Goal: Transaction & Acquisition: Purchase product/service

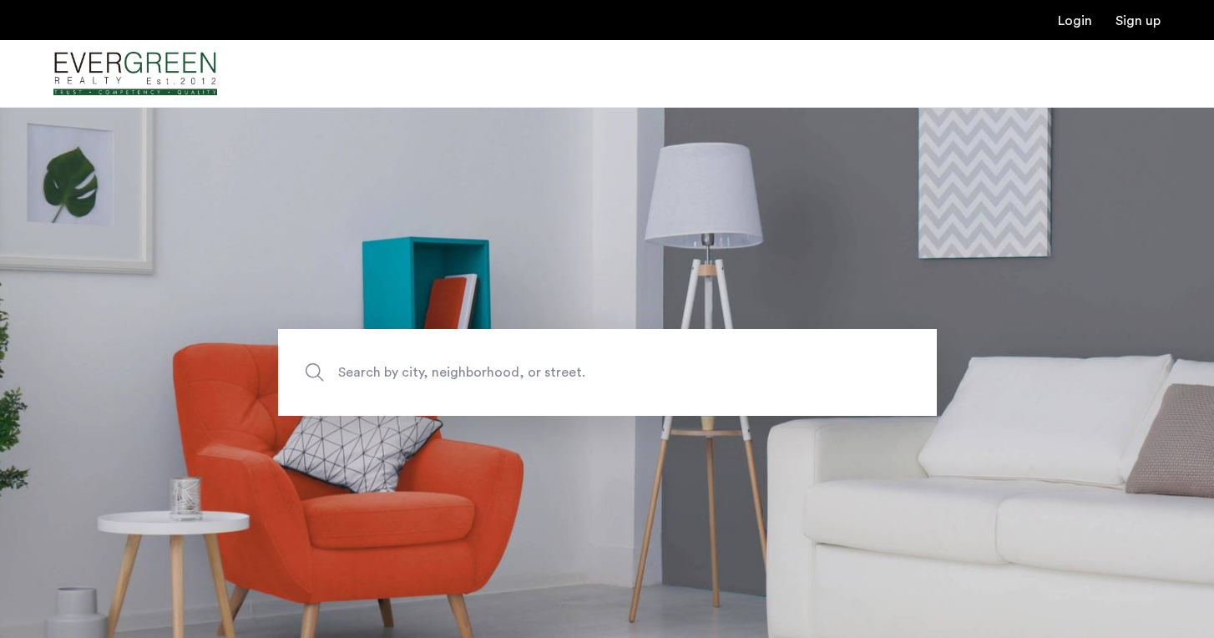
click at [594, 190] on section "Search by city, neighborhood, or street." at bounding box center [607, 372] width 1214 height 531
click at [1128, 24] on link "Sign up" at bounding box center [1138, 20] width 45 height 13
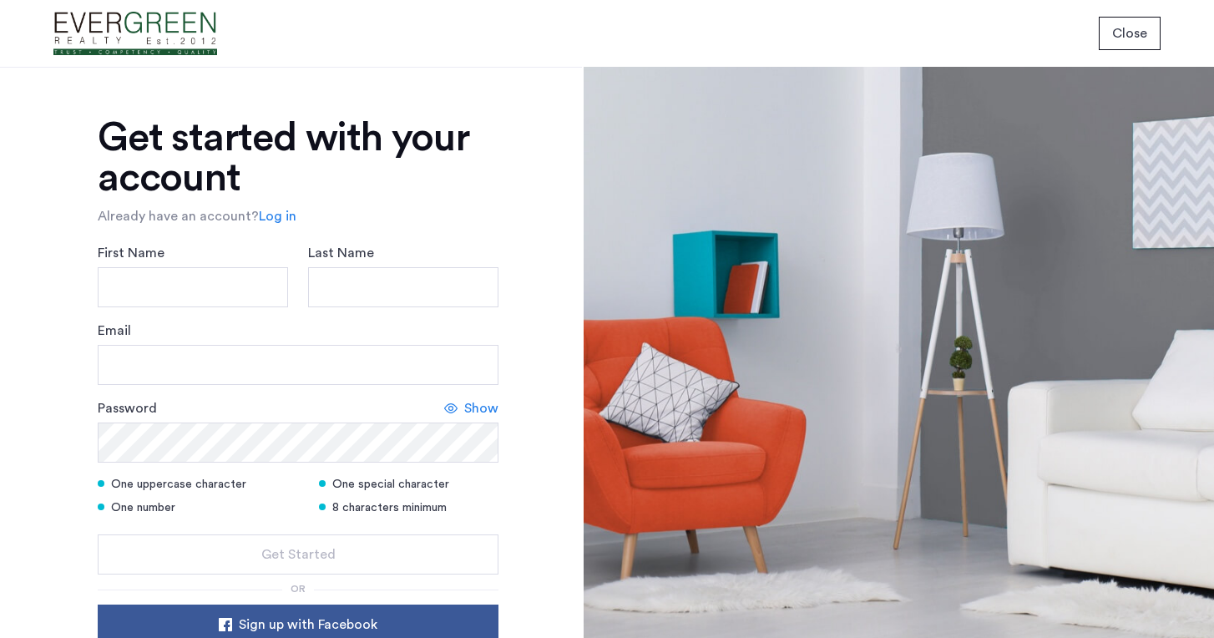
click at [549, 350] on div "Get started with your account Already have an account? Log in First Name Last N…" at bounding box center [291, 352] width 582 height 571
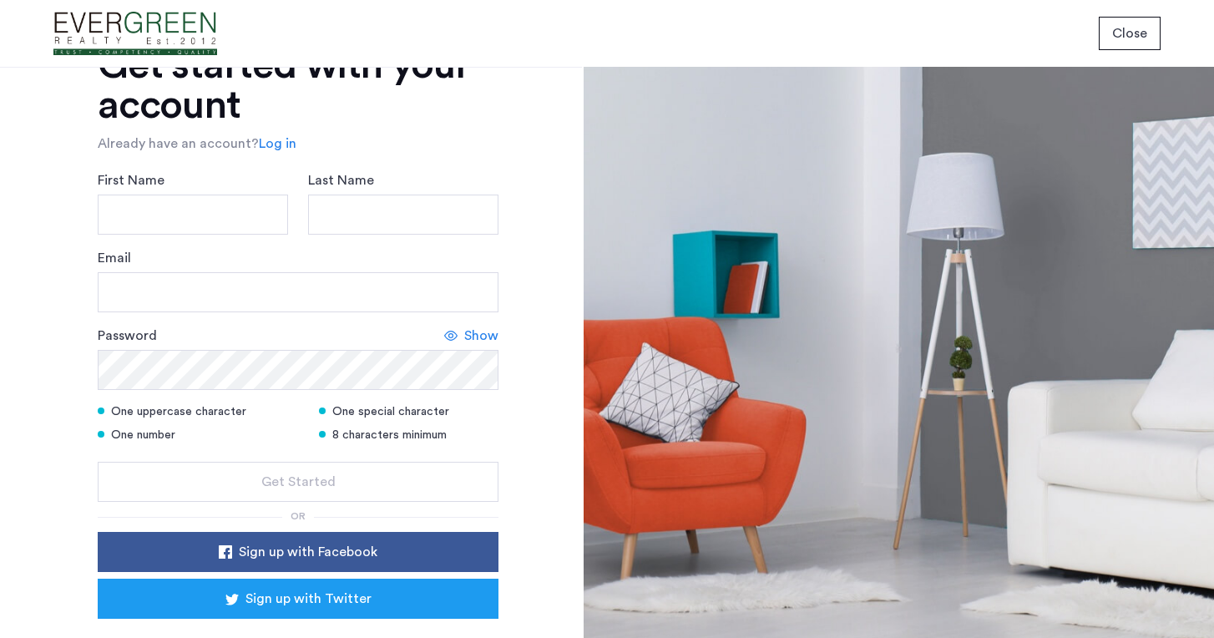
scroll to position [81, 0]
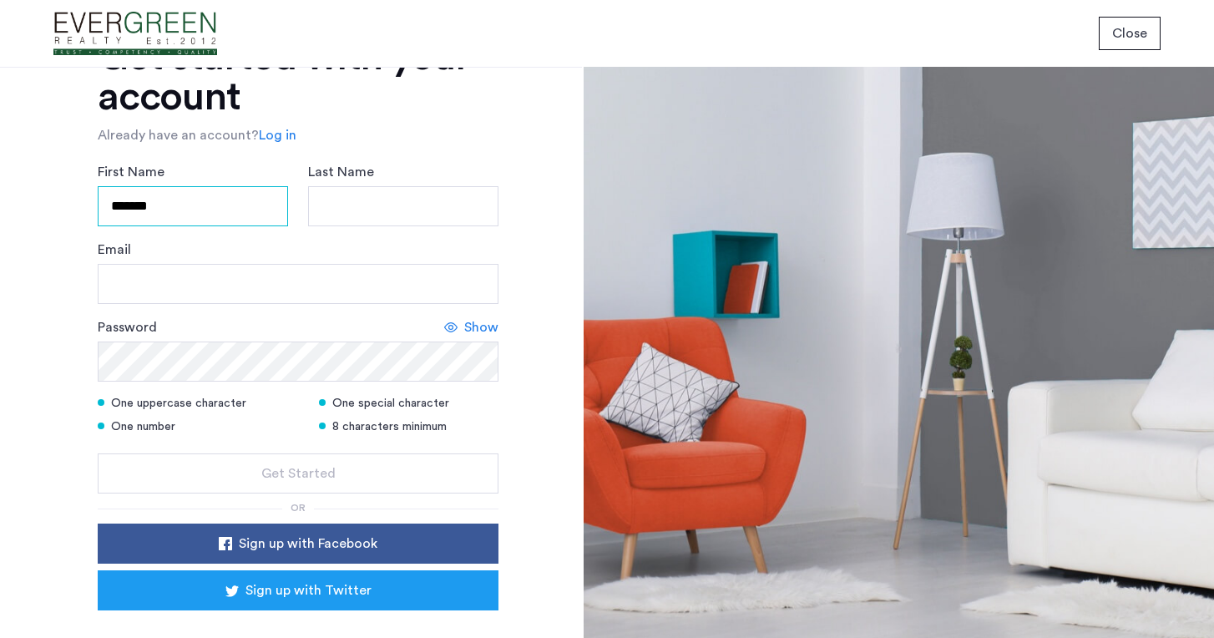
type input "*******"
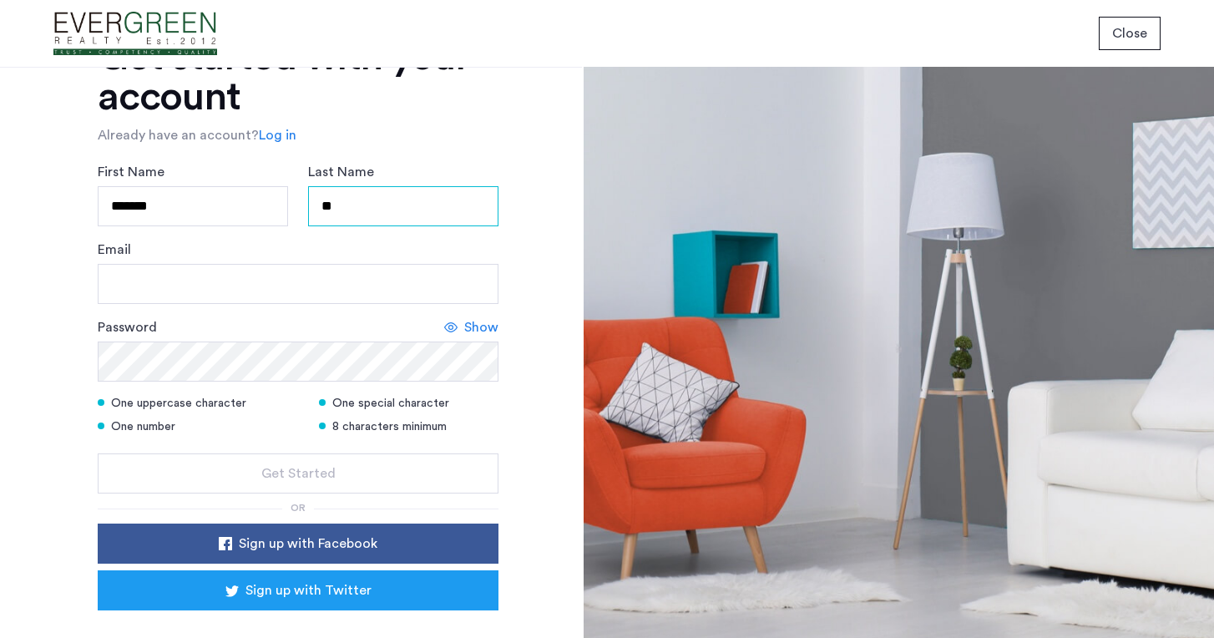
type input "*"
type input "*******"
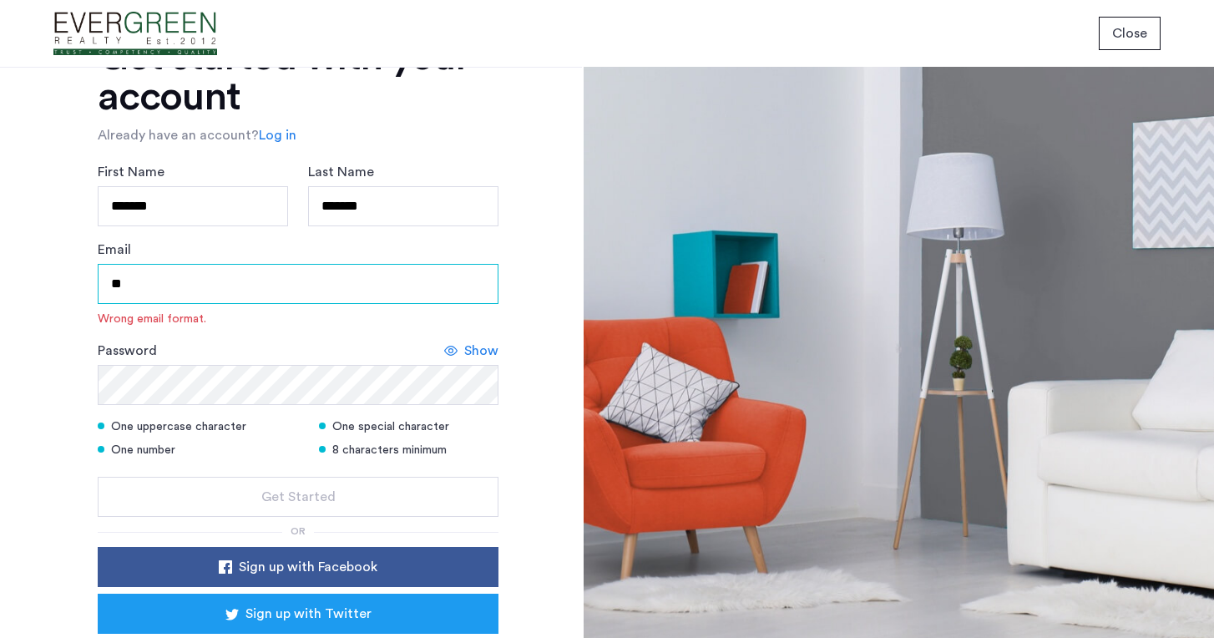
type input "*"
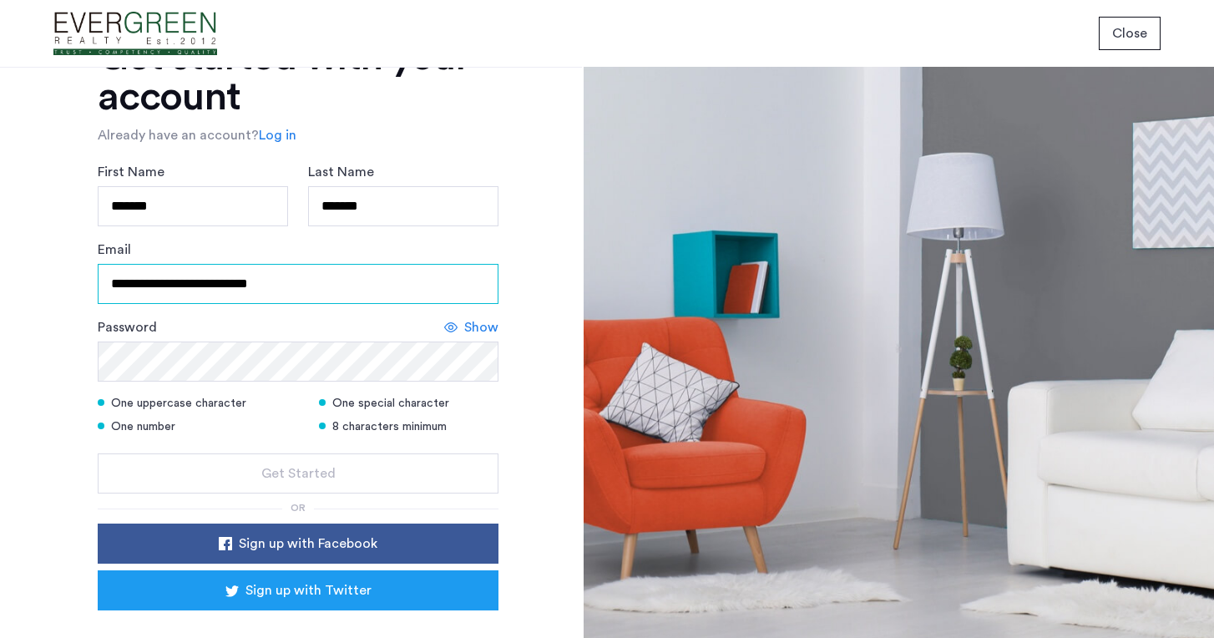
type input "**********"
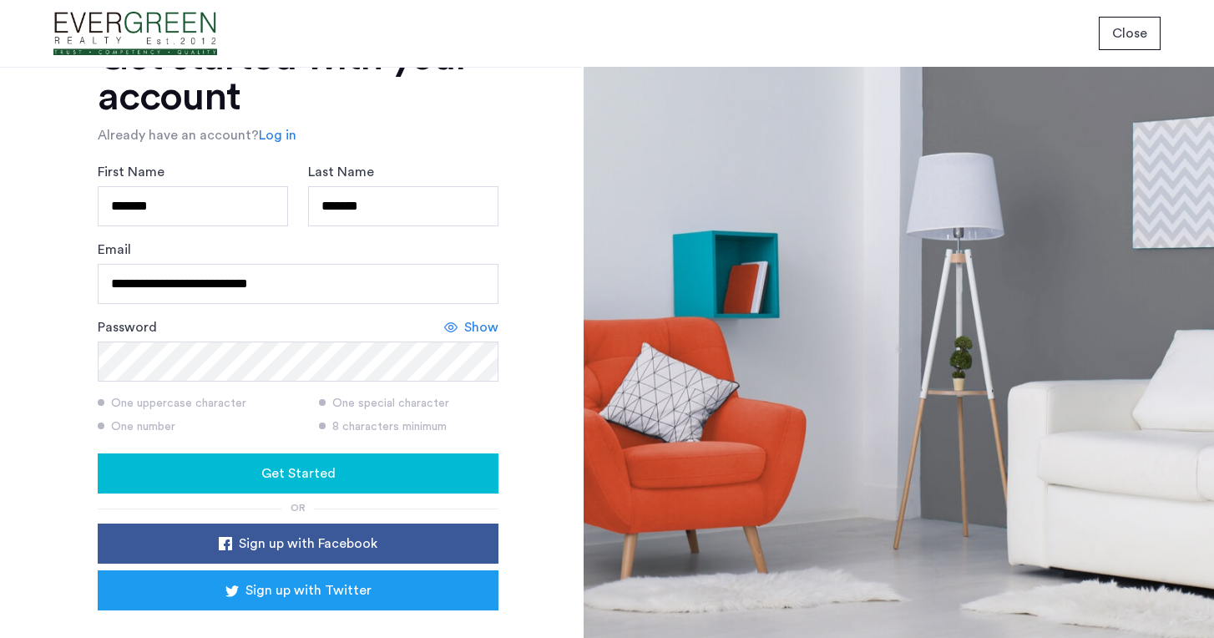
click at [297, 472] on span "Get Started" at bounding box center [298, 474] width 74 height 20
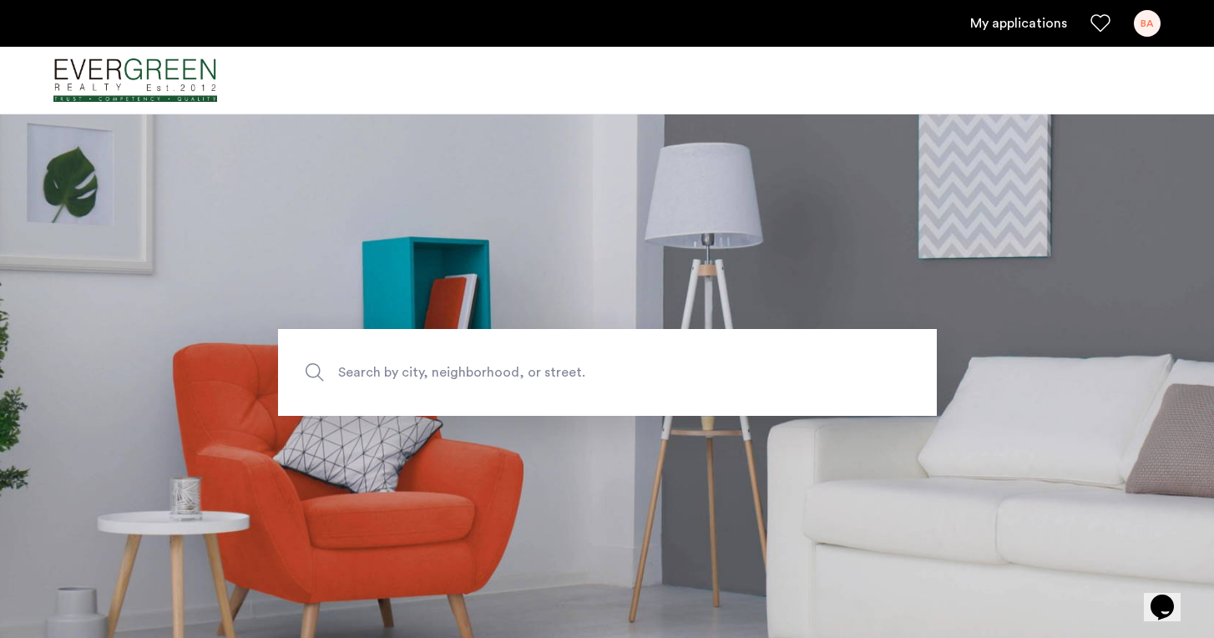
click at [597, 205] on section "Search by city, neighborhood, or street." at bounding box center [607, 372] width 1214 height 531
click at [502, 368] on span "Search by city, neighborhood, or street." at bounding box center [568, 373] width 461 height 23
click at [502, 368] on input "Search by city, neighborhood, or street." at bounding box center [607, 372] width 659 height 87
click at [1008, 25] on link "My applications" at bounding box center [1018, 23] width 97 height 20
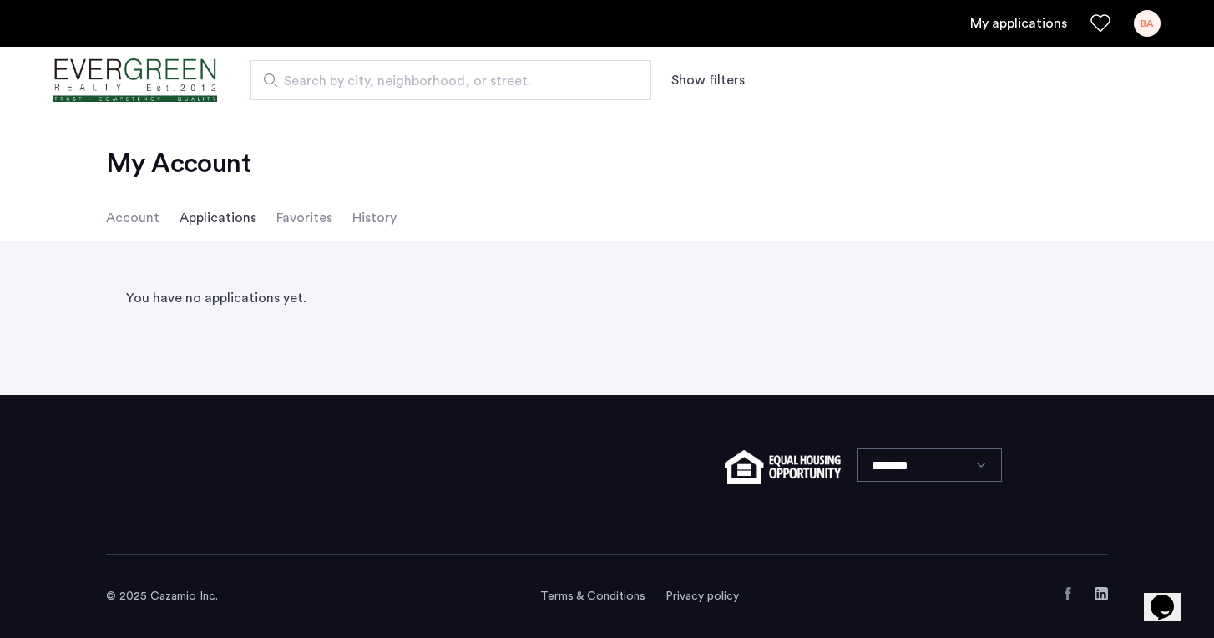
click at [1016, 25] on link "My applications" at bounding box center [1018, 23] width 97 height 20
click at [212, 216] on li "Applications" at bounding box center [218, 218] width 77 height 47
click at [211, 217] on li "Applications" at bounding box center [218, 218] width 77 height 47
click at [128, 219] on li "Account" at bounding box center [132, 218] width 53 height 47
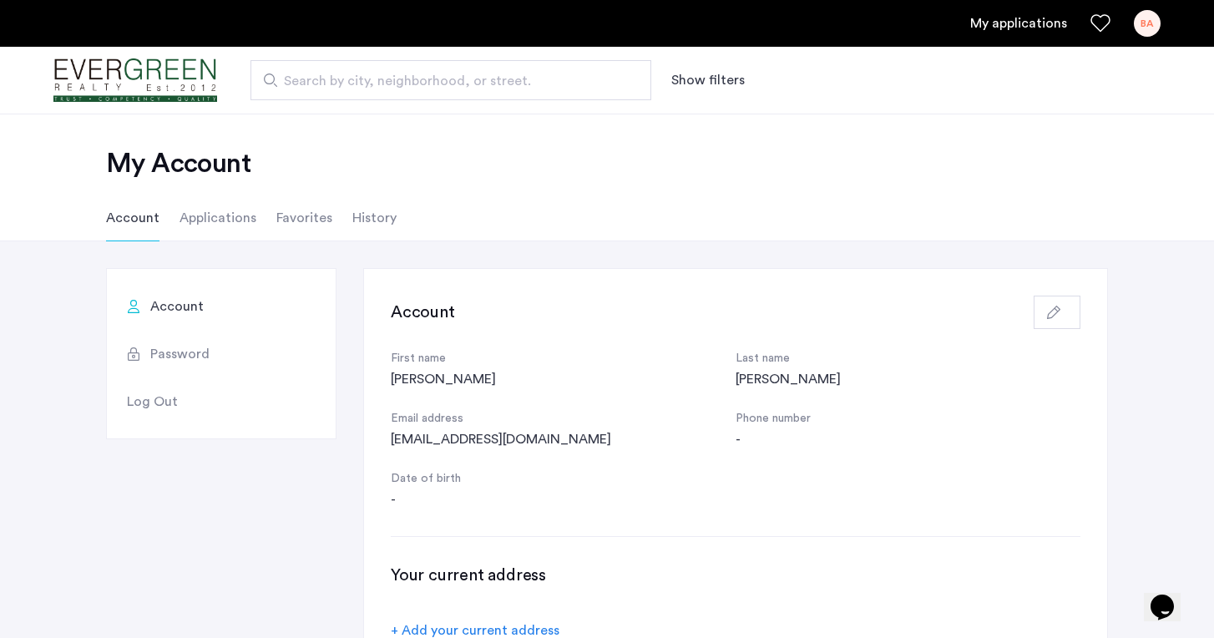
click at [364, 529] on div "Account First name Bennett Last name Andrews Email address purposeinvestin@hotm…" at bounding box center [735, 468] width 743 height 398
click at [217, 220] on li "Applications" at bounding box center [218, 218] width 77 height 47
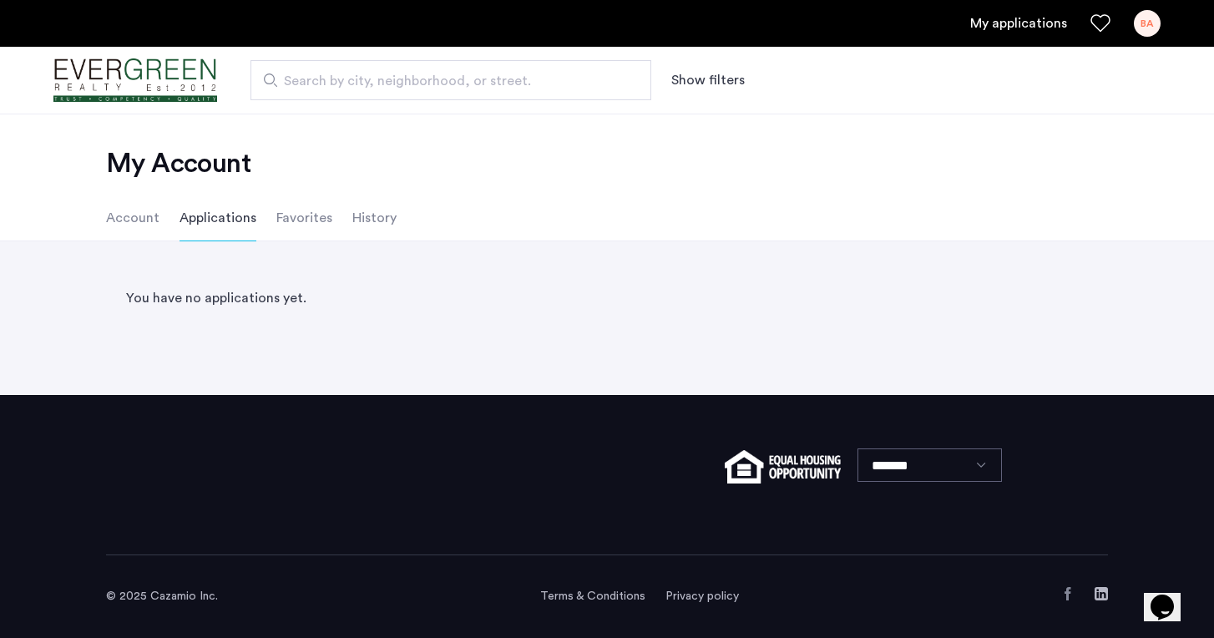
click at [219, 220] on li "Applications" at bounding box center [218, 218] width 77 height 47
click at [1146, 24] on div "BA" at bounding box center [1147, 23] width 27 height 27
click at [894, 161] on div at bounding box center [607, 319] width 1214 height 638
click at [328, 79] on span "Search by city, neighborhood, or street." at bounding box center [444, 81] width 321 height 20
click at [328, 79] on input "Search by city, neighborhood, or street." at bounding box center [451, 80] width 401 height 40
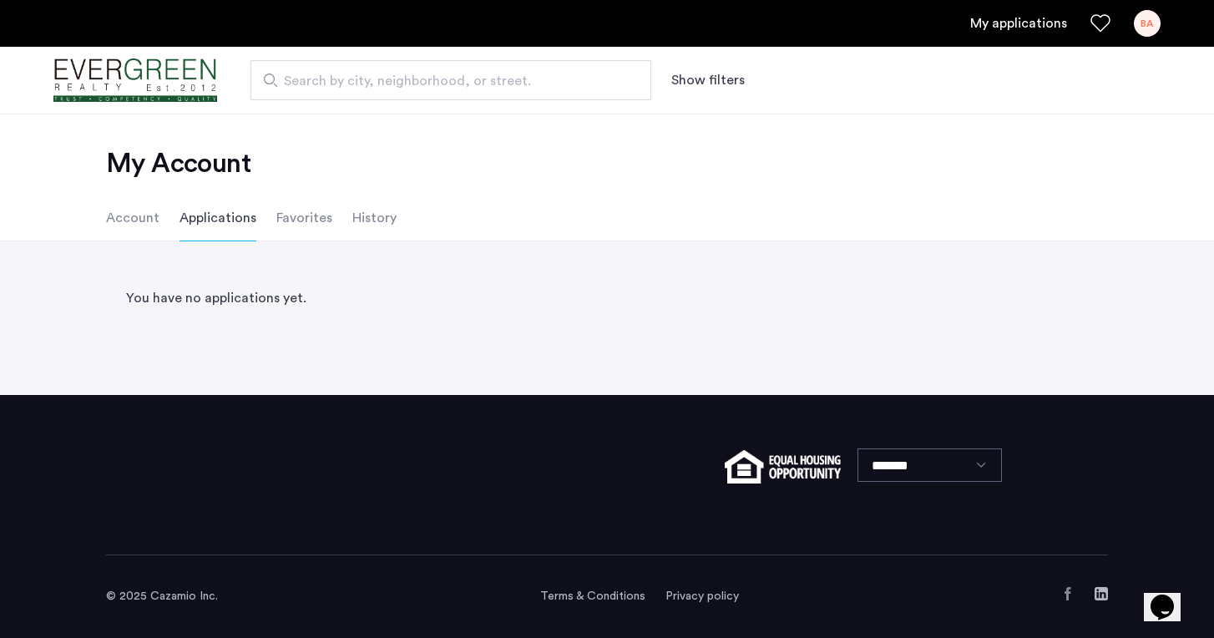
click at [299, 215] on li "Favorites" at bounding box center [304, 218] width 56 height 47
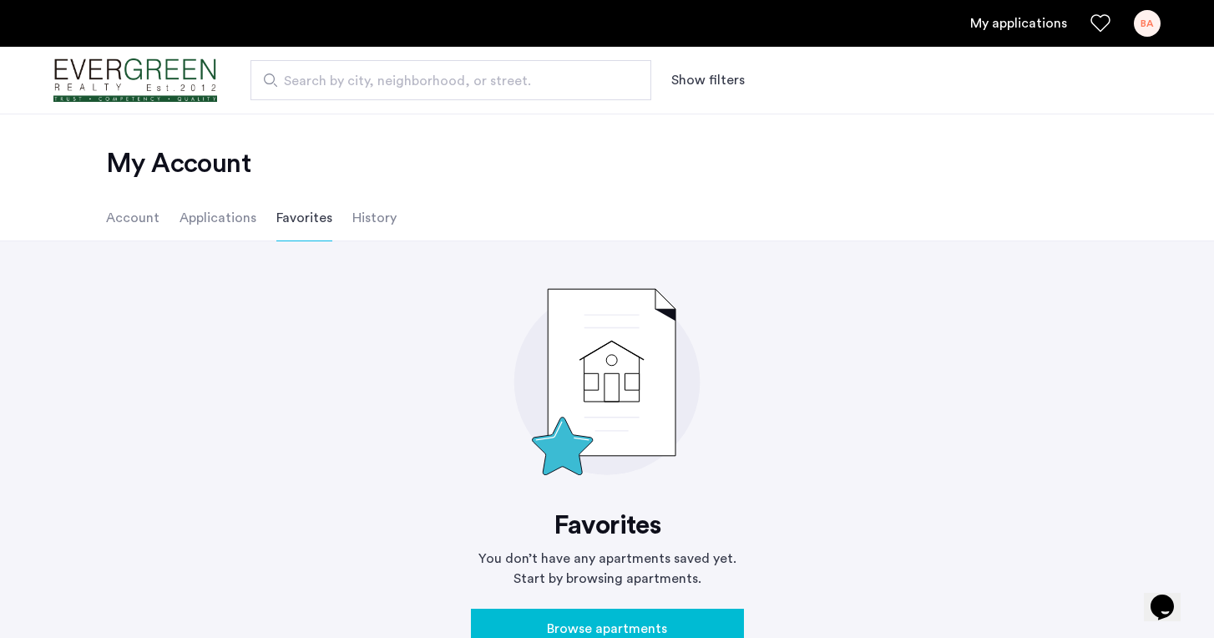
click at [315, 371] on favorites "Favorites You don’t have any apartments saved yet. Start by browsing apartments…" at bounding box center [607, 462] width 1002 height 388
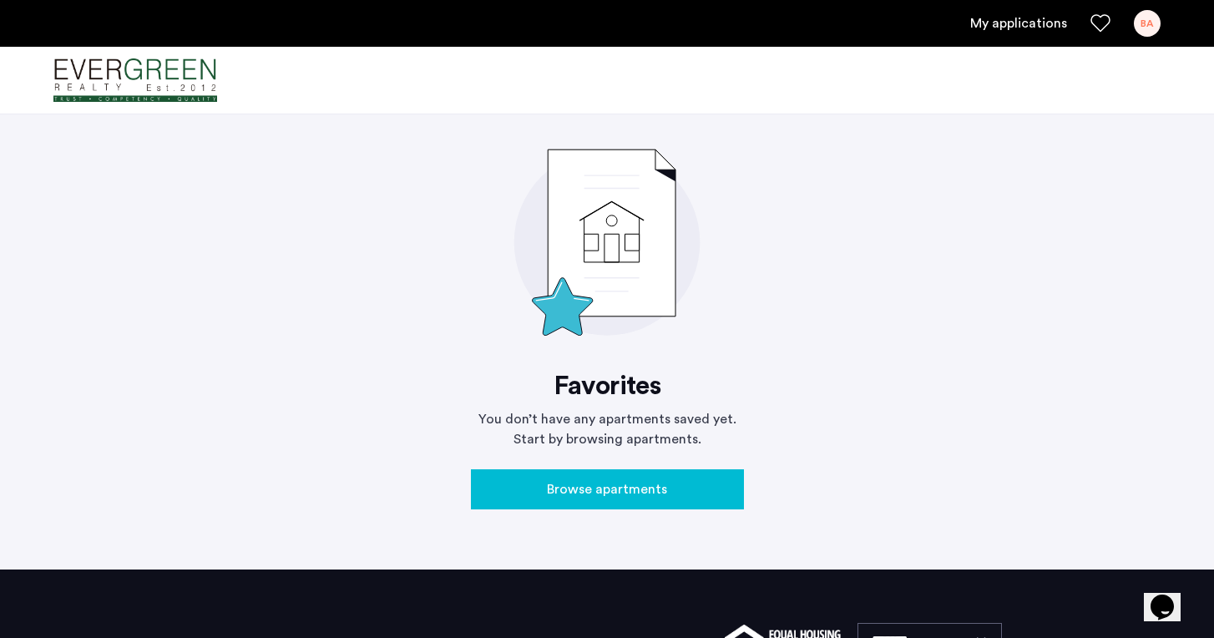
scroll to position [144, 0]
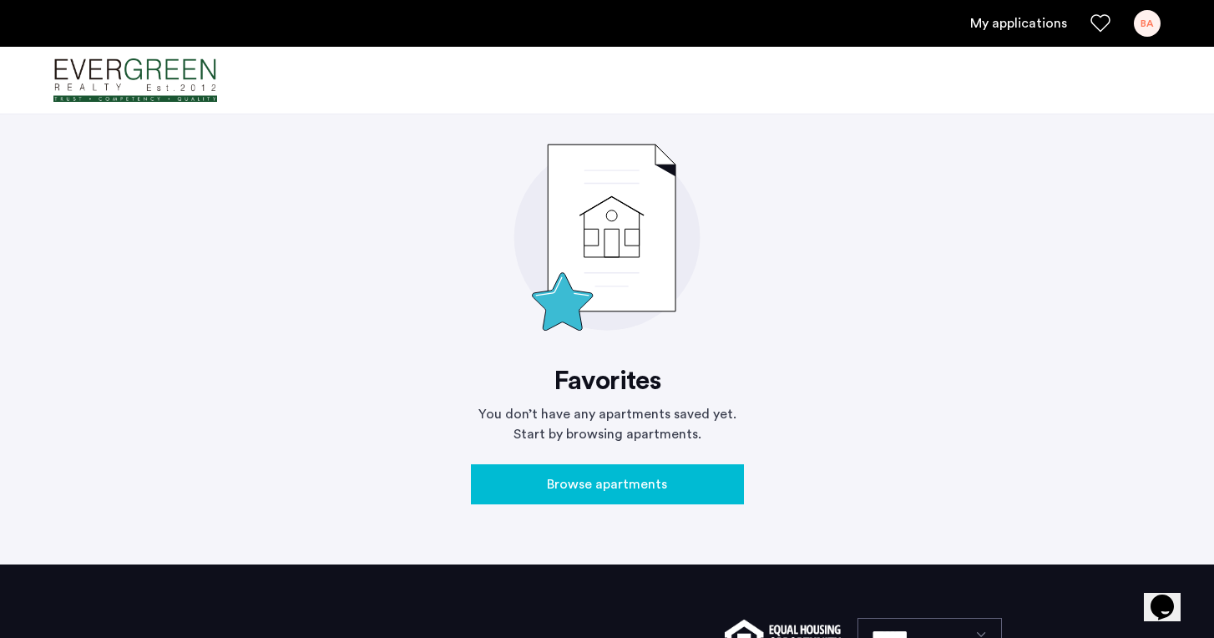
click at [599, 481] on span "Browse apartments" at bounding box center [607, 484] width 120 height 20
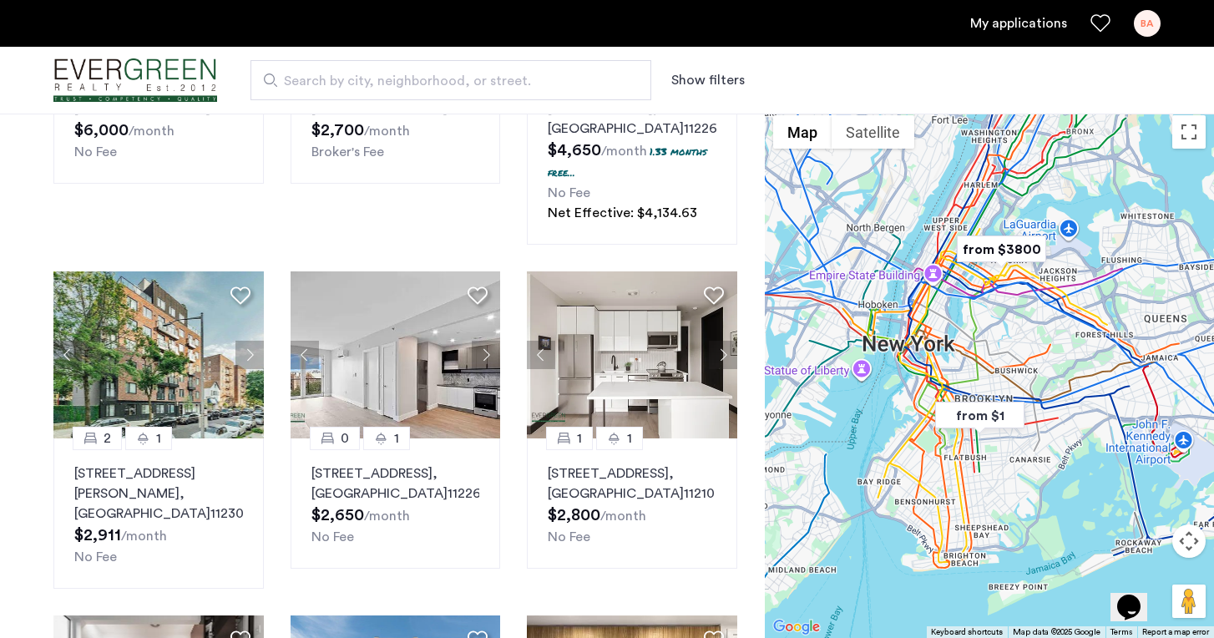
scroll to position [335, 0]
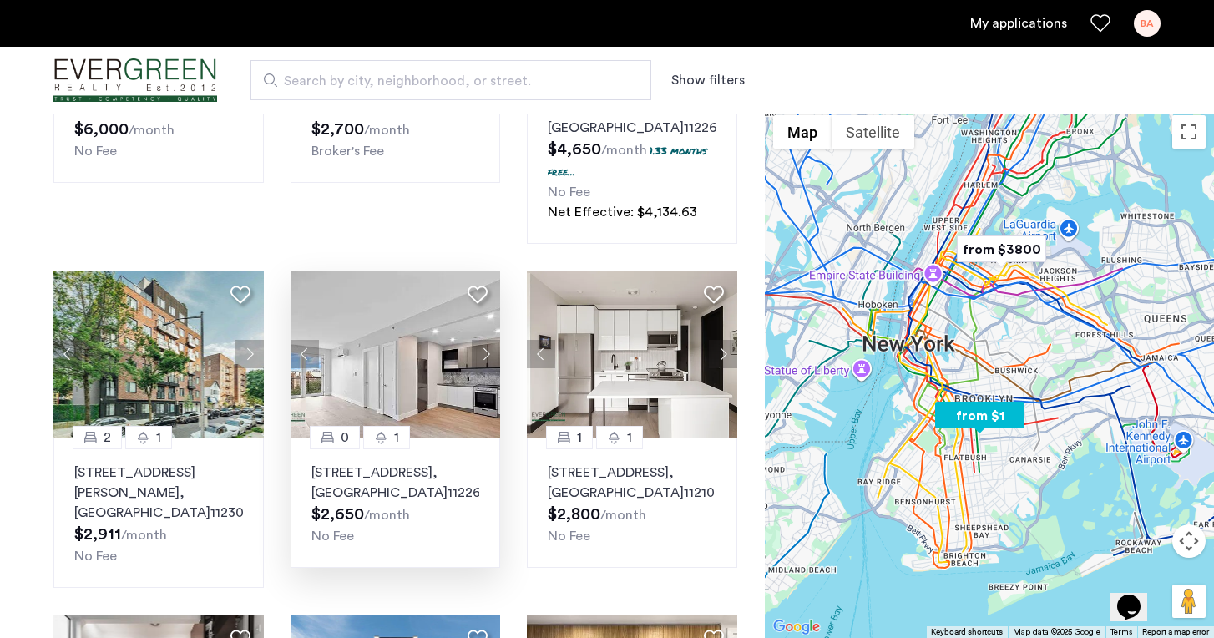
click at [392, 352] on img at bounding box center [396, 354] width 210 height 167
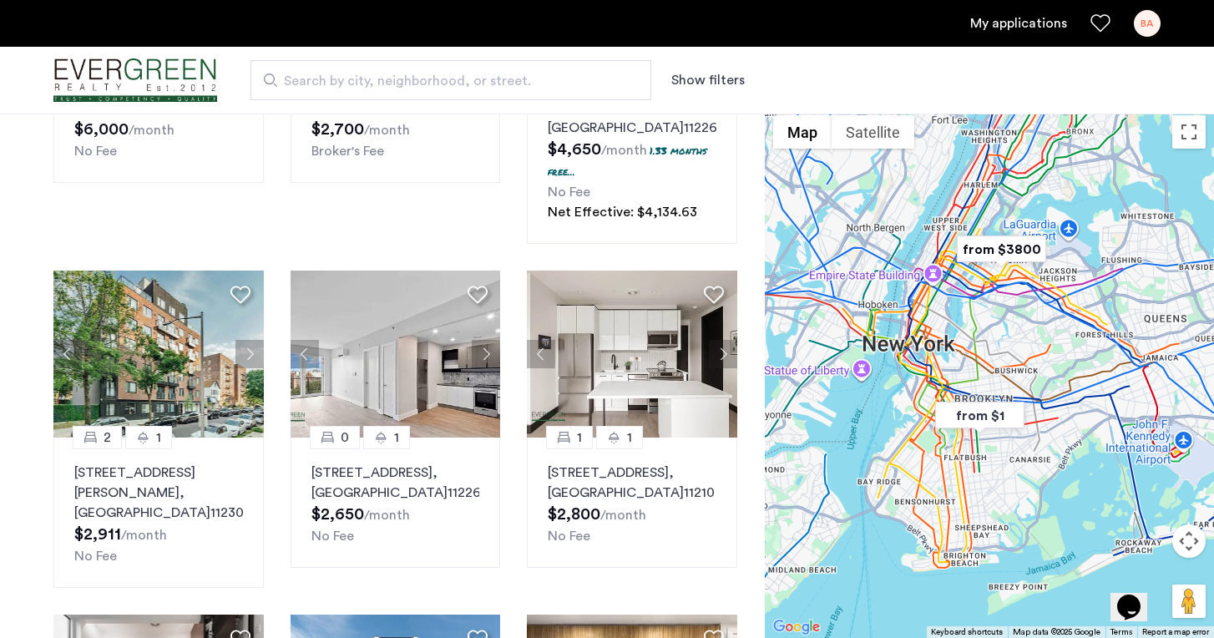
click at [753, 276] on div "Explore 300+ homes and apartments Sort by Recommended This is new, waiting on p…" at bounding box center [382, 564] width 765 height 1584
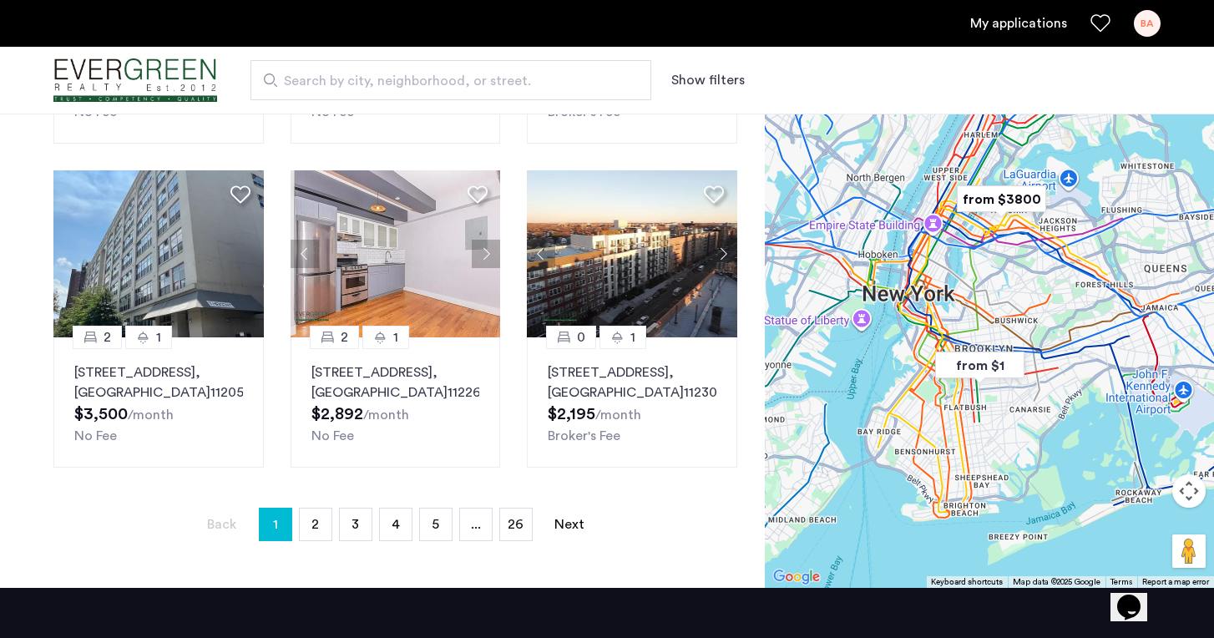
scroll to position [1116, 0]
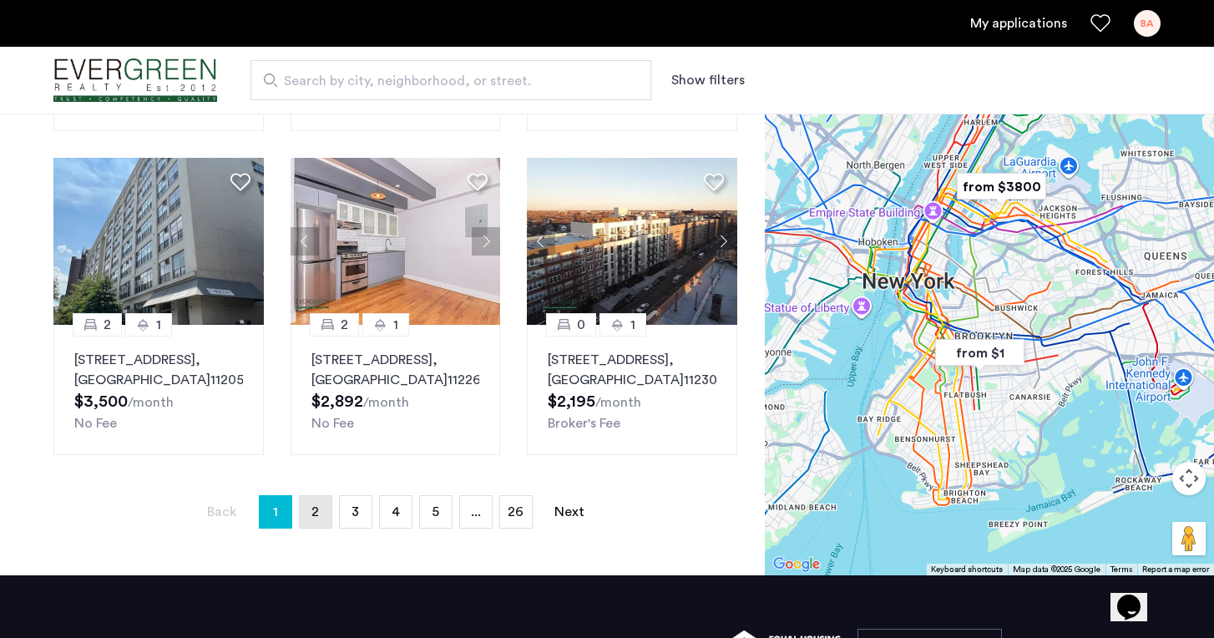
click at [312, 505] on span "2" at bounding box center [316, 511] width 8 height 13
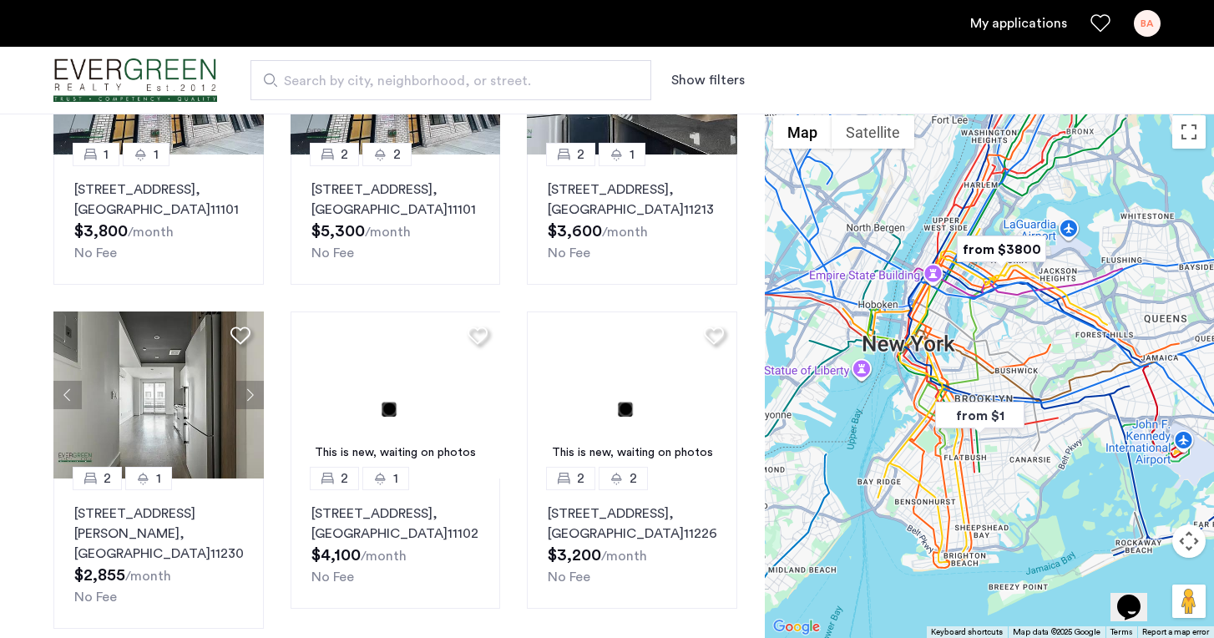
scroll to position [950, 0]
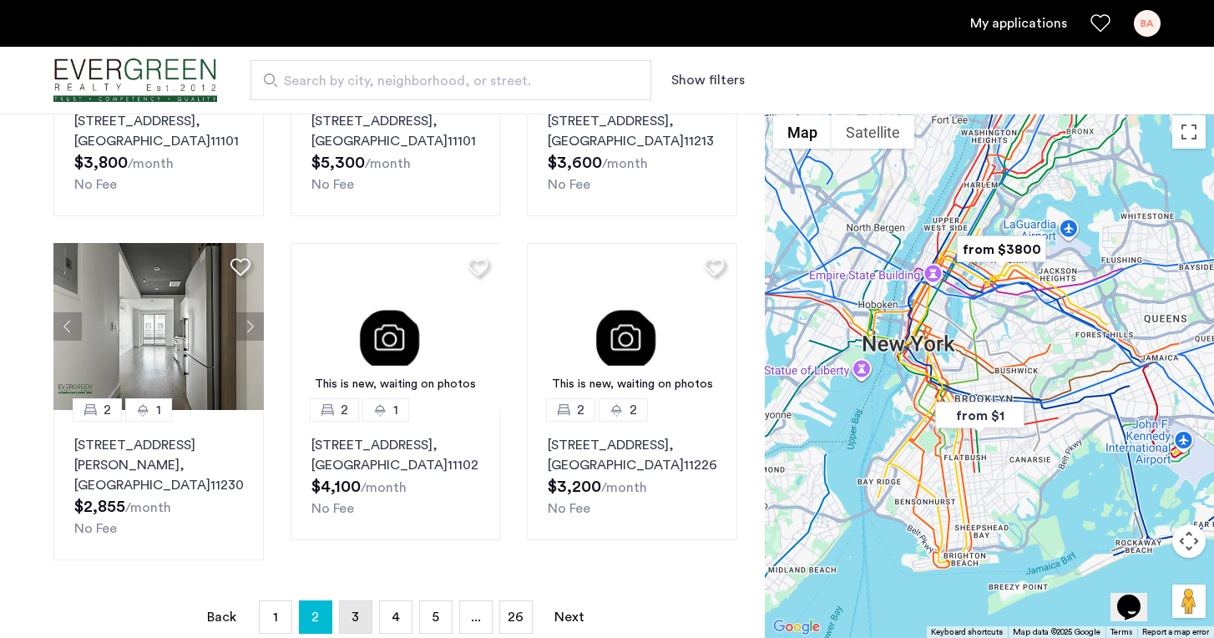
click at [359, 602] on link "page 3" at bounding box center [356, 617] width 32 height 32
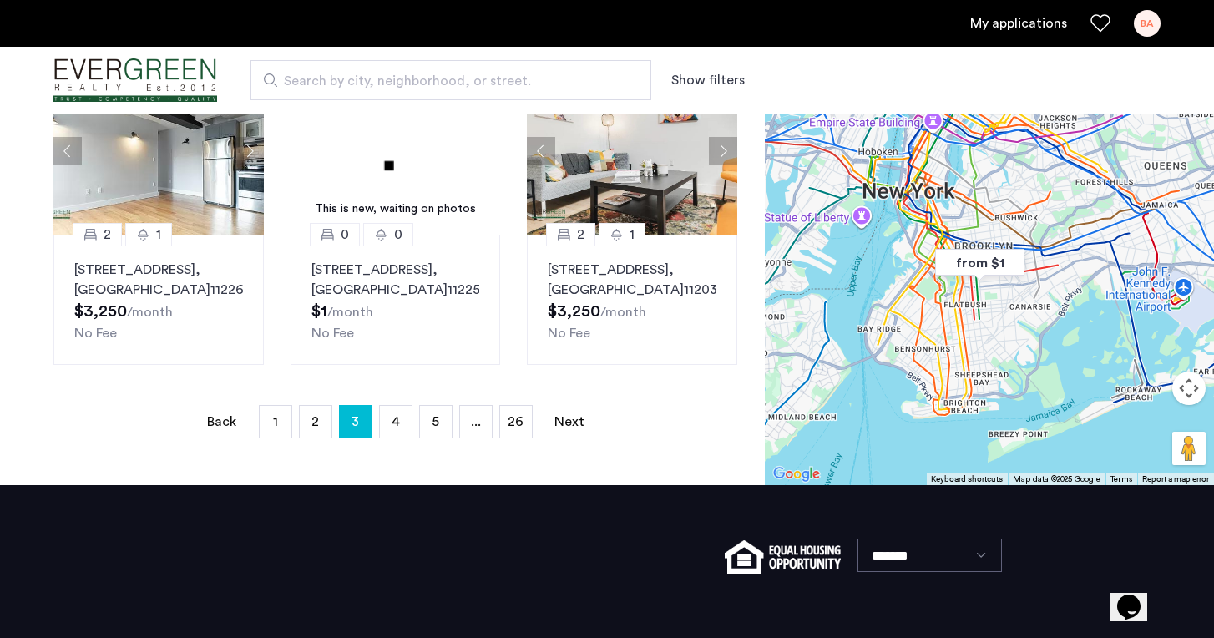
scroll to position [1216, 0]
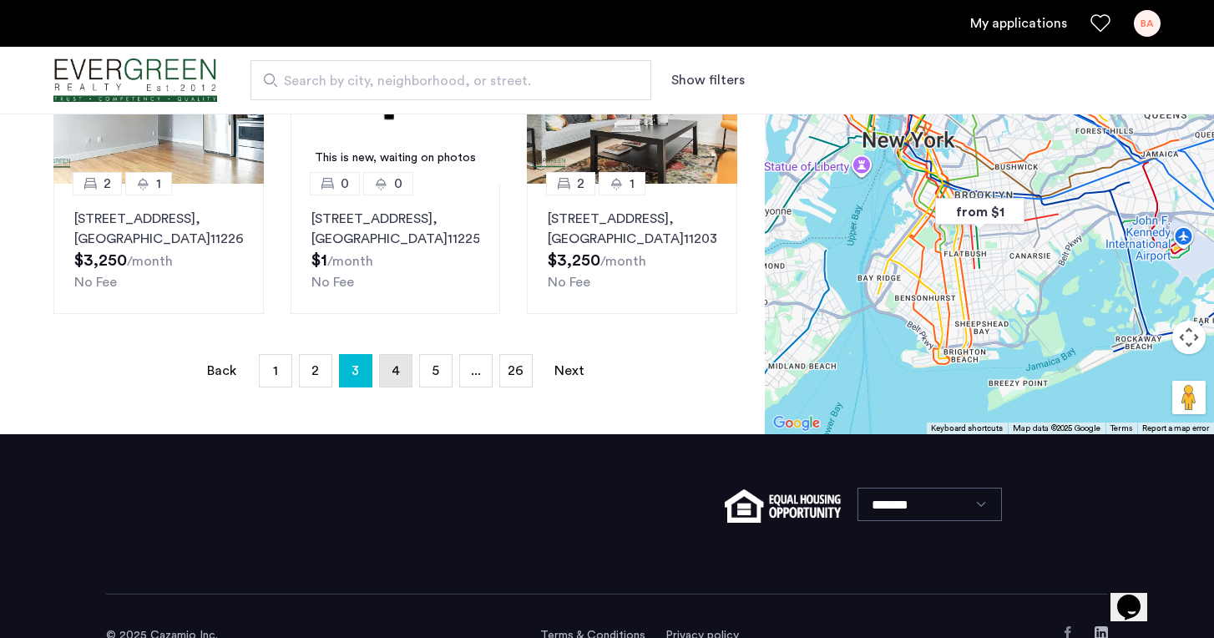
click at [392, 364] on span "4" at bounding box center [396, 370] width 8 height 13
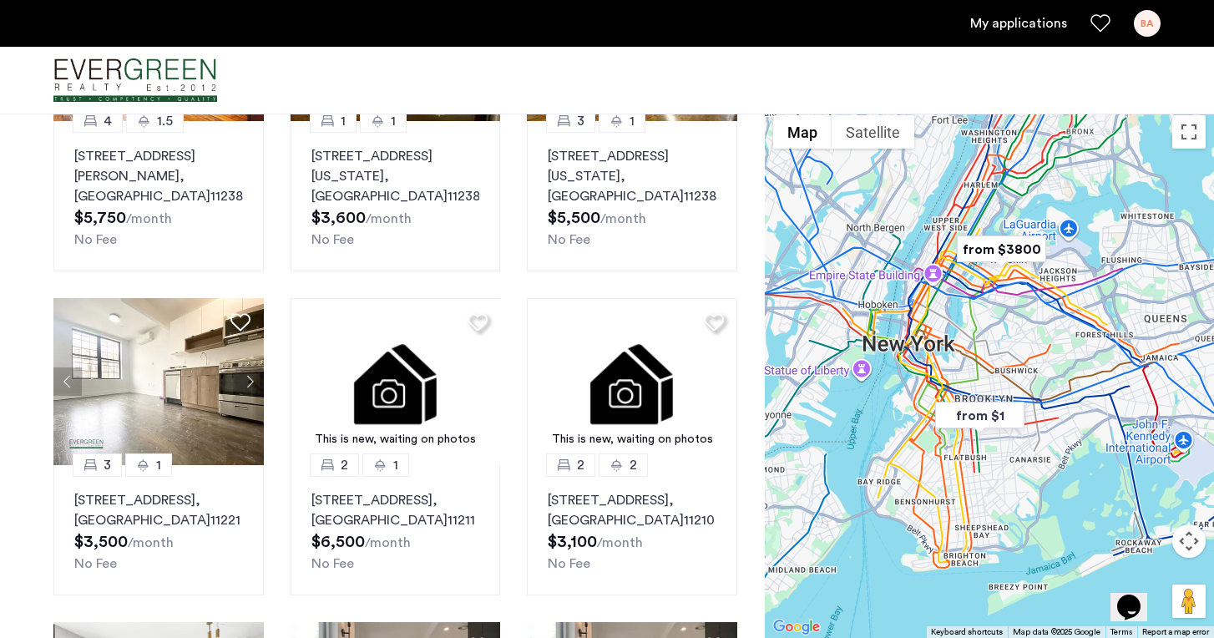
scroll to position [276, 0]
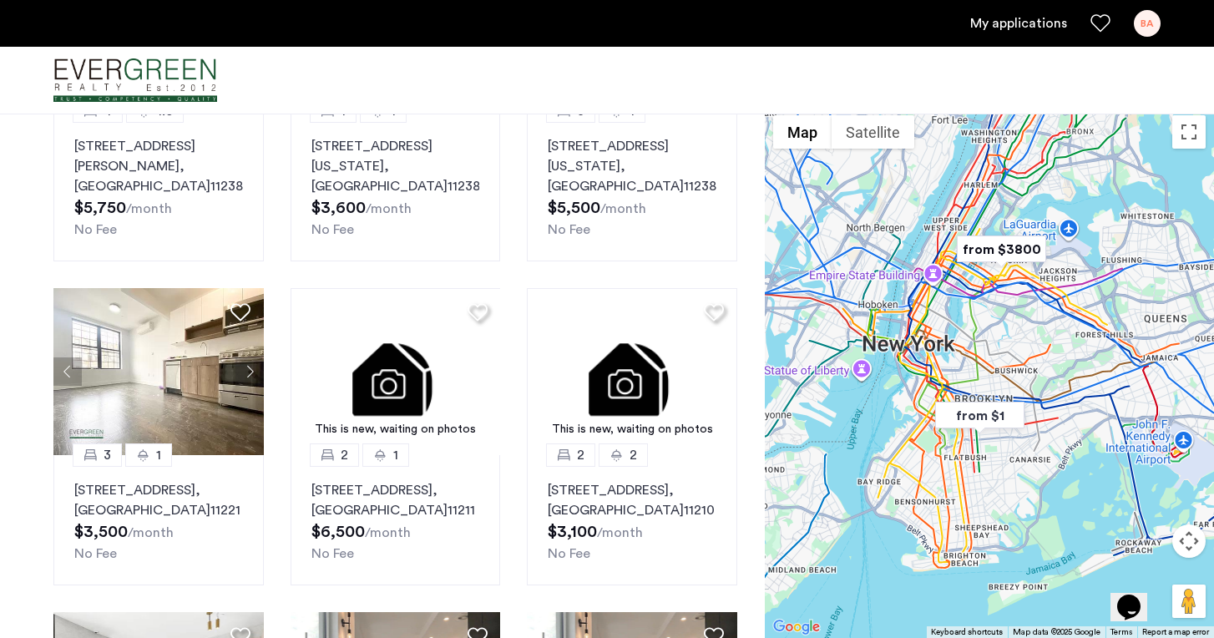
click at [747, 495] on div "4 1.5 113 clifton, Unit 1, Brooklyn , NY 11238 $5,750 /month No Fee 1 1 489 Was…" at bounding box center [395, 609] width 711 height 1357
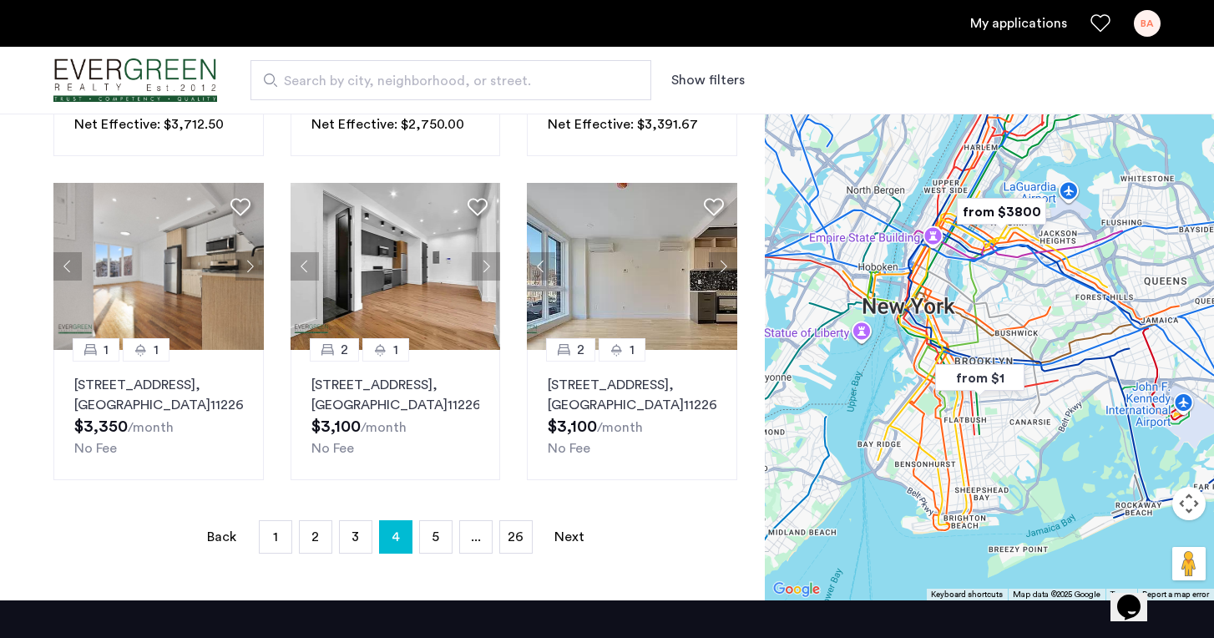
scroll to position [1084, 0]
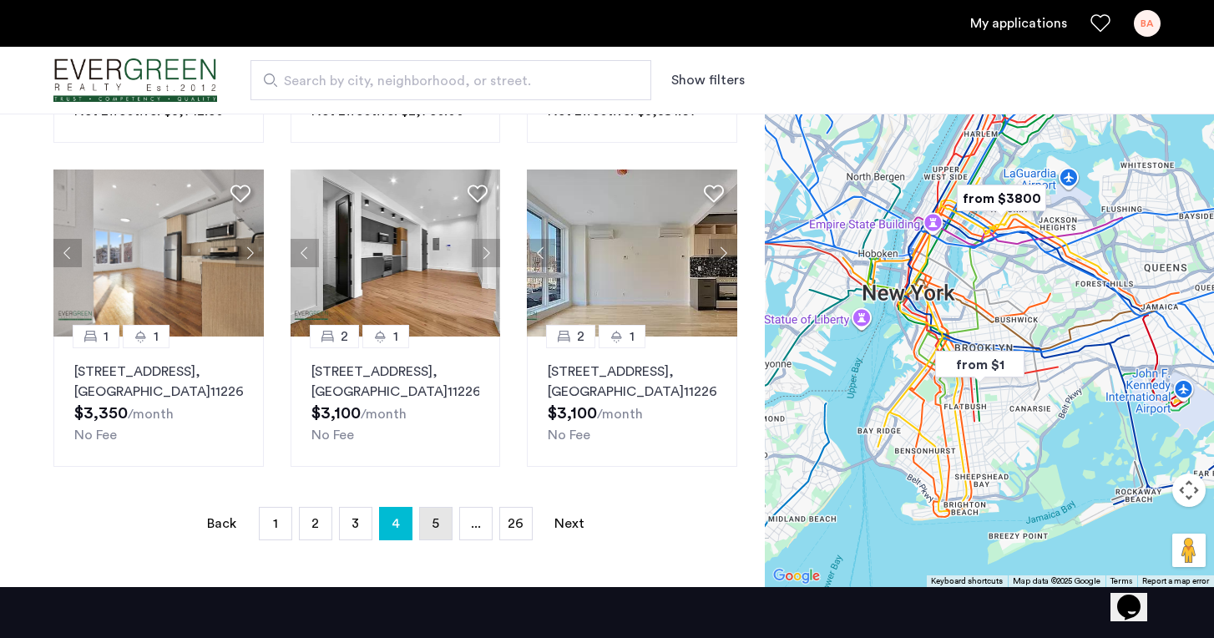
click at [433, 523] on span "5" at bounding box center [436, 523] width 8 height 13
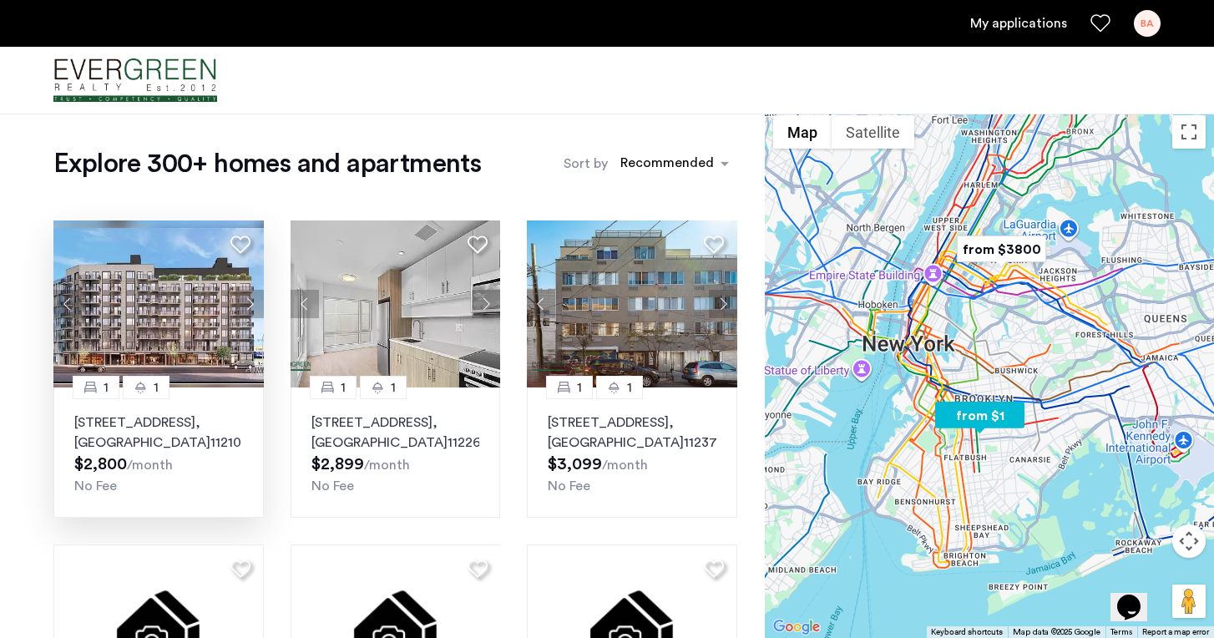
click at [134, 319] on img at bounding box center [158, 303] width 210 height 167
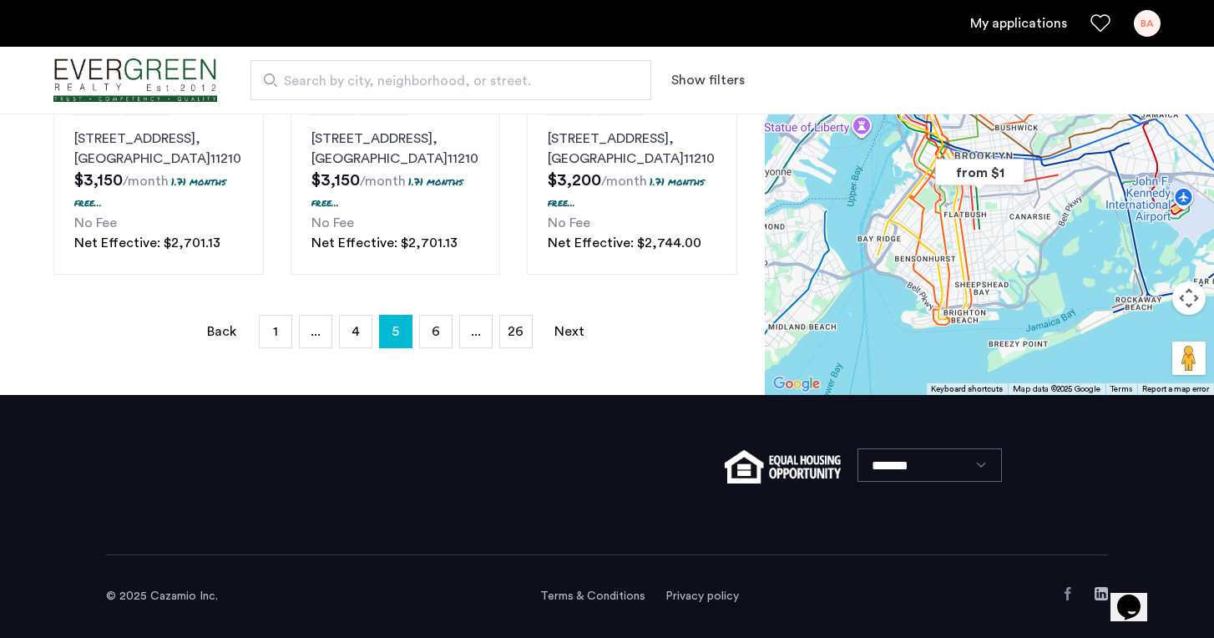
scroll to position [1364, 0]
click at [433, 335] on span "6" at bounding box center [436, 331] width 8 height 13
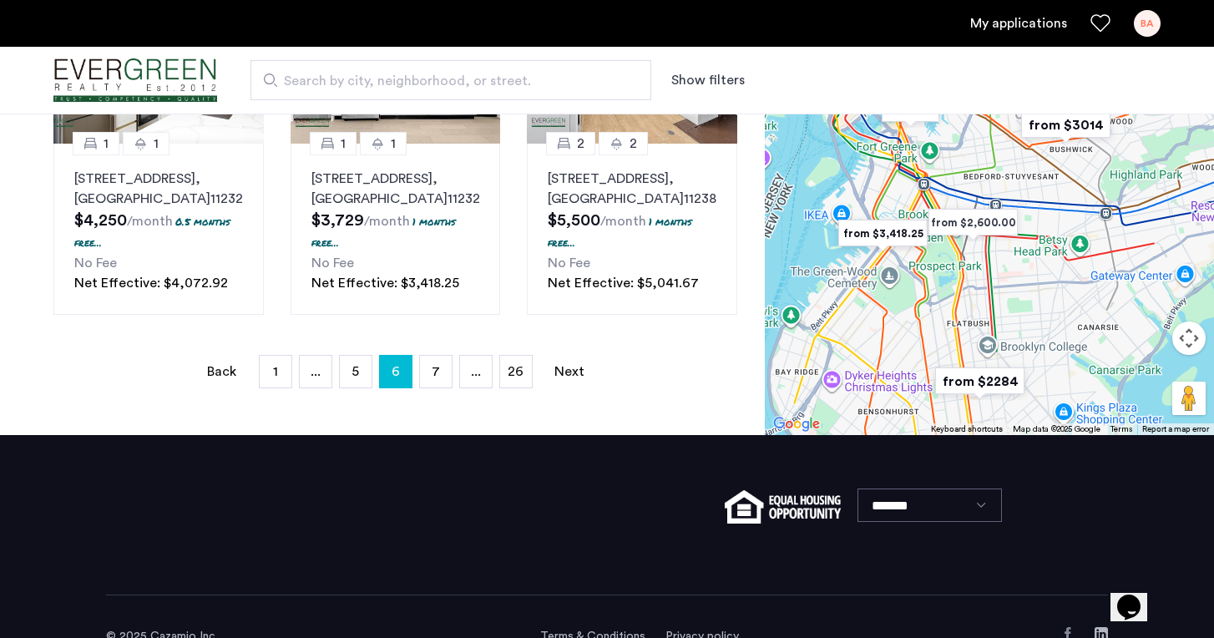
scroll to position [1304, 0]
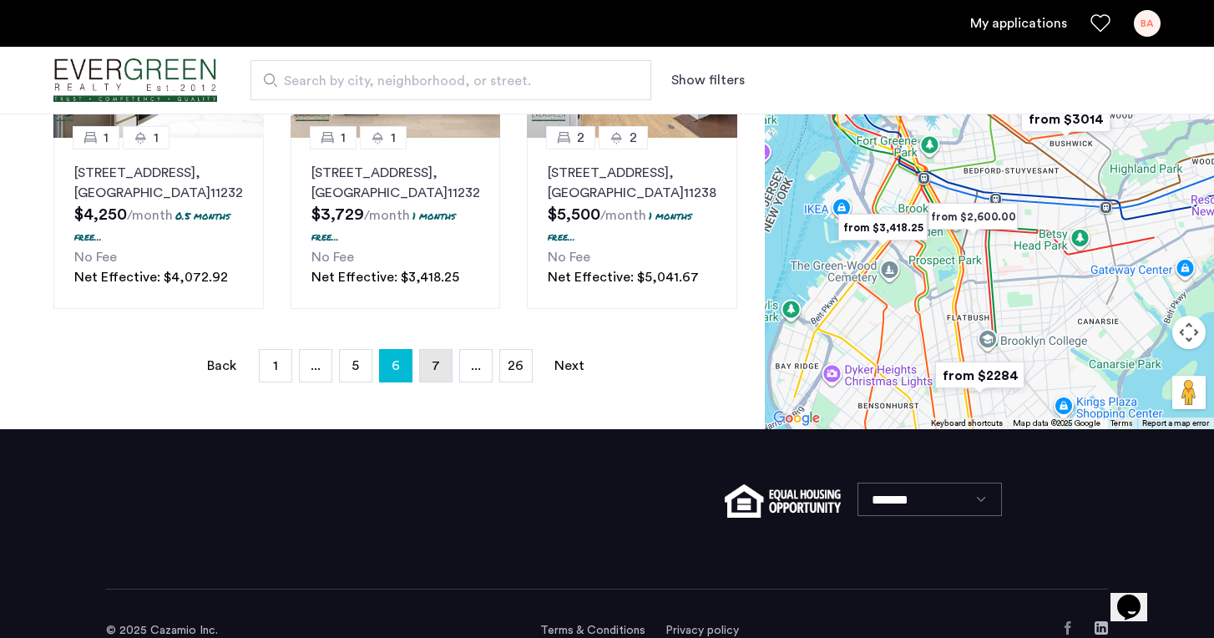
click at [433, 372] on span "7" at bounding box center [436, 365] width 8 height 13
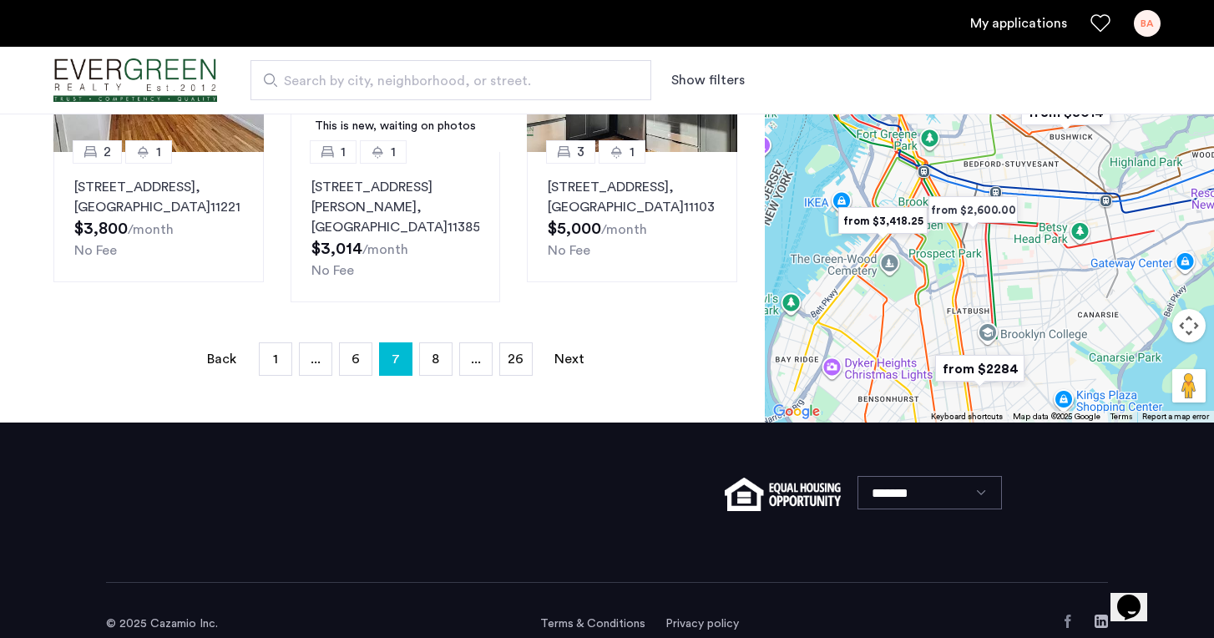
scroll to position [1335, 0]
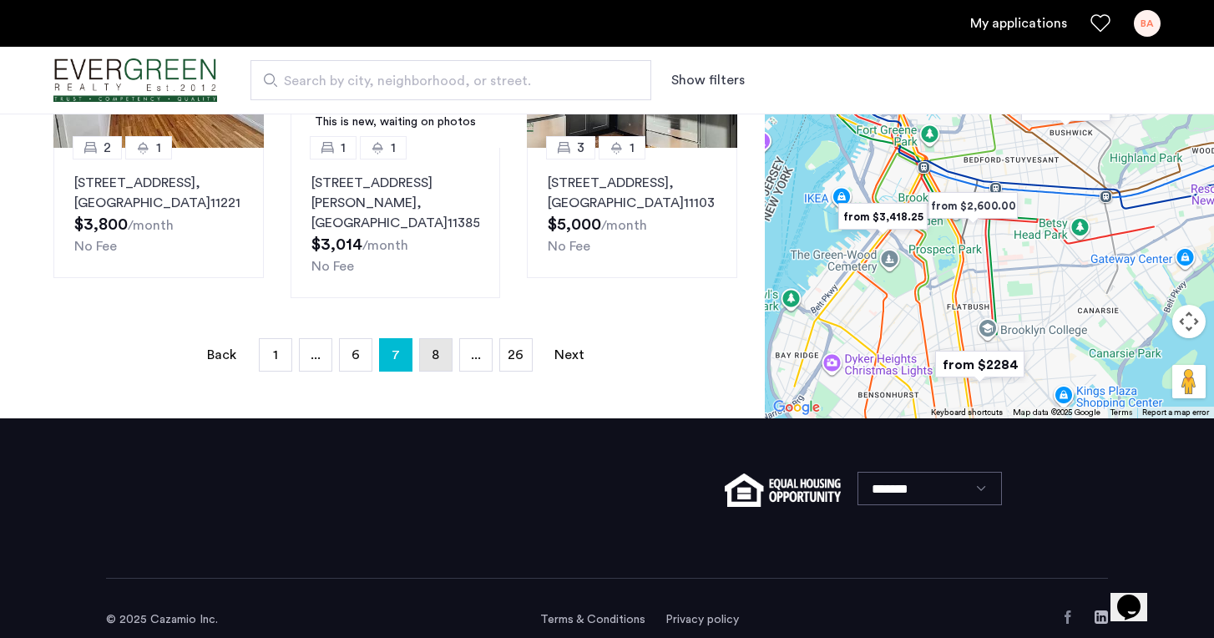
click at [434, 362] on span "8" at bounding box center [436, 354] width 8 height 13
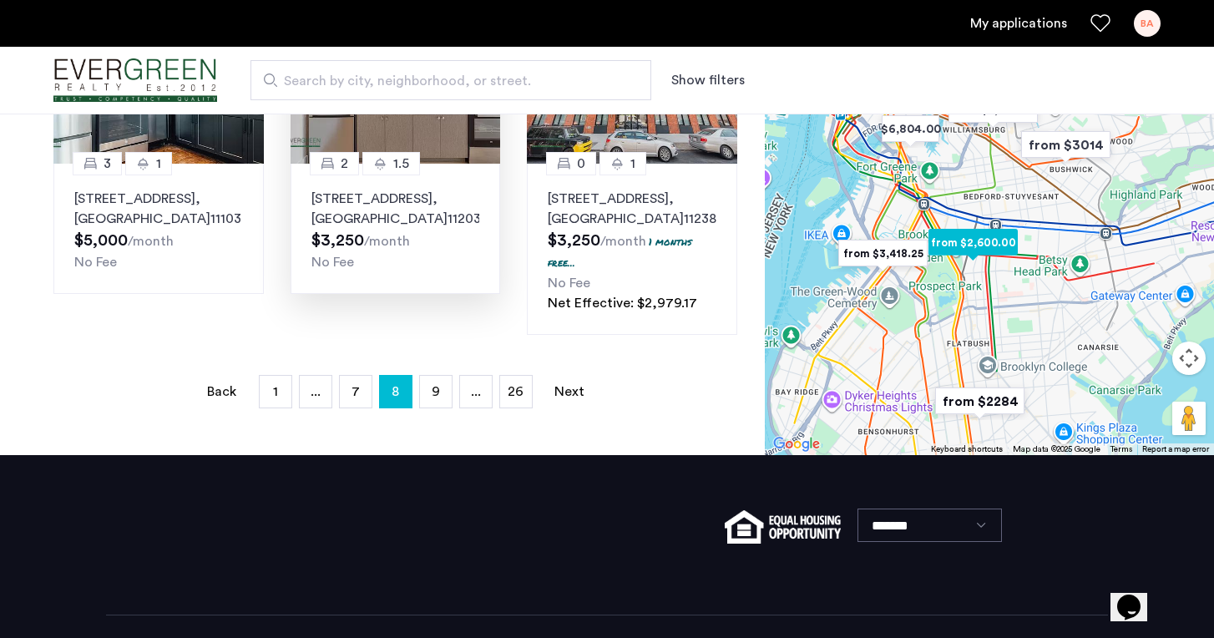
scroll to position [1323, 0]
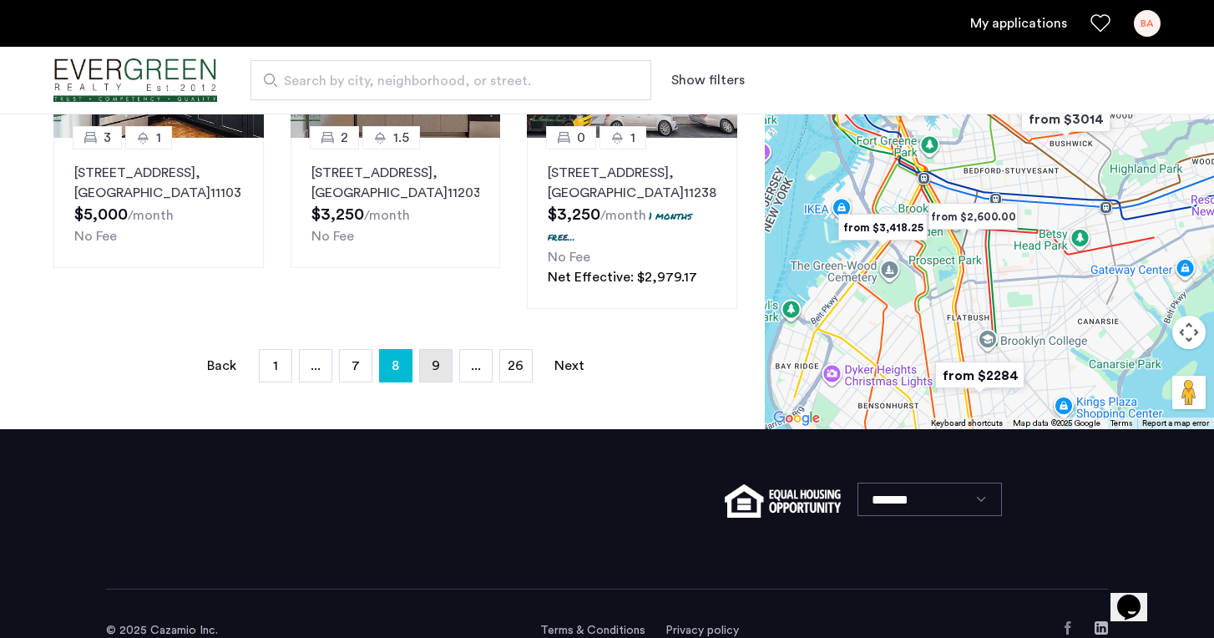
click at [432, 359] on span "9" at bounding box center [436, 365] width 8 height 13
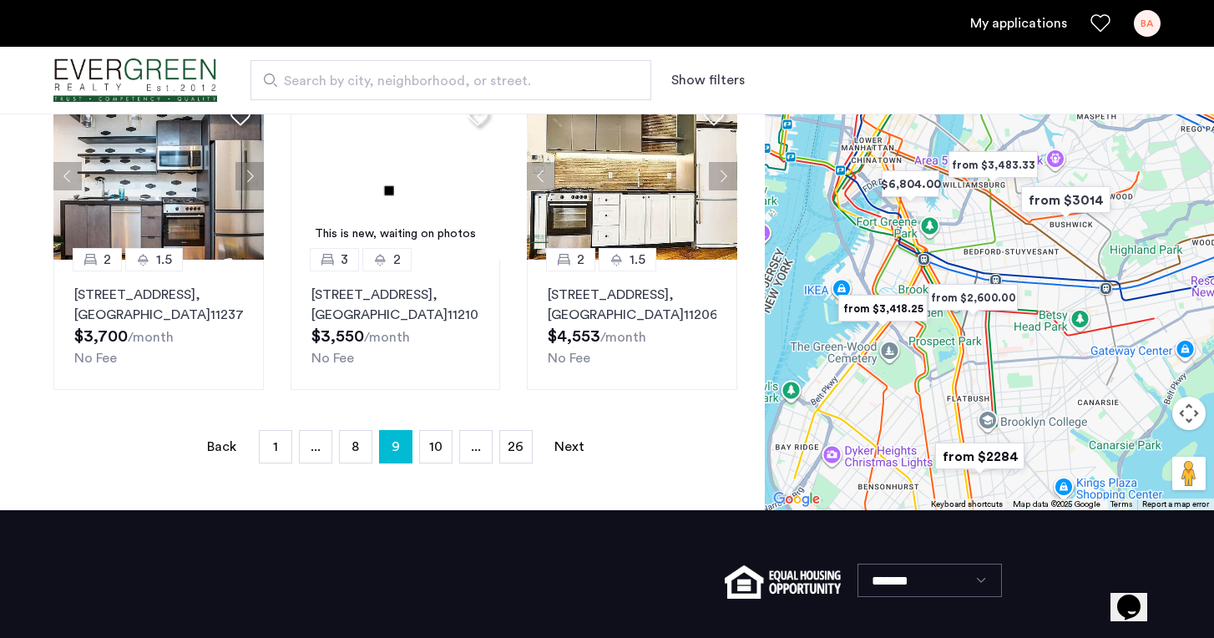
scroll to position [1236, 0]
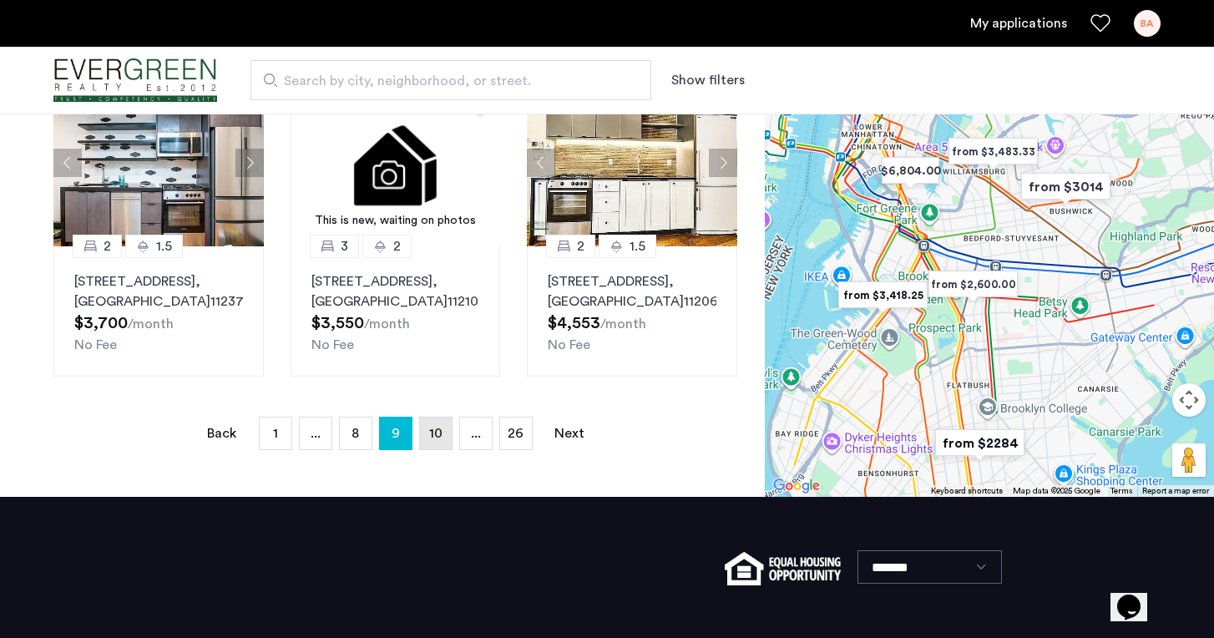
click at [434, 440] on span "10" at bounding box center [435, 433] width 13 height 13
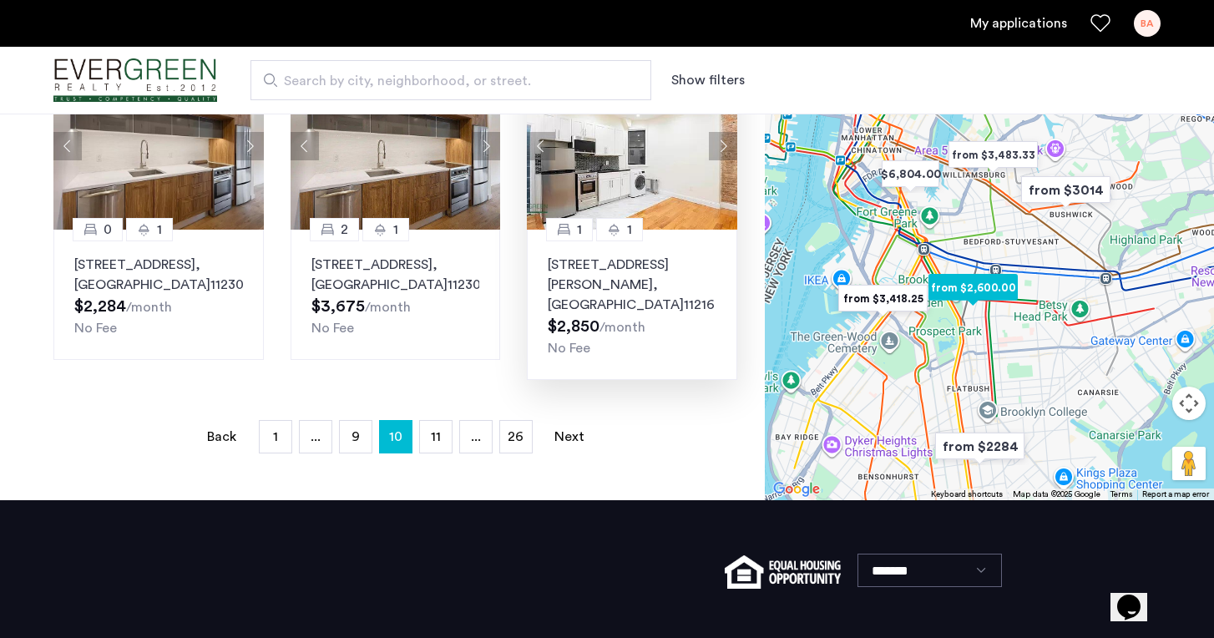
scroll to position [1234, 0]
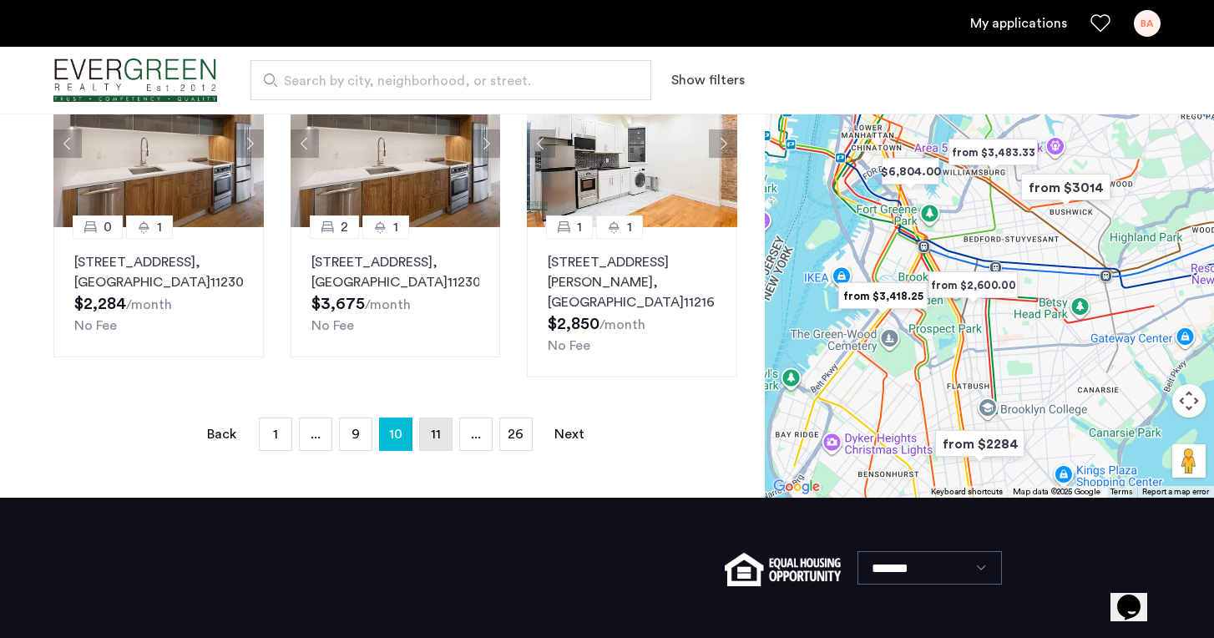
click at [433, 428] on span "11" at bounding box center [436, 434] width 10 height 13
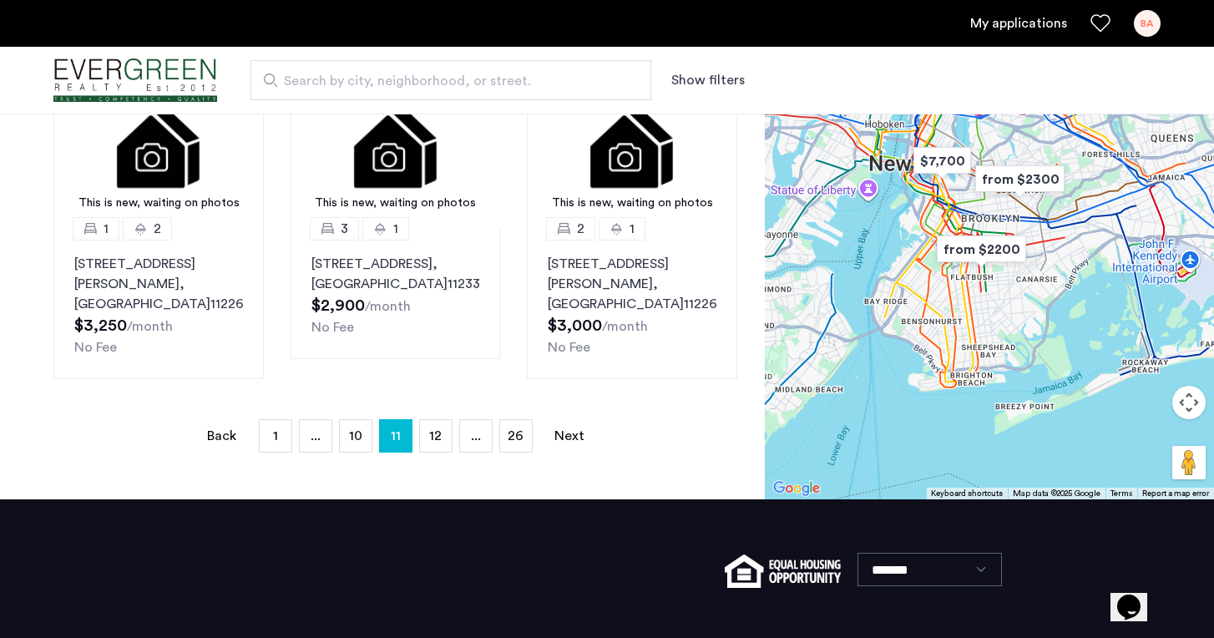
scroll to position [1213, 0]
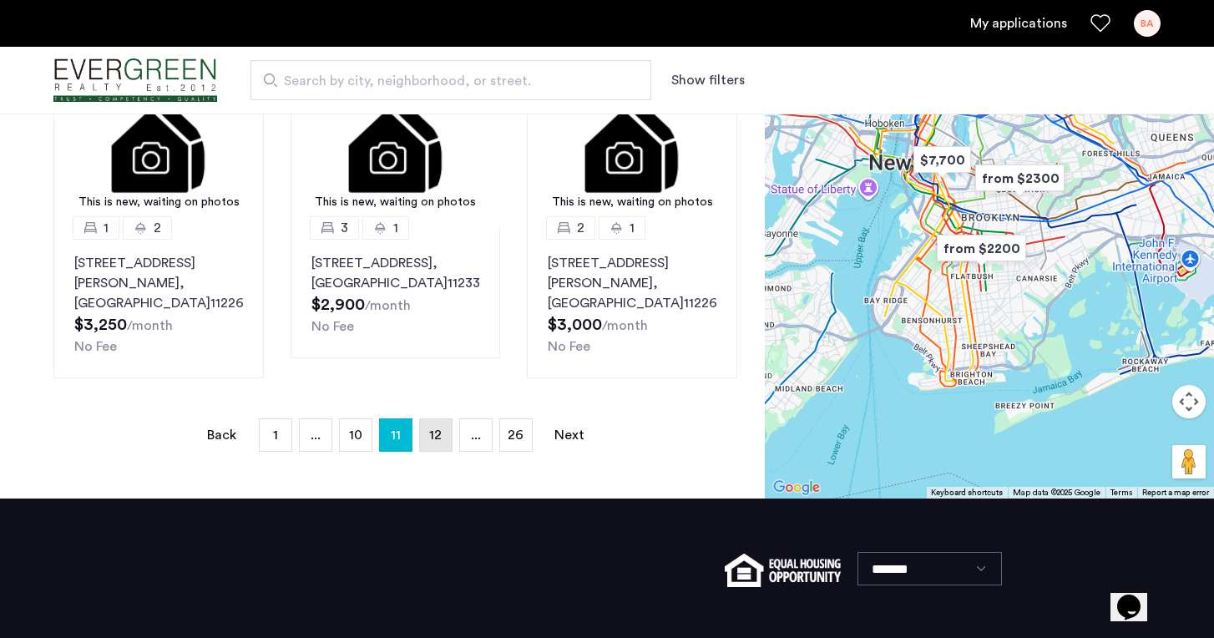
click at [438, 428] on span "12" at bounding box center [435, 434] width 13 height 13
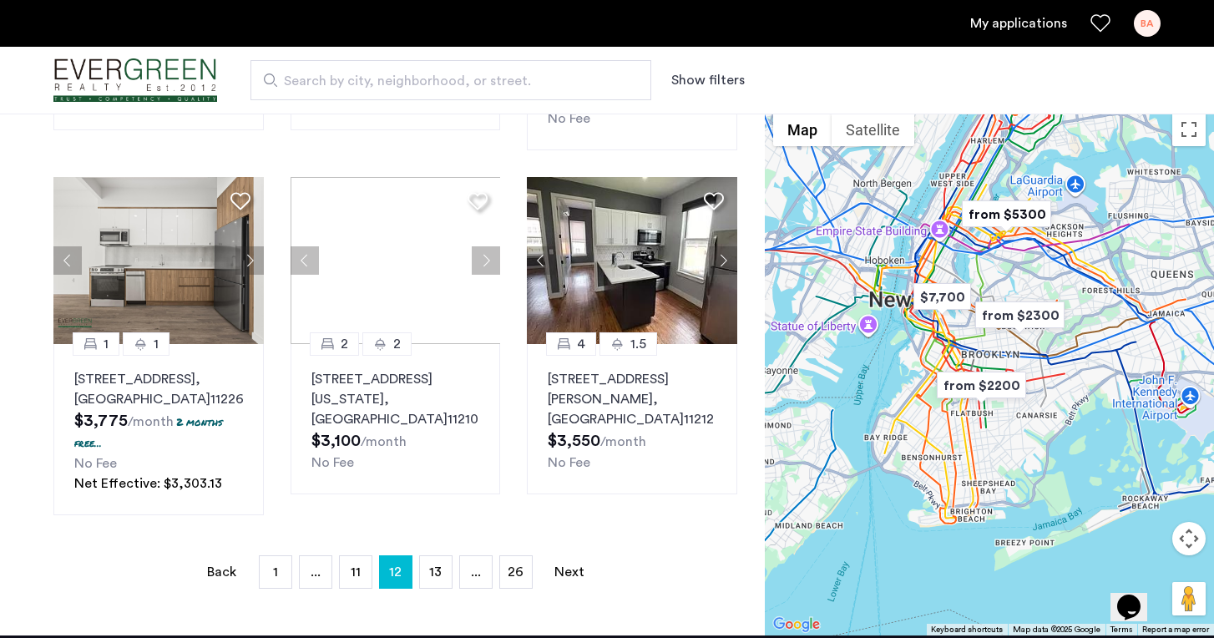
scroll to position [1099, 0]
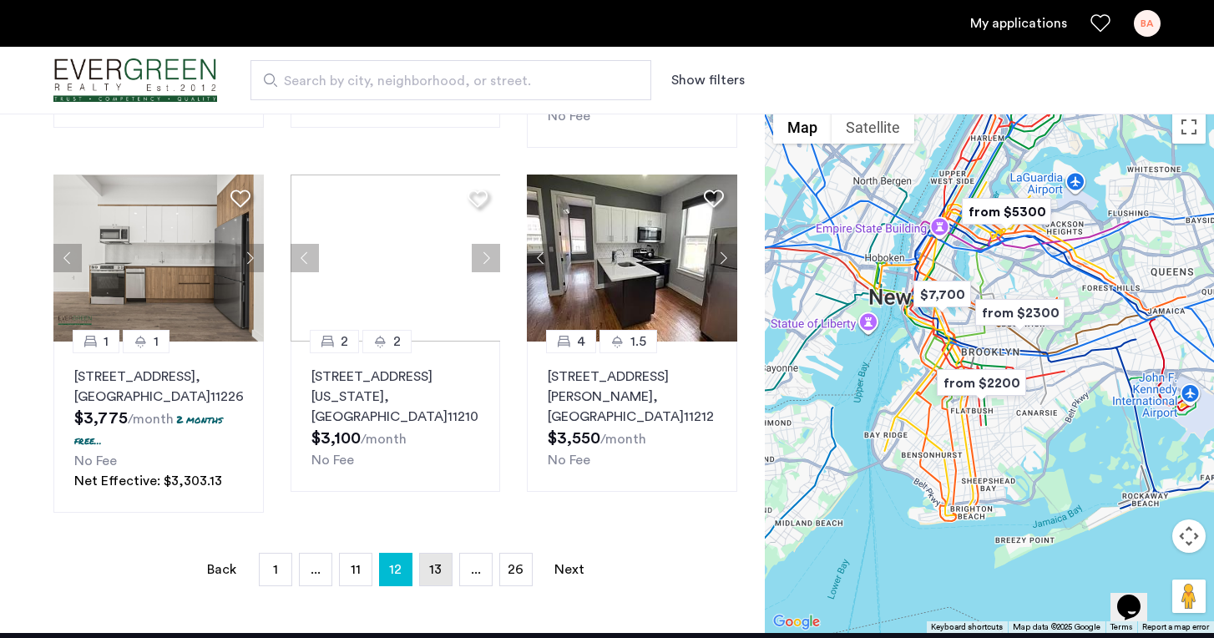
click at [443, 554] on link "page 13" at bounding box center [436, 570] width 32 height 32
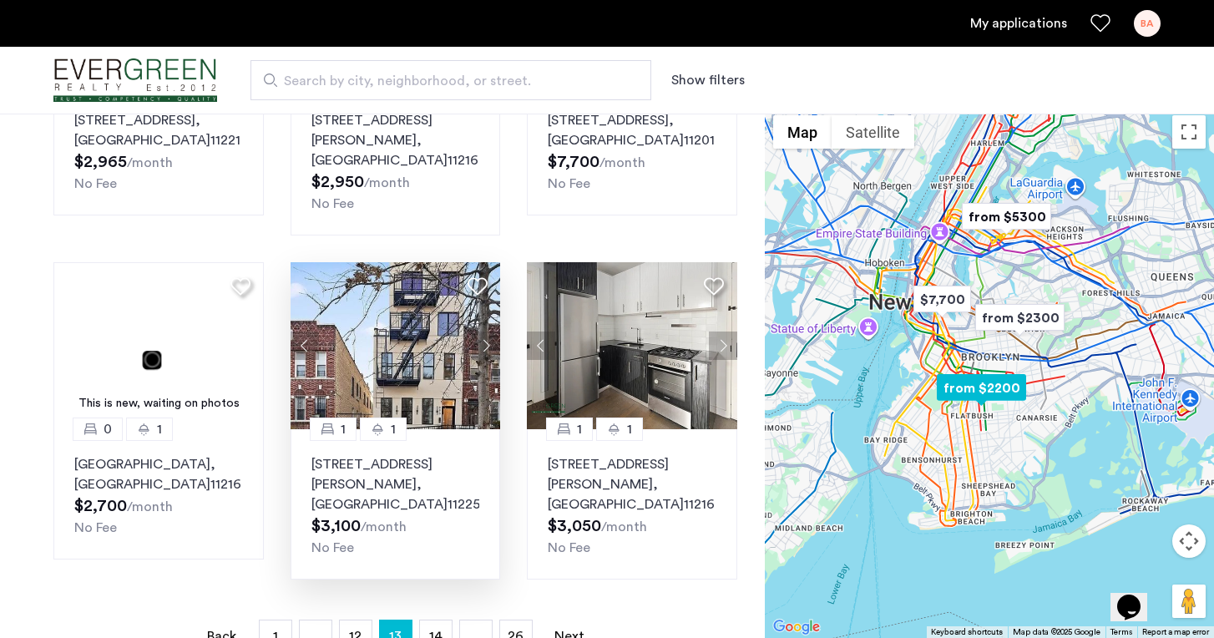
scroll to position [989, 0]
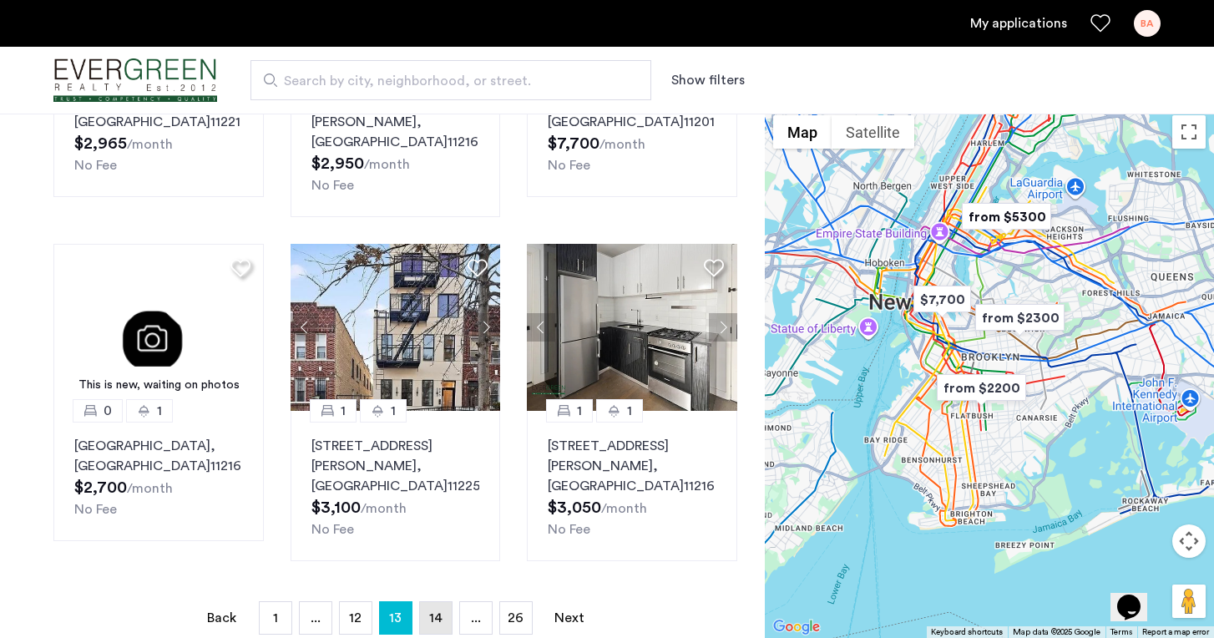
click at [439, 611] on span "14" at bounding box center [435, 617] width 13 height 13
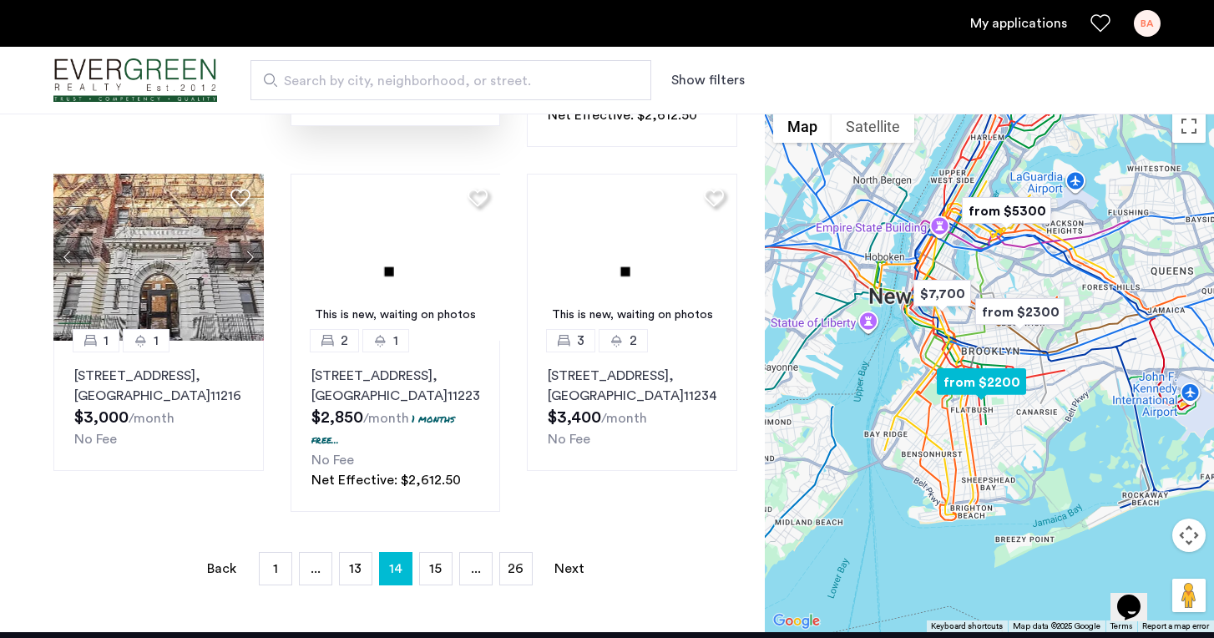
scroll to position [1064, 0]
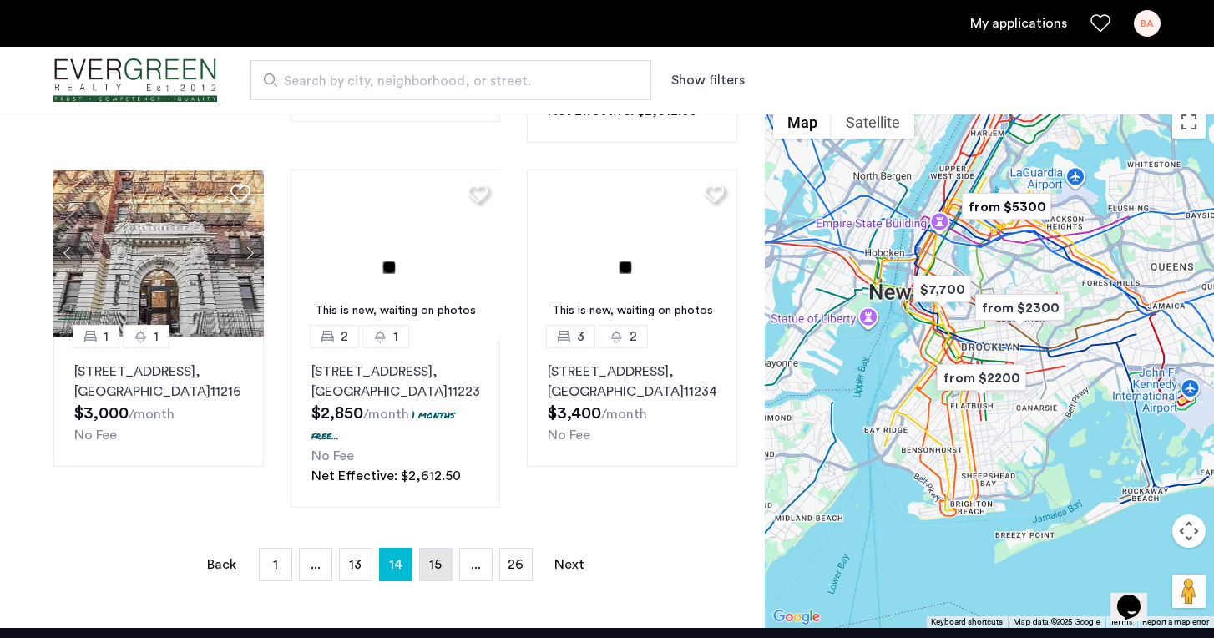
click at [437, 571] on span "15" at bounding box center [435, 564] width 13 height 13
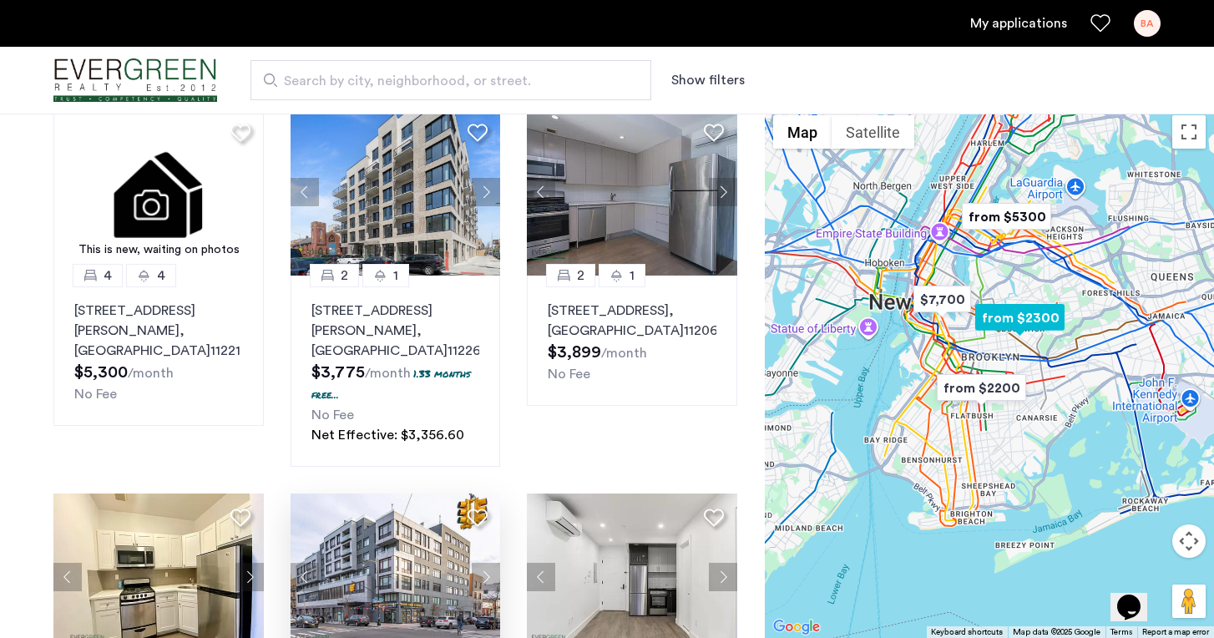
scroll to position [433, 0]
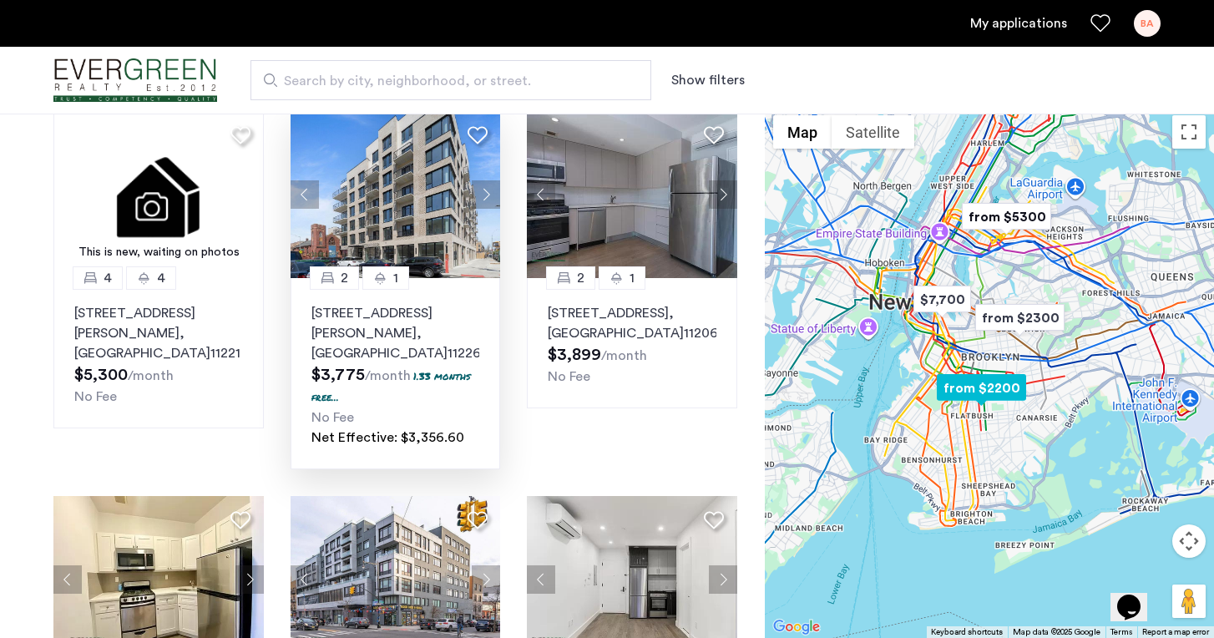
click at [395, 216] on img at bounding box center [396, 194] width 210 height 167
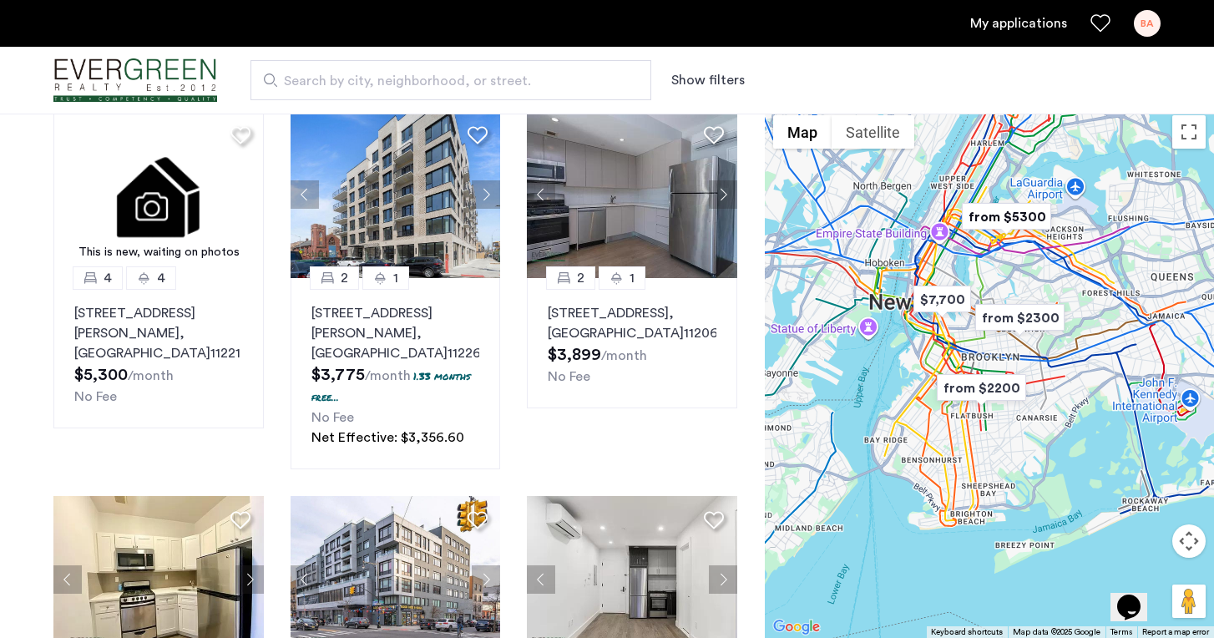
click at [751, 350] on div "This is new, waiting on photos 2 1 42 Southgate Court, Unit 1, Brooklyn , NY 11…" at bounding box center [395, 472] width 711 height 1397
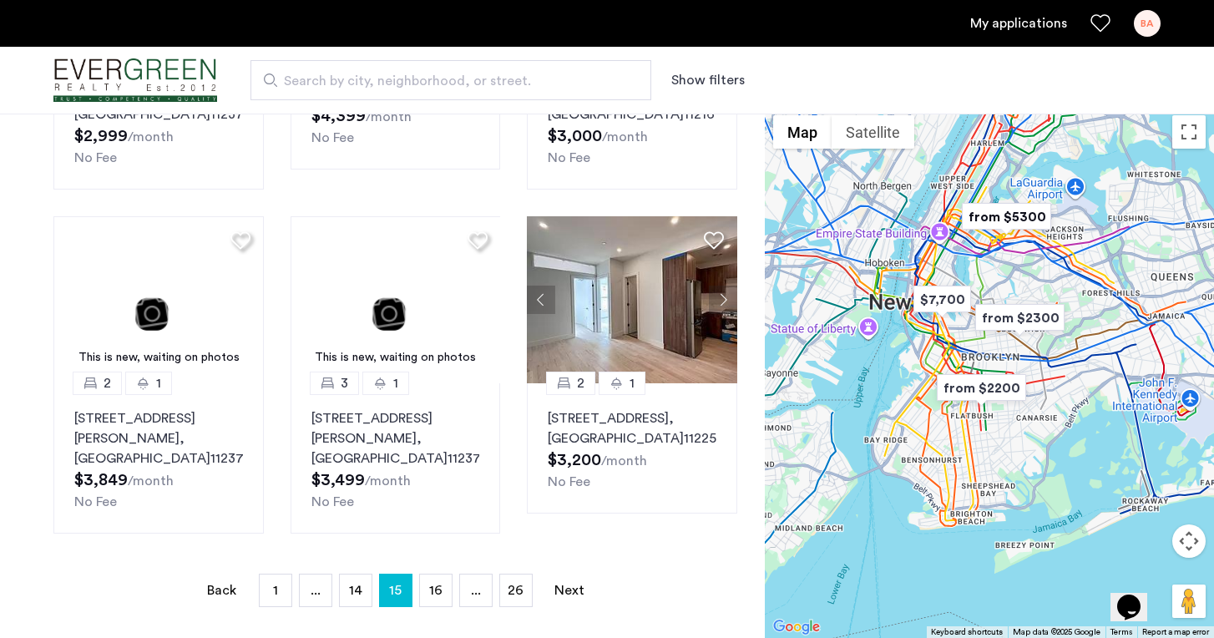
scroll to position [1059, 0]
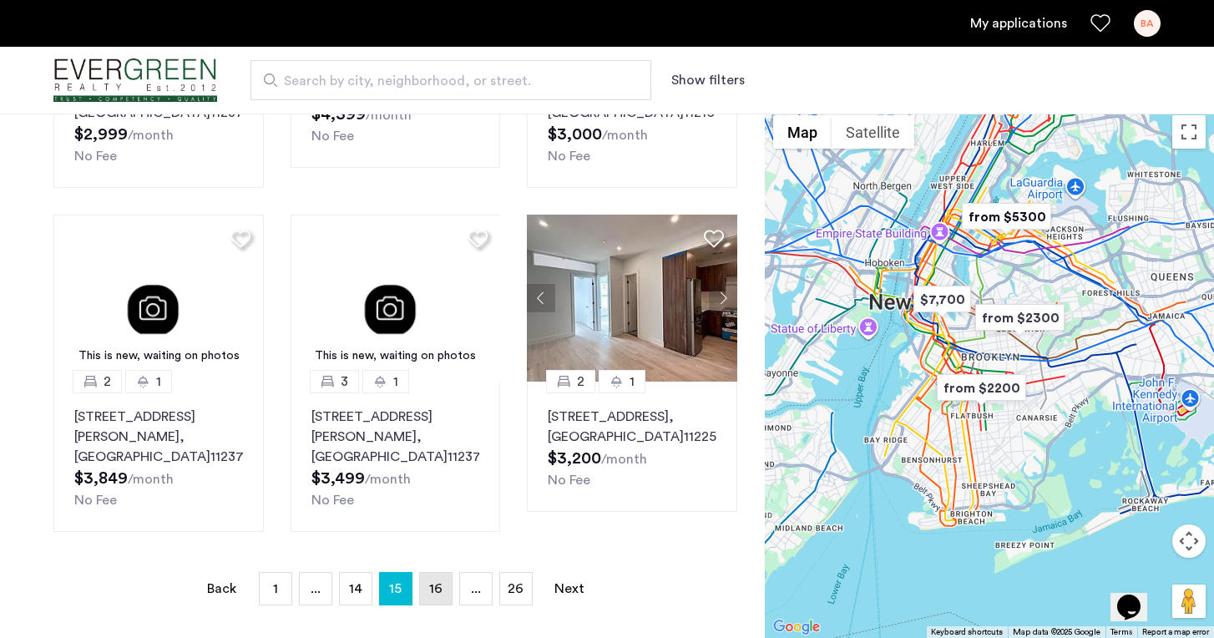
click at [435, 582] on span "16" at bounding box center [435, 588] width 13 height 13
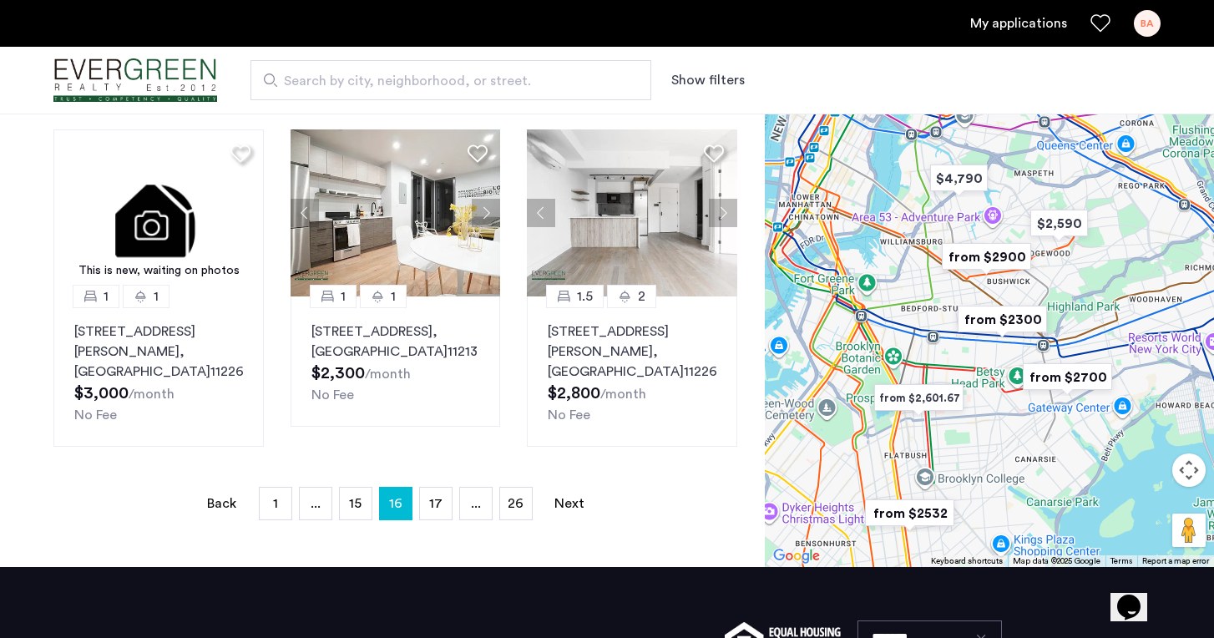
scroll to position [1064, 0]
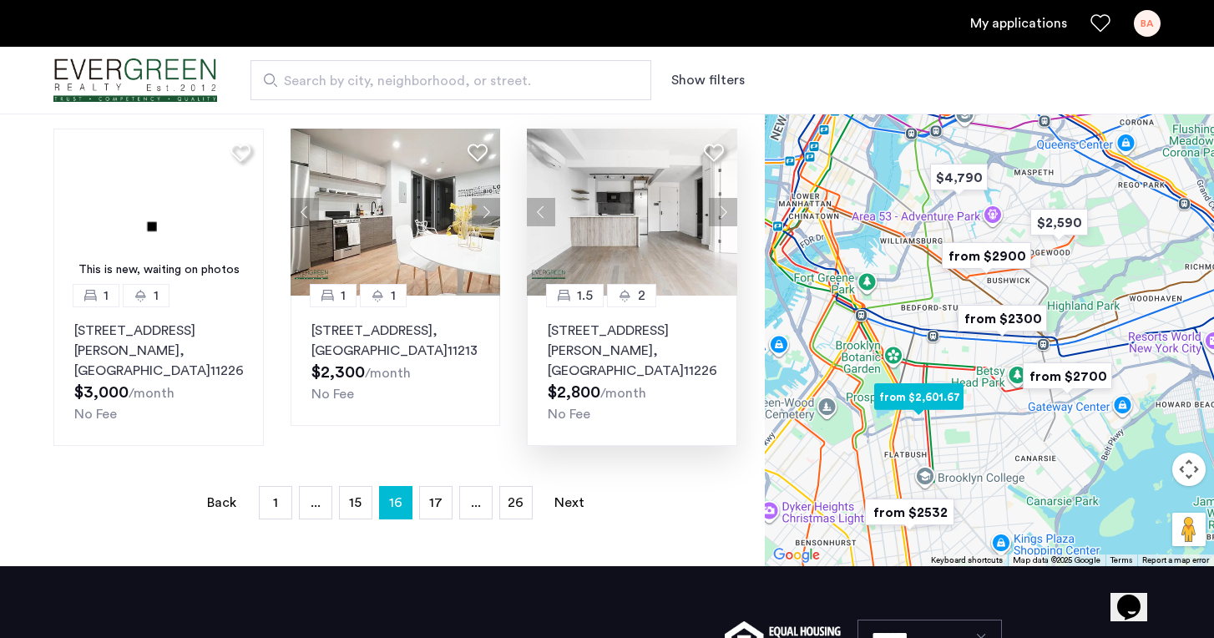
click at [615, 228] on img at bounding box center [632, 212] width 210 height 167
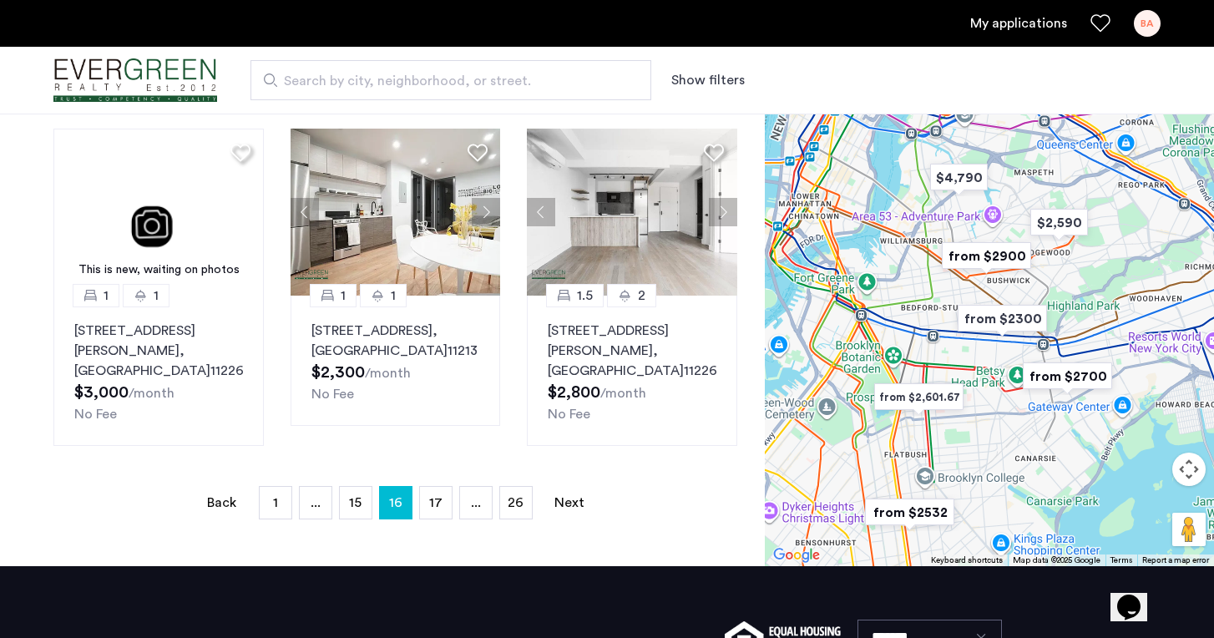
click at [1015, 27] on link "My applications" at bounding box center [1018, 23] width 97 height 20
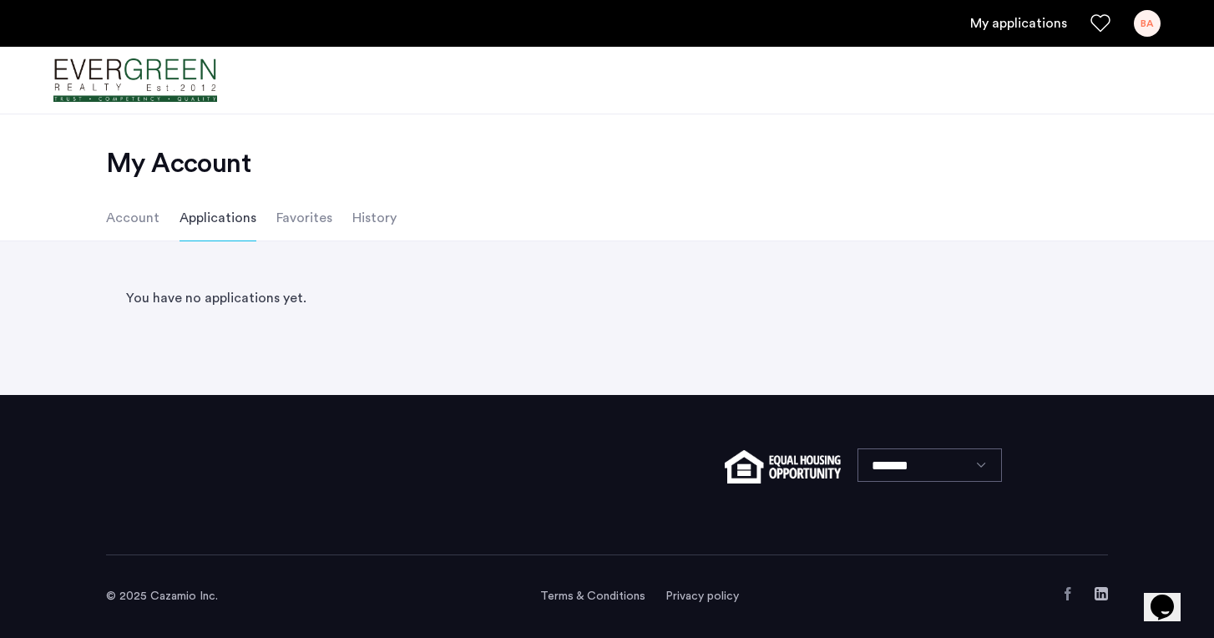
click at [301, 220] on li "Favorites" at bounding box center [304, 218] width 56 height 47
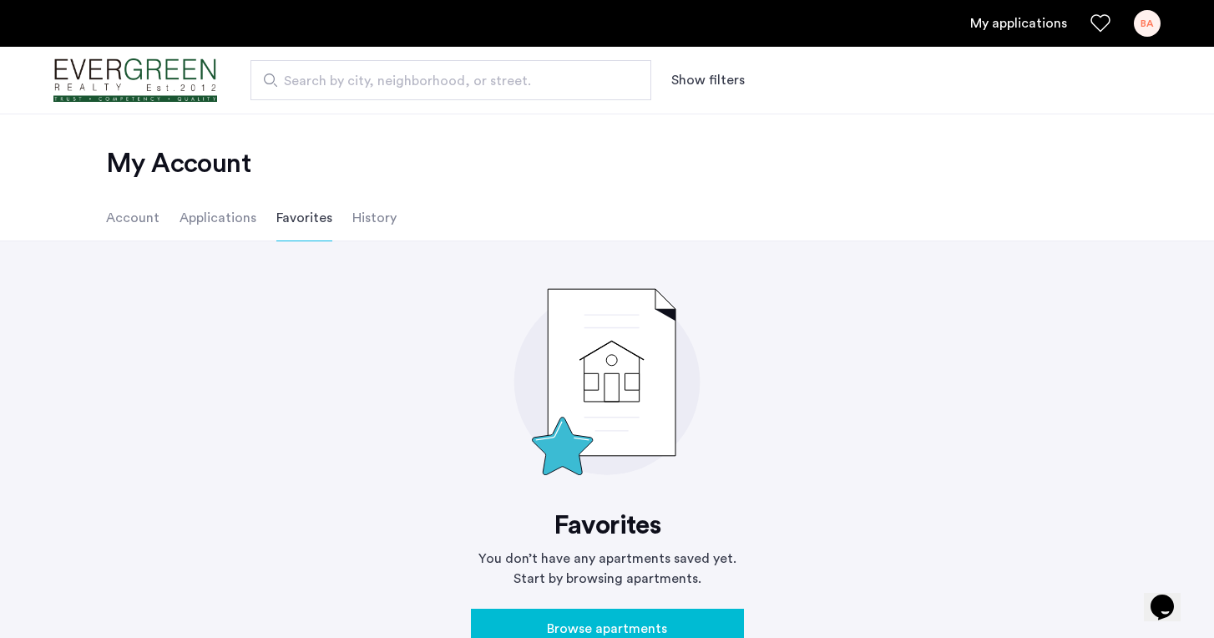
click at [135, 220] on li "Account" at bounding box center [132, 218] width 53 height 47
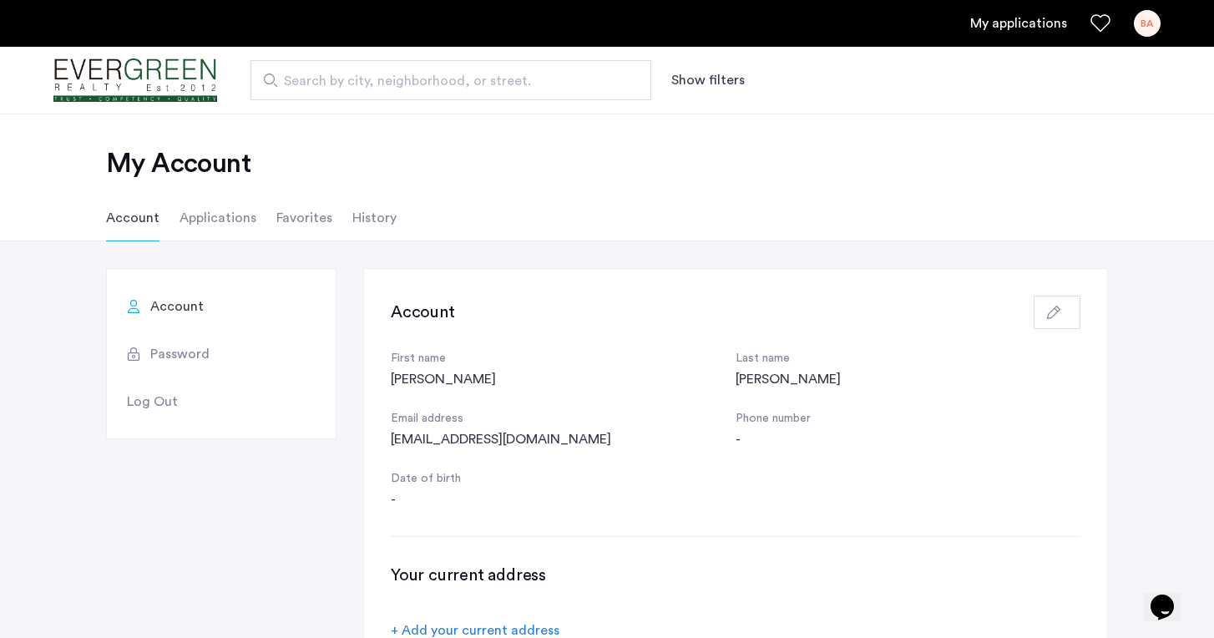
click at [307, 544] on div "Account Password Log Out Account First name Bennett Last name Andrews Email add…" at bounding box center [607, 468] width 1002 height 400
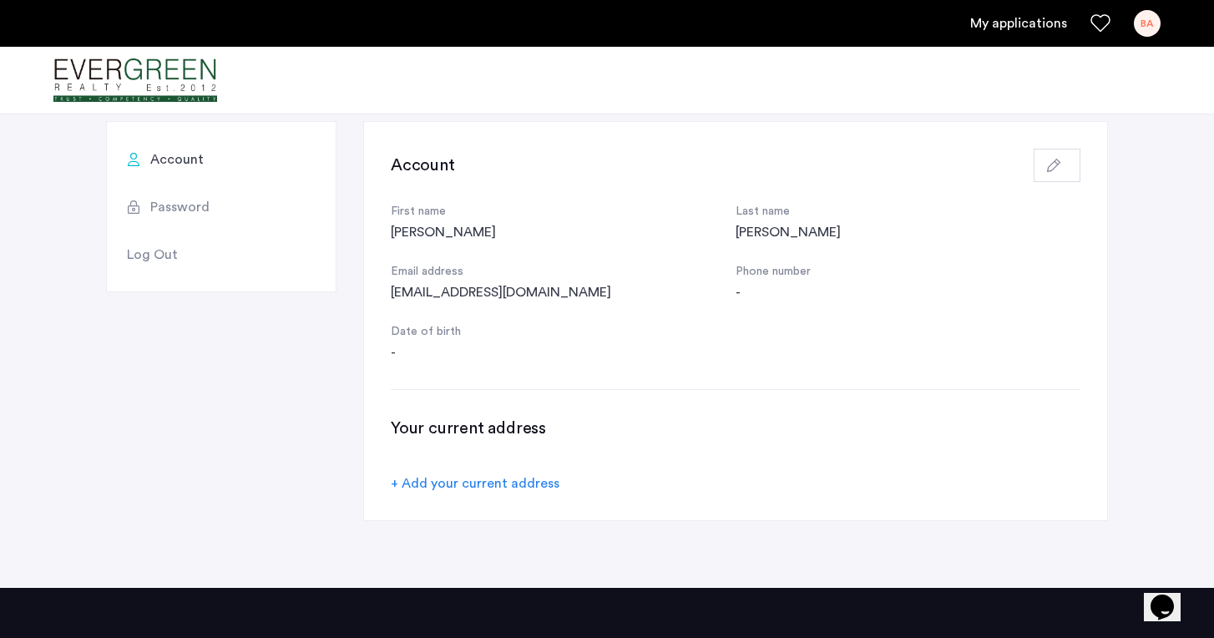
scroll to position [148, 0]
click at [477, 482] on div "+ Add your current address" at bounding box center [475, 483] width 169 height 20
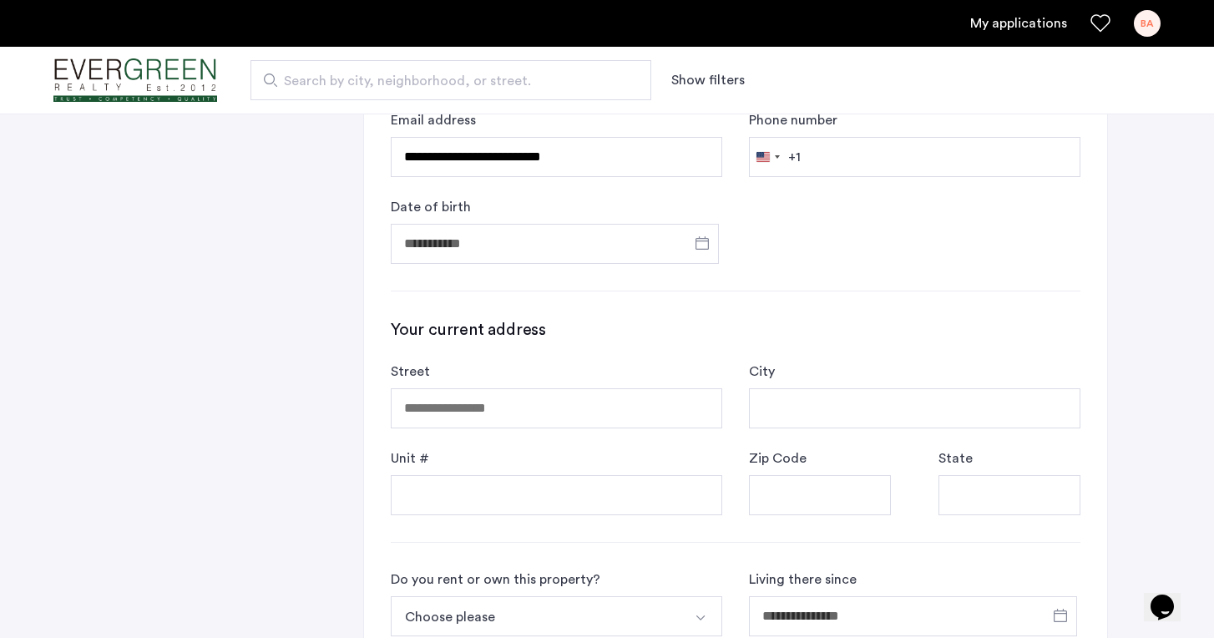
scroll to position [468, 0]
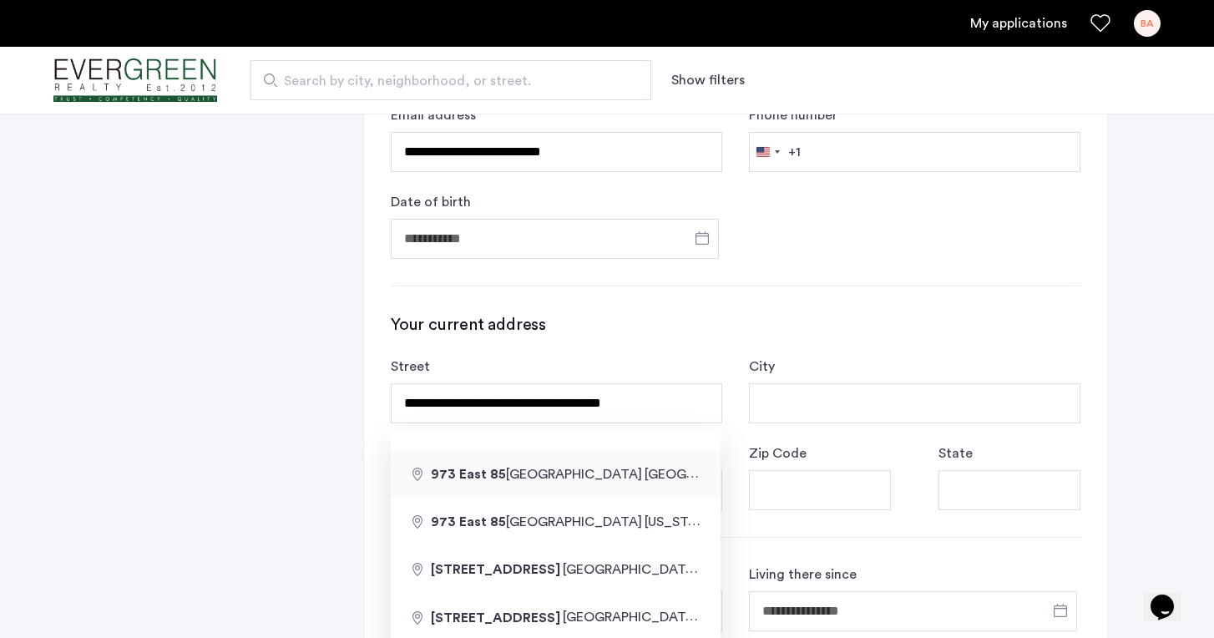
type input "**********"
type input "********"
type input "*****"
type input "**"
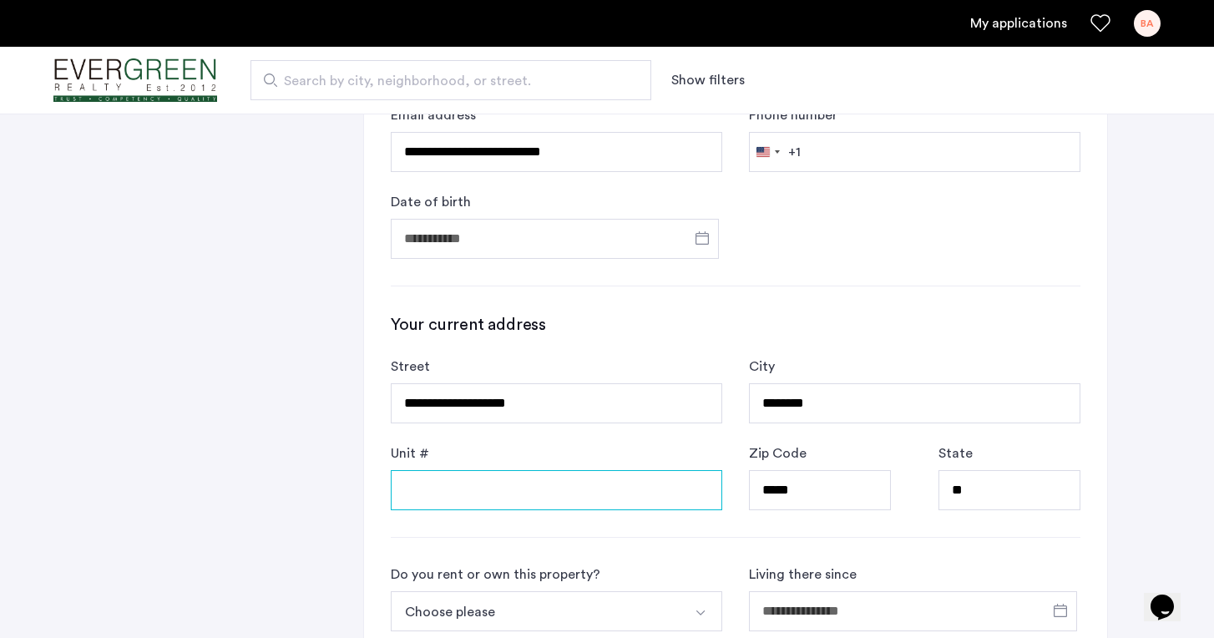
click at [493, 502] on input "Unit #" at bounding box center [557, 490] width 332 height 40
type input "*******"
click at [379, 569] on div "**********" at bounding box center [735, 362] width 743 height 1122
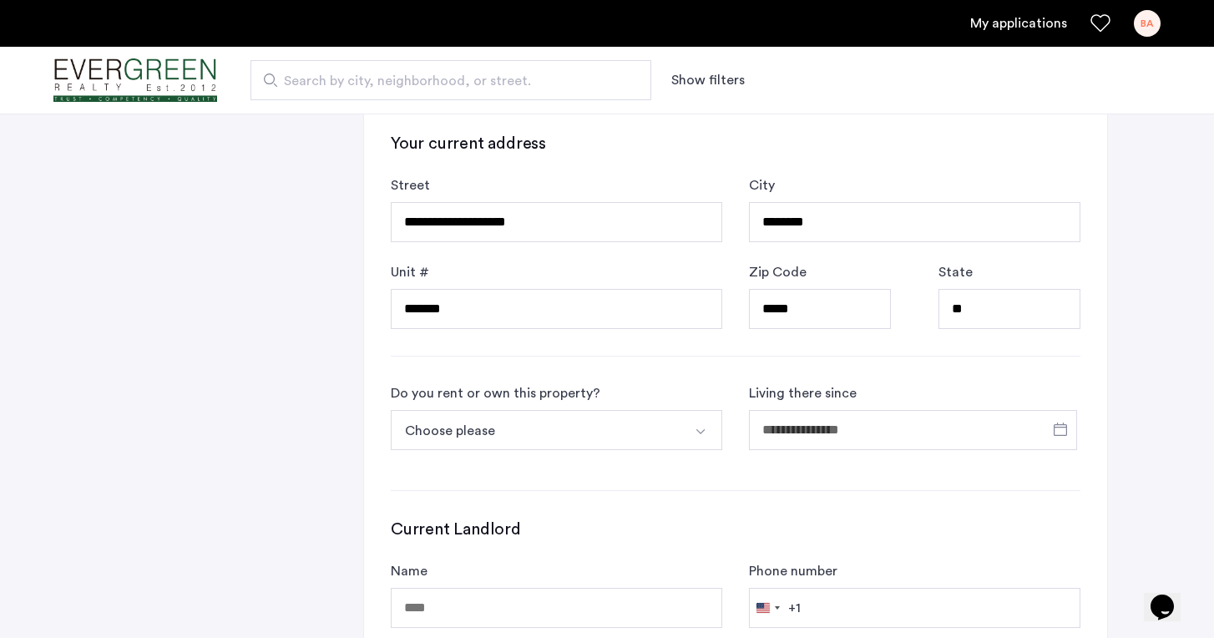
scroll to position [650, 0]
click at [511, 439] on button "Choose please" at bounding box center [537, 429] width 292 height 40
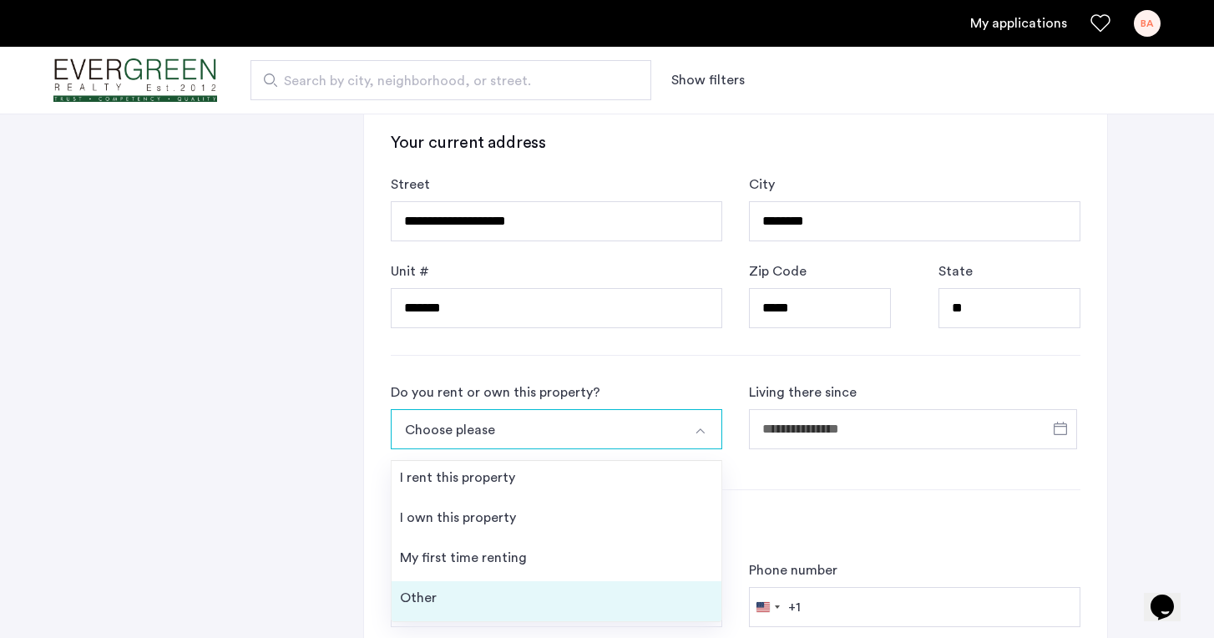
click at [418, 598] on div "Other" at bounding box center [418, 598] width 37 height 20
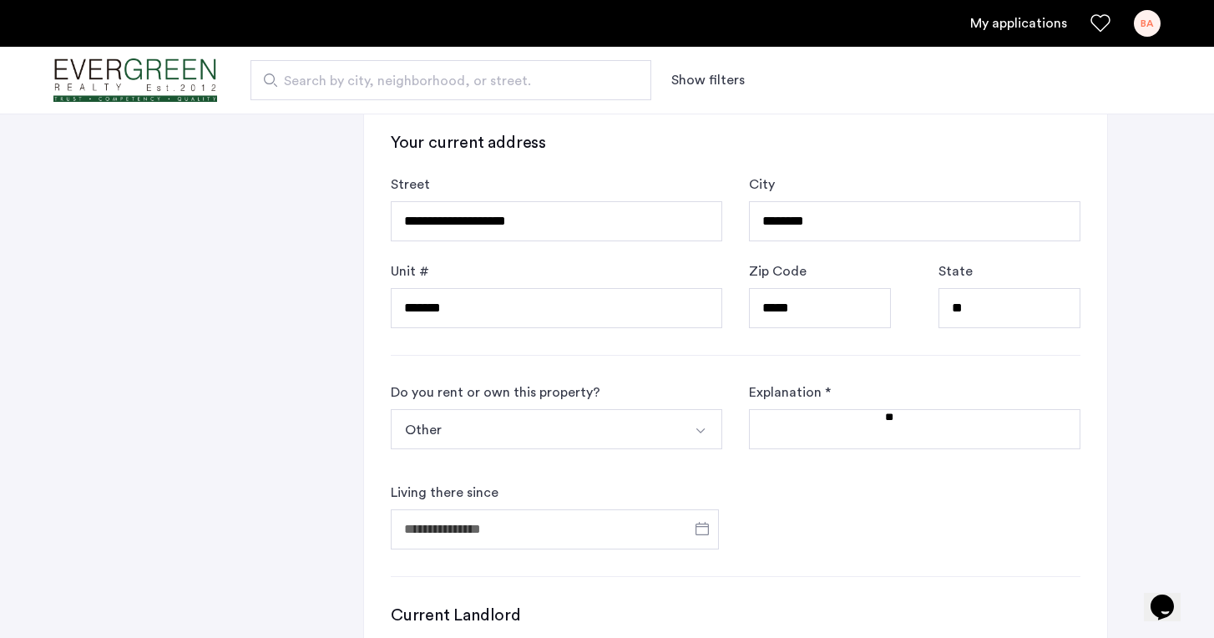
click at [782, 432] on textarea at bounding box center [915, 429] width 332 height 40
type textarea "*"
type textarea "******"
click at [633, 534] on input "Living there since" at bounding box center [555, 529] width 328 height 40
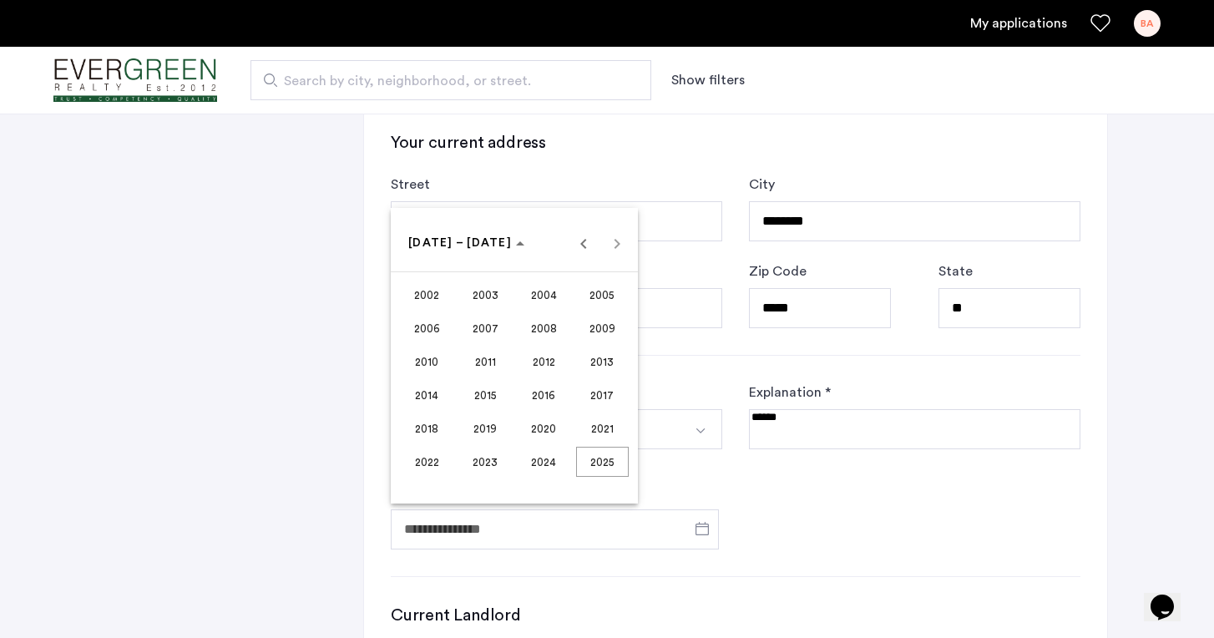
click at [538, 433] on span "2020" at bounding box center [544, 428] width 53 height 30
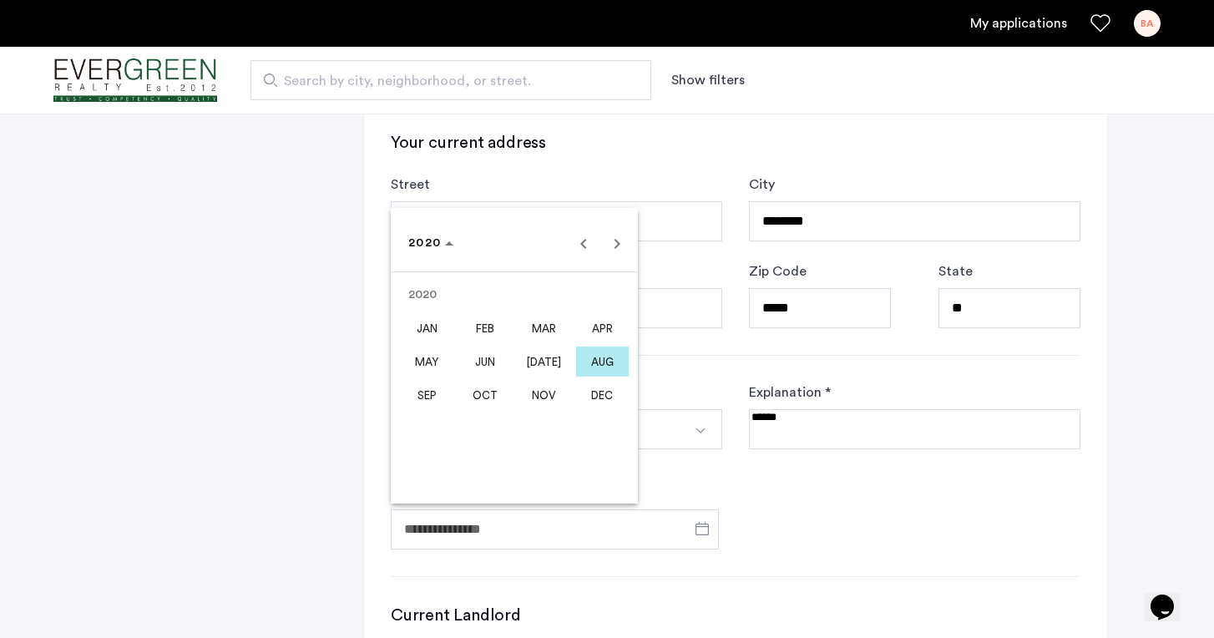
click at [534, 400] on span "NOV" at bounding box center [544, 395] width 53 height 30
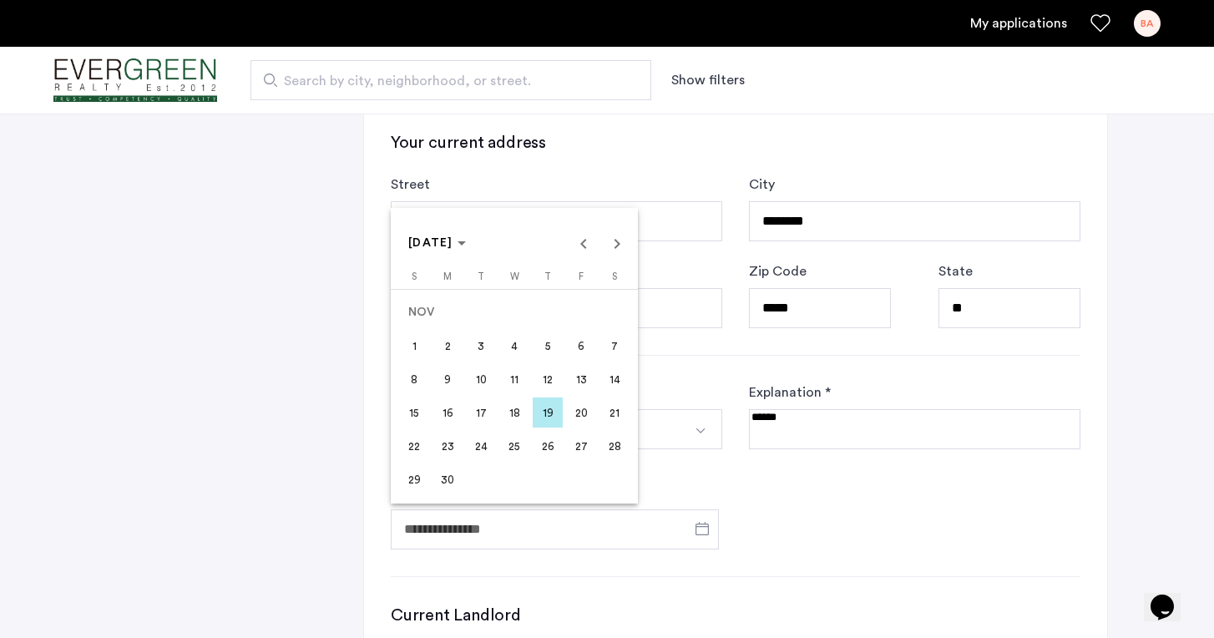
click at [367, 454] on div at bounding box center [607, 319] width 1214 height 638
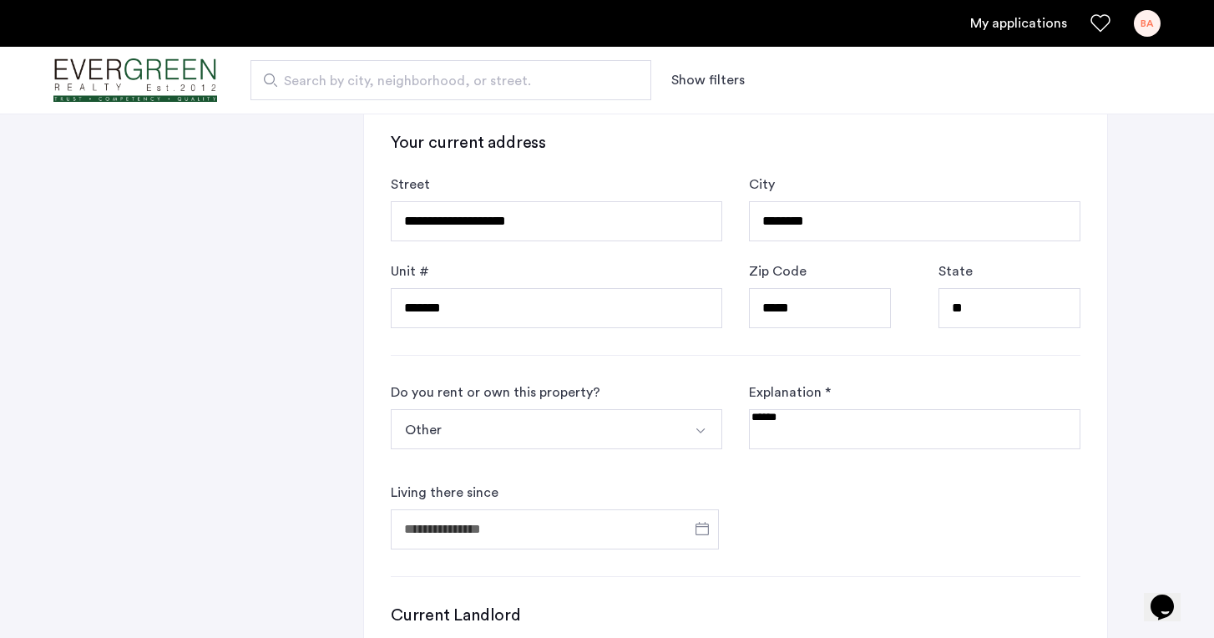
click at [856, 525] on form "Do you rent or own this property? Other I rent this property I own this propert…" at bounding box center [736, 465] width 690 height 167
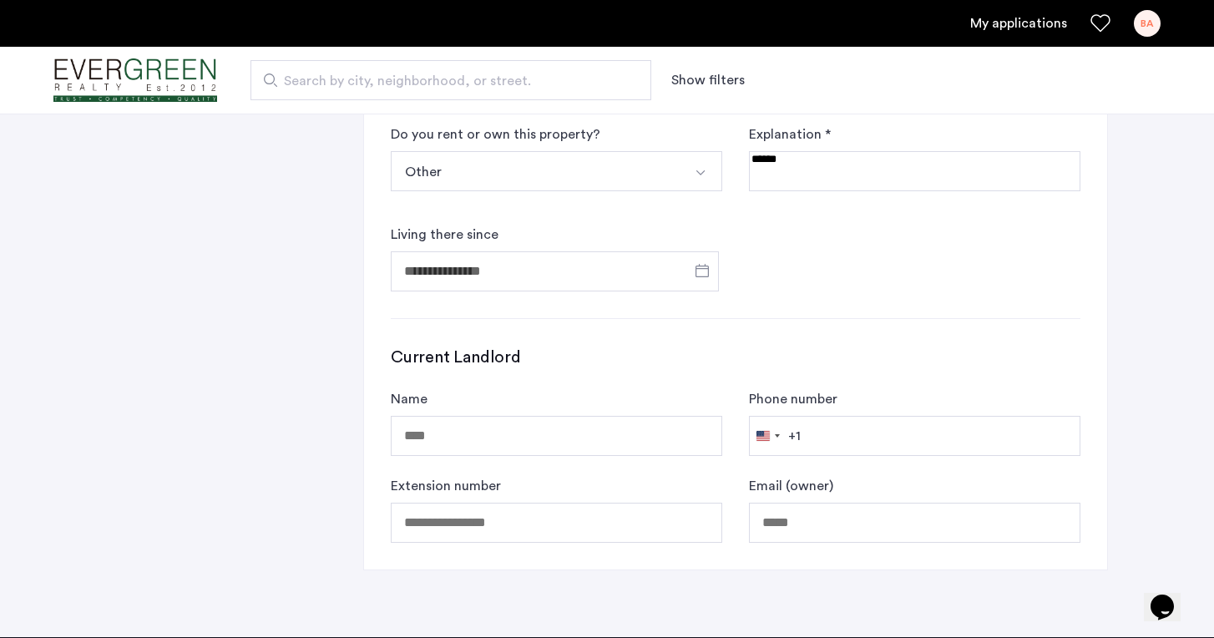
scroll to position [903, 0]
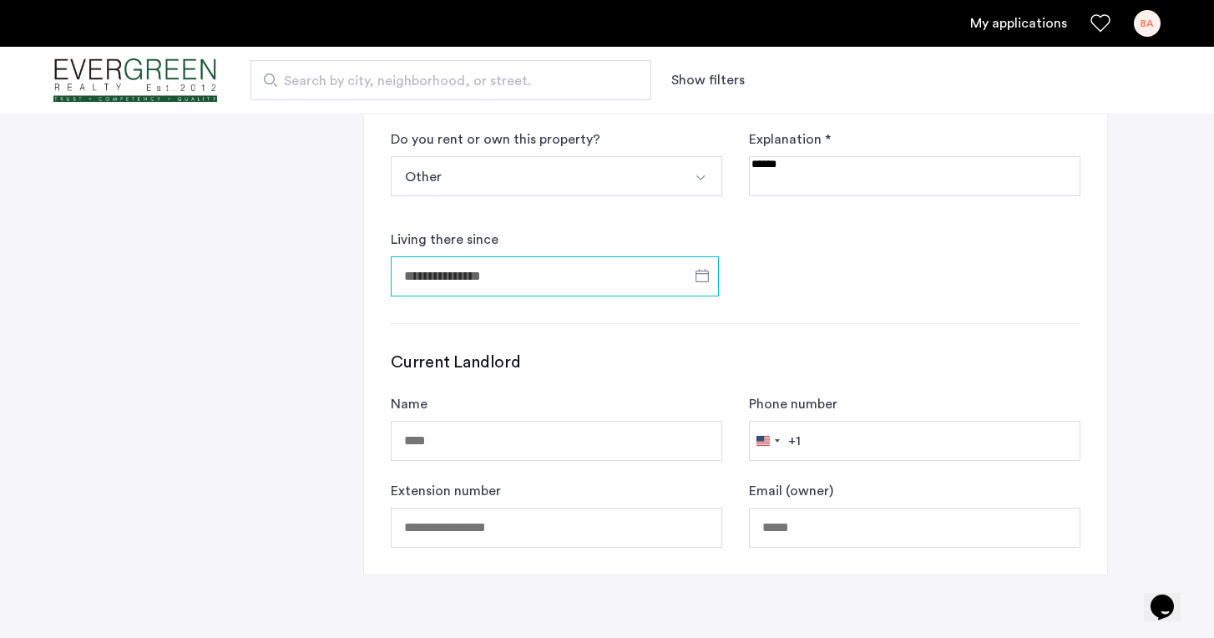
click at [619, 275] on input "Living there since" at bounding box center [555, 276] width 328 height 40
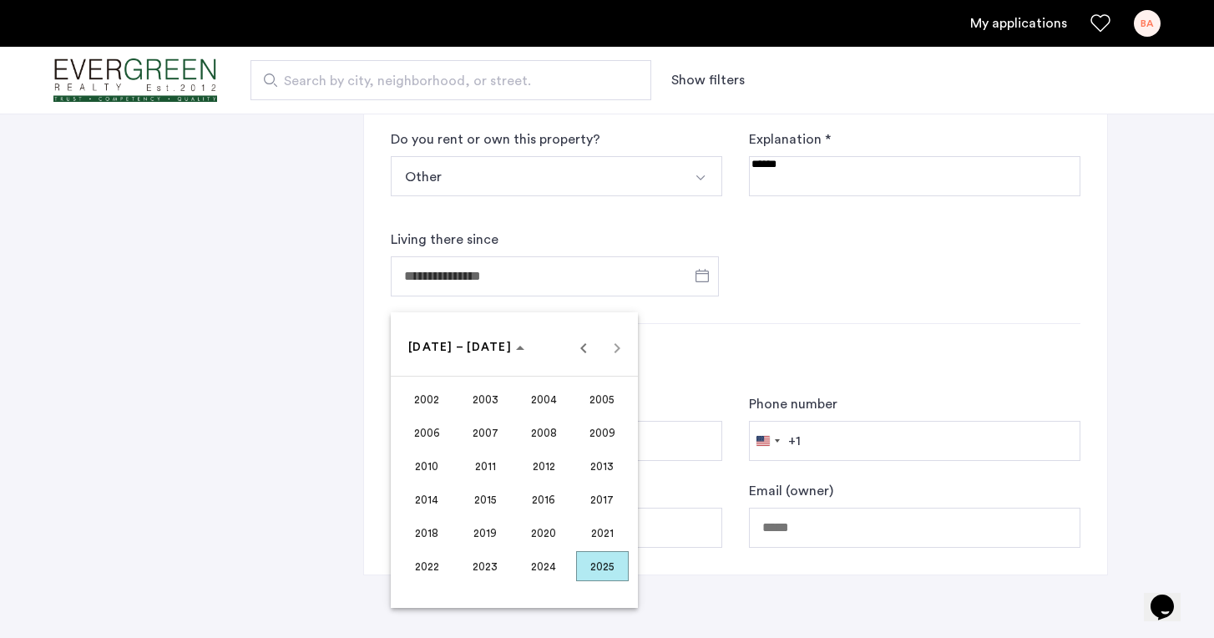
click at [547, 530] on span "2020" at bounding box center [544, 533] width 53 height 30
click at [543, 497] on span "NOV" at bounding box center [544, 499] width 53 height 30
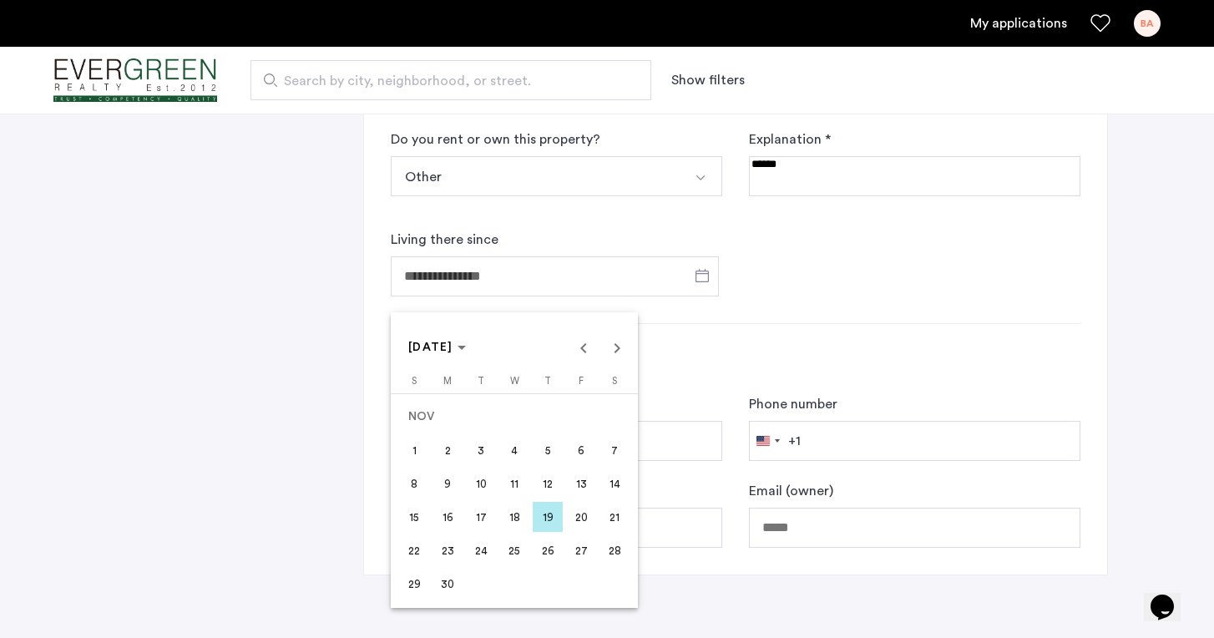
click at [657, 591] on div at bounding box center [607, 319] width 1214 height 638
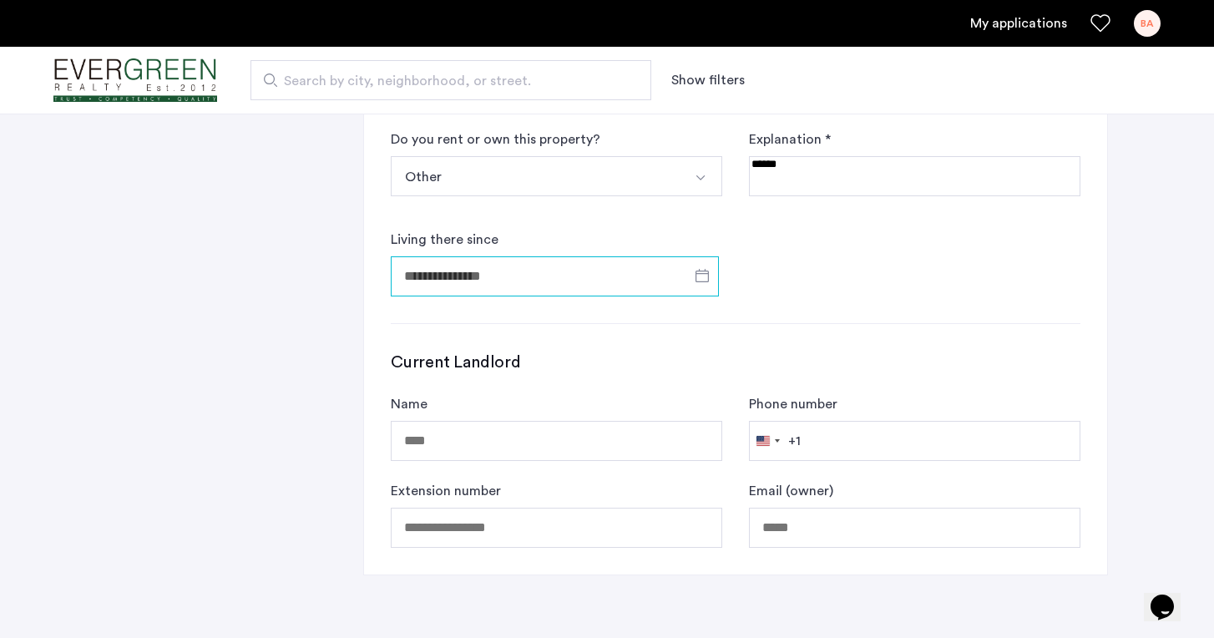
click at [591, 277] on input "Living there since" at bounding box center [555, 276] width 328 height 40
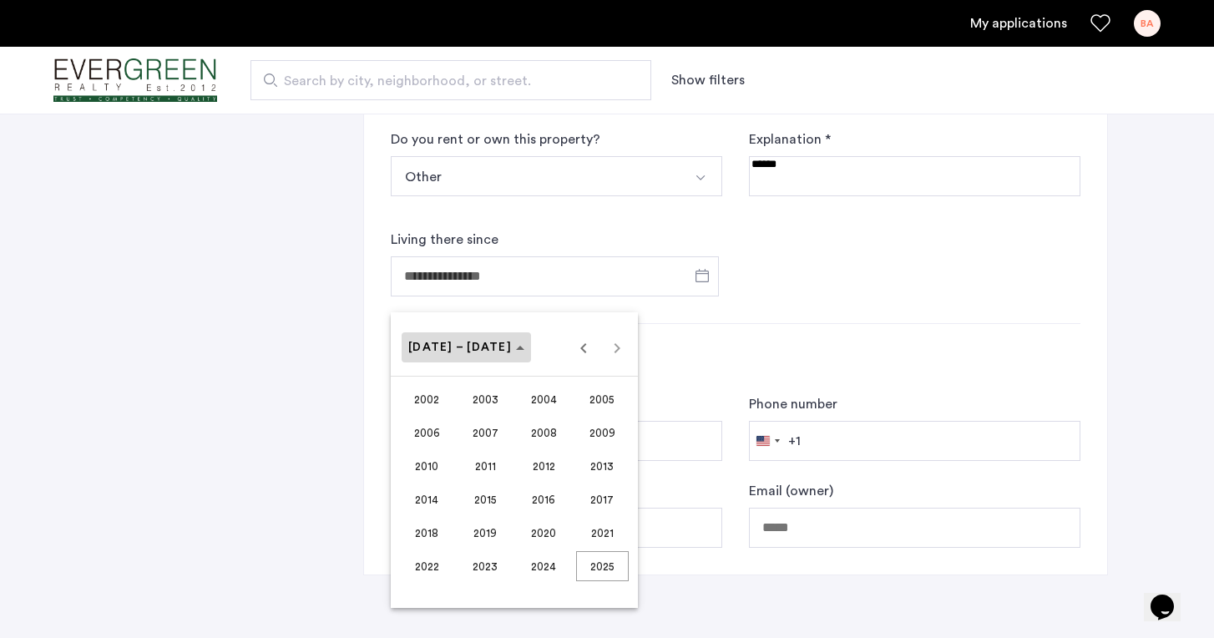
click at [516, 350] on polygon "Choose date" at bounding box center [520, 348] width 8 height 4
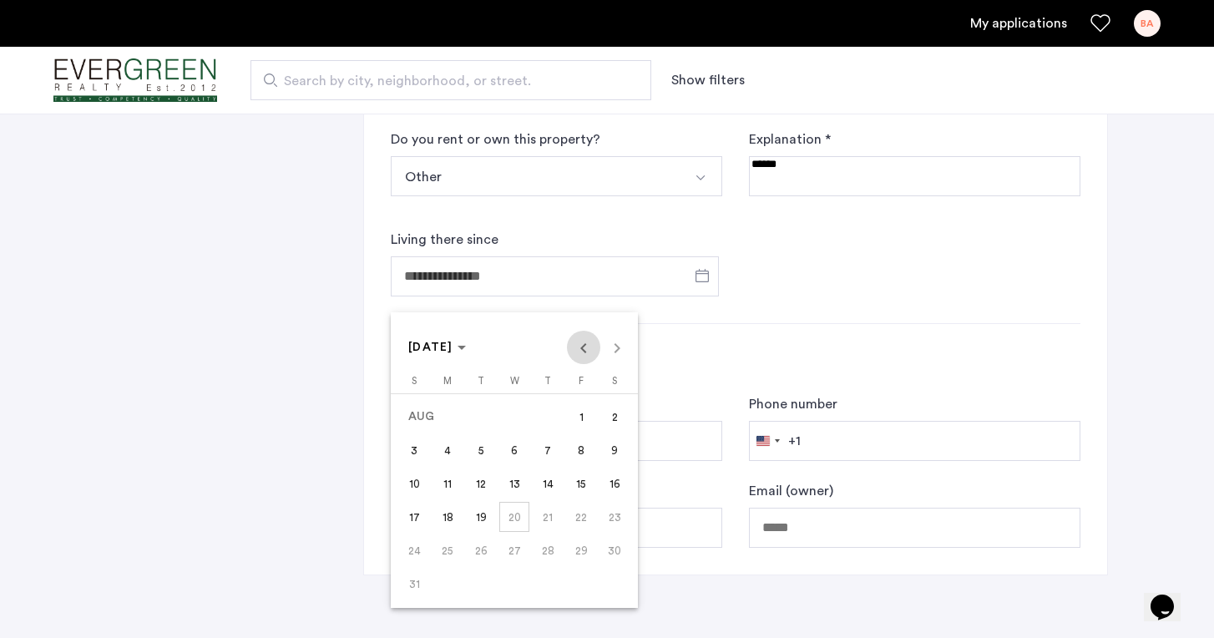
click at [583, 350] on span "Previous month" at bounding box center [583, 347] width 33 height 33
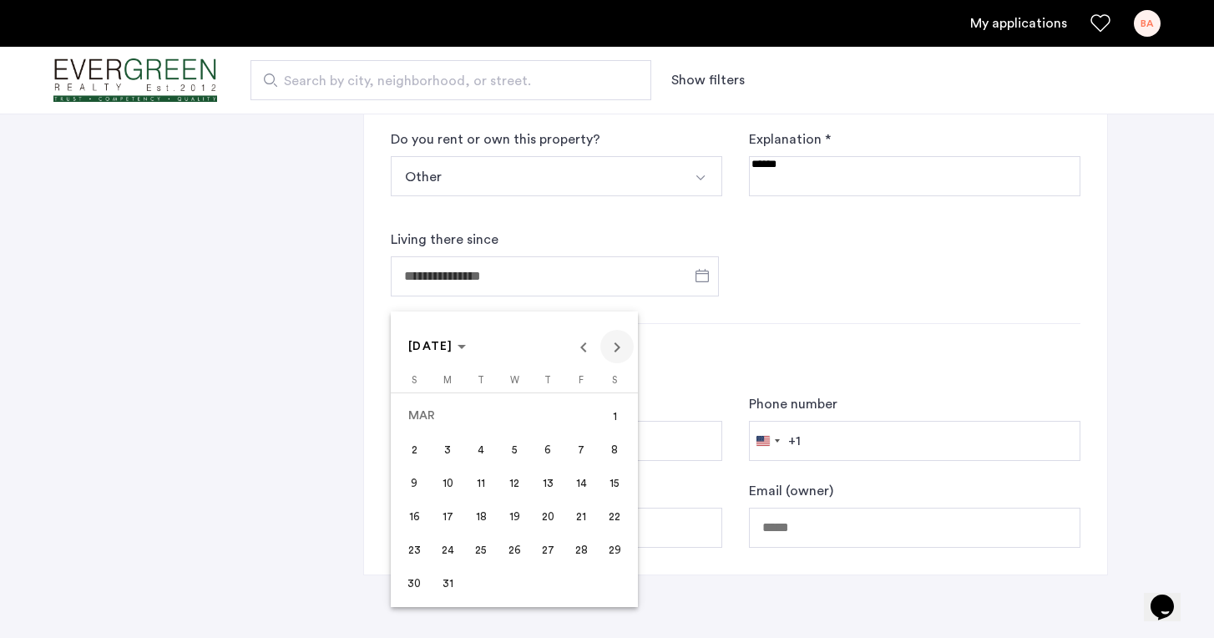
scroll to position [907, 0]
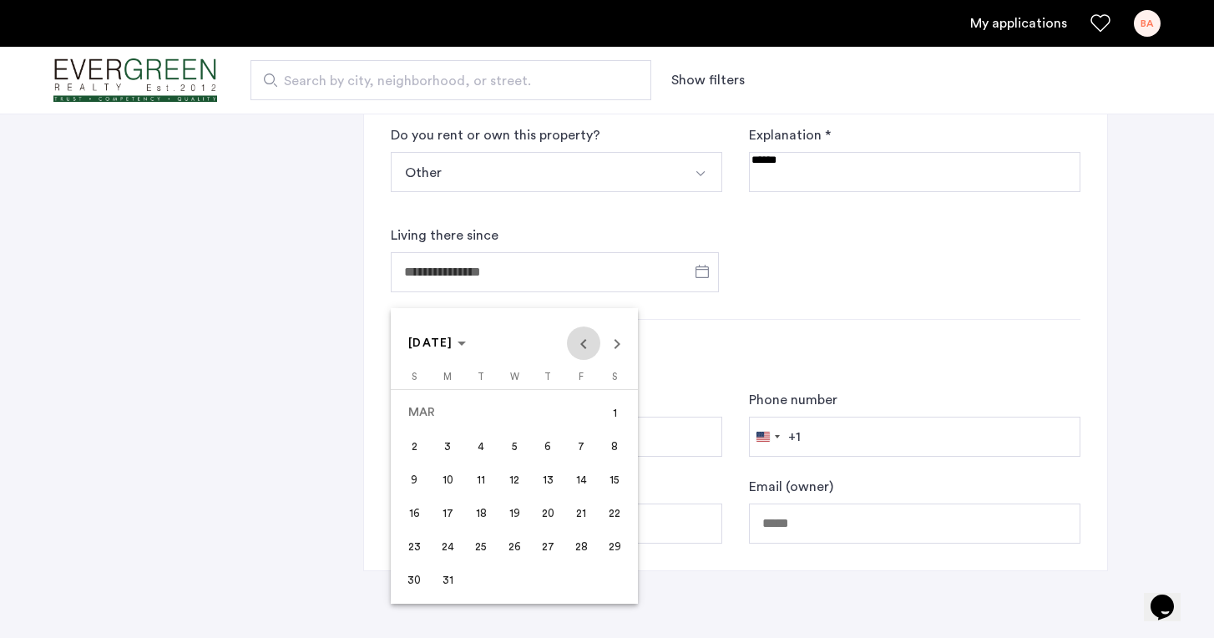
click at [585, 345] on span "Previous month" at bounding box center [583, 343] width 33 height 33
click at [466, 343] on polygon "Choose month and year" at bounding box center [462, 344] width 8 height 4
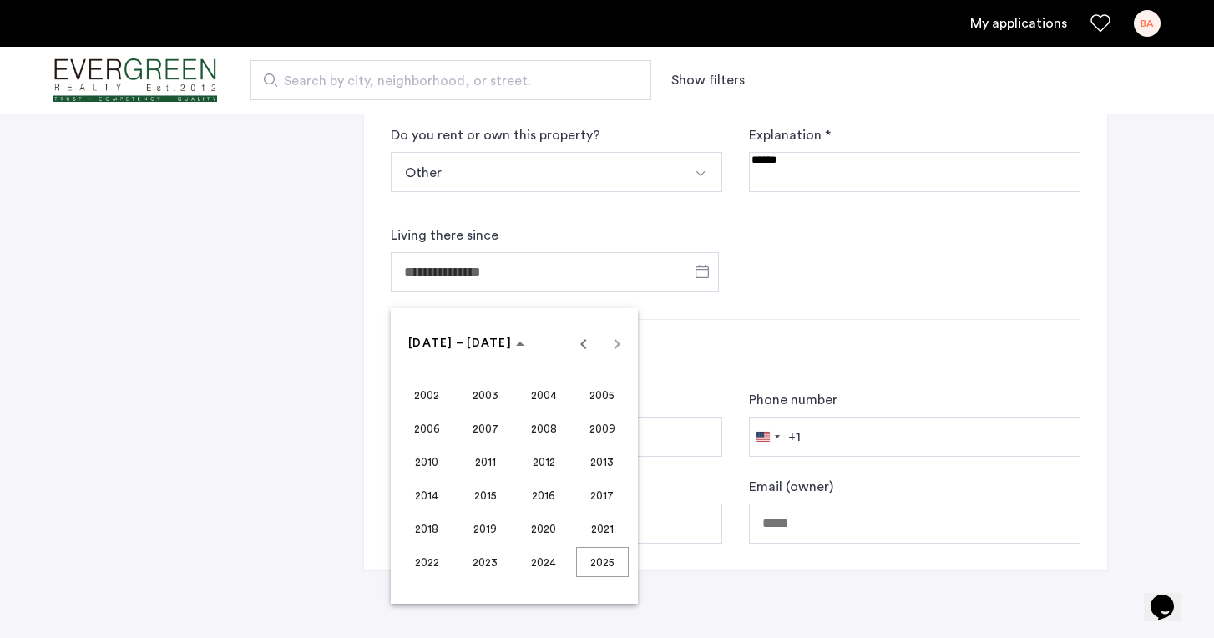
click at [540, 530] on span "2020" at bounding box center [544, 529] width 53 height 30
click at [547, 491] on span "NOV" at bounding box center [544, 495] width 53 height 30
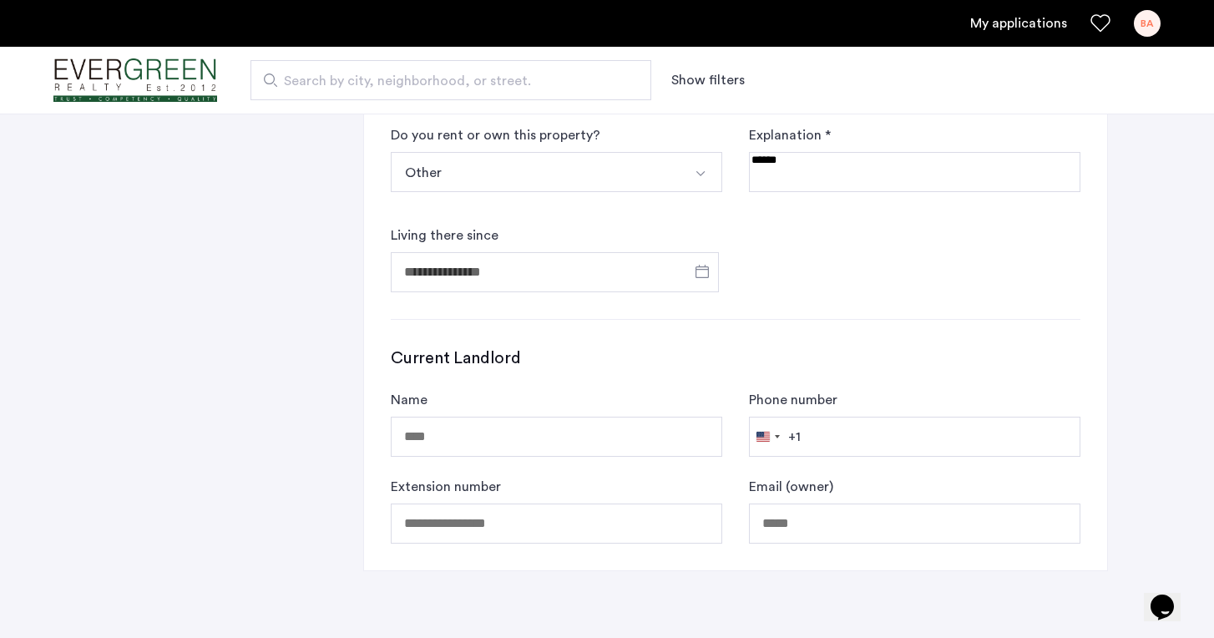
type input "**********"
type input "*****"
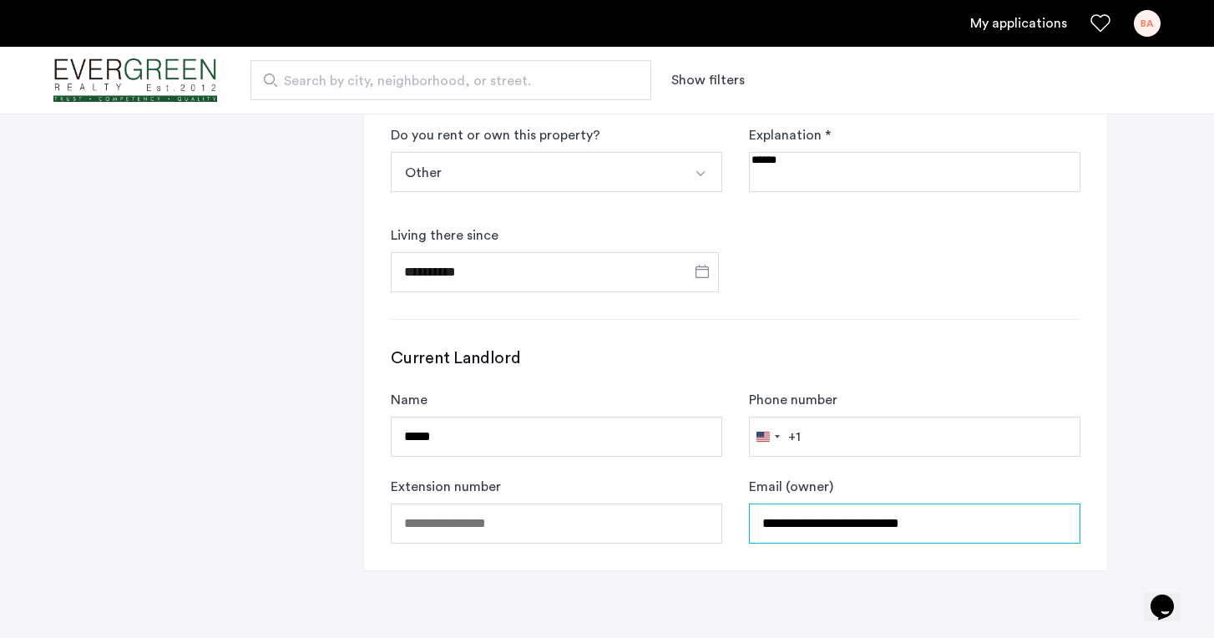
type input "**********"
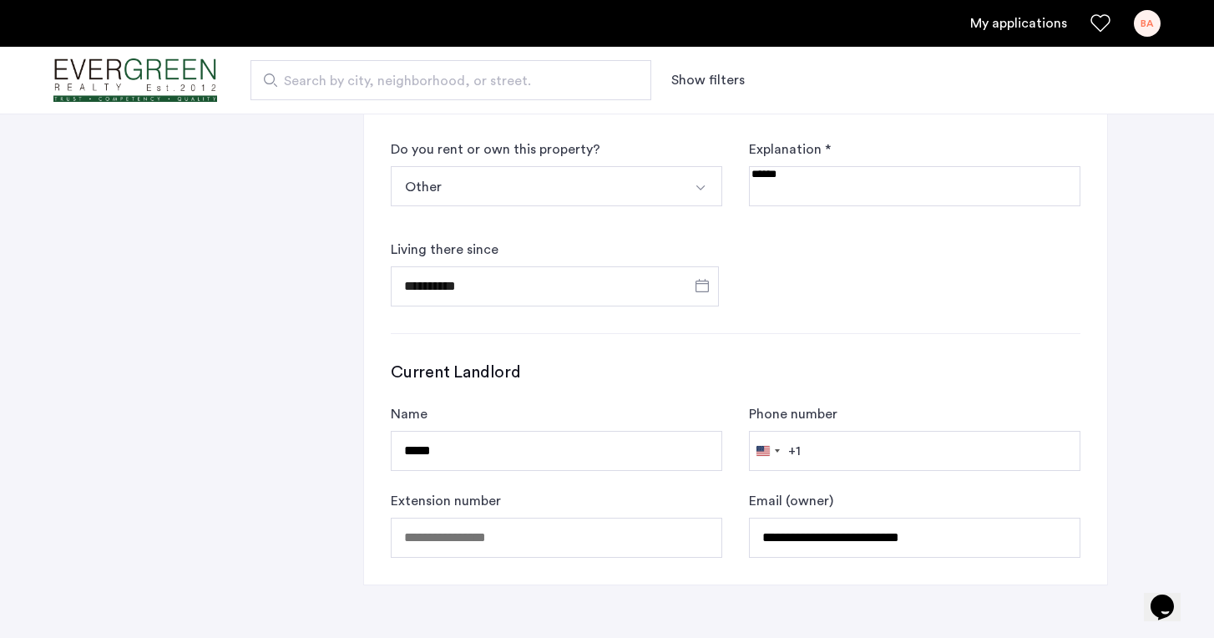
scroll to position [877, 0]
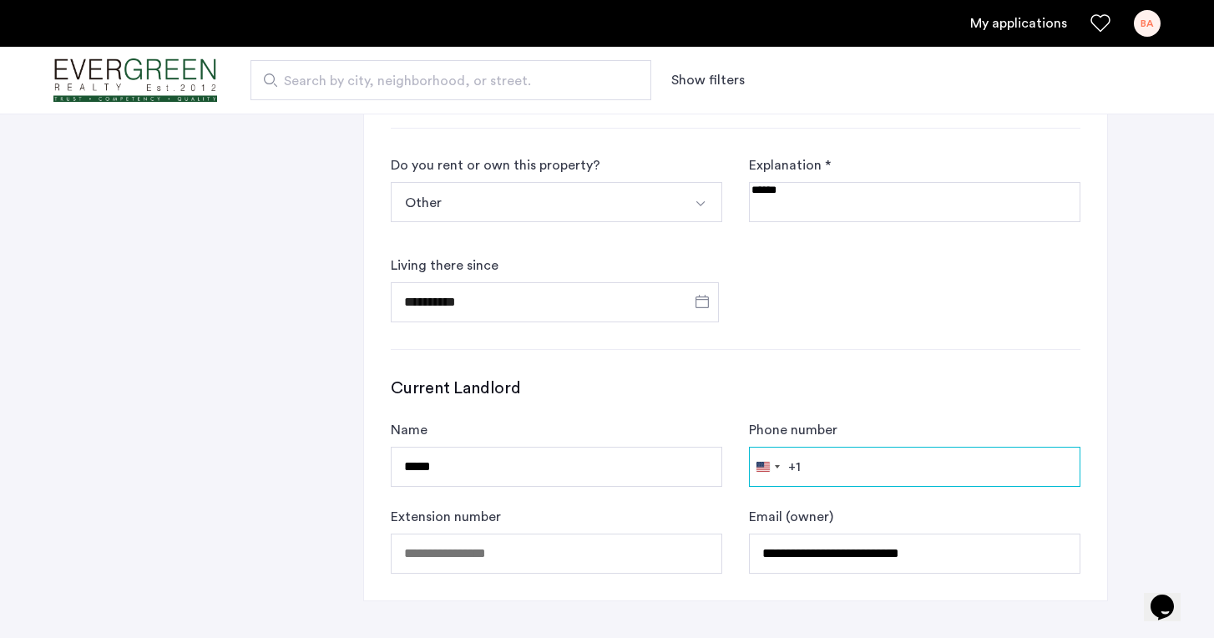
click at [836, 469] on input "Phone number" at bounding box center [915, 467] width 332 height 40
type input "**********"
click at [1049, 416] on div "Current Landlord Name ***** Phone number United States +1 +1 244 results found …" at bounding box center [736, 475] width 690 height 197
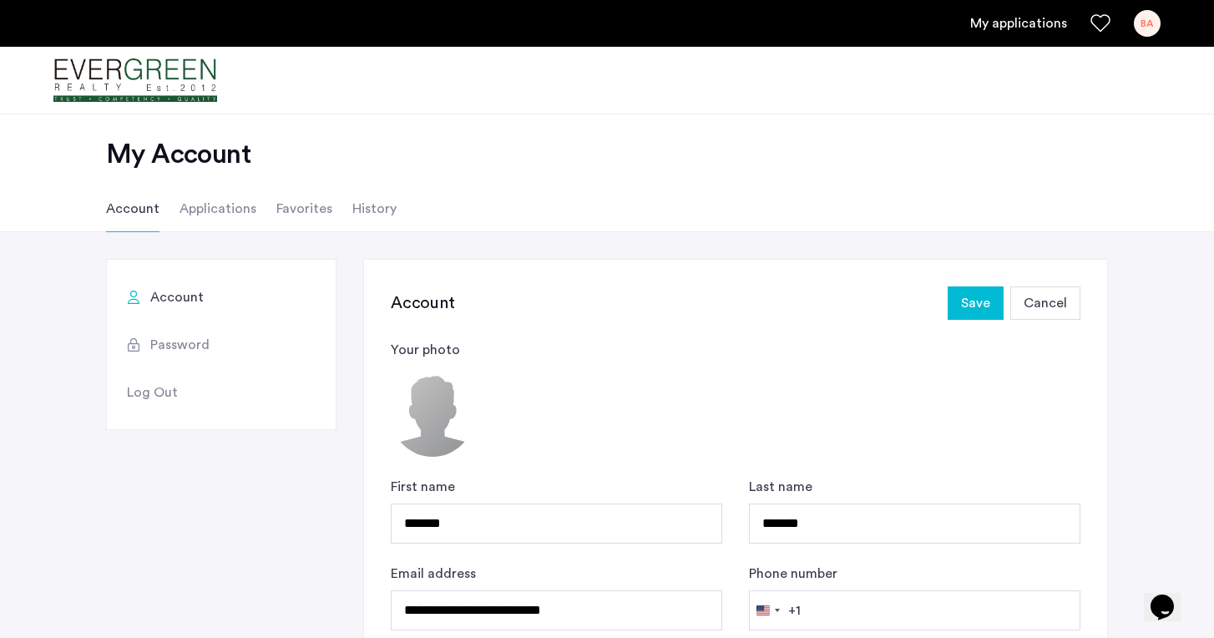
scroll to position [0, 0]
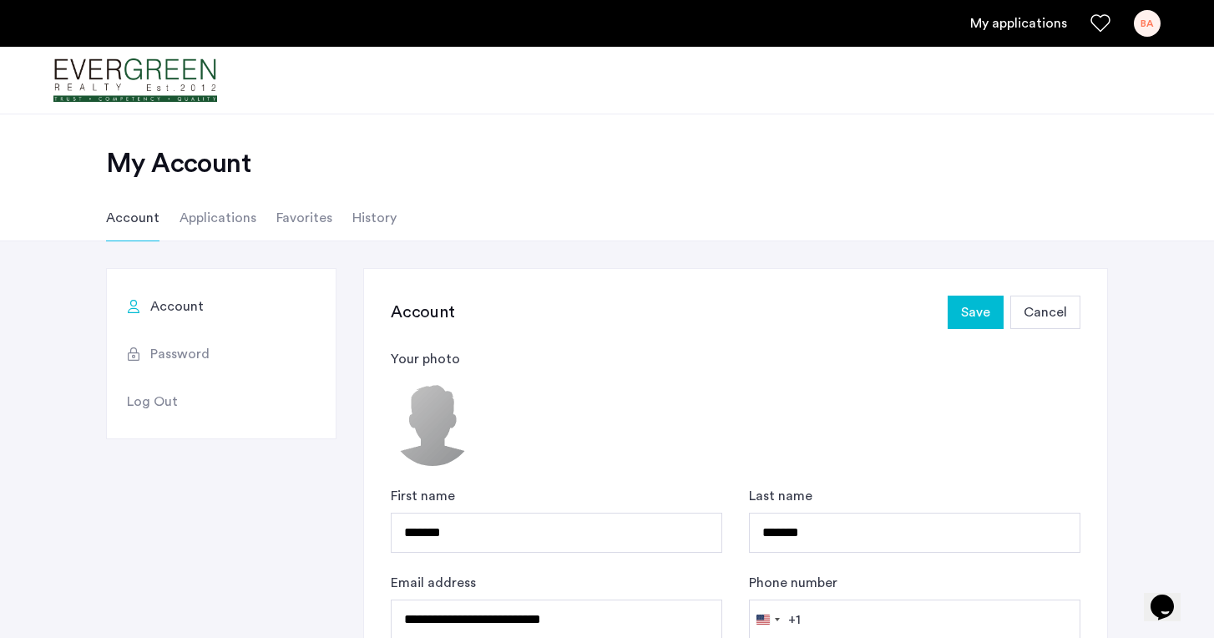
click at [972, 319] on span "Save" at bounding box center [975, 312] width 29 height 20
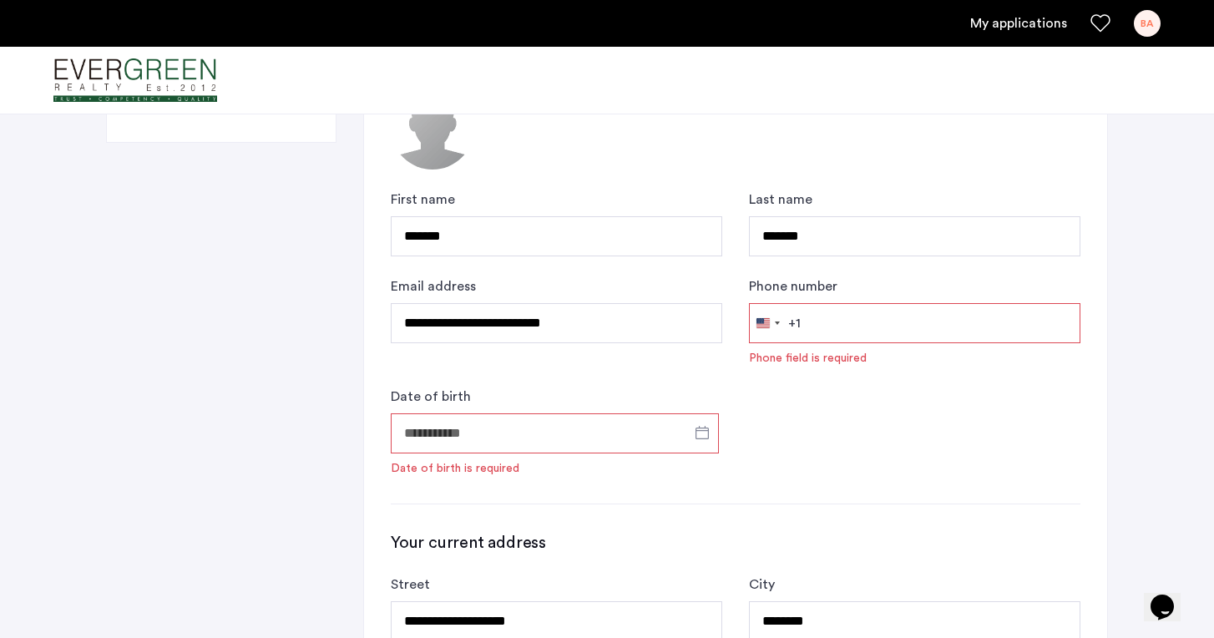
scroll to position [301, 0]
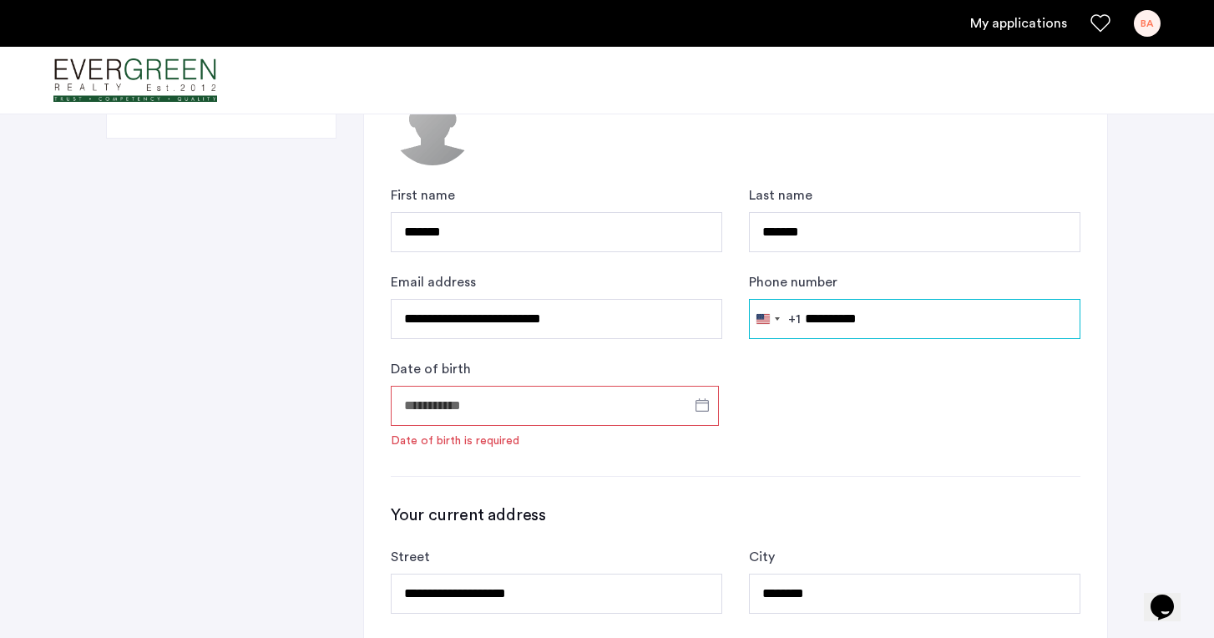
type input "**********"
click at [534, 401] on input "Date of birth" at bounding box center [555, 406] width 328 height 40
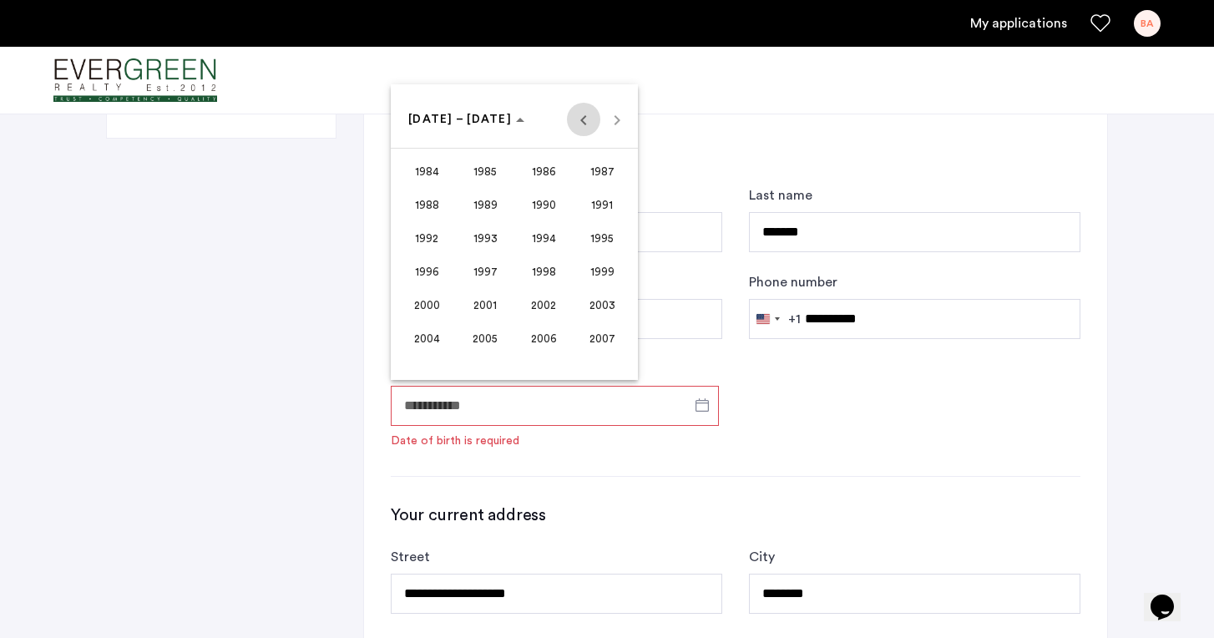
click at [586, 124] on span "Previous 24 years" at bounding box center [583, 119] width 33 height 33
click at [607, 205] on span "1967" at bounding box center [602, 205] width 53 height 30
click at [425, 236] on span "MAY" at bounding box center [427, 238] width 53 height 30
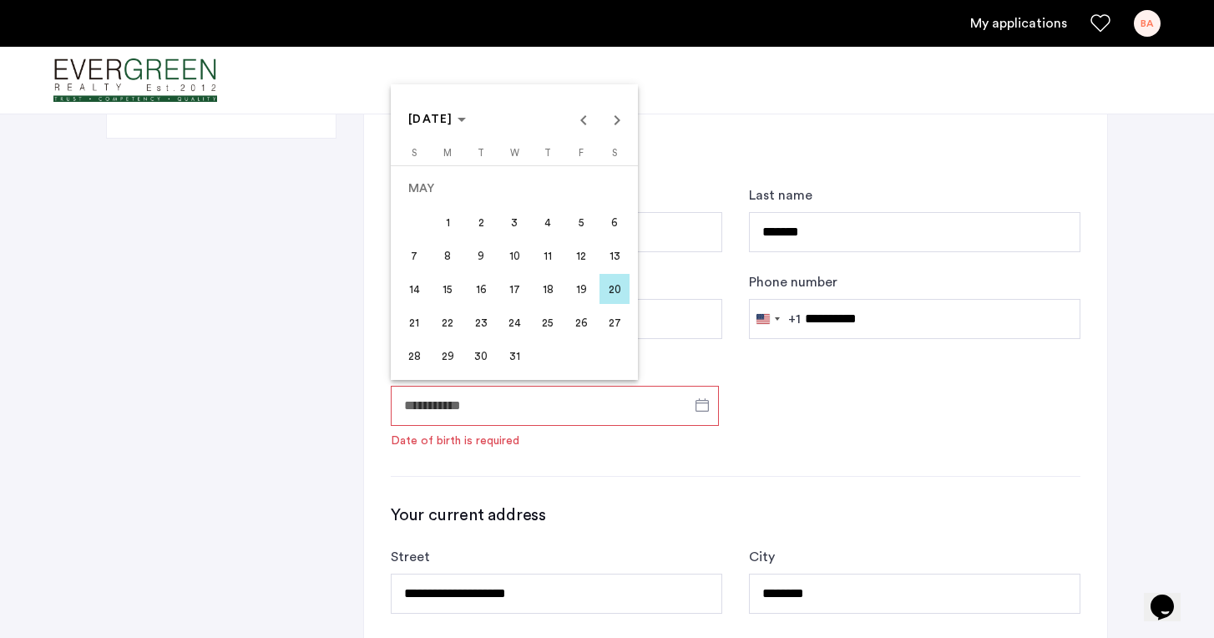
click at [516, 257] on span "10" at bounding box center [514, 256] width 30 height 30
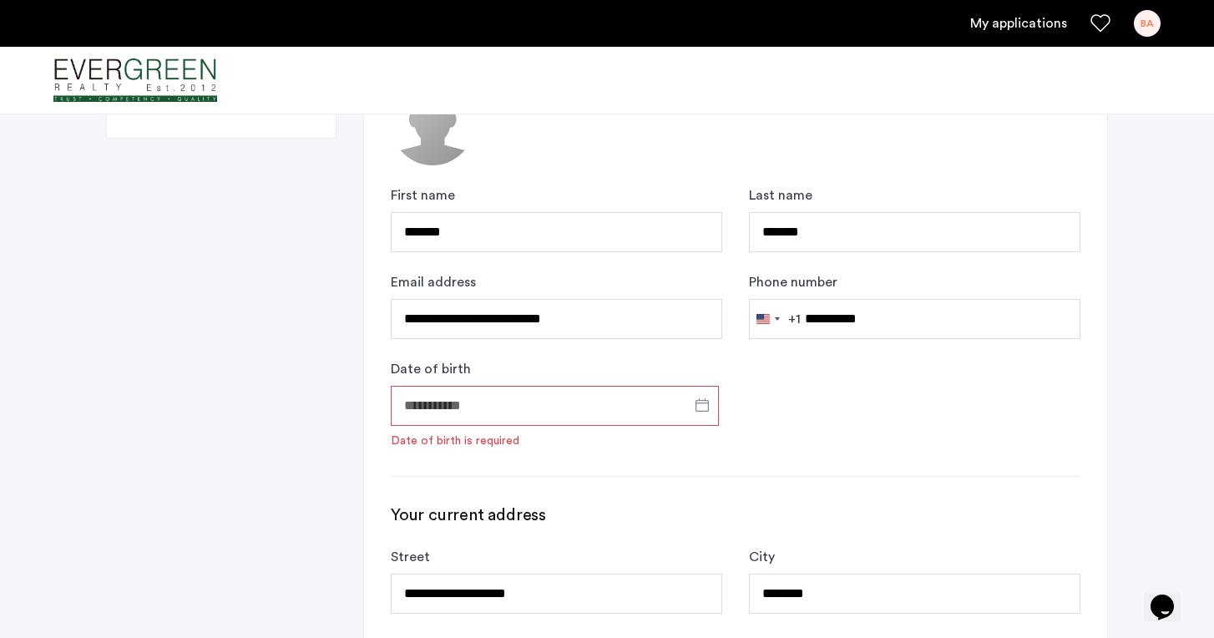
type input "**********"
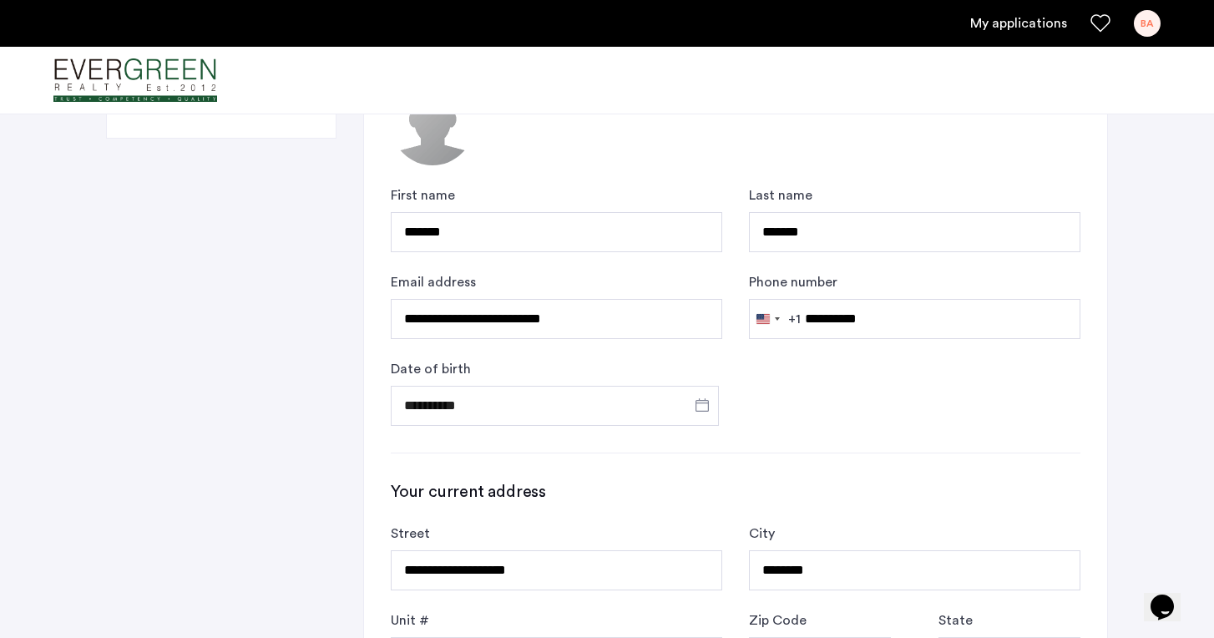
click at [811, 415] on div "**********" at bounding box center [736, 305] width 690 height 241
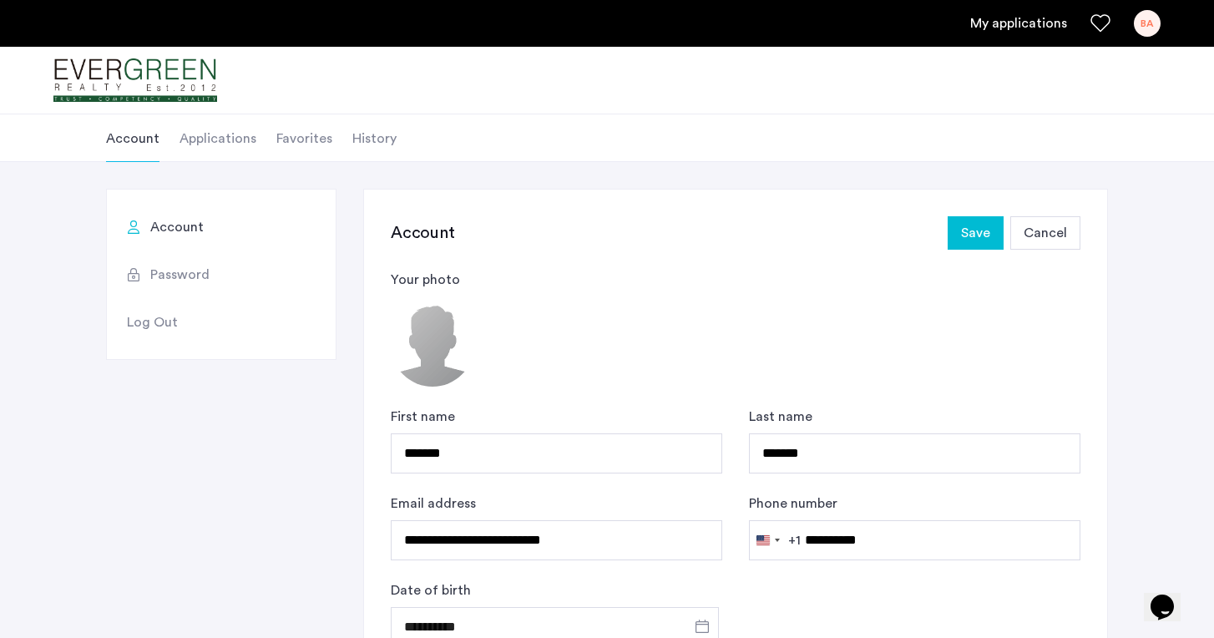
scroll to position [-2, 0]
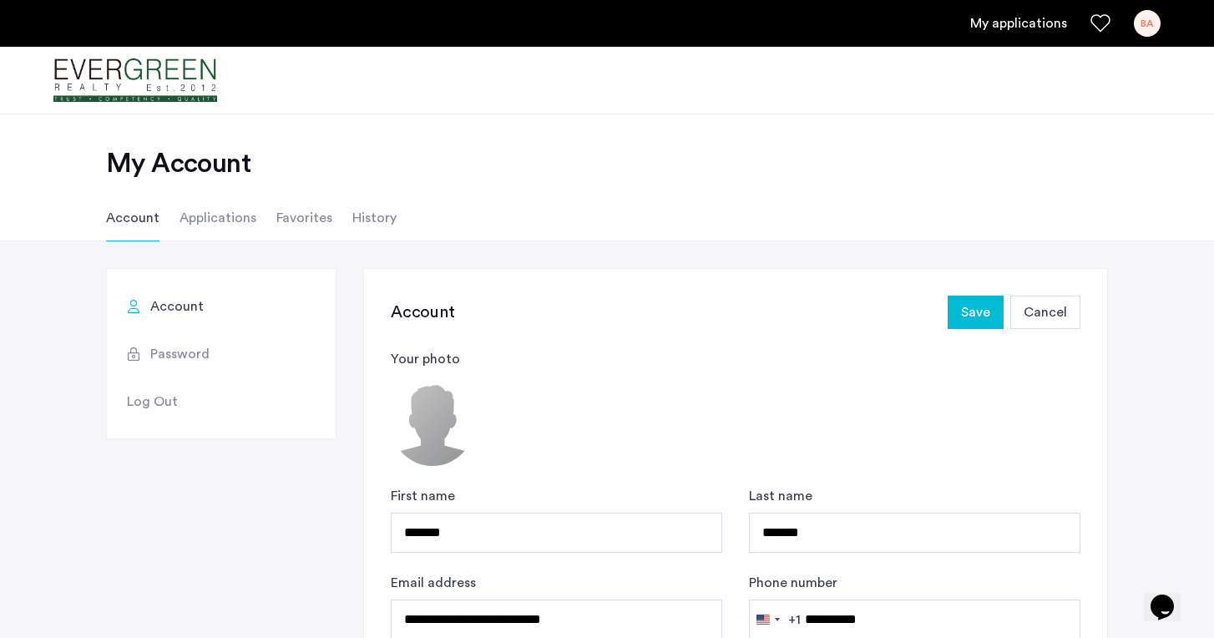
click at [973, 314] on span "Save" at bounding box center [975, 312] width 29 height 20
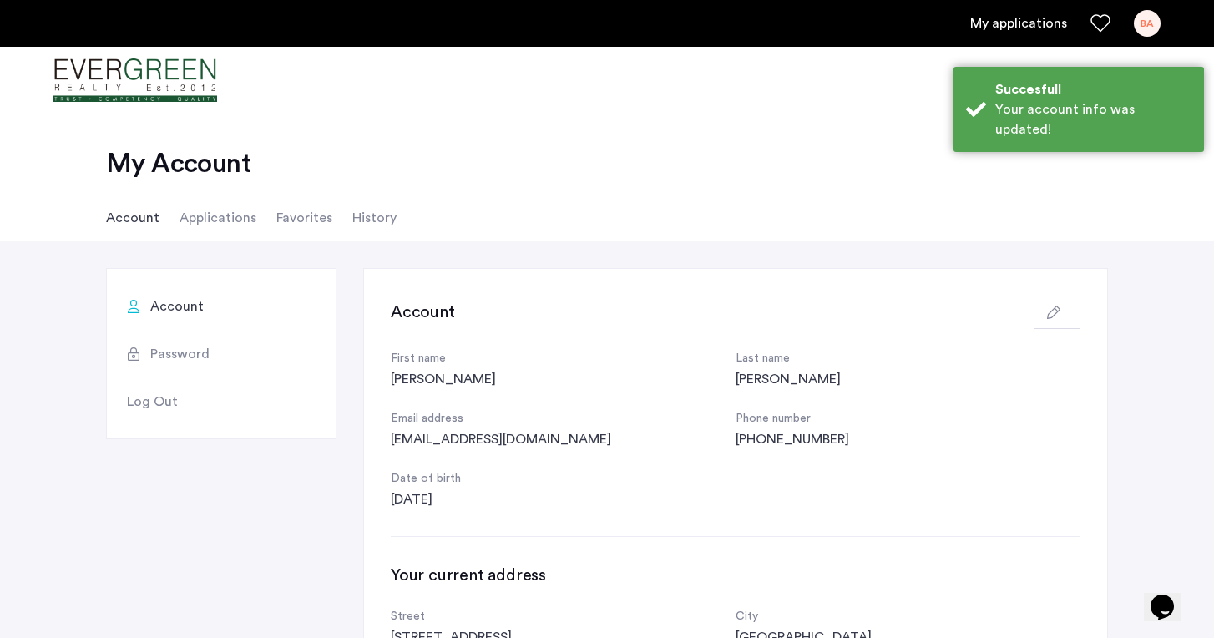
scroll to position [0, 0]
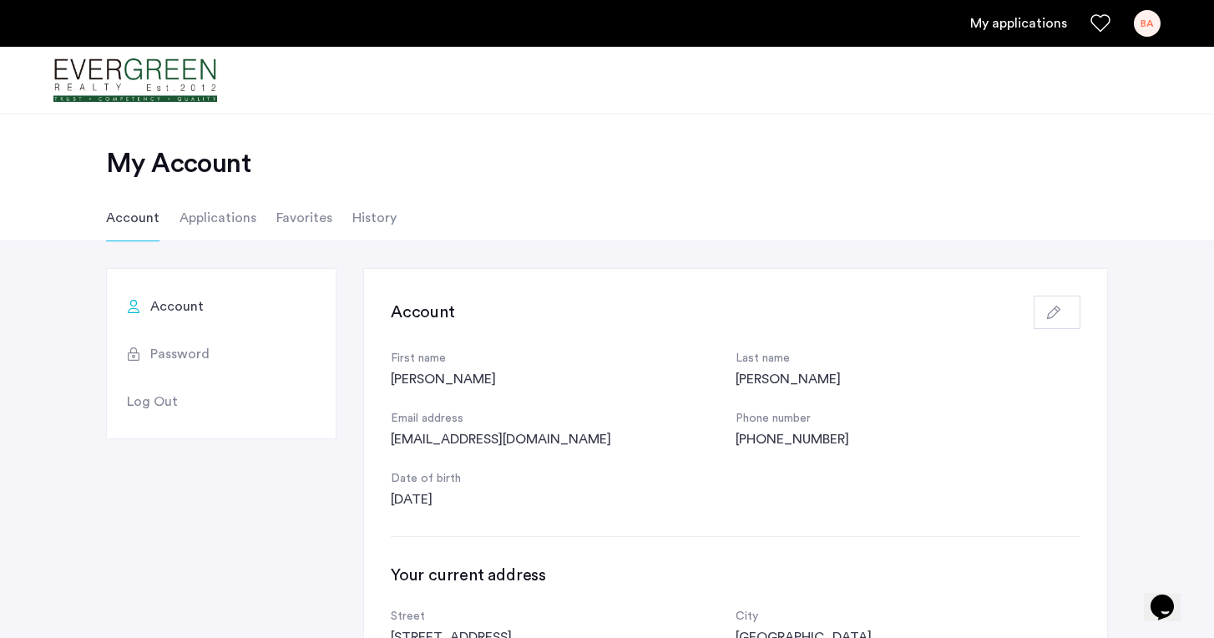
click at [216, 220] on li "Applications" at bounding box center [218, 218] width 77 height 47
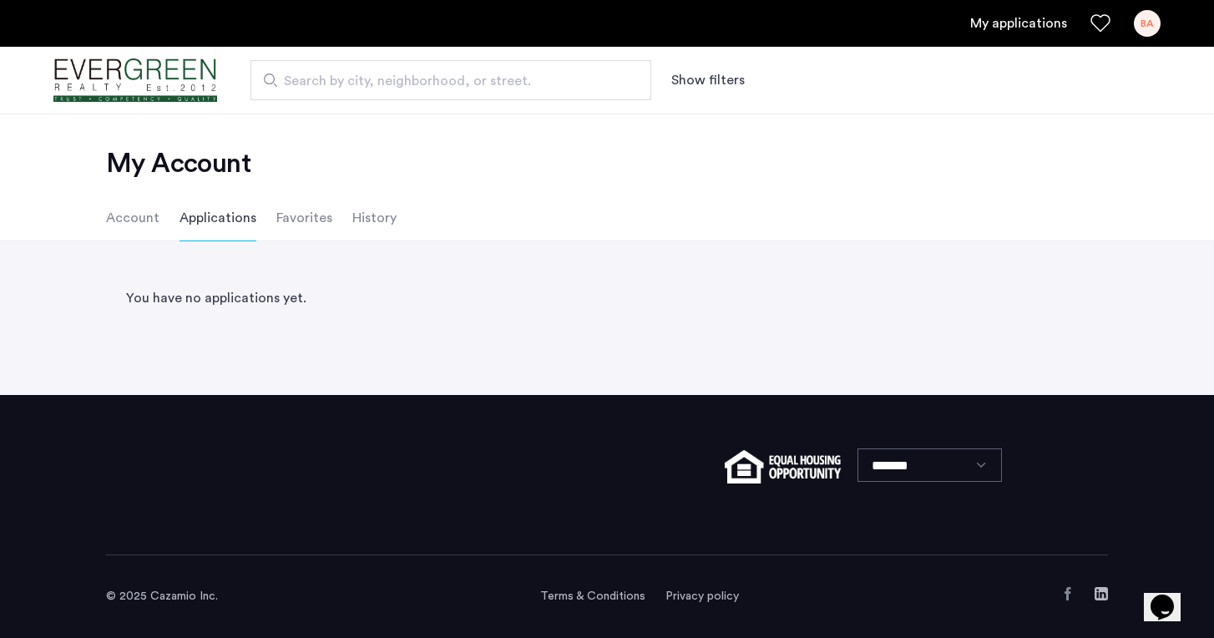
click at [357, 216] on li "History" at bounding box center [374, 218] width 44 height 47
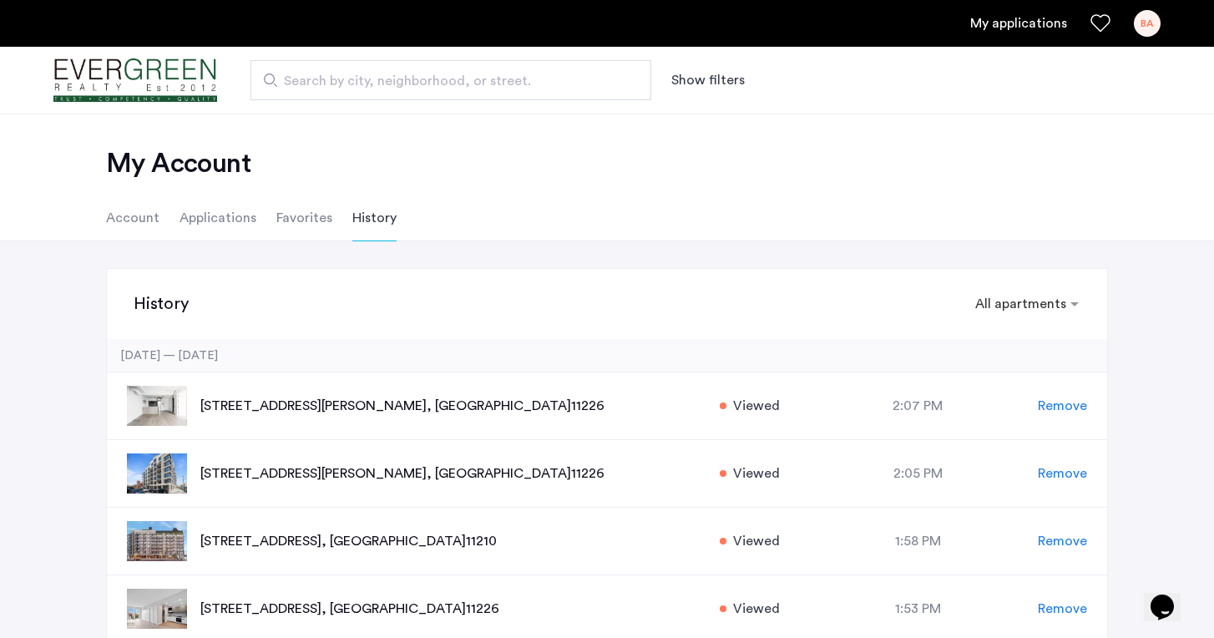
click at [1114, 260] on div "History × All apartments × Yesterday — August 19, 2025 2813 Tilden Avenue, Unit…" at bounding box center [607, 475] width 1214 height 469
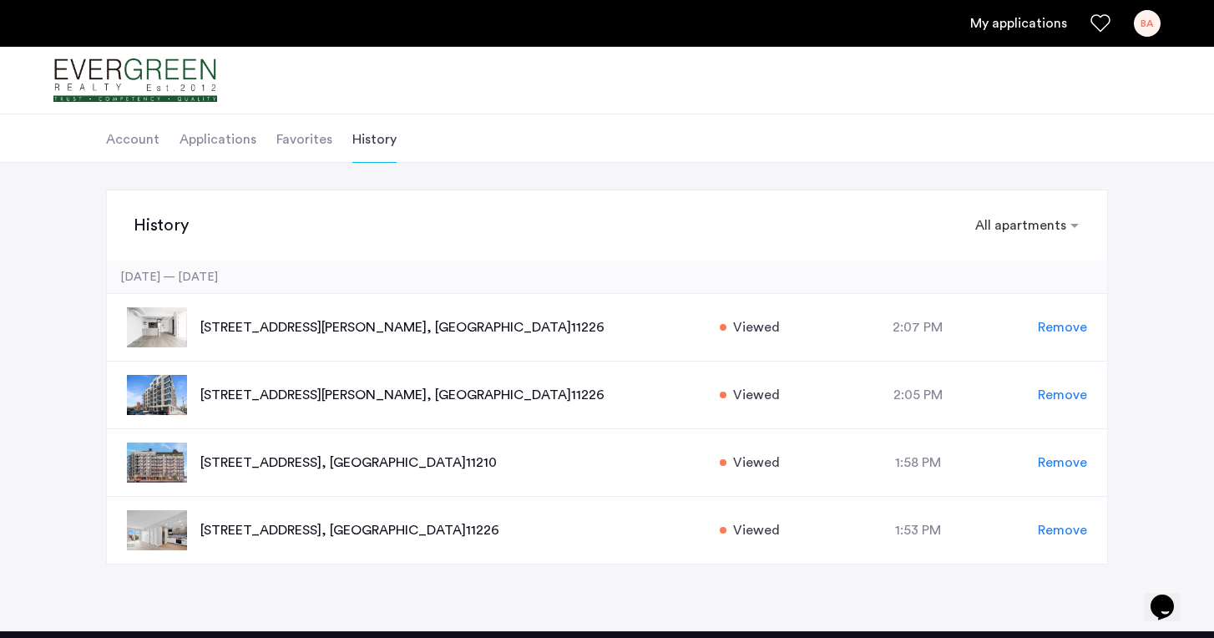
scroll to position [96, 0]
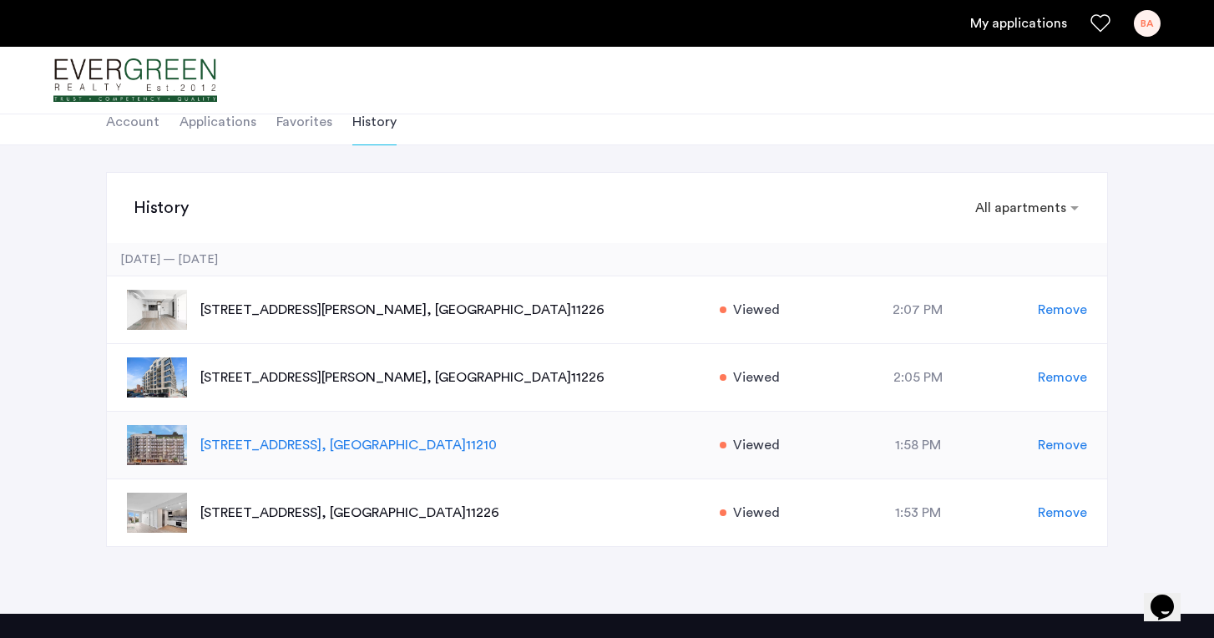
click at [157, 443] on img at bounding box center [157, 445] width 60 height 40
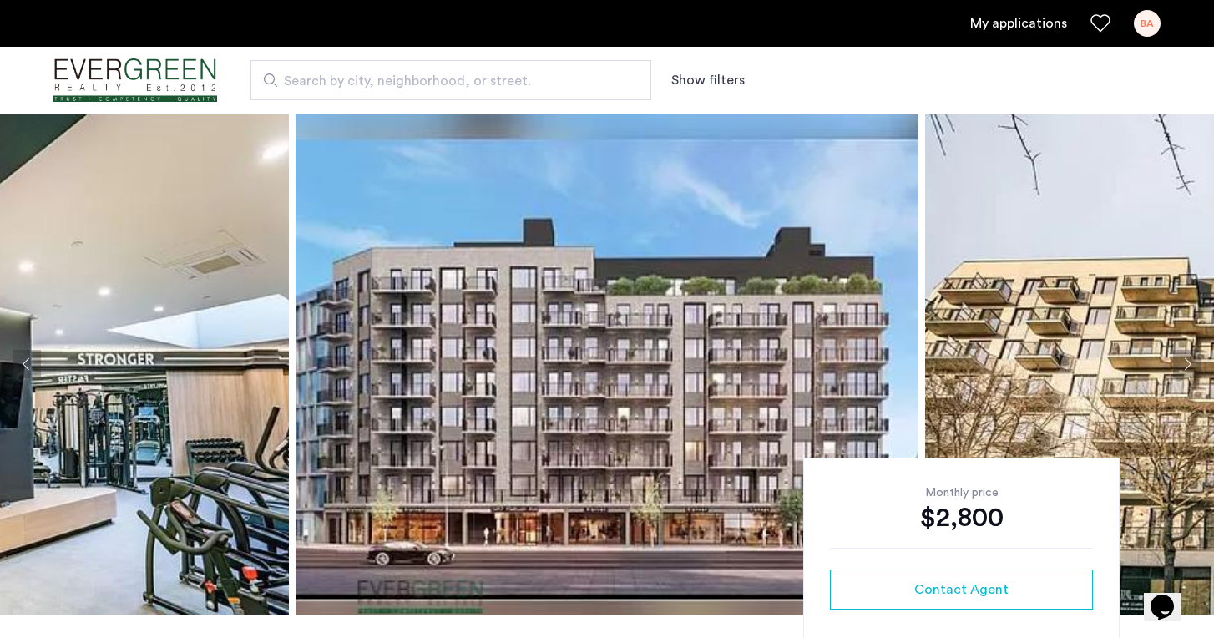
click at [827, 83] on div "Search by city, neighborhood, or street. Show filters" at bounding box center [689, 80] width 944 height 40
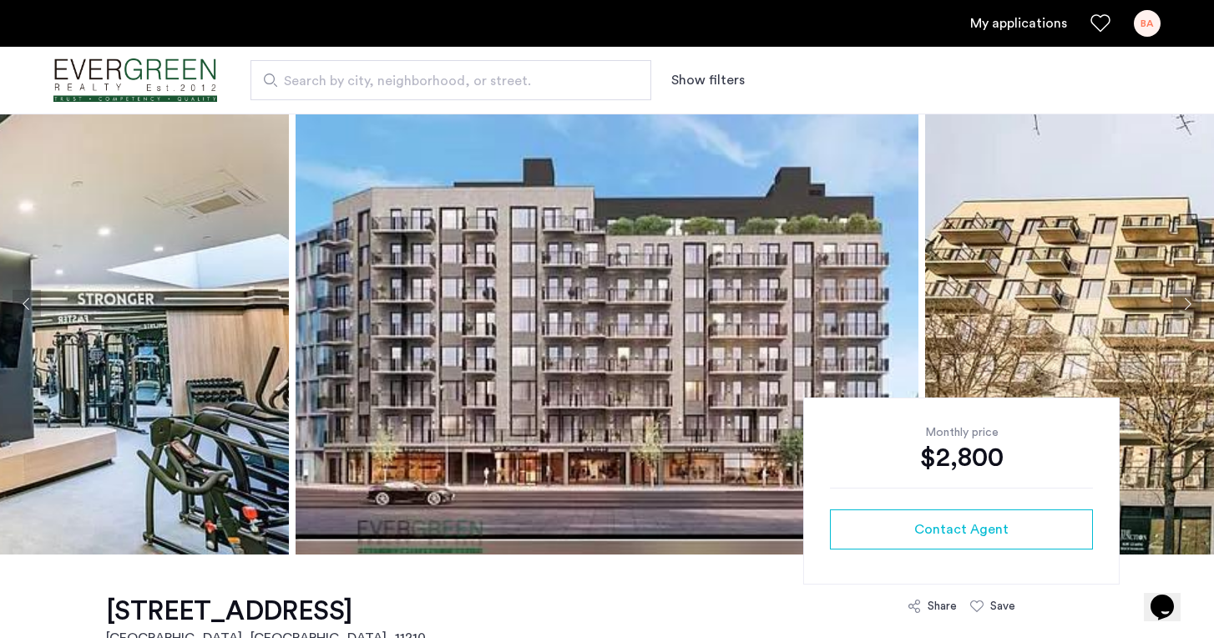
scroll to position [50, 0]
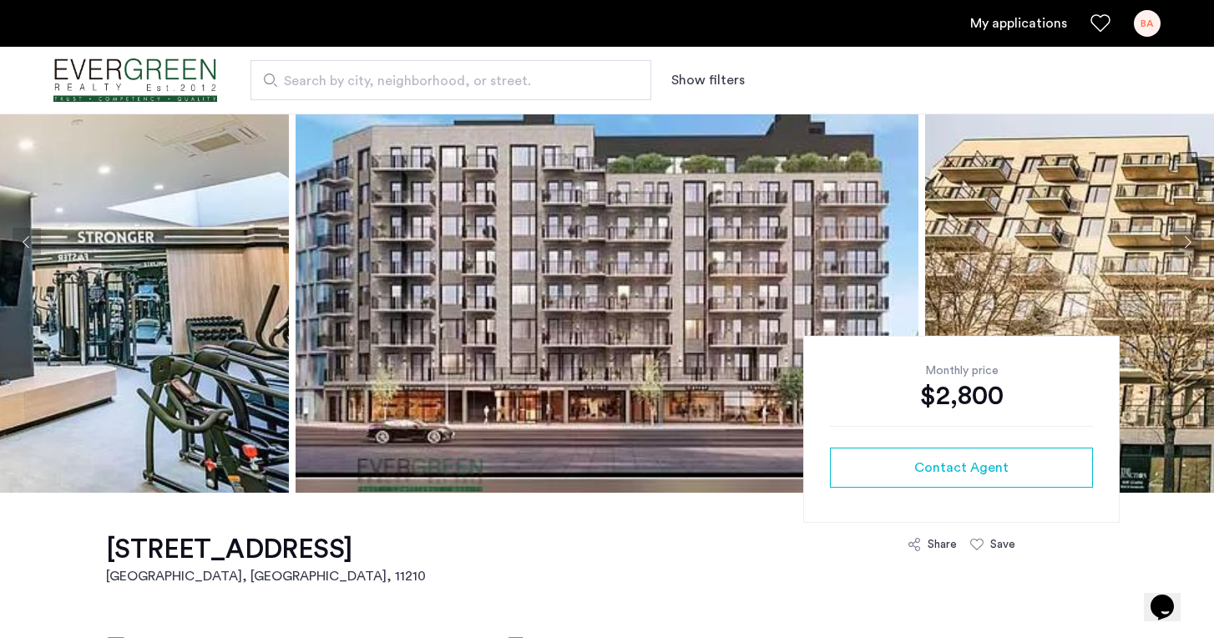
scroll to position [123, 0]
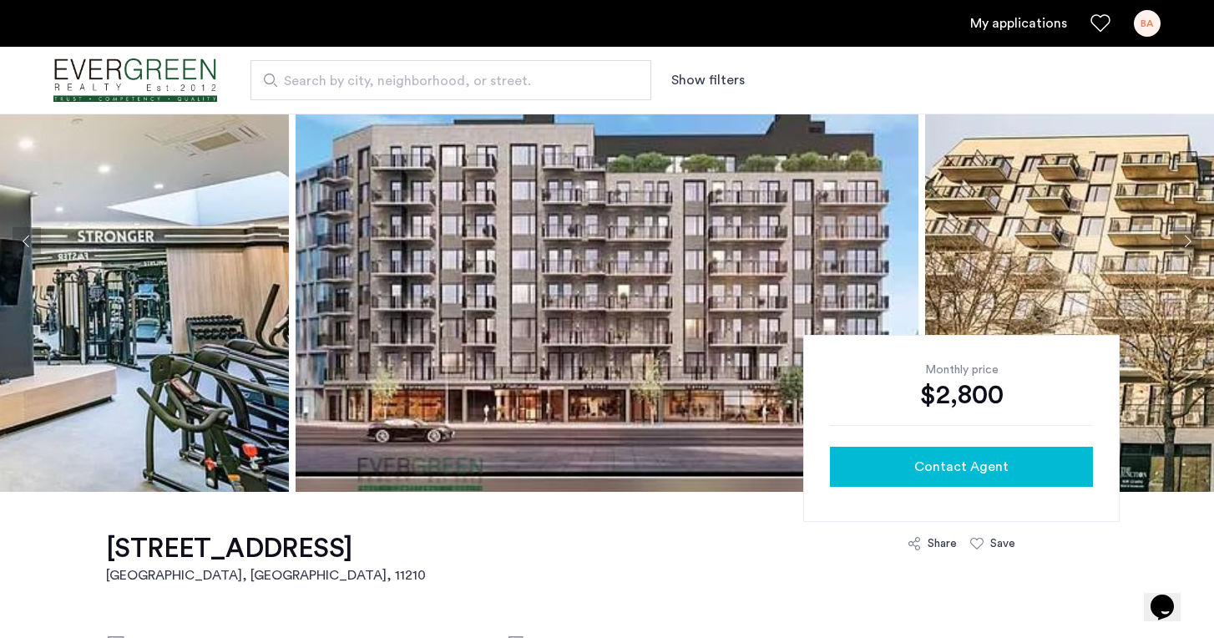
click at [955, 474] on span "Contact Agent" at bounding box center [961, 467] width 94 height 20
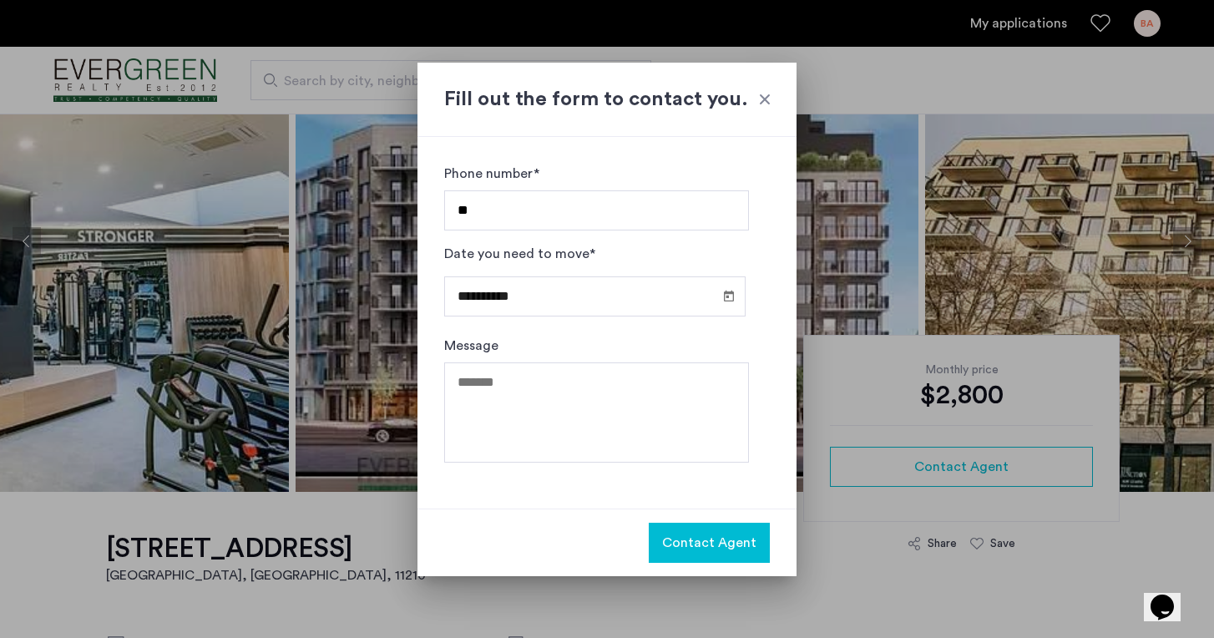
type input "*"
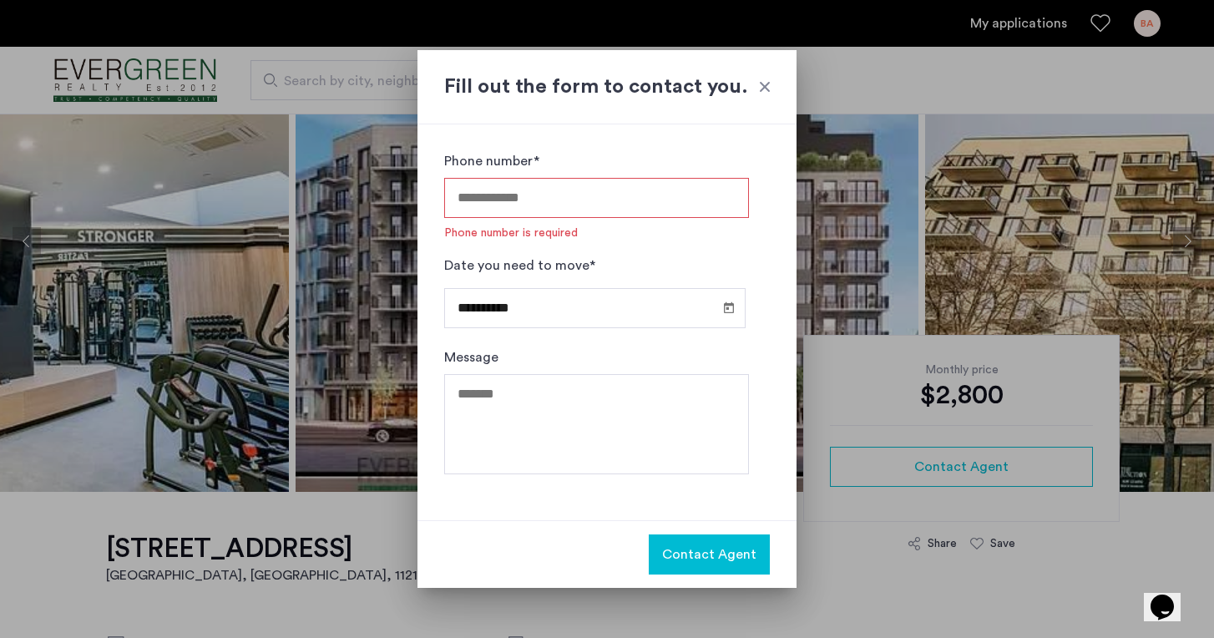
click at [757, 100] on div "Fill out the form to contact you." at bounding box center [607, 87] width 379 height 74
click at [762, 85] on div at bounding box center [765, 87] width 17 height 17
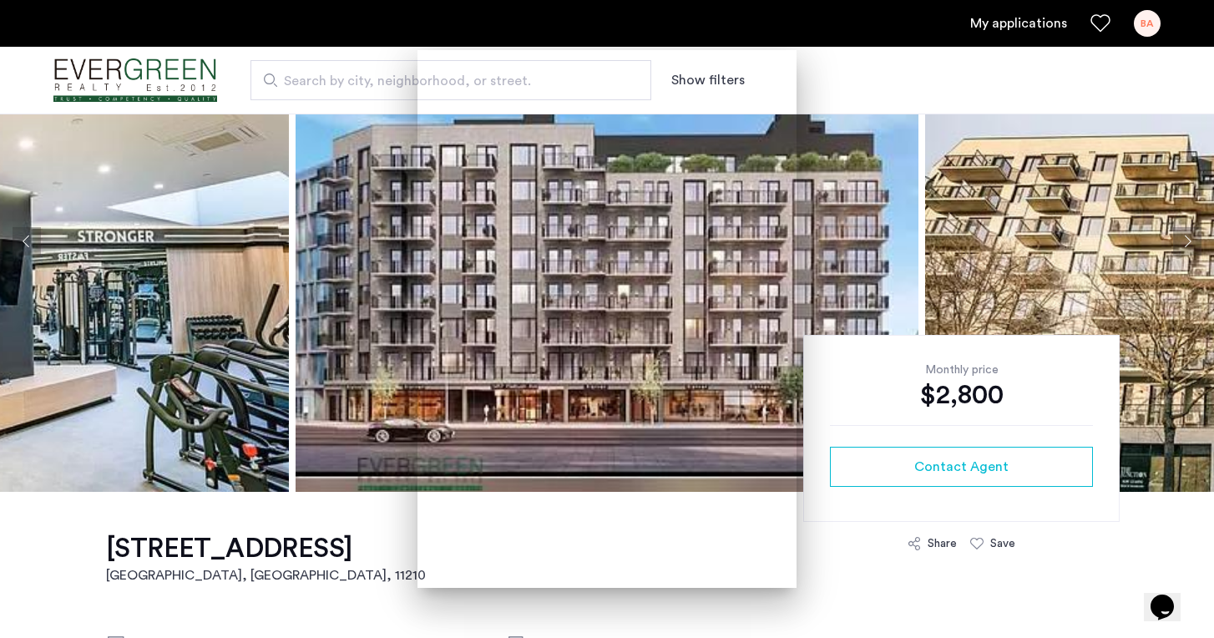
scroll to position [123, 0]
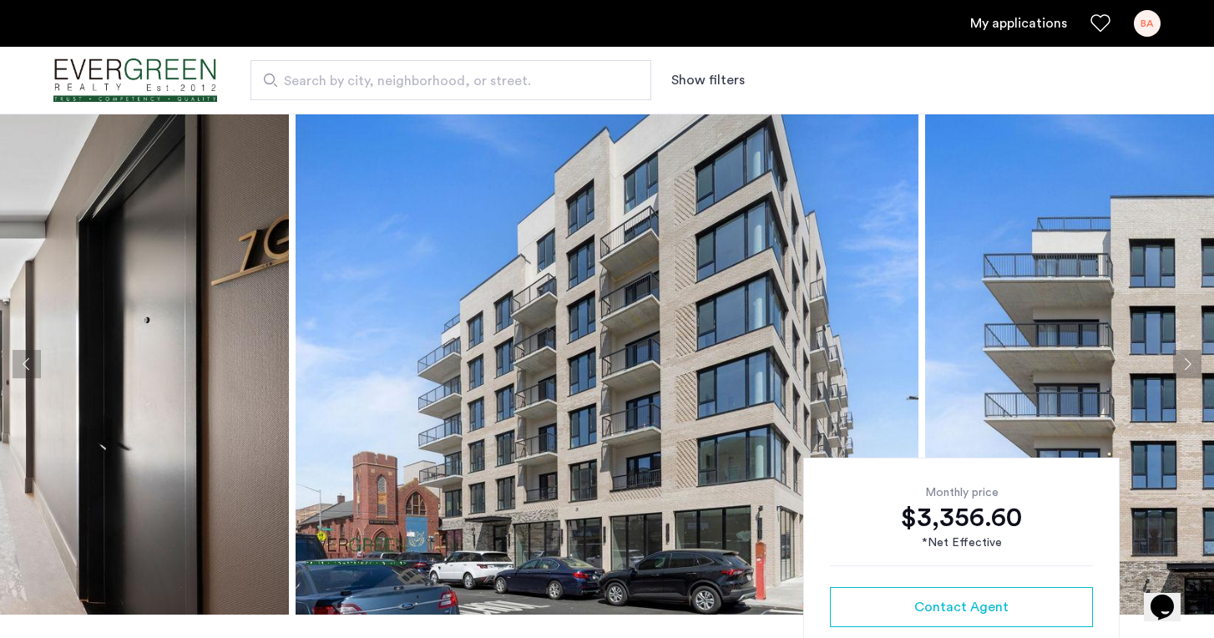
click at [435, 351] on img at bounding box center [607, 364] width 623 height 501
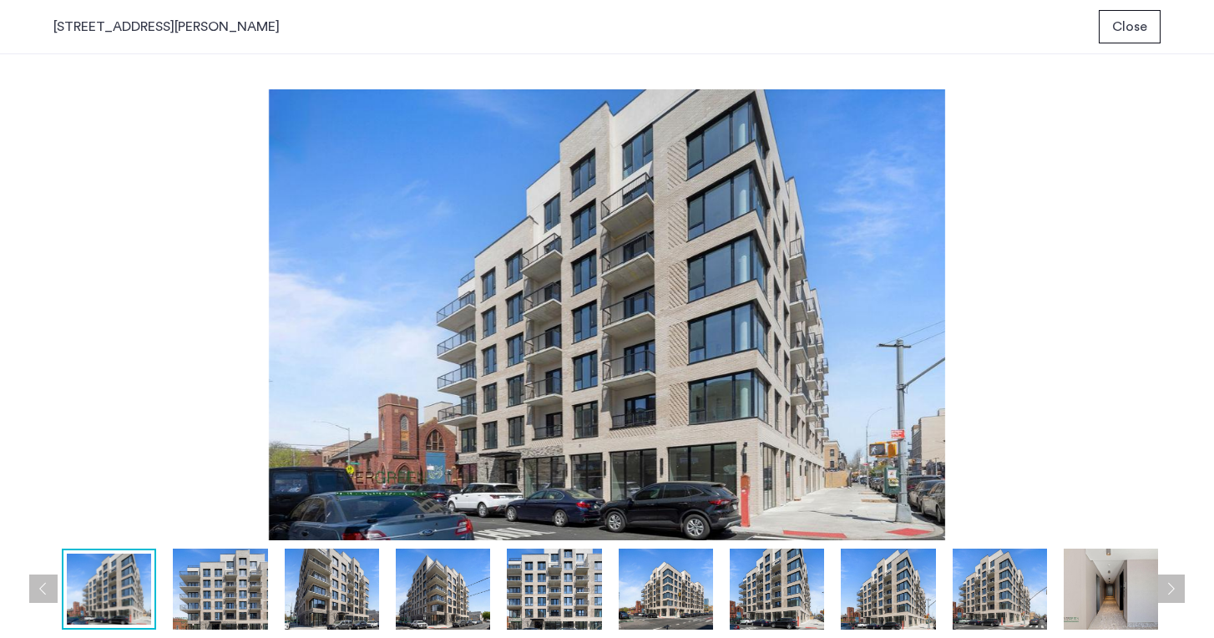
click at [1031, 296] on img at bounding box center [606, 314] width 1107 height 451
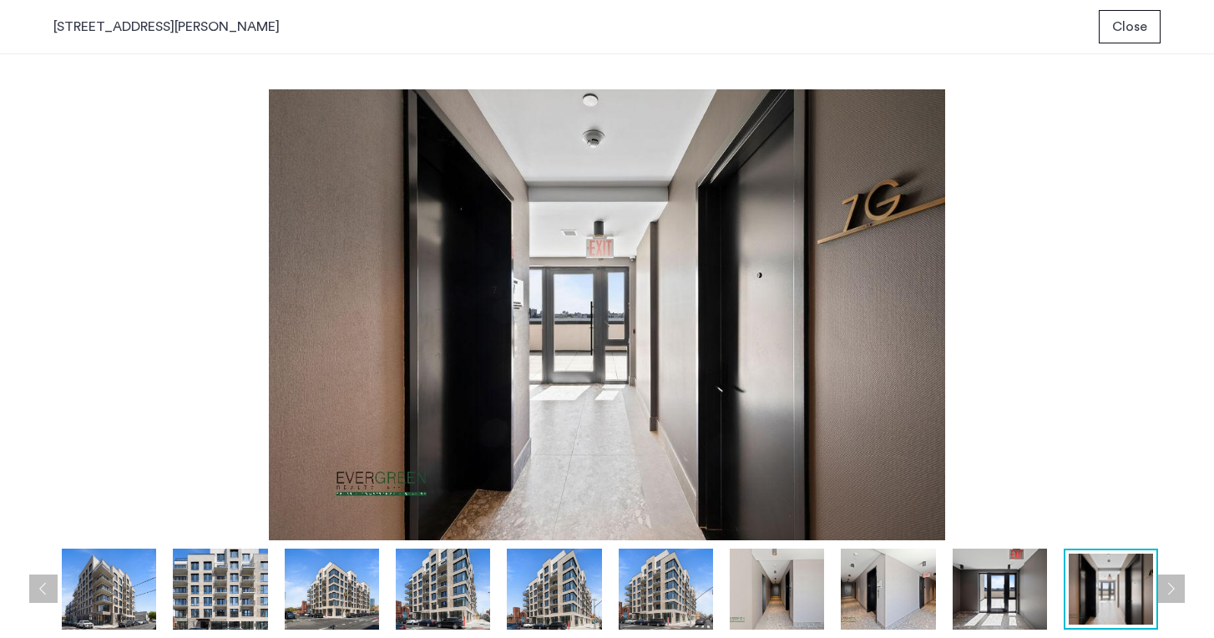
click at [445, 590] on img at bounding box center [443, 589] width 94 height 81
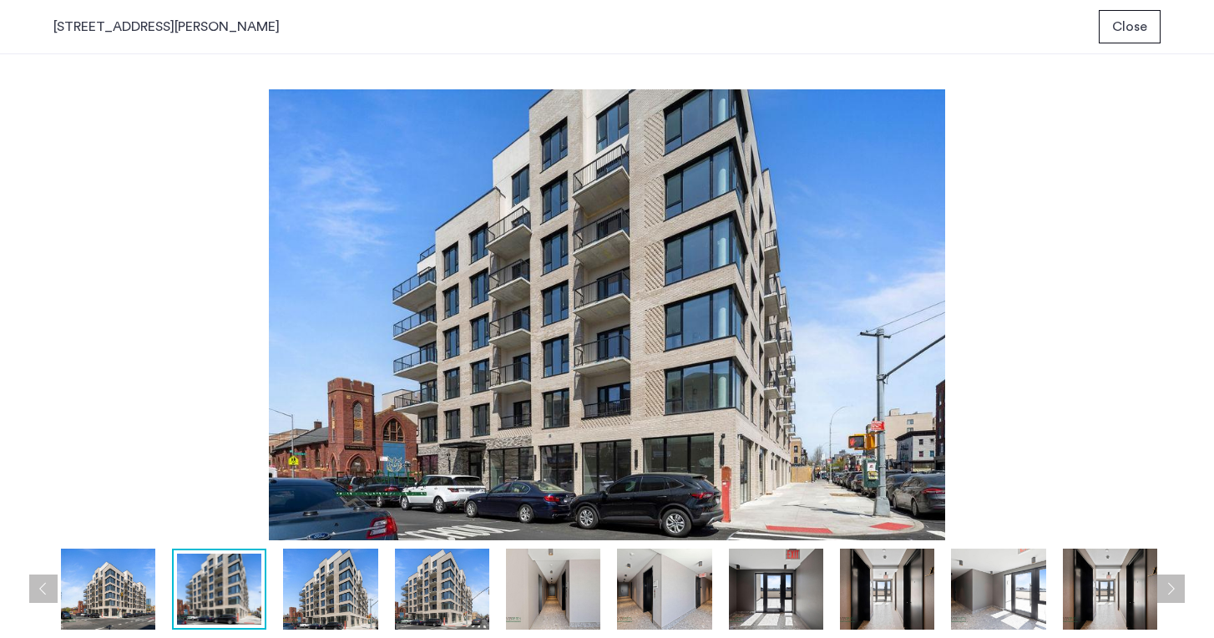
click at [549, 600] on img at bounding box center [553, 589] width 94 height 81
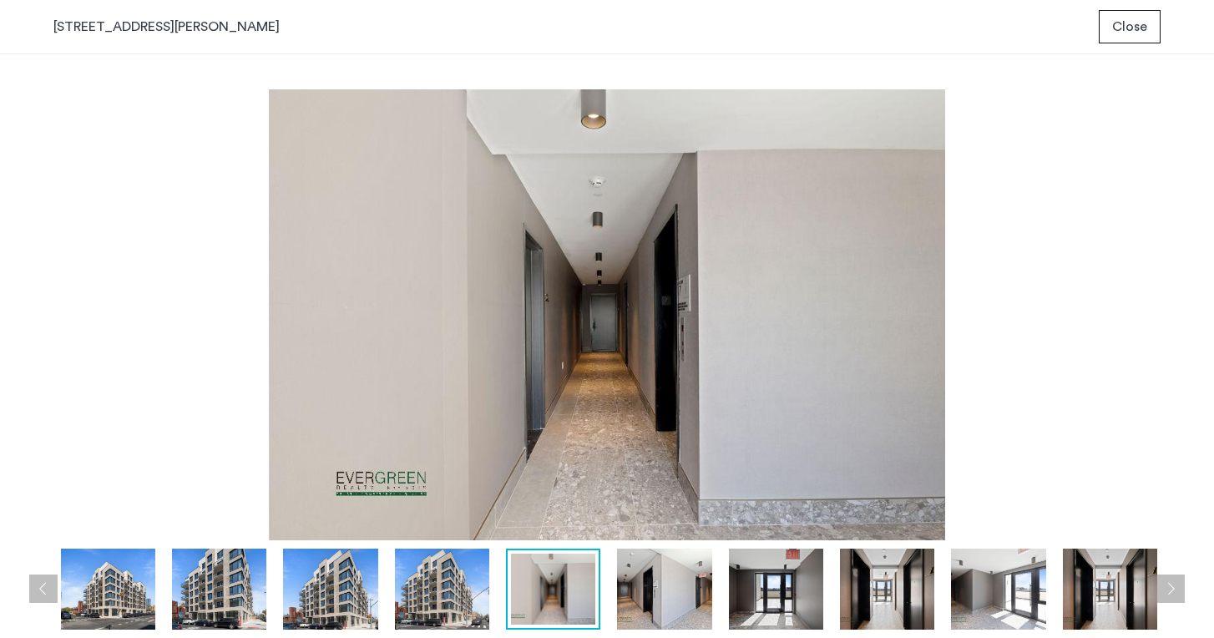
click at [664, 590] on img at bounding box center [664, 589] width 94 height 81
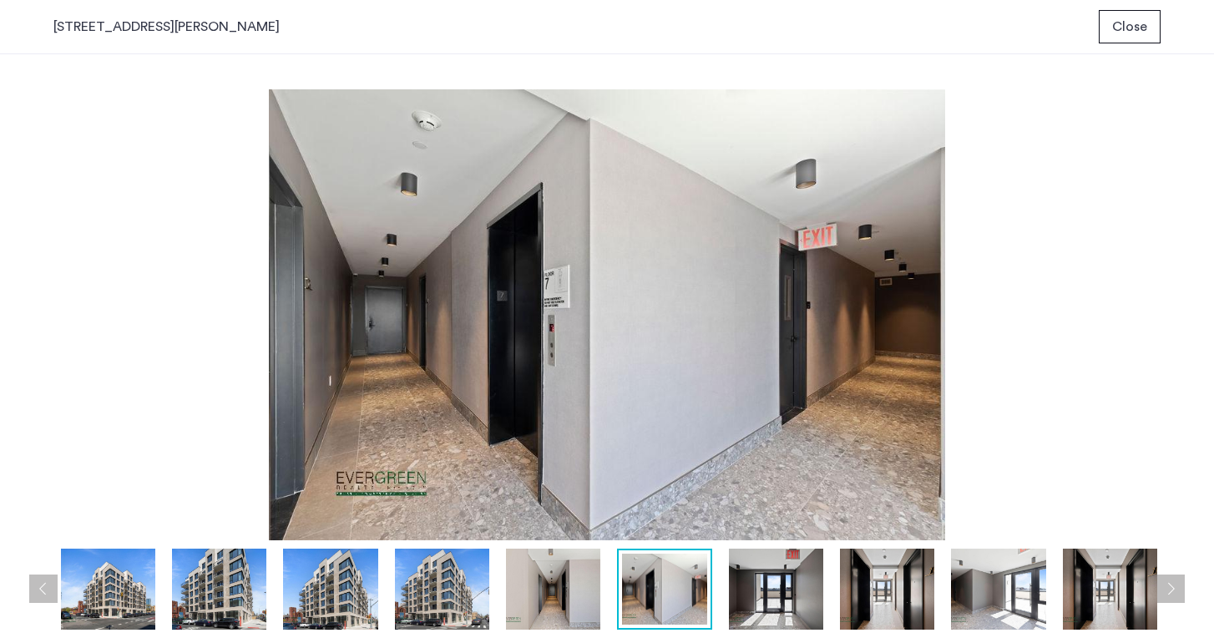
click at [752, 592] on img at bounding box center [776, 589] width 94 height 81
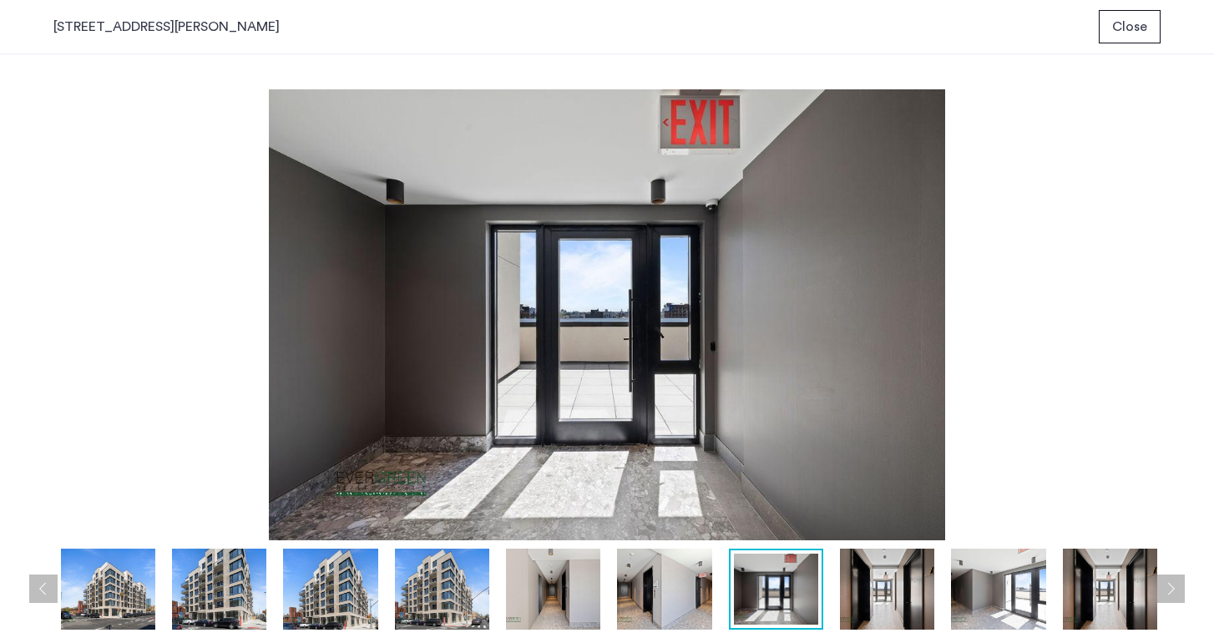
click at [859, 592] on img at bounding box center [887, 589] width 94 height 81
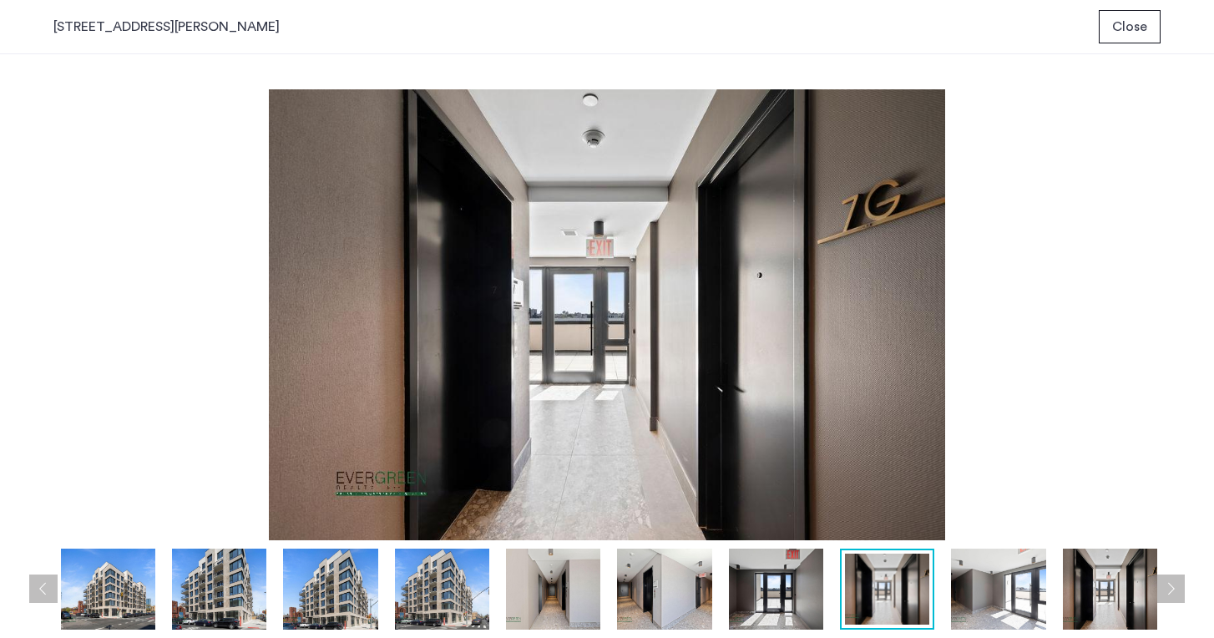
click at [975, 600] on img at bounding box center [998, 589] width 94 height 81
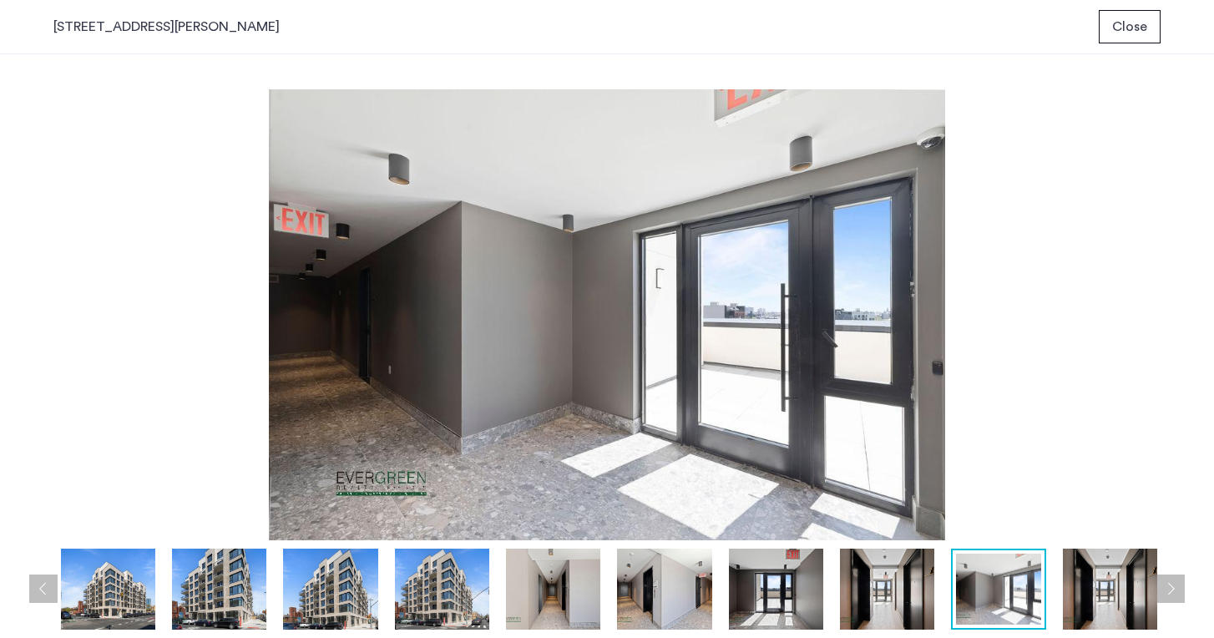
click at [1084, 593] on img at bounding box center [1110, 589] width 94 height 81
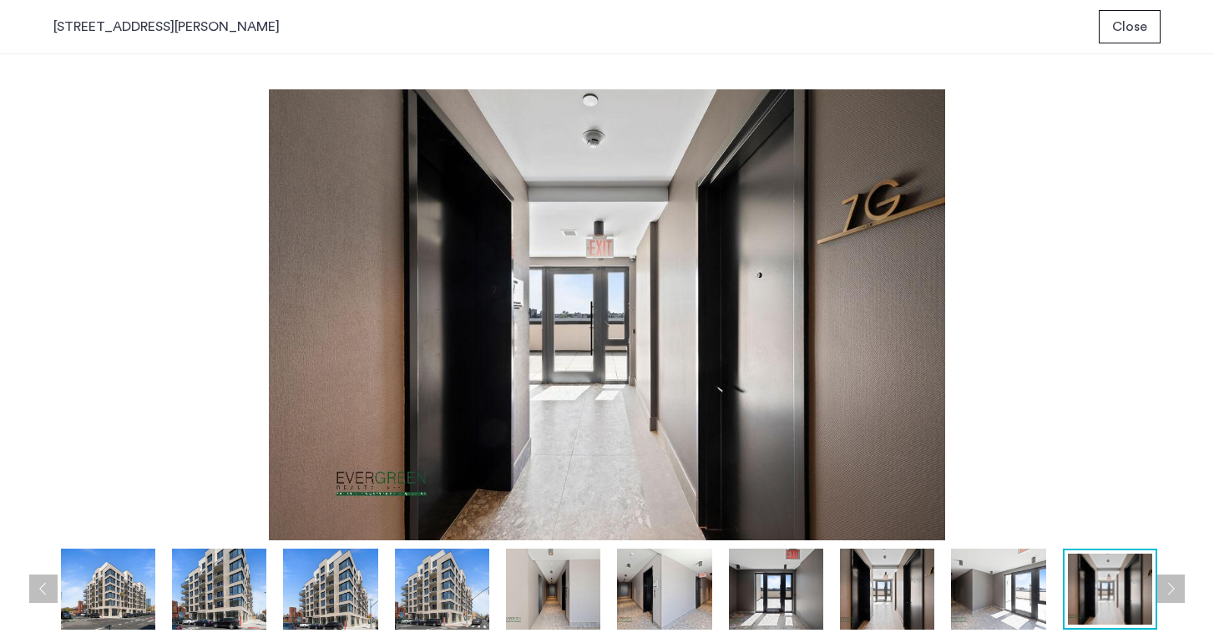
click at [1173, 590] on button "Next apartment" at bounding box center [1171, 589] width 28 height 28
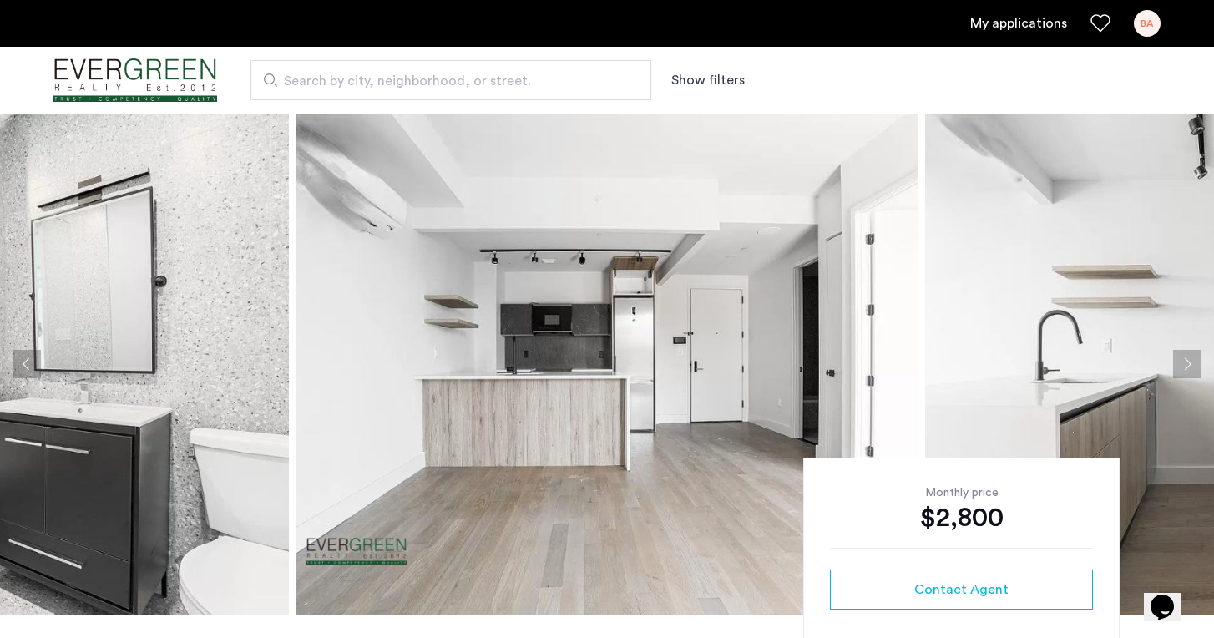
click at [678, 422] on img at bounding box center [607, 364] width 623 height 501
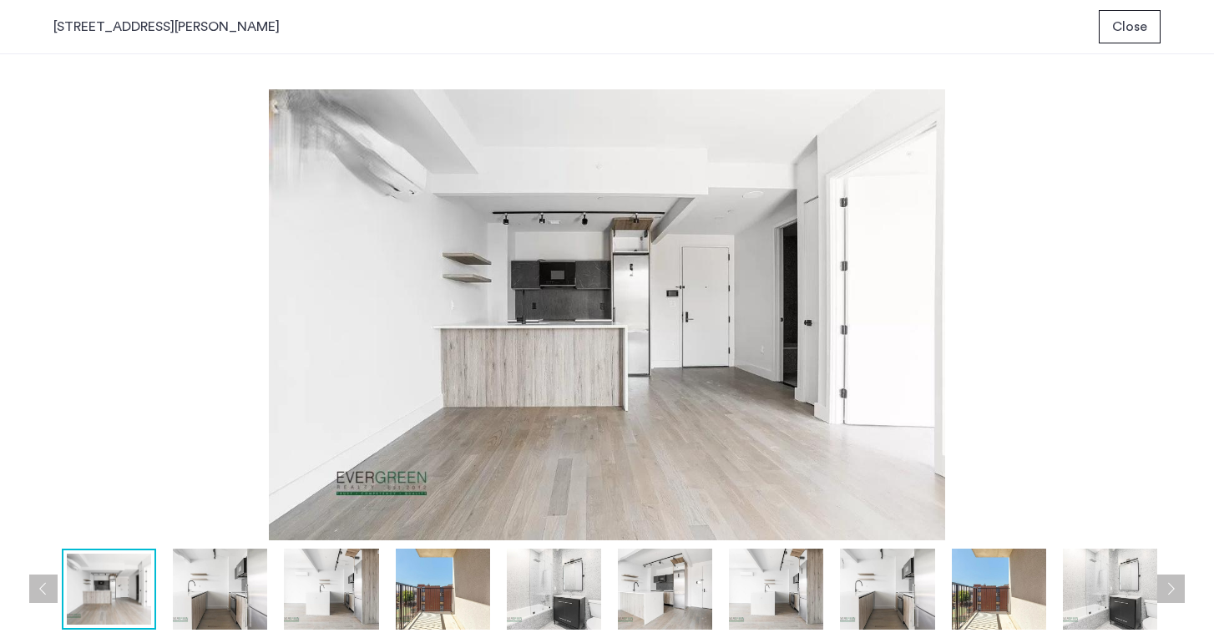
click at [1171, 595] on button "Next apartment" at bounding box center [1171, 589] width 28 height 28
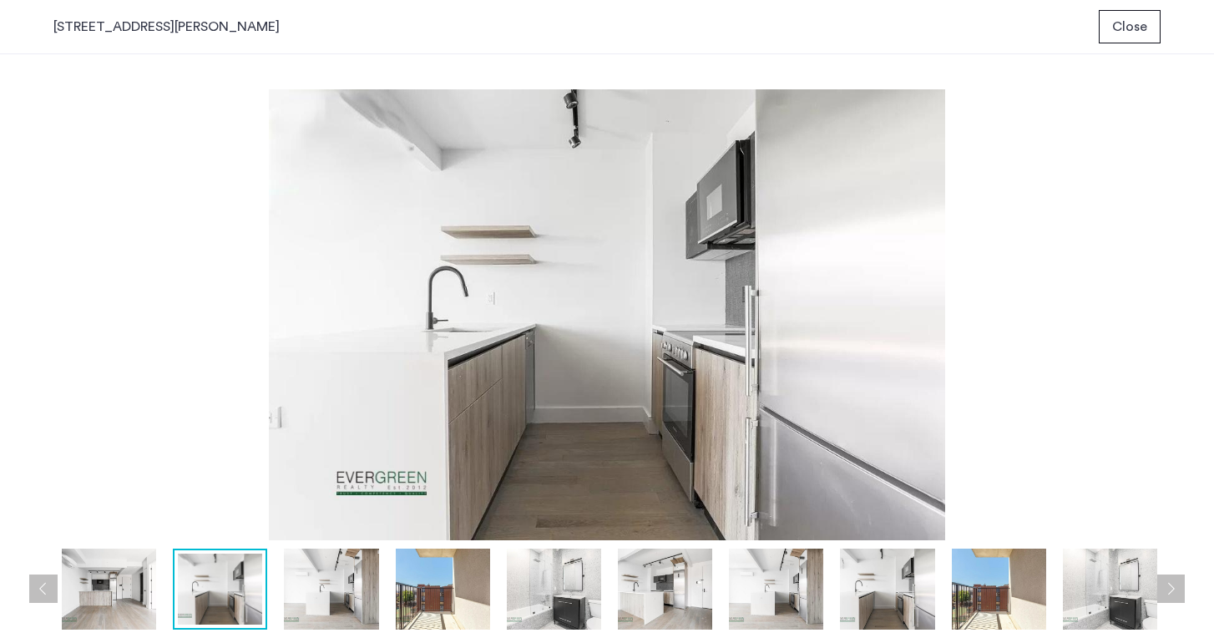
click at [1171, 595] on button "Next apartment" at bounding box center [1171, 589] width 28 height 28
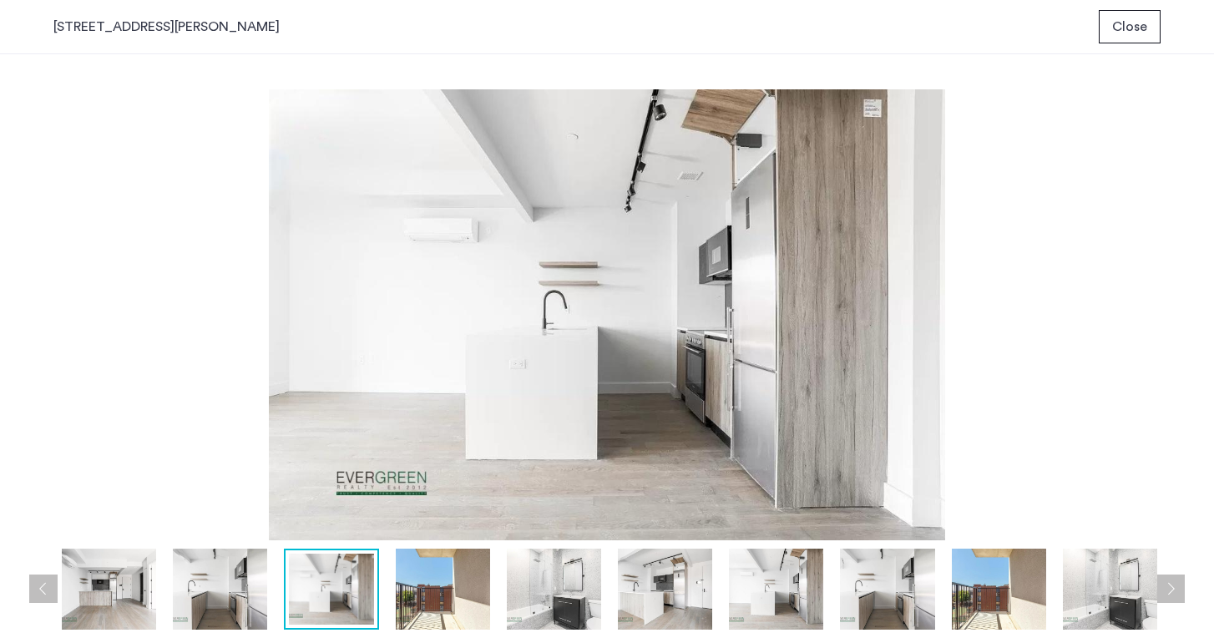
click at [1168, 590] on button "Next apartment" at bounding box center [1171, 589] width 28 height 28
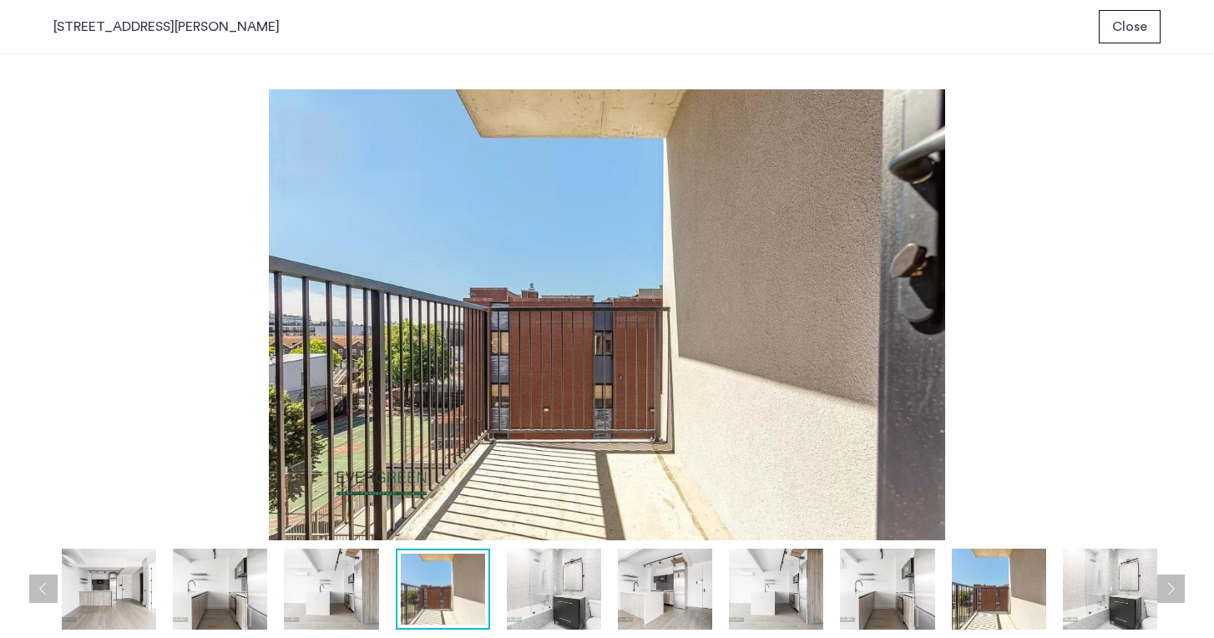
click at [1168, 590] on button "Next apartment" at bounding box center [1171, 589] width 28 height 28
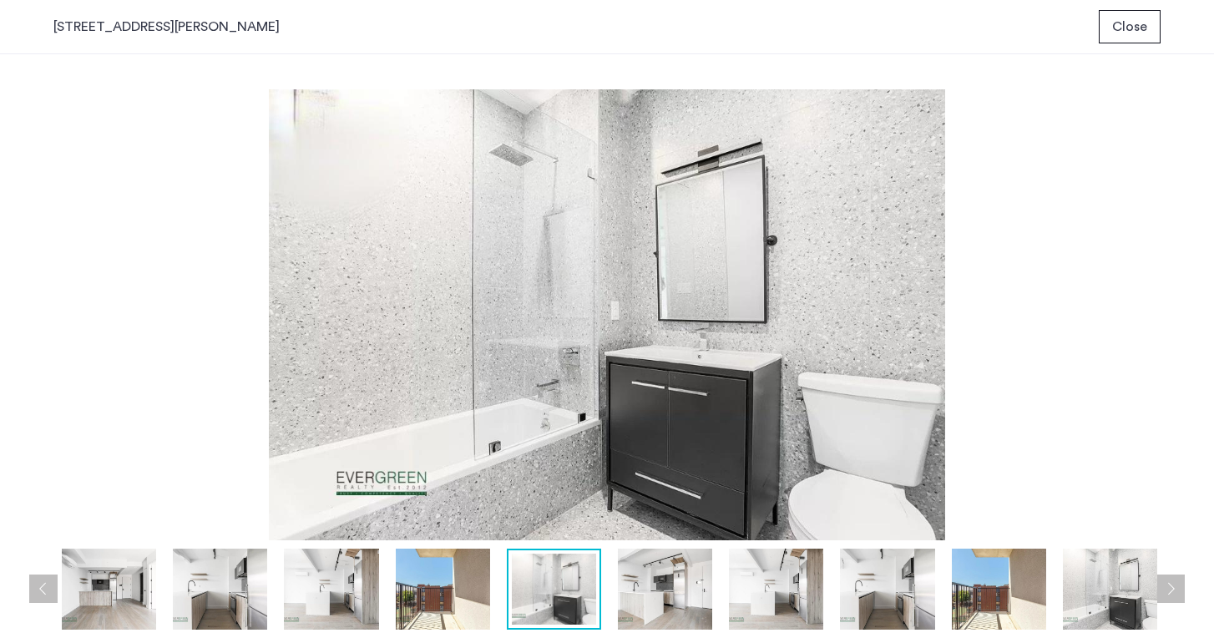
click at [1168, 590] on button "Next apartment" at bounding box center [1171, 589] width 28 height 28
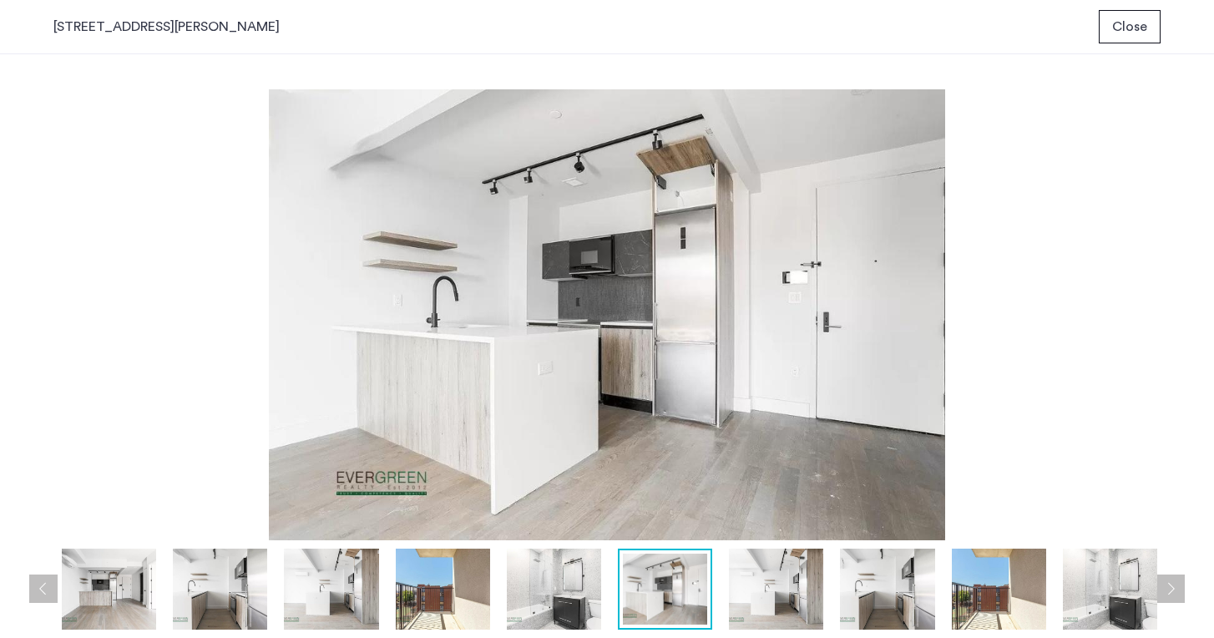
click at [1168, 590] on button "Next apartment" at bounding box center [1171, 589] width 28 height 28
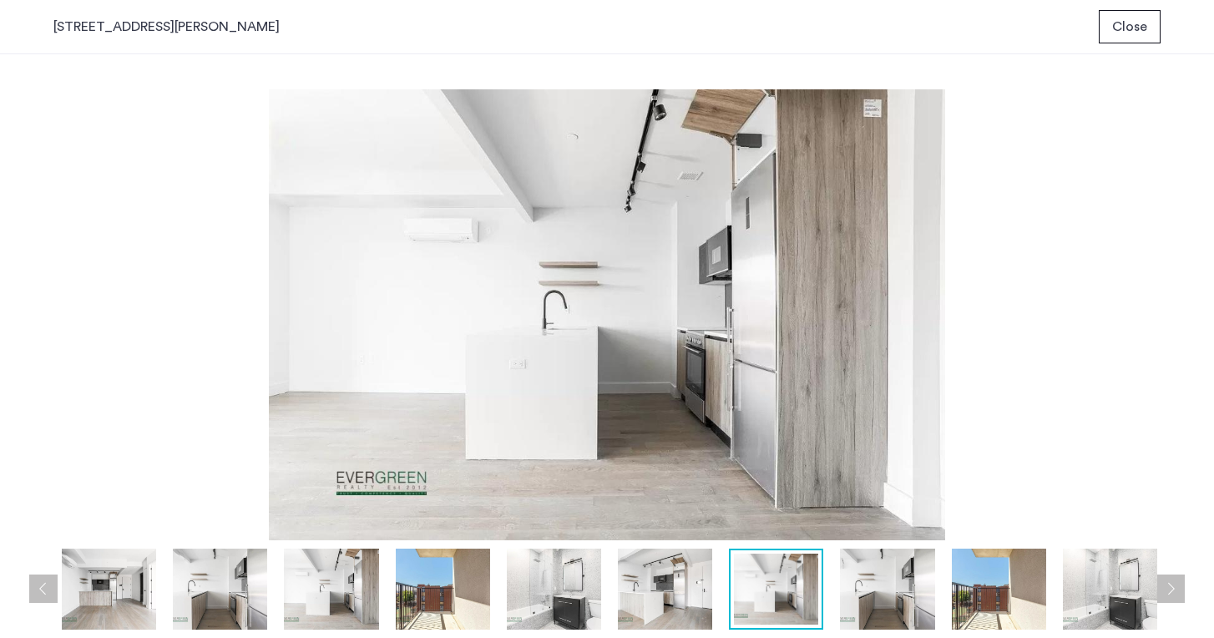
click at [1168, 590] on button "Next apartment" at bounding box center [1171, 589] width 28 height 28
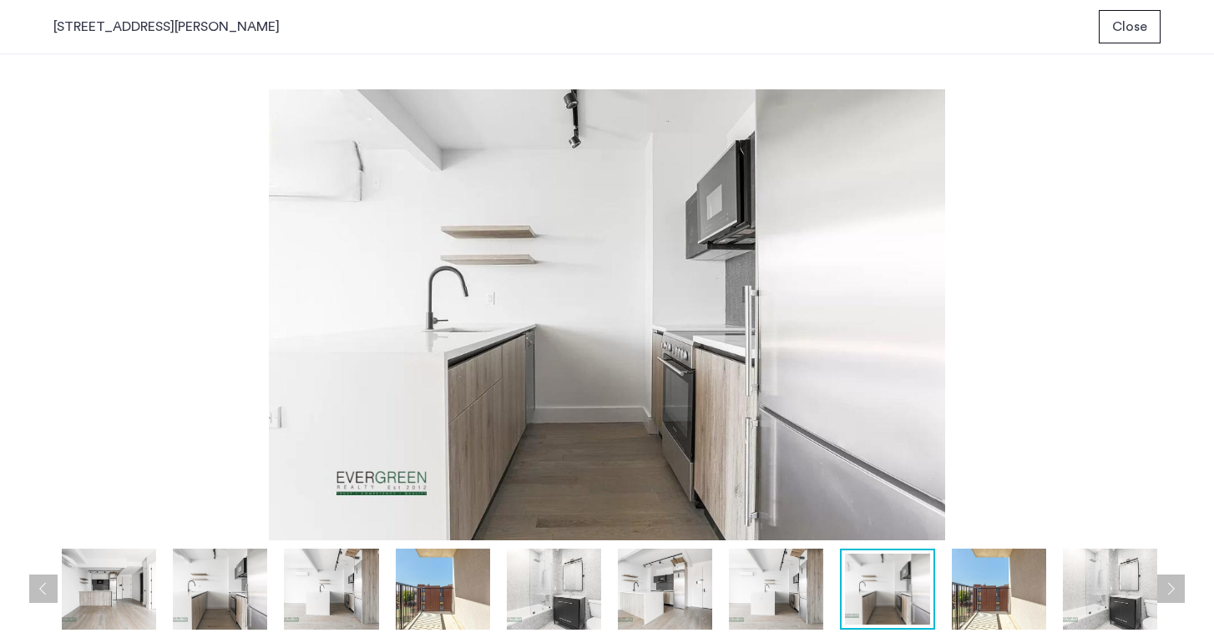
click at [1168, 590] on button "Next apartment" at bounding box center [1171, 589] width 28 height 28
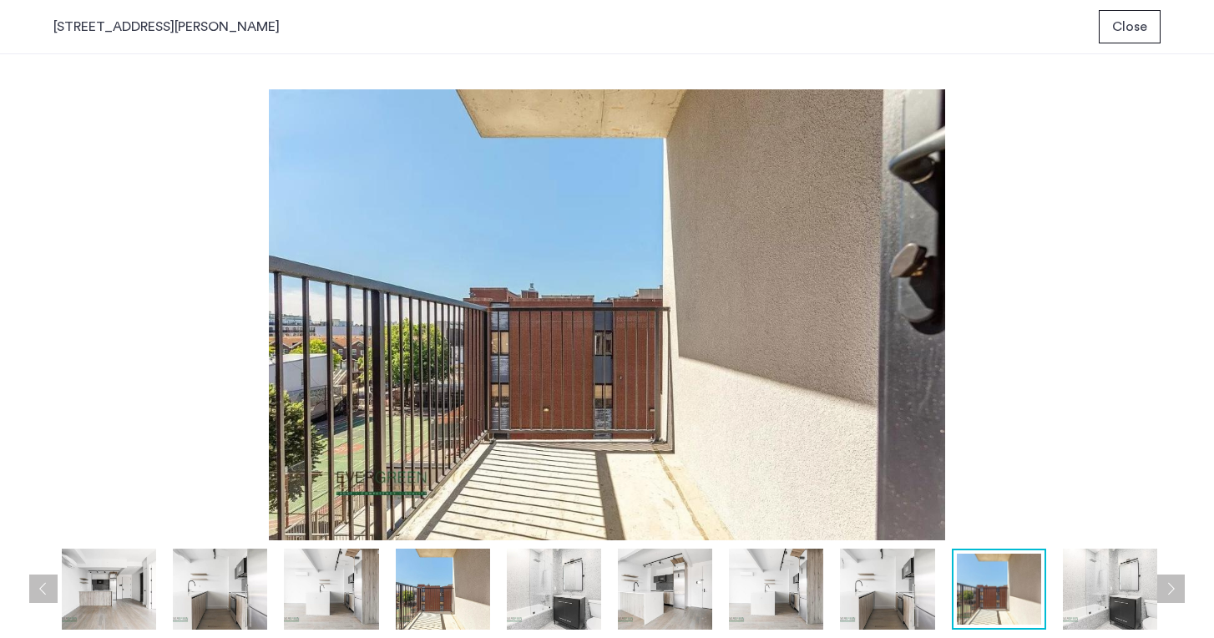
click at [1168, 590] on button "Next apartment" at bounding box center [1171, 589] width 28 height 28
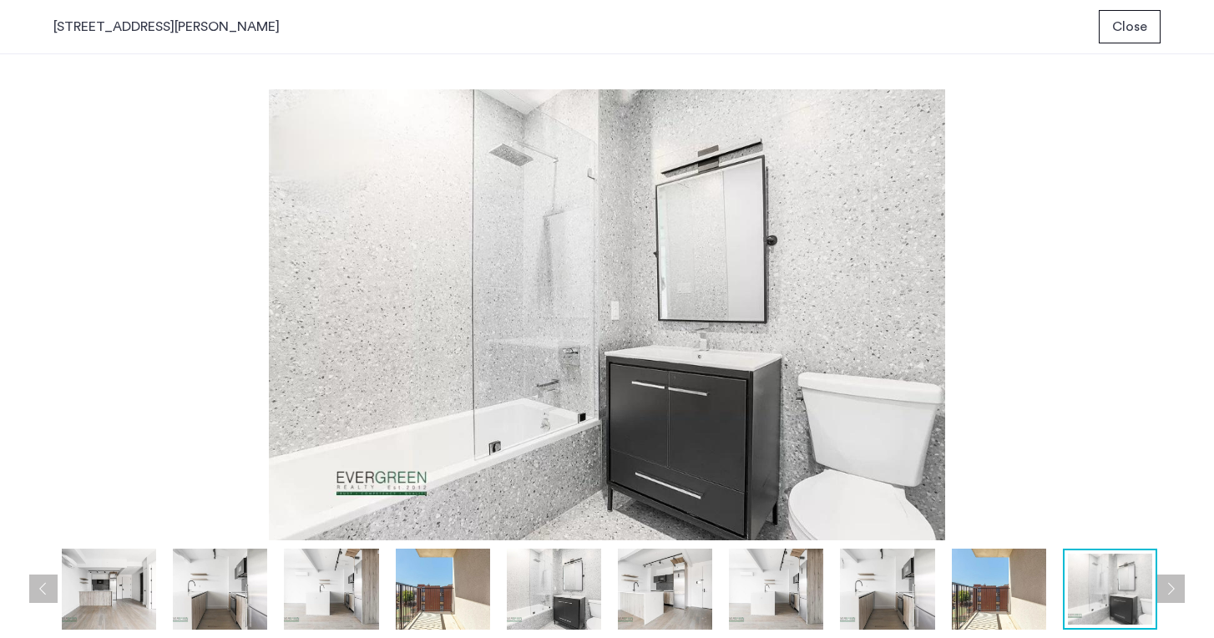
click at [1168, 590] on button "Next apartment" at bounding box center [1171, 589] width 28 height 28
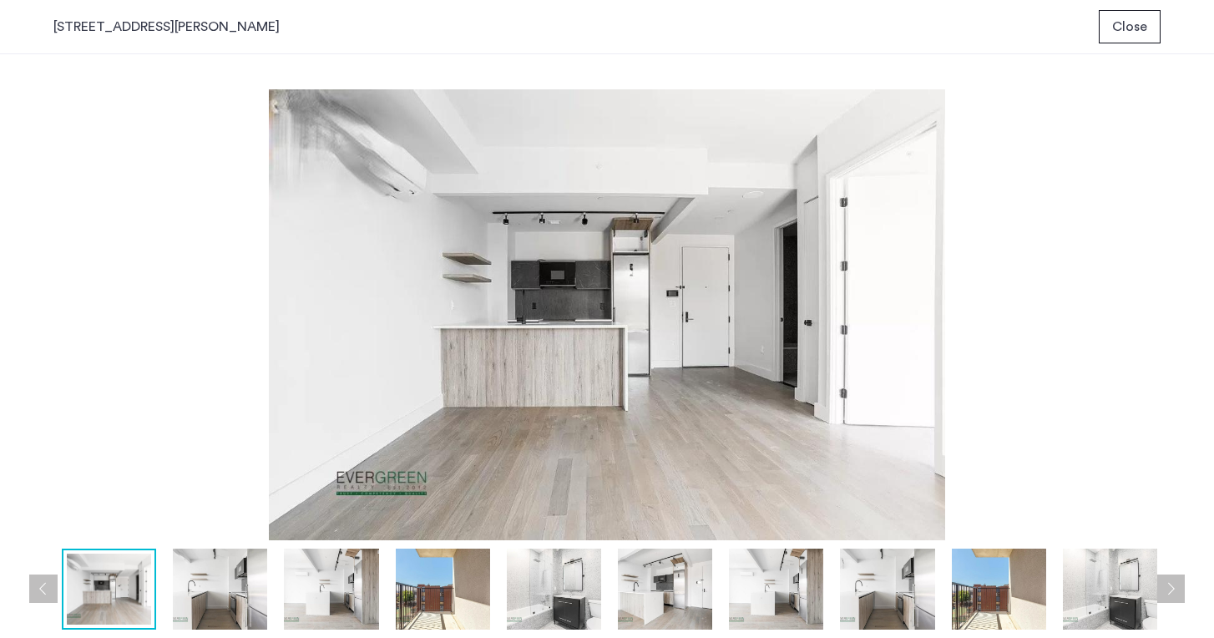
click at [1168, 590] on button "Next apartment" at bounding box center [1171, 589] width 28 height 28
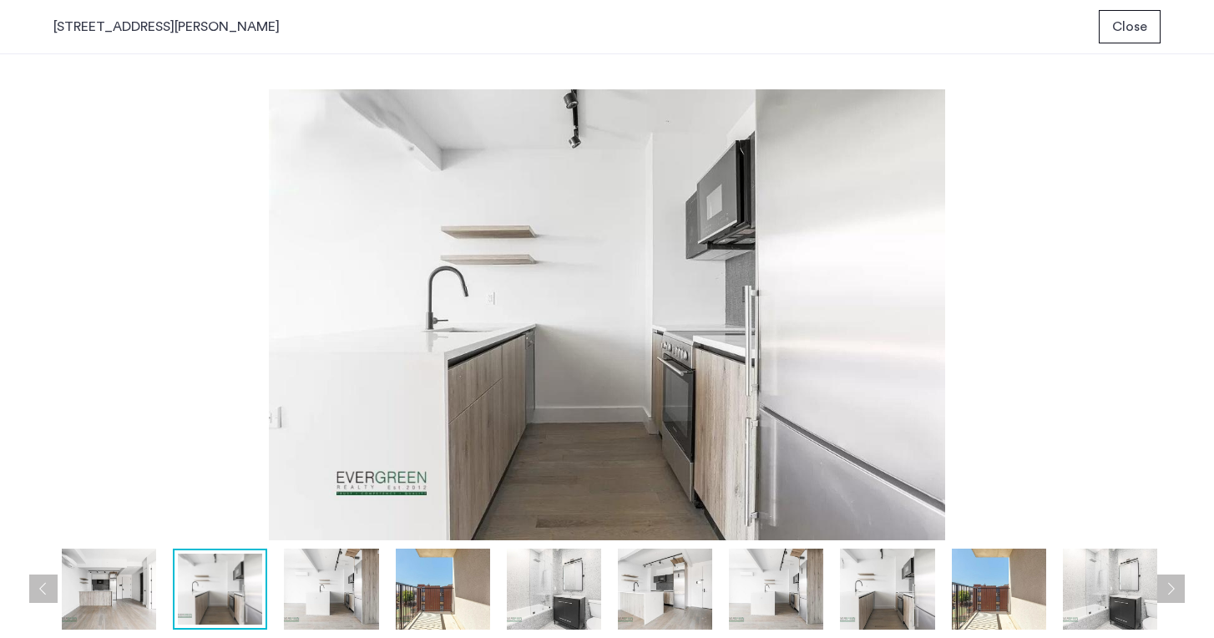
click at [1168, 590] on button "Next apartment" at bounding box center [1171, 589] width 28 height 28
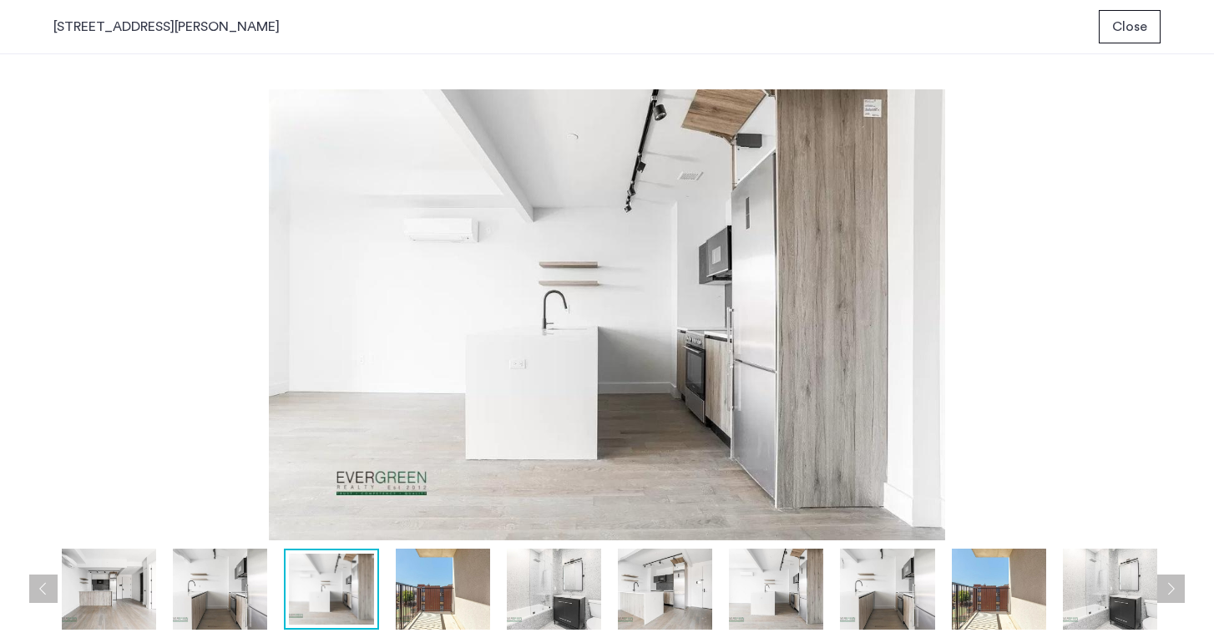
click at [1168, 590] on button "Next apartment" at bounding box center [1171, 589] width 28 height 28
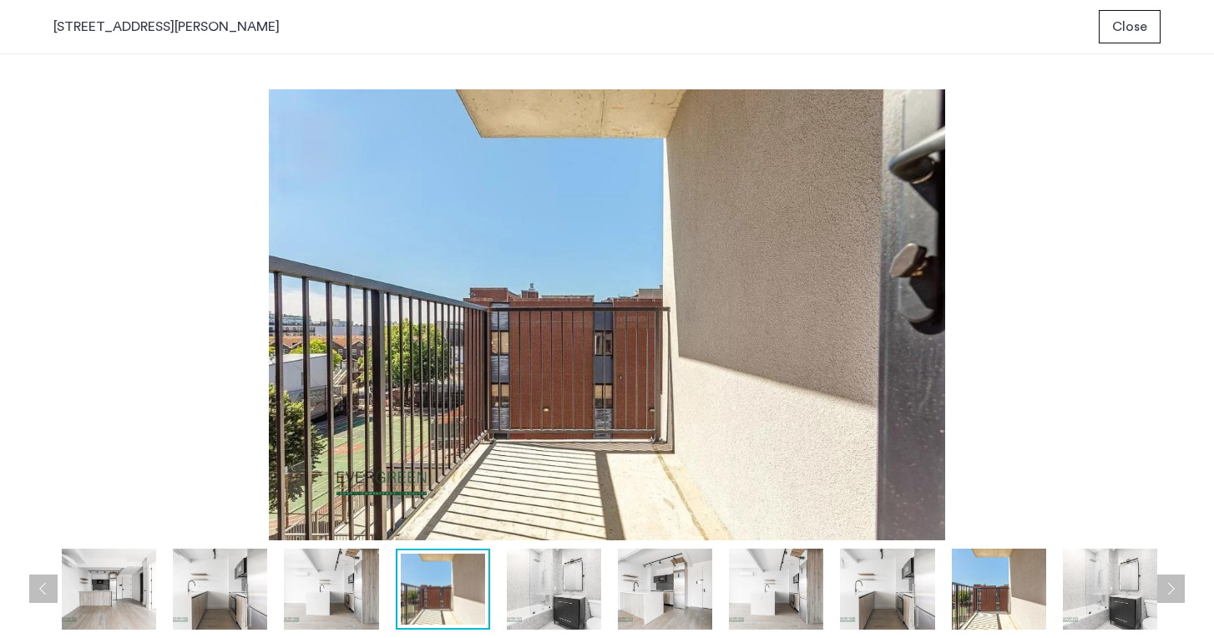
click at [1168, 590] on button "Next apartment" at bounding box center [1171, 589] width 28 height 28
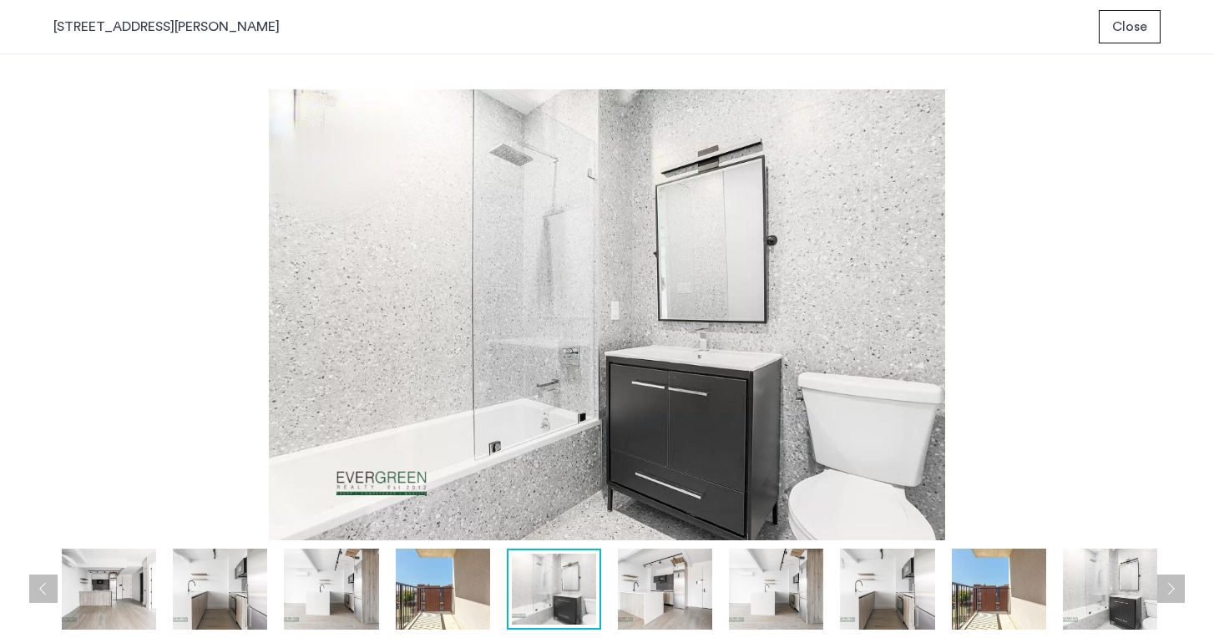
click at [1168, 590] on button "Next apartment" at bounding box center [1171, 589] width 28 height 28
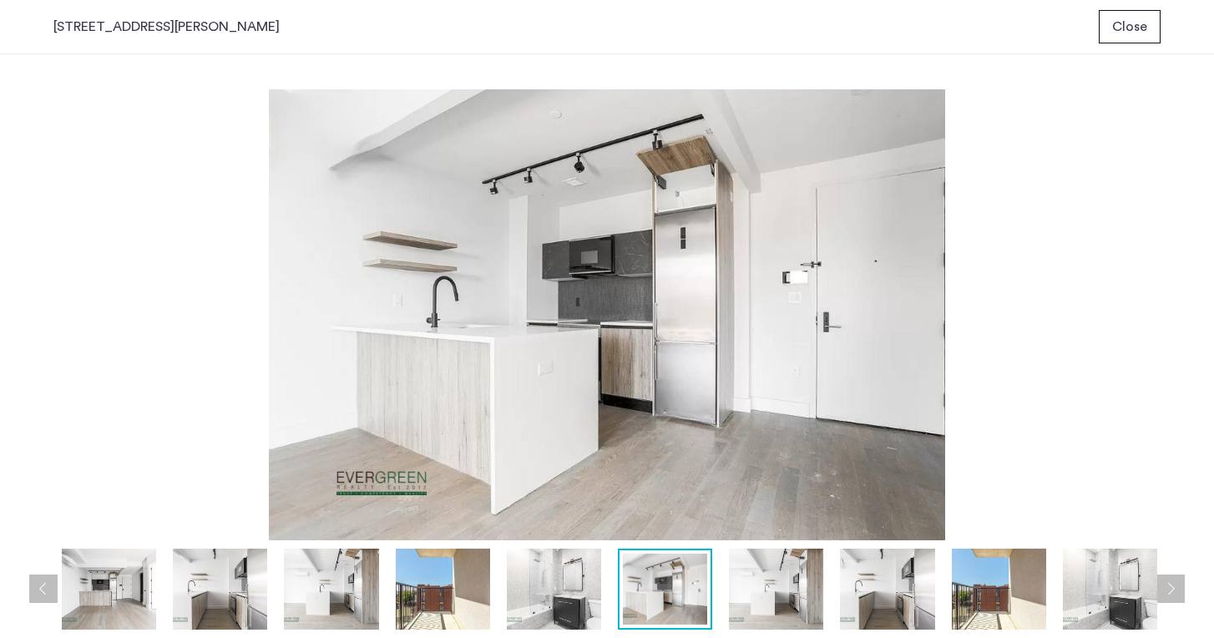
click at [1168, 590] on button "Next apartment" at bounding box center [1171, 589] width 28 height 28
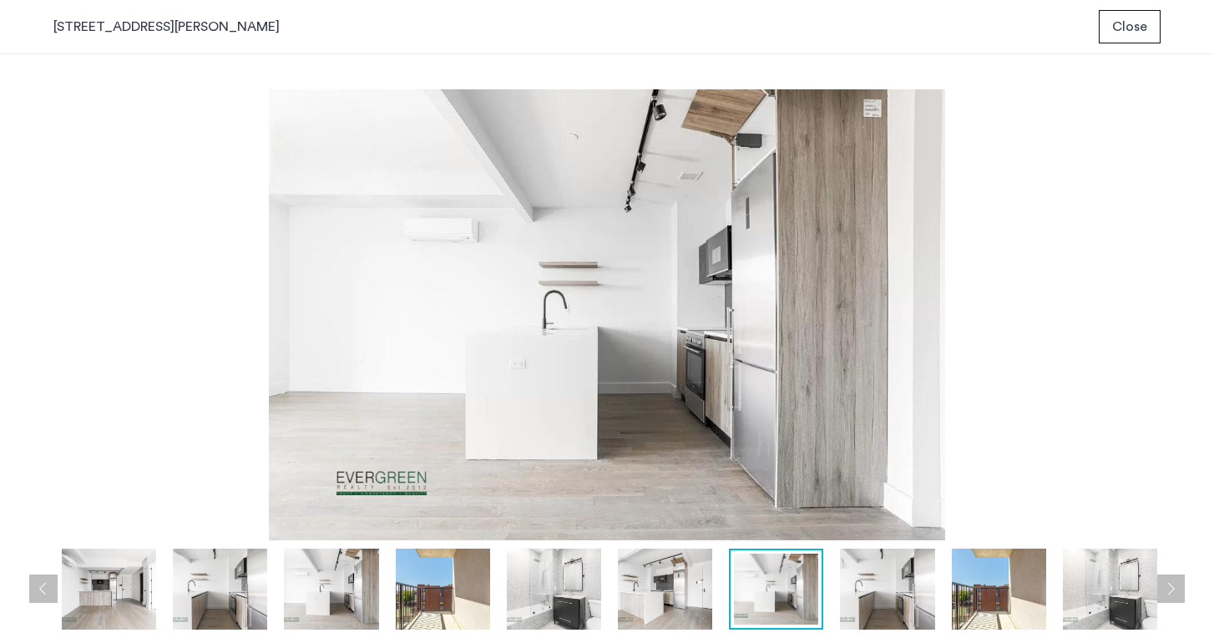
click at [1168, 590] on button "Next apartment" at bounding box center [1171, 589] width 28 height 28
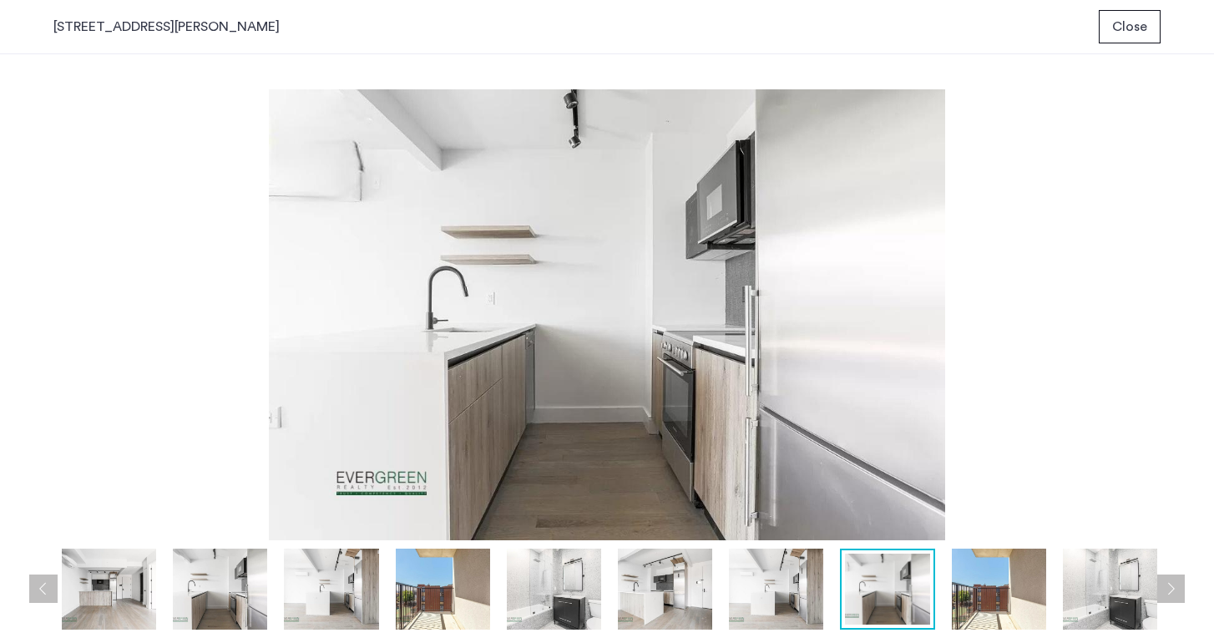
click at [802, 367] on img at bounding box center [606, 314] width 1107 height 451
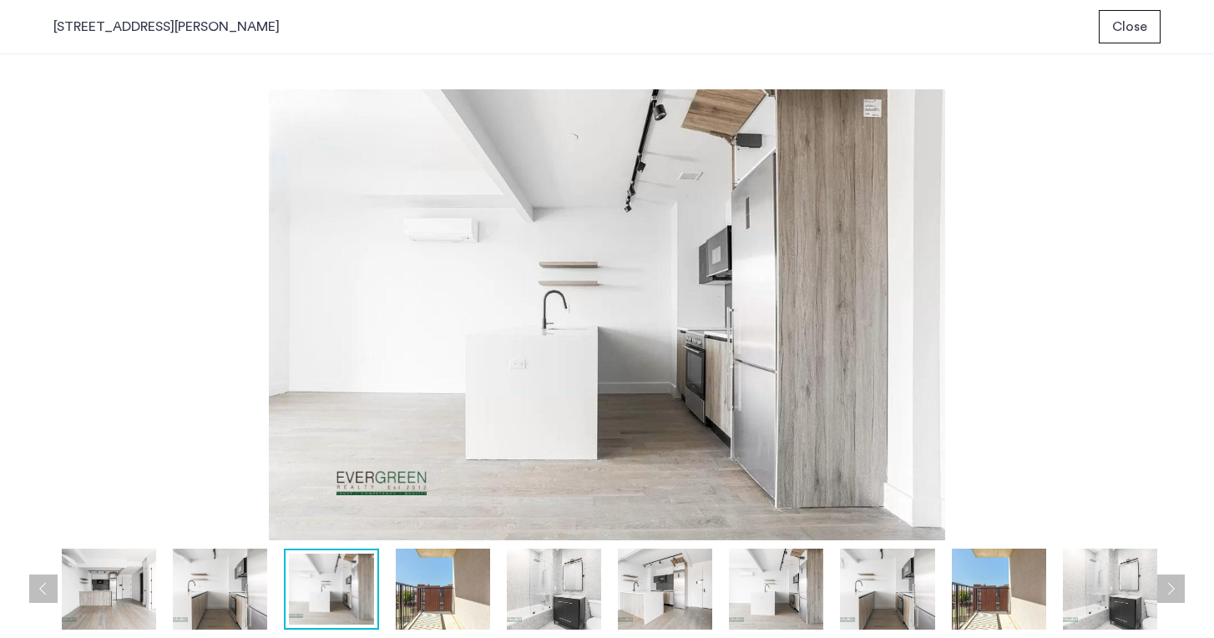
click at [1131, 28] on span "Close" at bounding box center [1129, 27] width 35 height 20
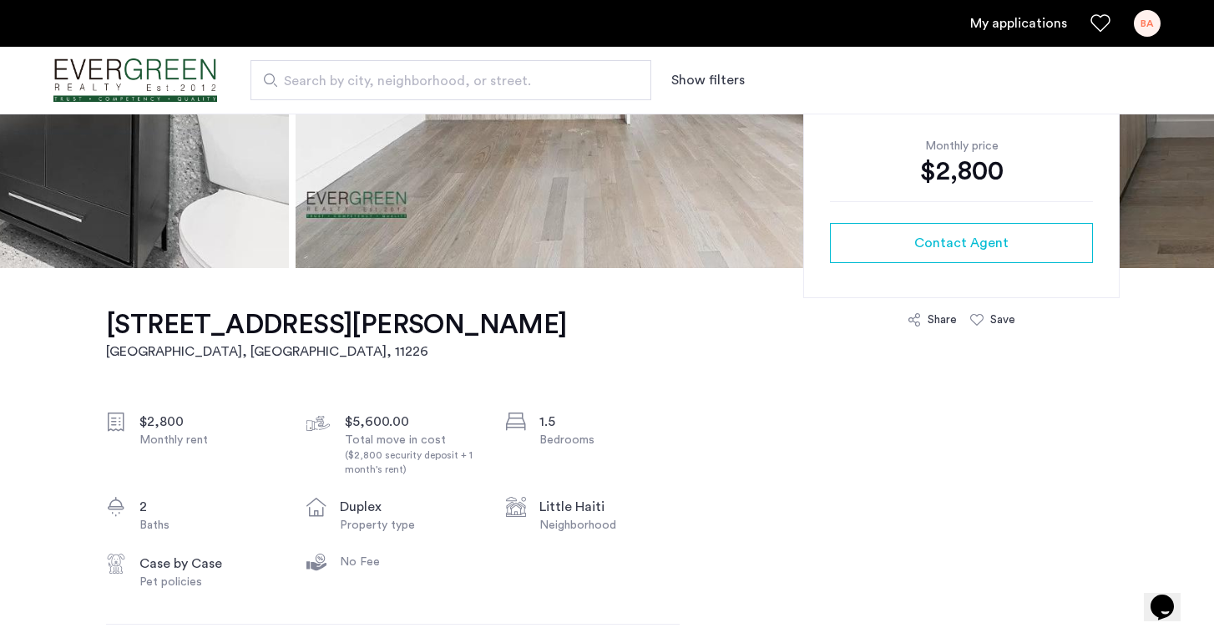
scroll to position [364, 0]
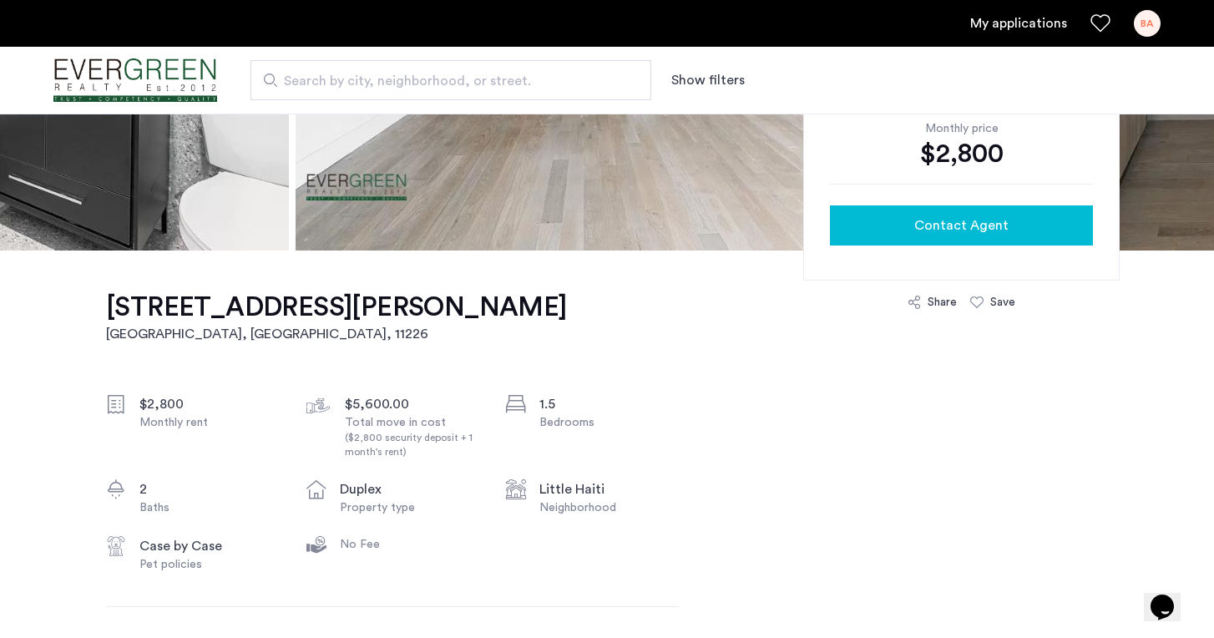
click at [940, 226] on span "Contact Agent" at bounding box center [961, 225] width 94 height 20
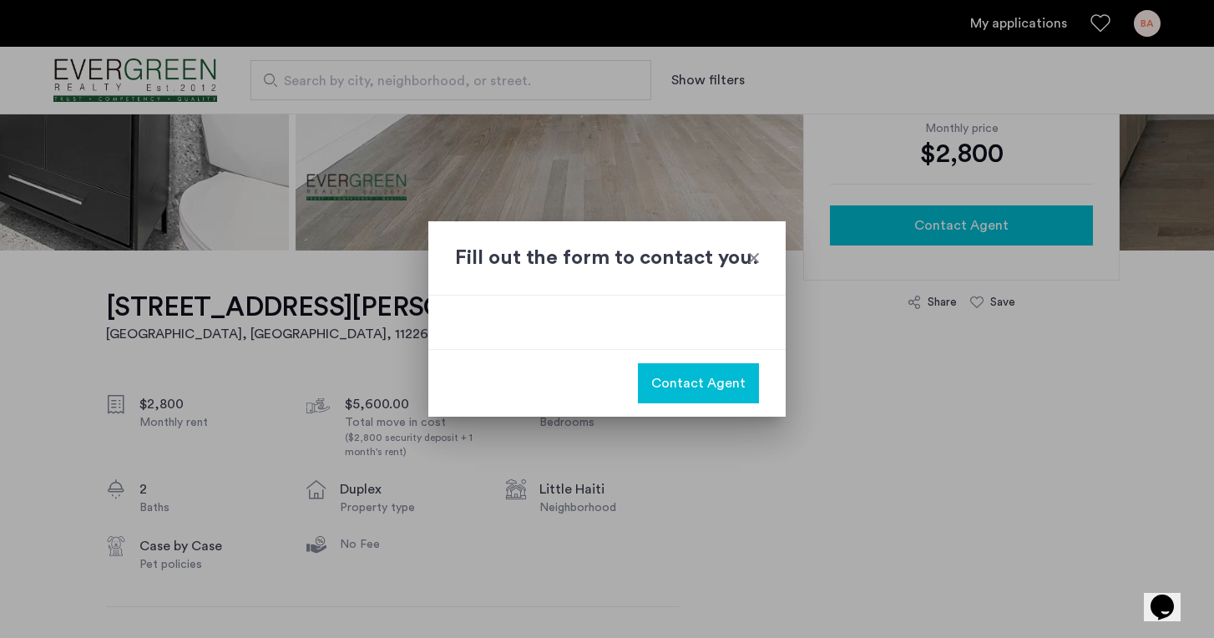
scroll to position [0, 0]
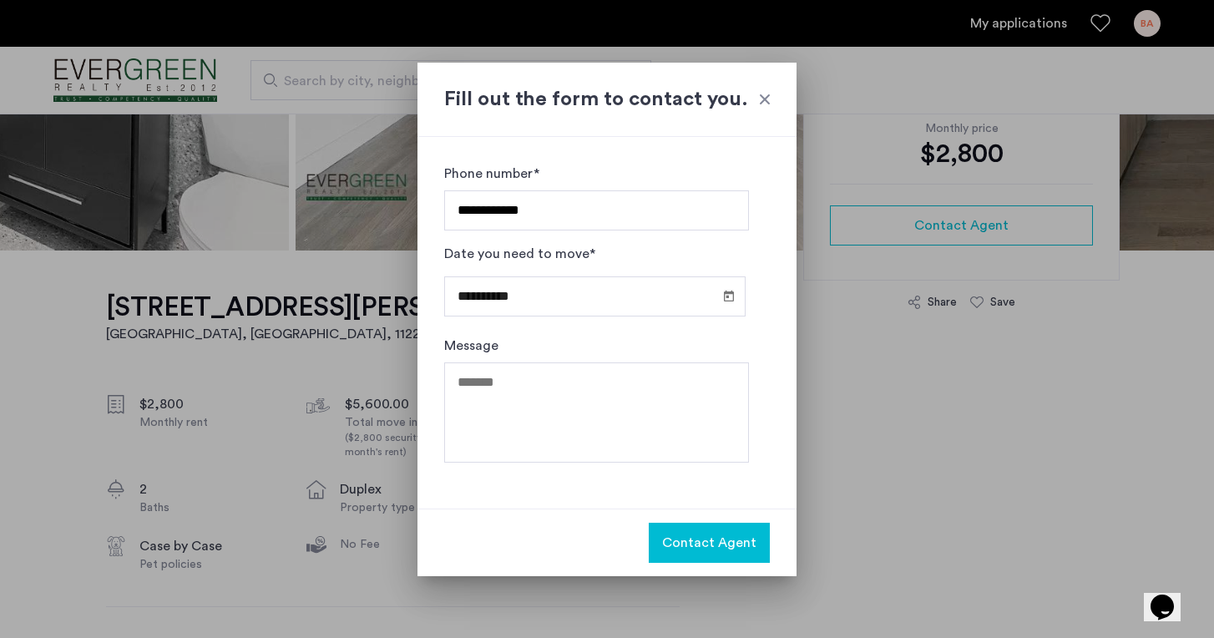
type input "**********"
click at [541, 301] on input "**********" at bounding box center [594, 296] width 301 height 40
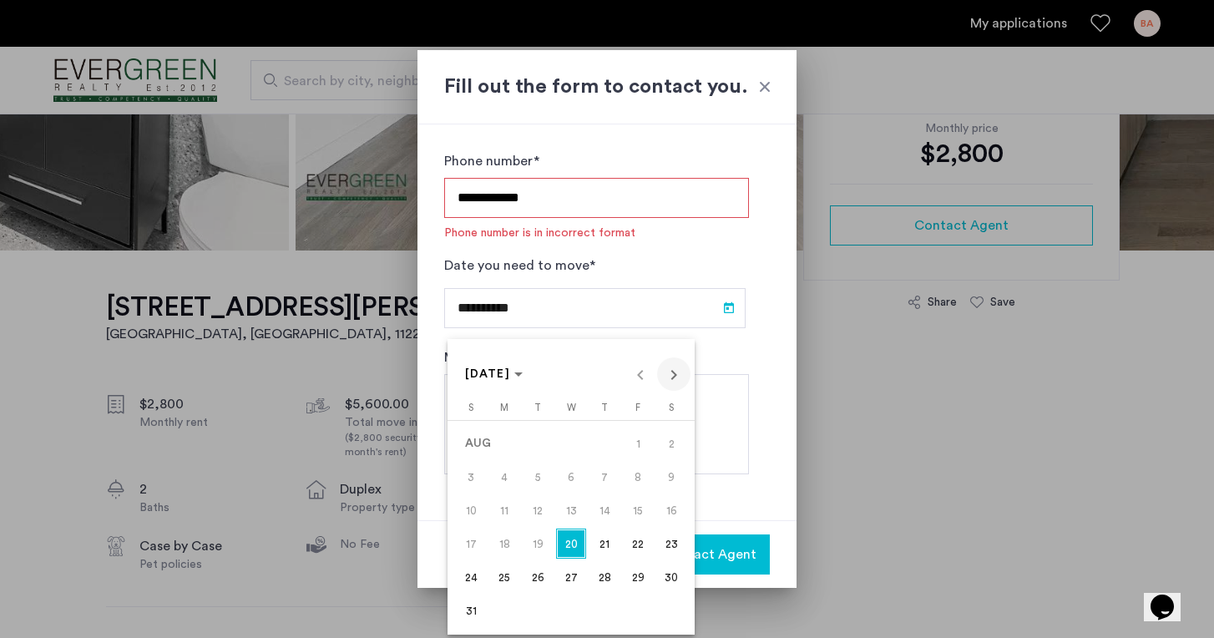
click at [673, 378] on span "Next month" at bounding box center [673, 373] width 33 height 33
click at [513, 481] on span "1" at bounding box center [504, 477] width 30 height 30
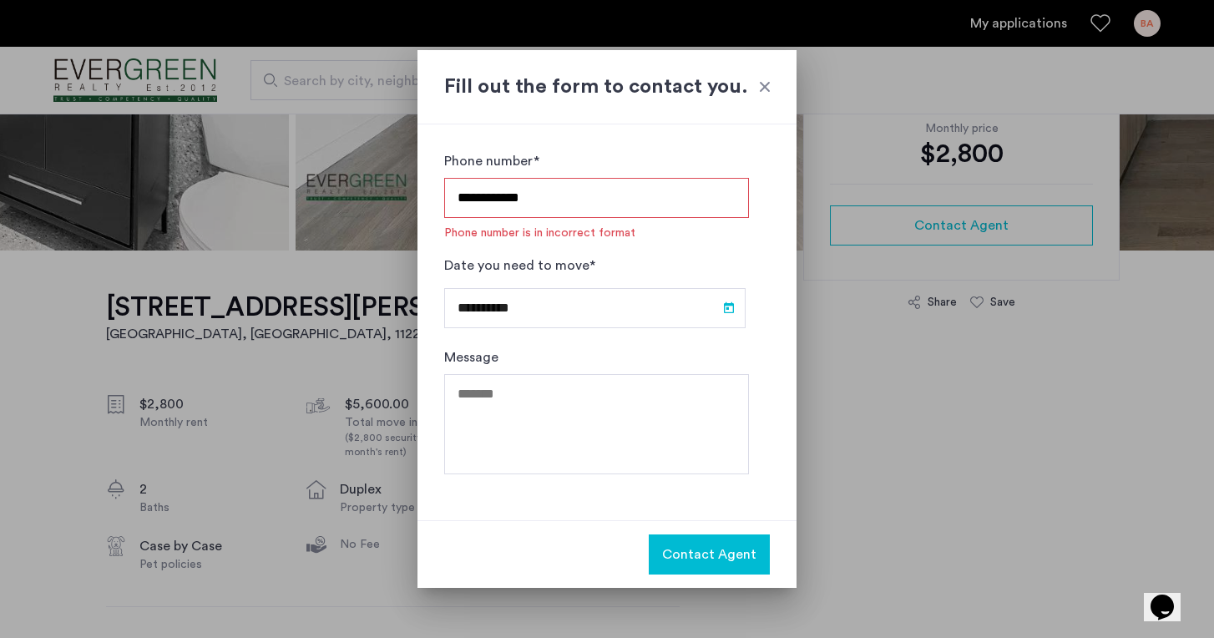
type input "**********"
click at [531, 403] on textarea "Message" at bounding box center [596, 424] width 305 height 100
click at [552, 203] on input "**********" at bounding box center [596, 198] width 305 height 40
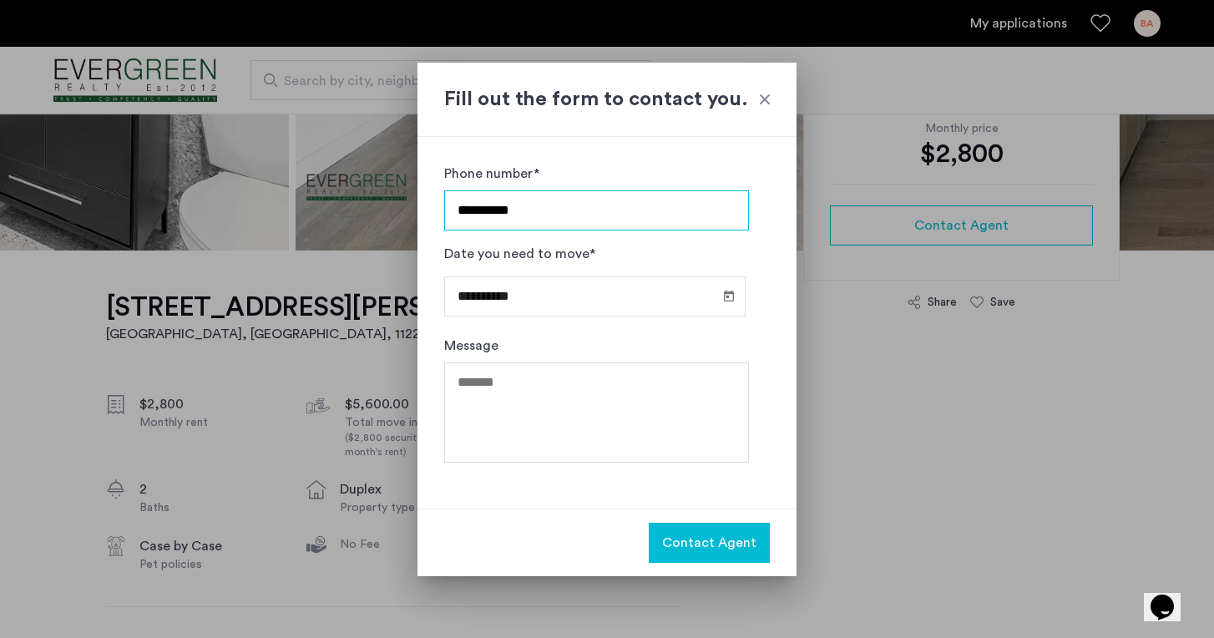
type input "**********"
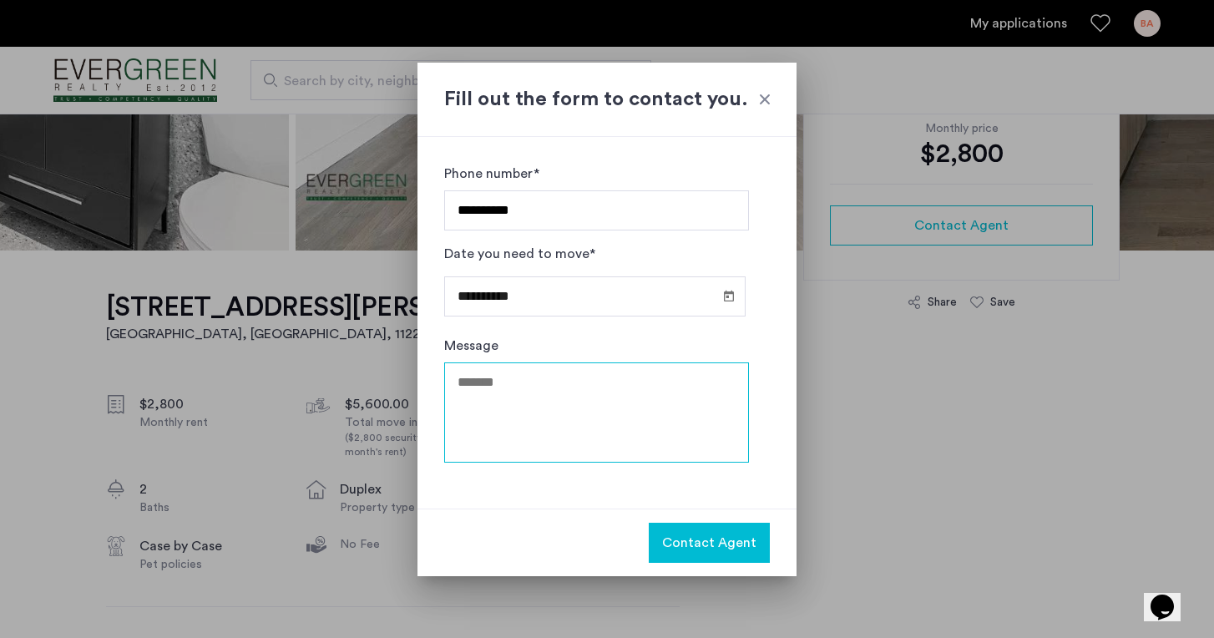
click at [536, 396] on textarea "Message" at bounding box center [596, 412] width 305 height 100
type textarea "**********"
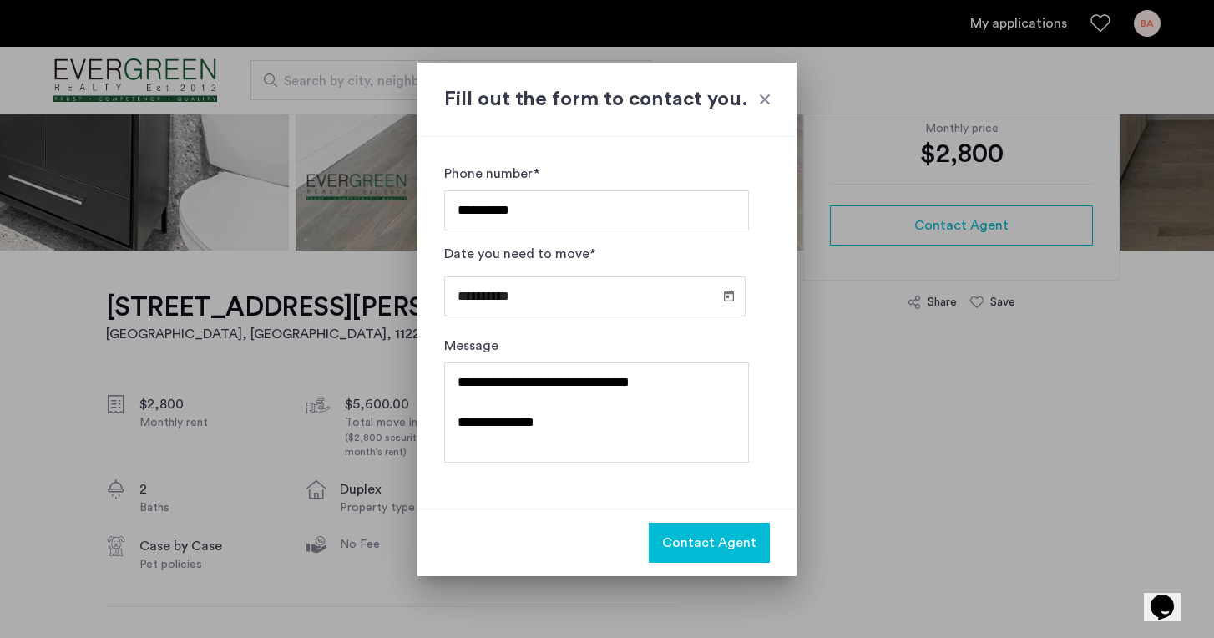
click at [687, 542] on span "Contact Agent" at bounding box center [709, 543] width 94 height 20
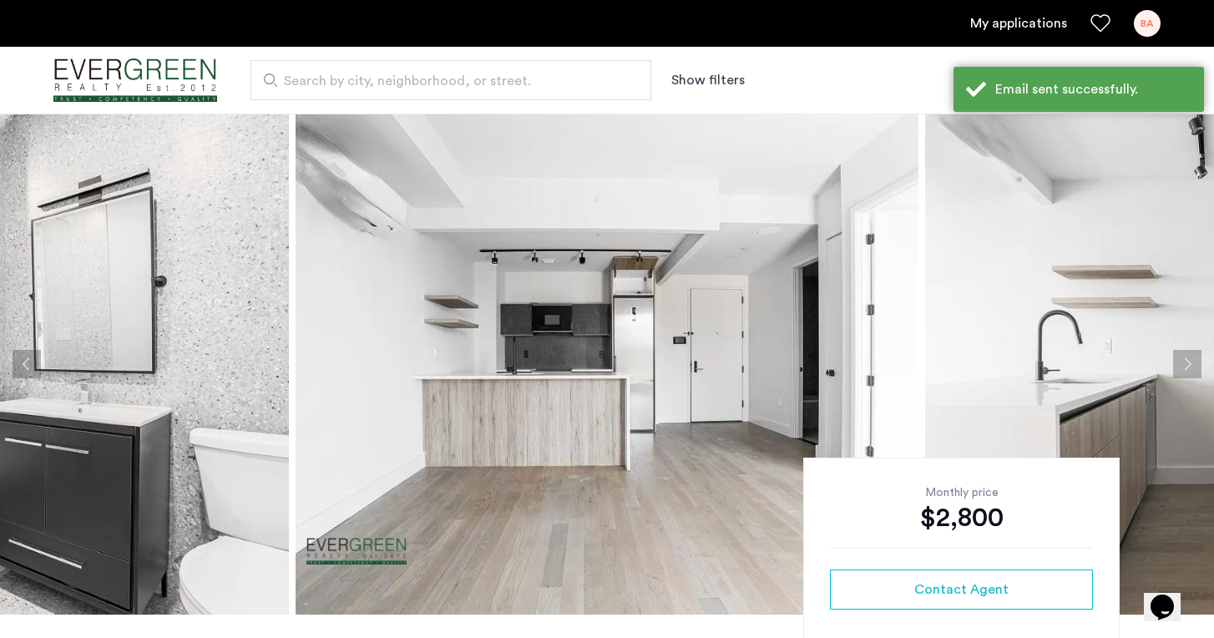
scroll to position [364, 0]
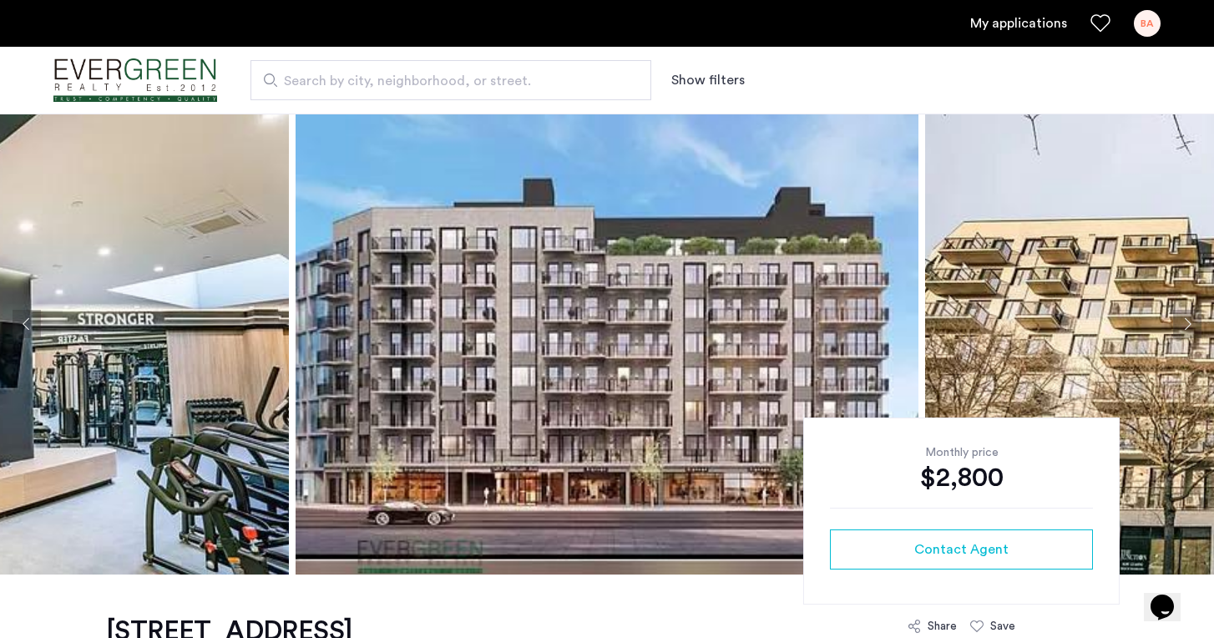
scroll to position [33, 0]
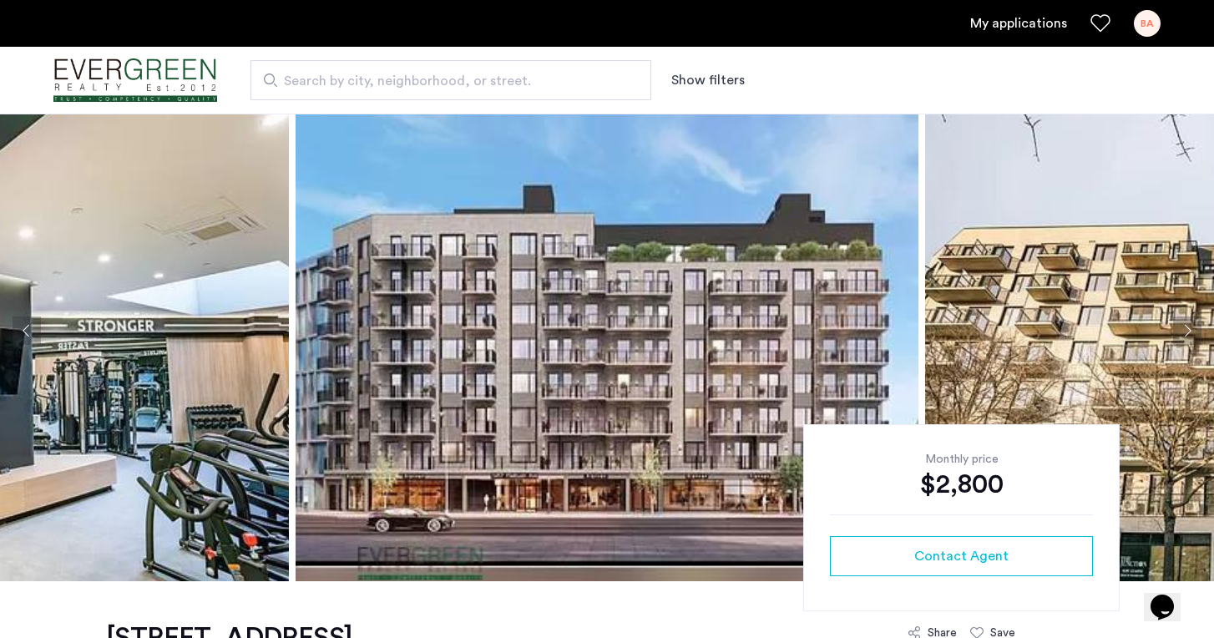
click at [596, 332] on img at bounding box center [607, 330] width 623 height 501
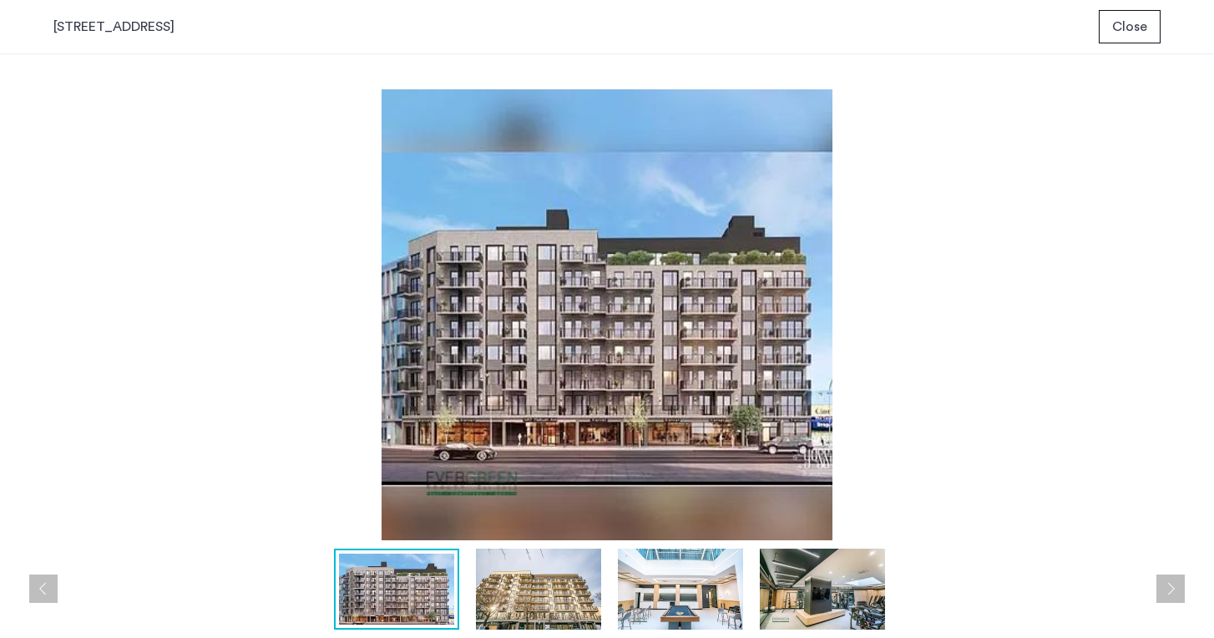
click at [938, 469] on img at bounding box center [606, 314] width 1107 height 451
click at [1170, 590] on button "Next apartment" at bounding box center [1171, 589] width 28 height 28
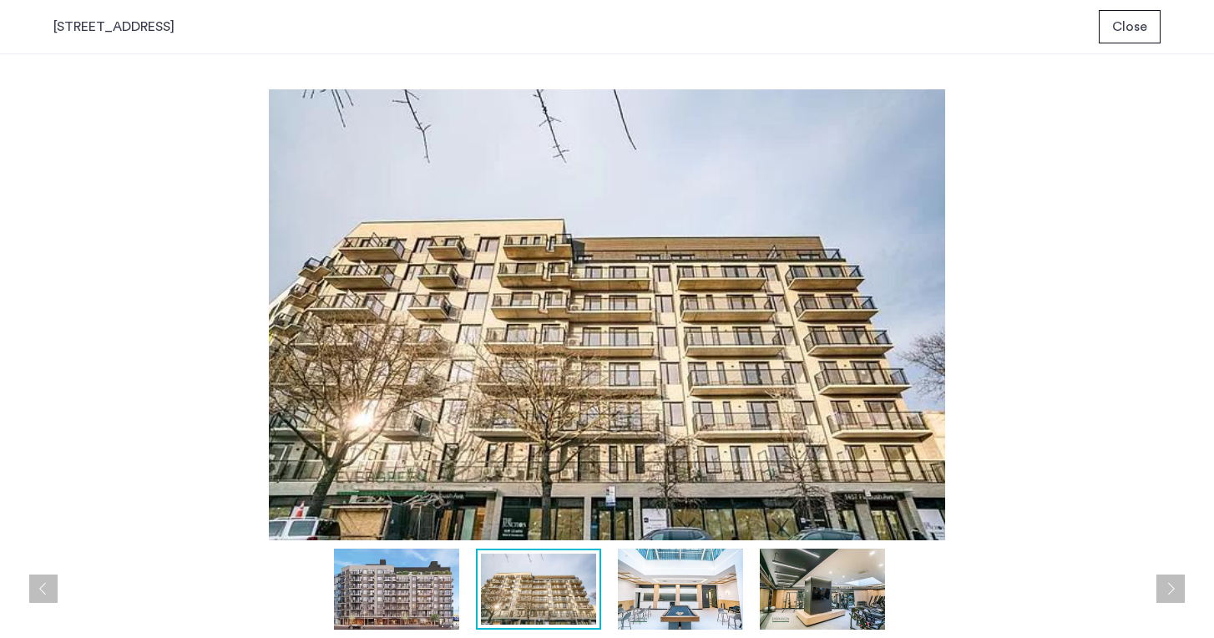
click at [1168, 592] on button "Next apartment" at bounding box center [1171, 589] width 28 height 28
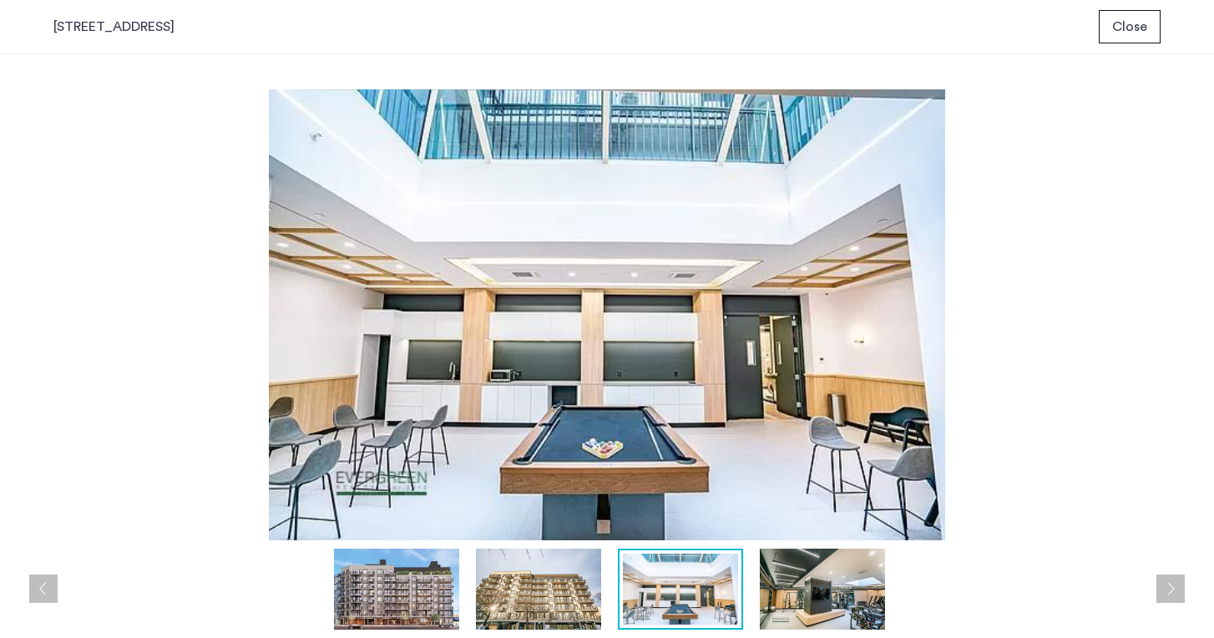
click at [1171, 589] on button "Next apartment" at bounding box center [1171, 589] width 28 height 28
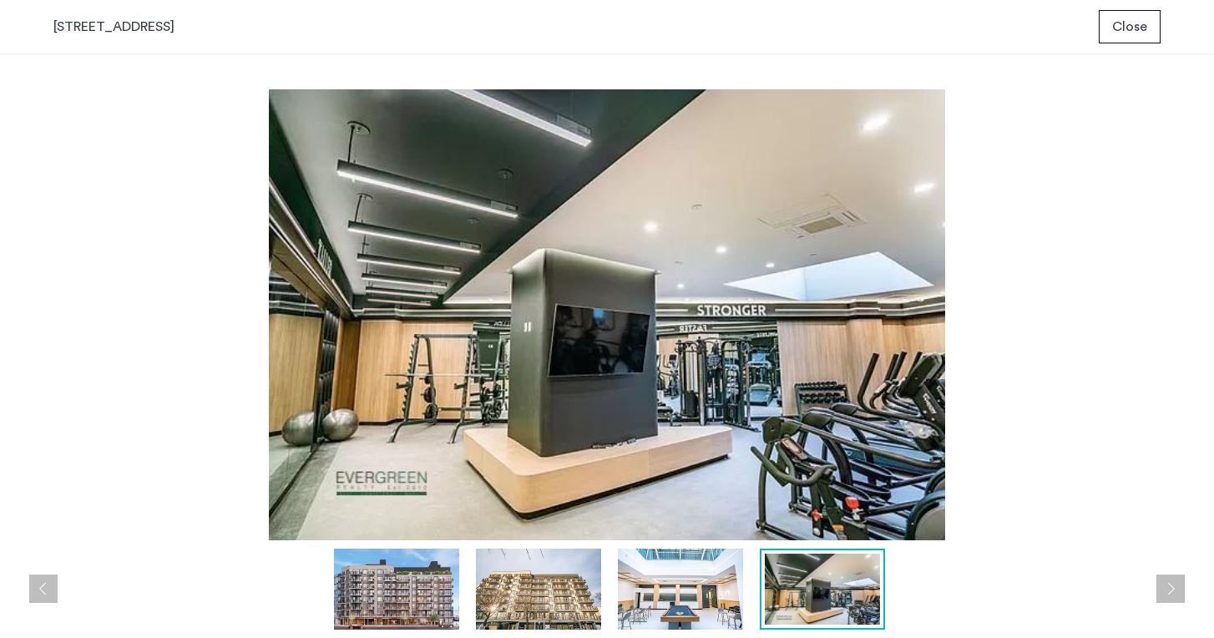
click at [1172, 589] on button "Next apartment" at bounding box center [1171, 589] width 28 height 28
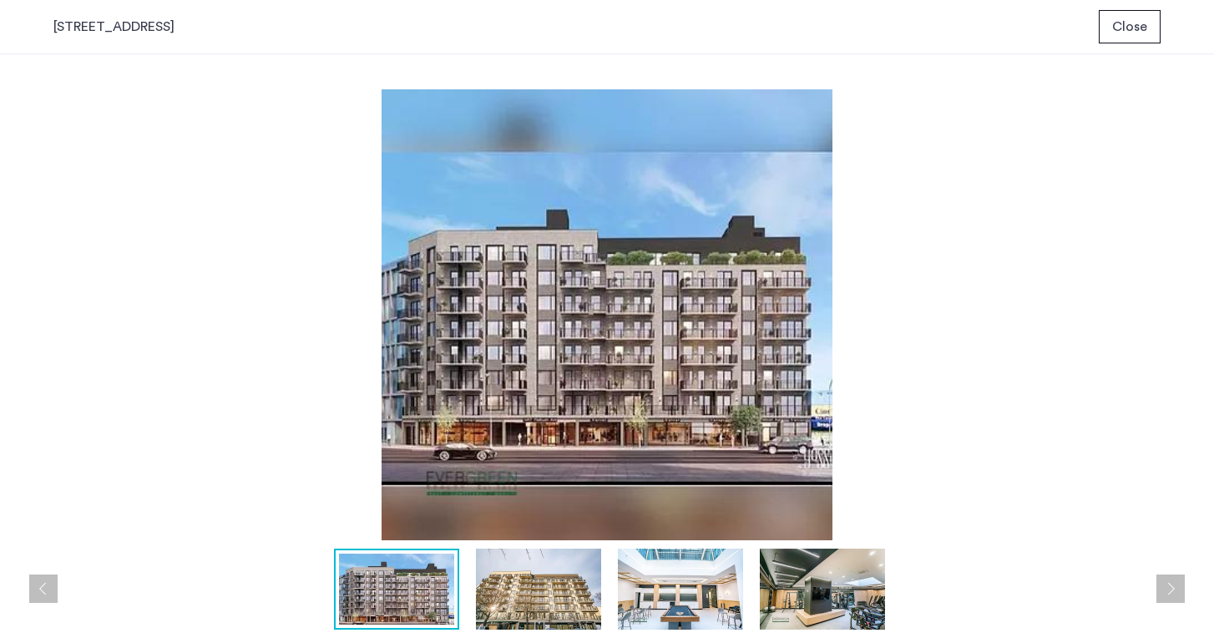
click at [1173, 589] on button "Next apartment" at bounding box center [1171, 589] width 28 height 28
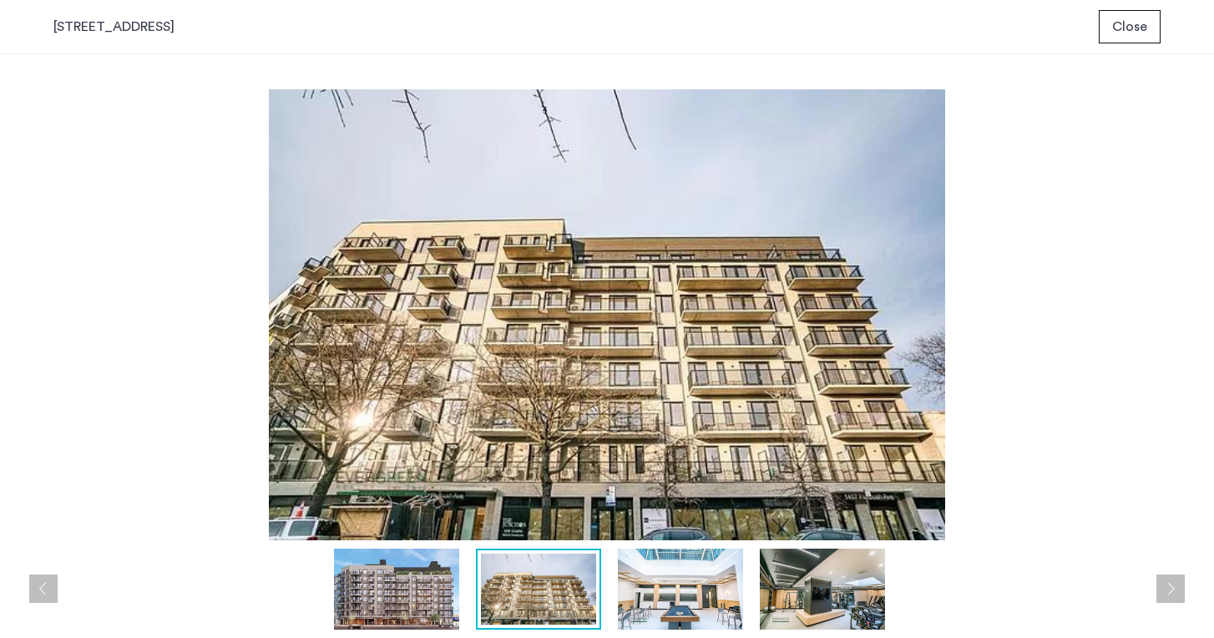
click at [1173, 589] on button "Next apartment" at bounding box center [1171, 589] width 28 height 28
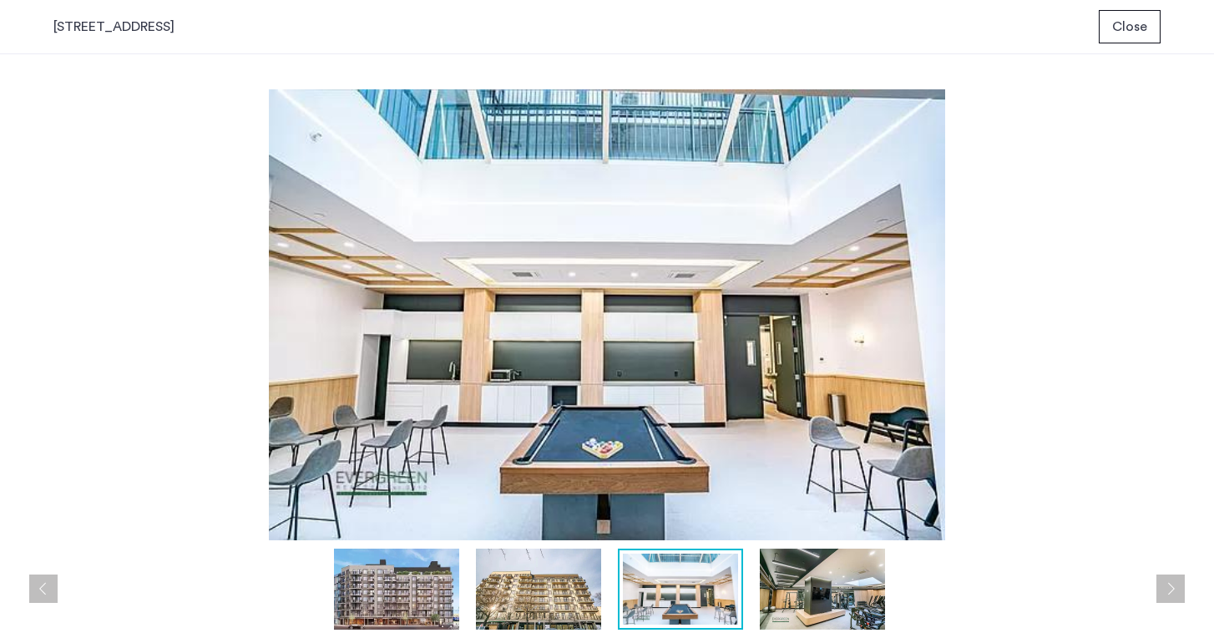
click at [1173, 589] on button "Next apartment" at bounding box center [1171, 589] width 28 height 28
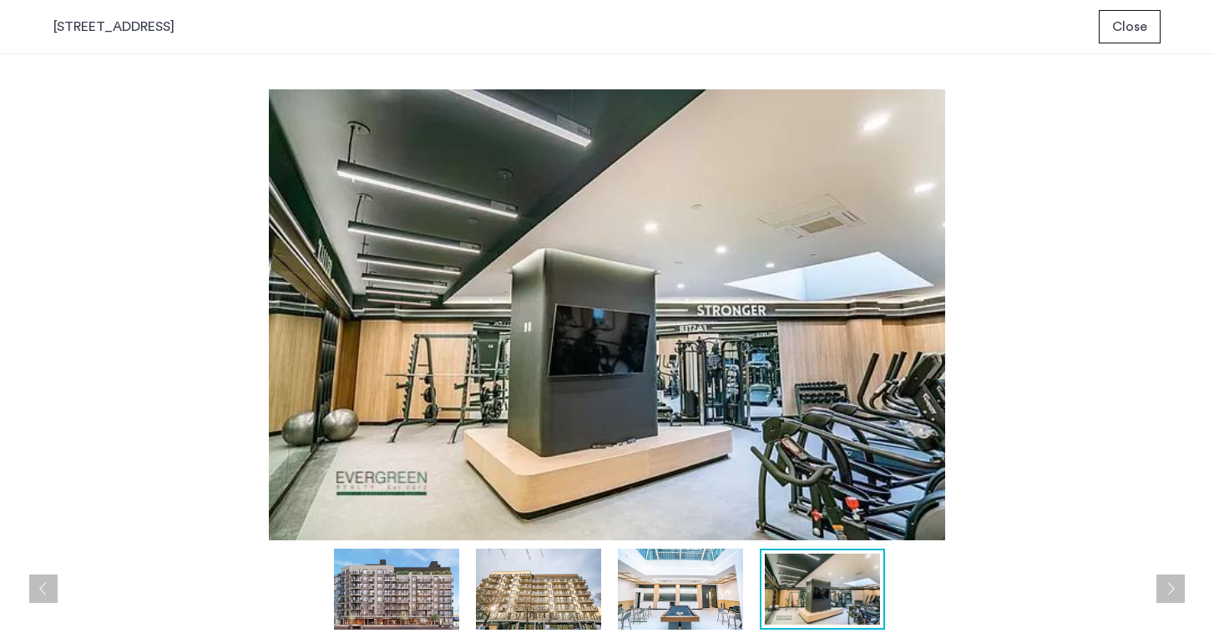
click at [1077, 383] on img at bounding box center [606, 314] width 1107 height 451
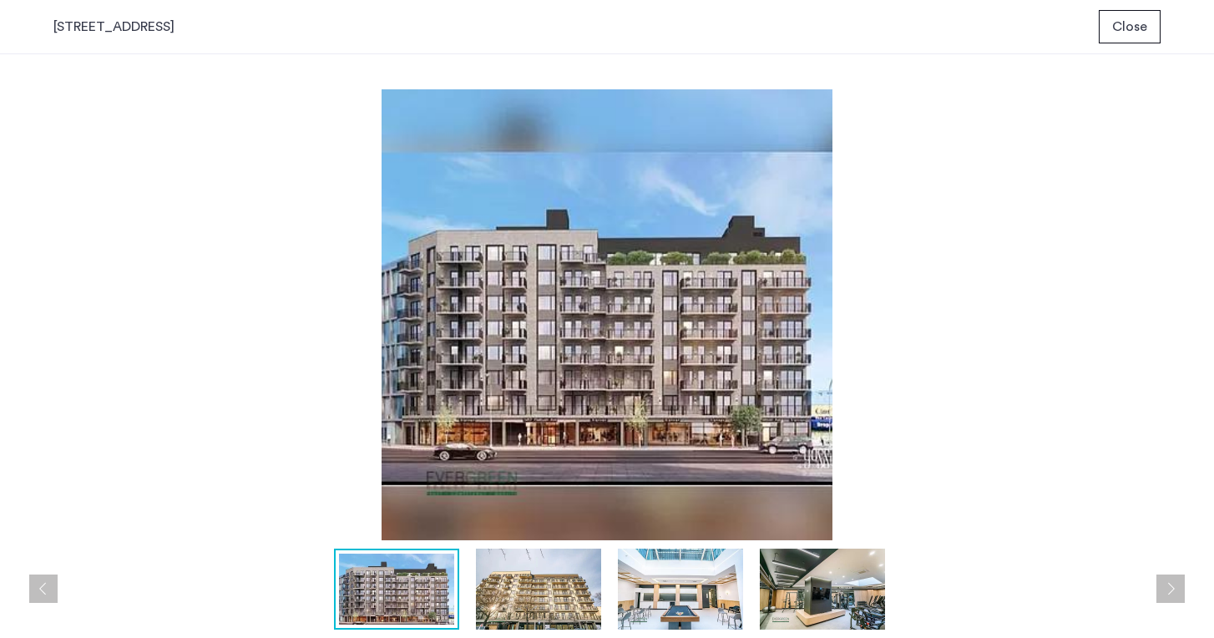
click at [1127, 28] on span "Close" at bounding box center [1129, 27] width 35 height 20
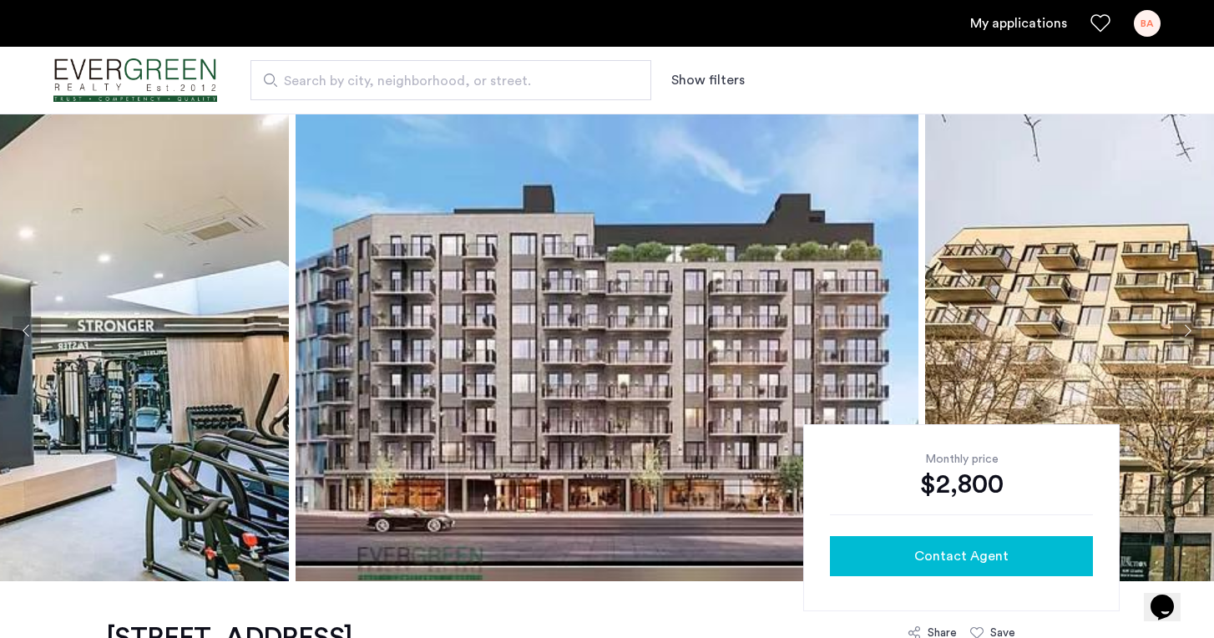
click at [972, 567] on button "Contact Agent" at bounding box center [961, 556] width 263 height 40
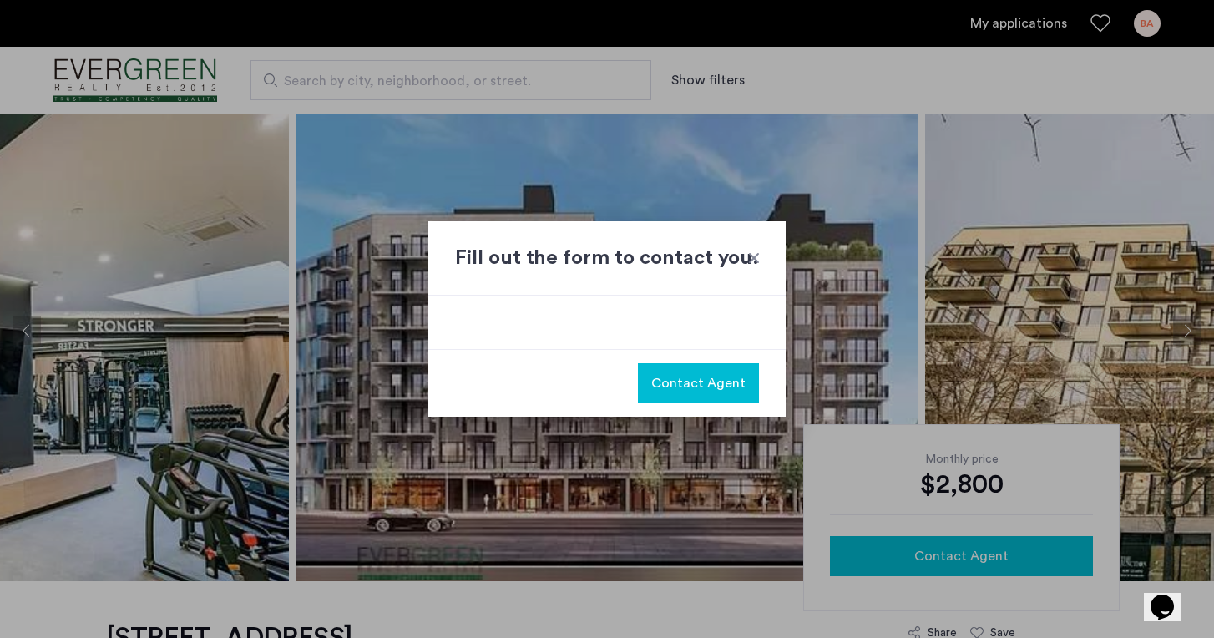
scroll to position [0, 0]
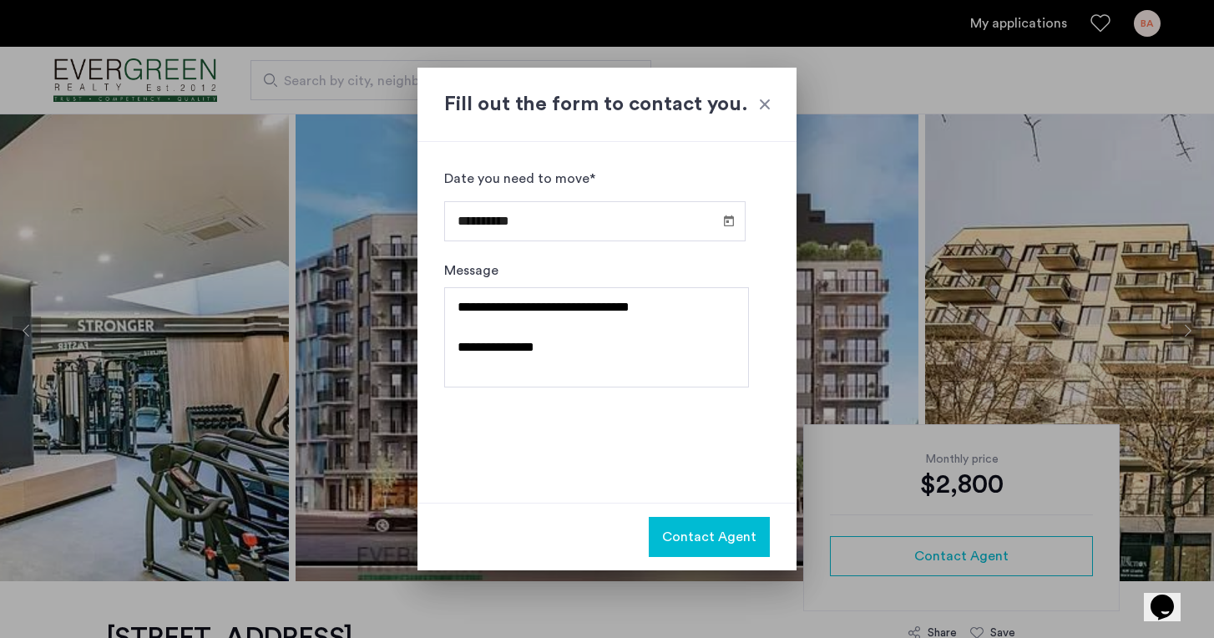
click at [685, 543] on span "Contact Agent" at bounding box center [709, 537] width 94 height 20
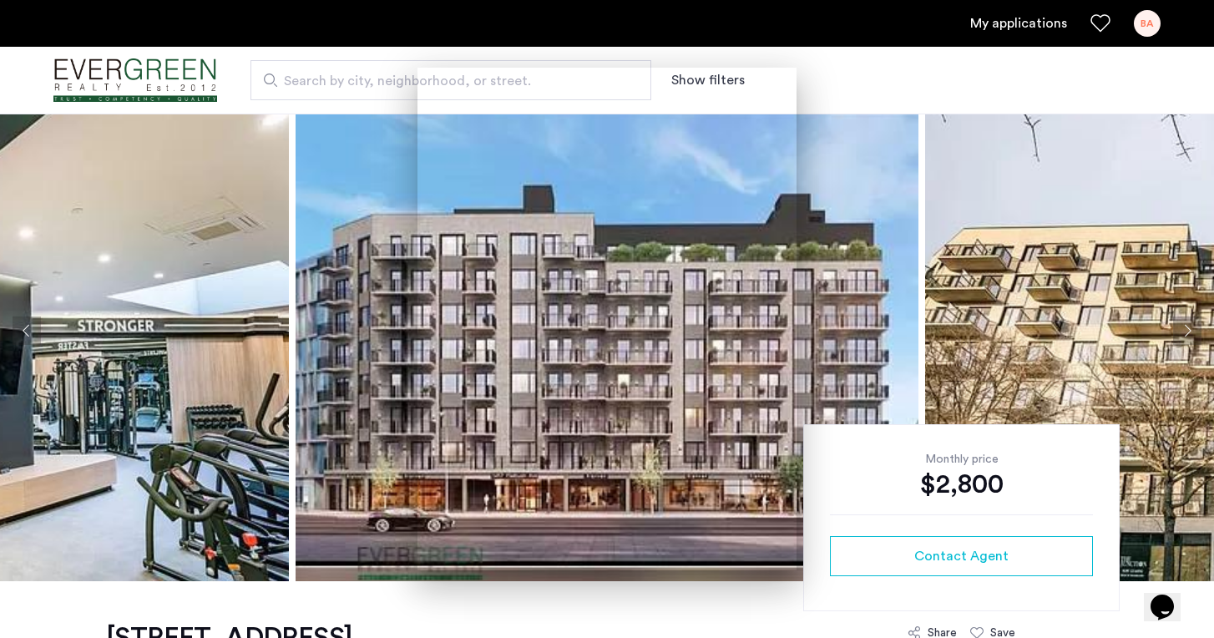
scroll to position [33, 0]
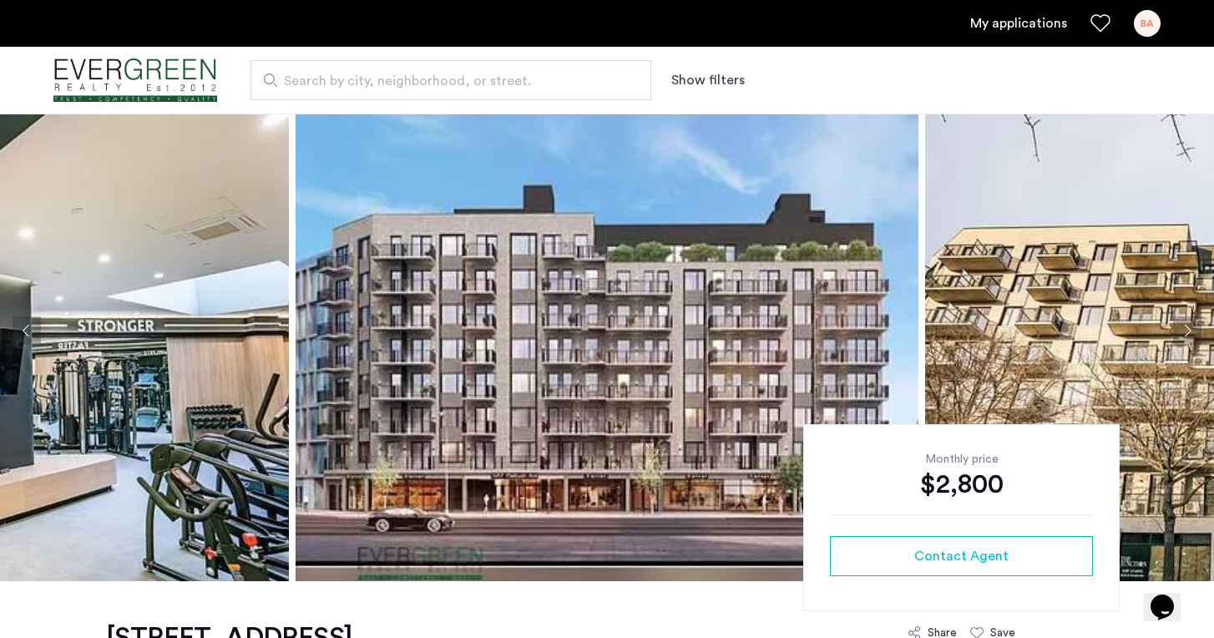
click at [843, 94] on div "Search by city, neighborhood, or street. Show filters" at bounding box center [689, 80] width 944 height 40
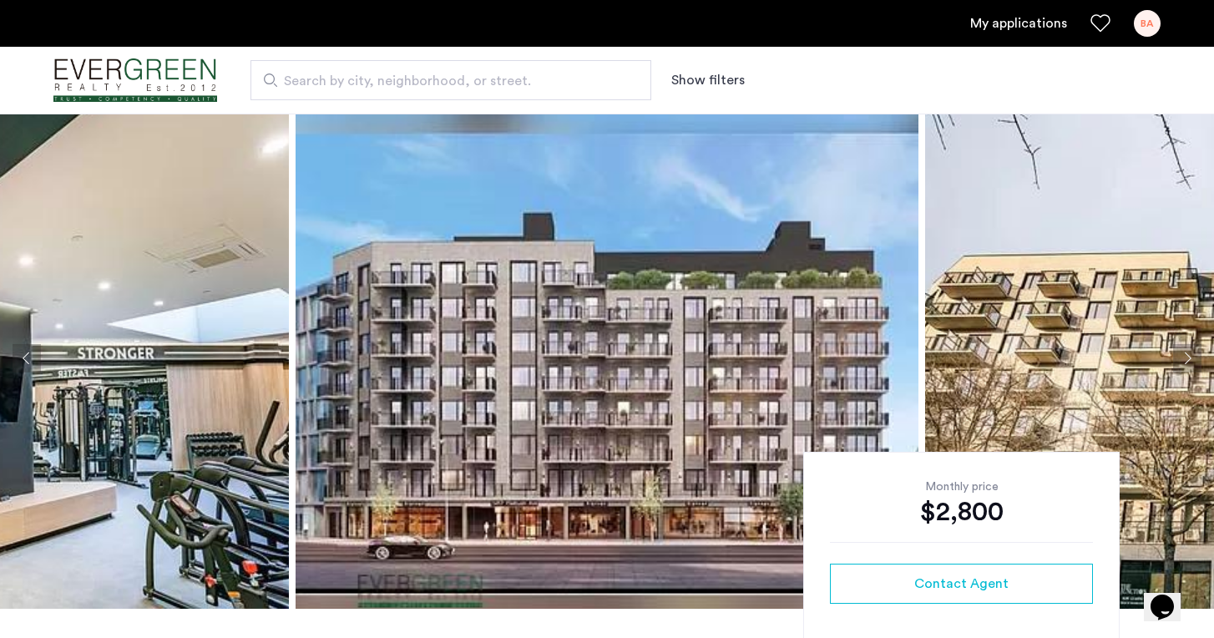
scroll to position [-1, 0]
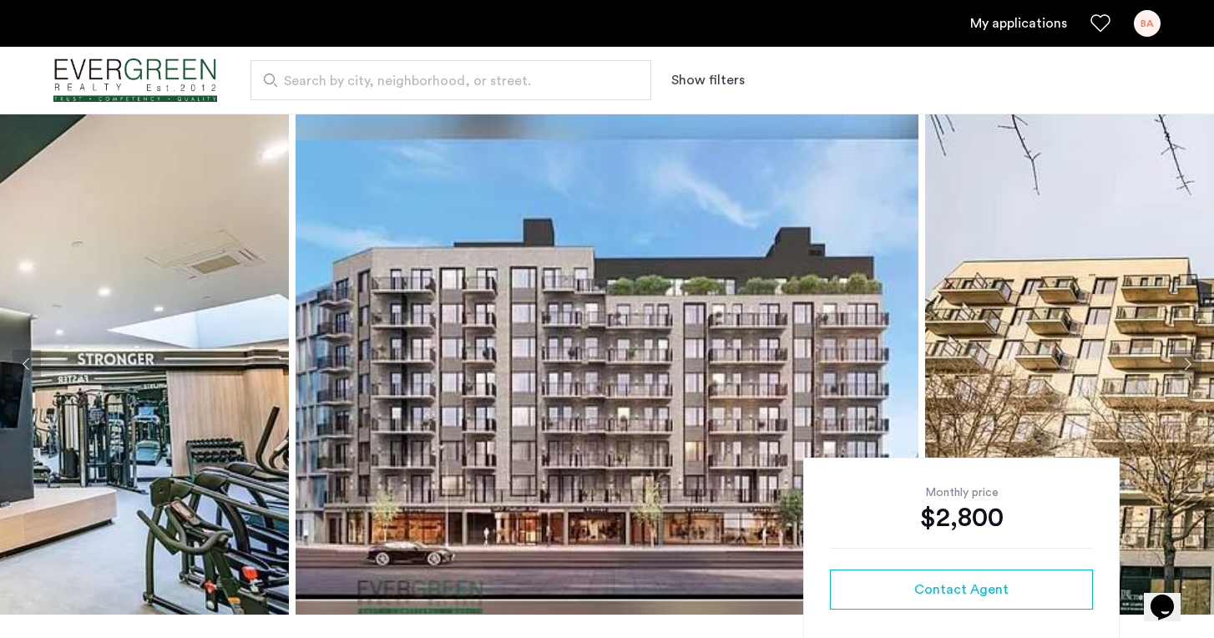
click at [1026, 24] on link "My applications" at bounding box center [1018, 23] width 97 height 20
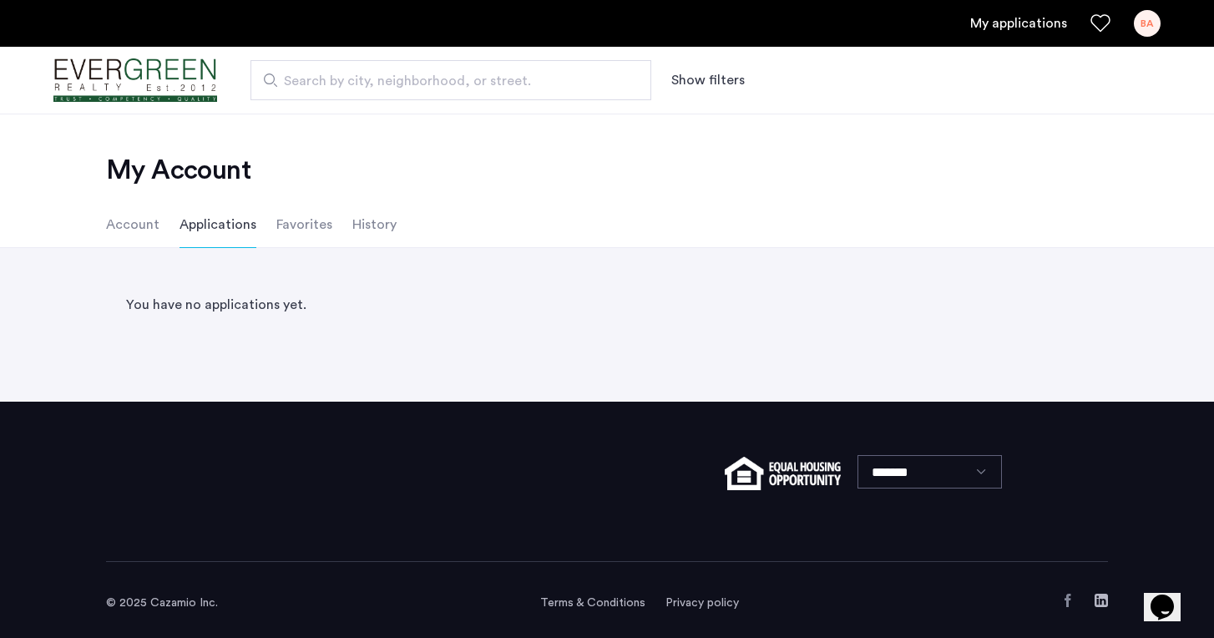
click at [200, 220] on li "Applications" at bounding box center [218, 224] width 77 height 47
click at [214, 225] on li "Applications" at bounding box center [218, 224] width 77 height 47
click at [698, 83] on button "Show filters" at bounding box center [707, 80] width 73 height 20
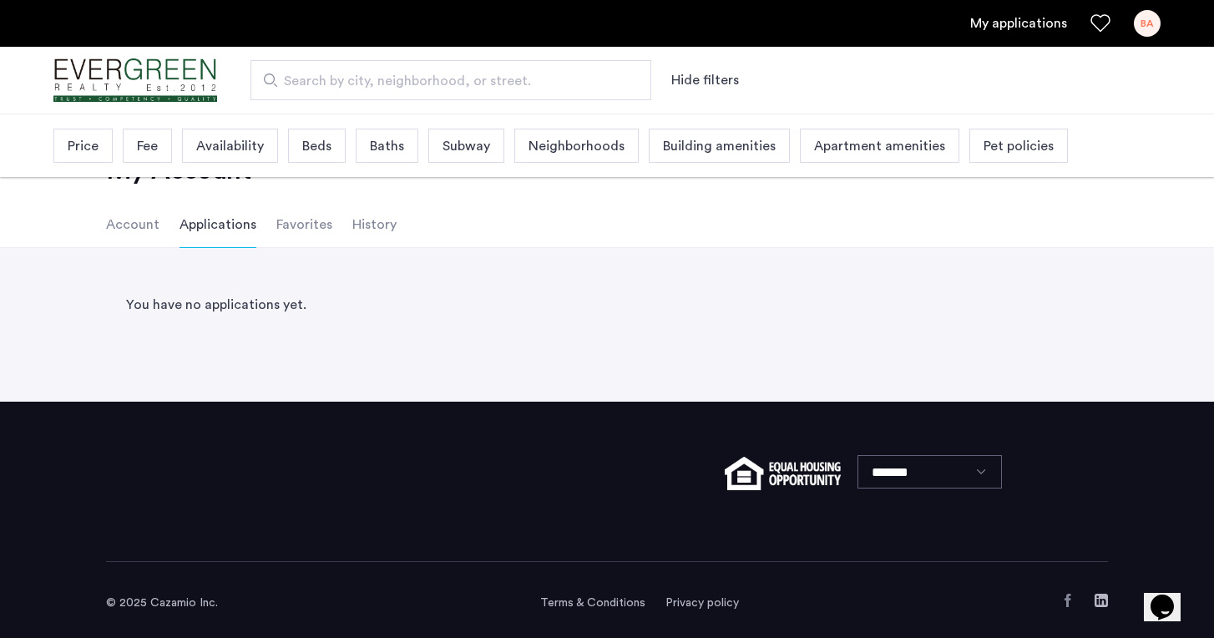
click at [829, 92] on div "Search by city, neighborhood, or street. Hide filters" at bounding box center [689, 80] width 944 height 40
click at [580, 221] on ul "Account Applications Favorites History" at bounding box center [607, 224] width 1052 height 47
click at [39, 206] on div "My Account Account Applications Favorites History" at bounding box center [607, 181] width 1214 height 134
click at [292, 224] on li "Favorites" at bounding box center [304, 224] width 56 height 47
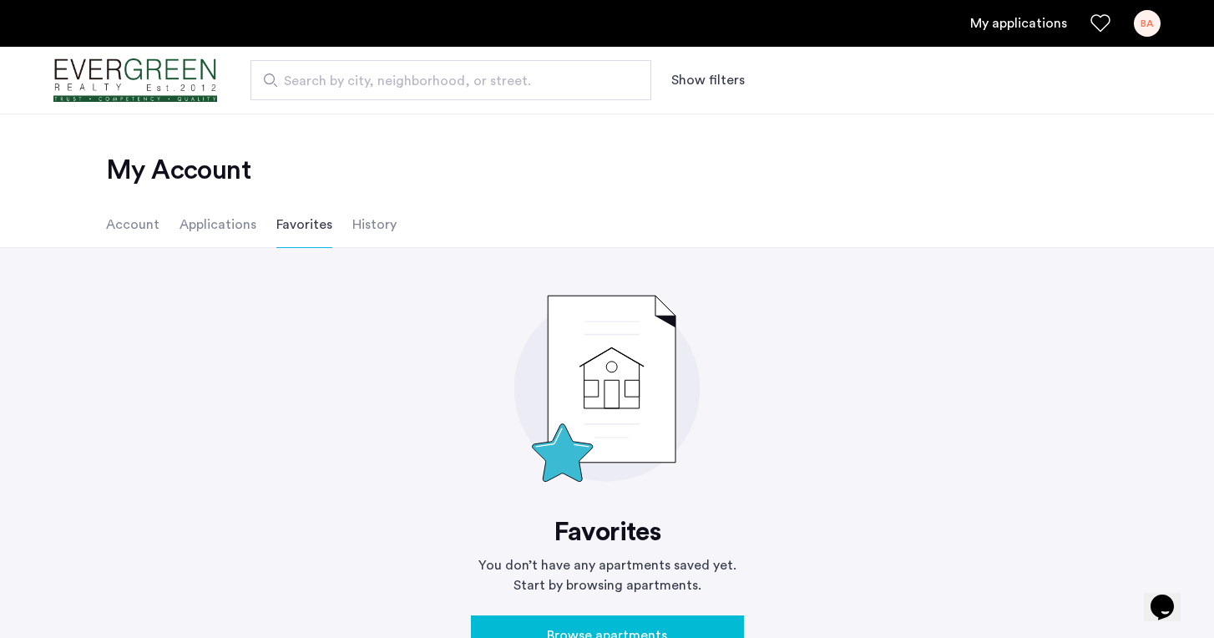
click at [362, 227] on li "History" at bounding box center [374, 224] width 44 height 47
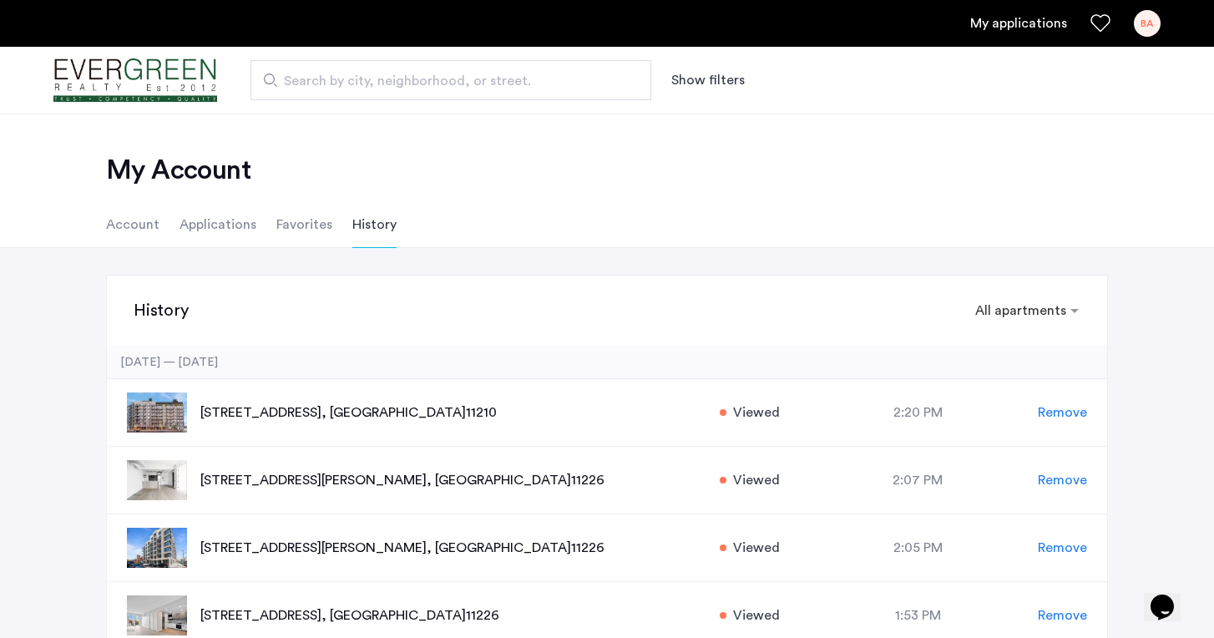
click at [1033, 256] on div "History × All apartments × [DATE] — [DATE][GEOGRAPHIC_DATA][STREET_ADDRESS] Vie…" at bounding box center [607, 482] width 1214 height 469
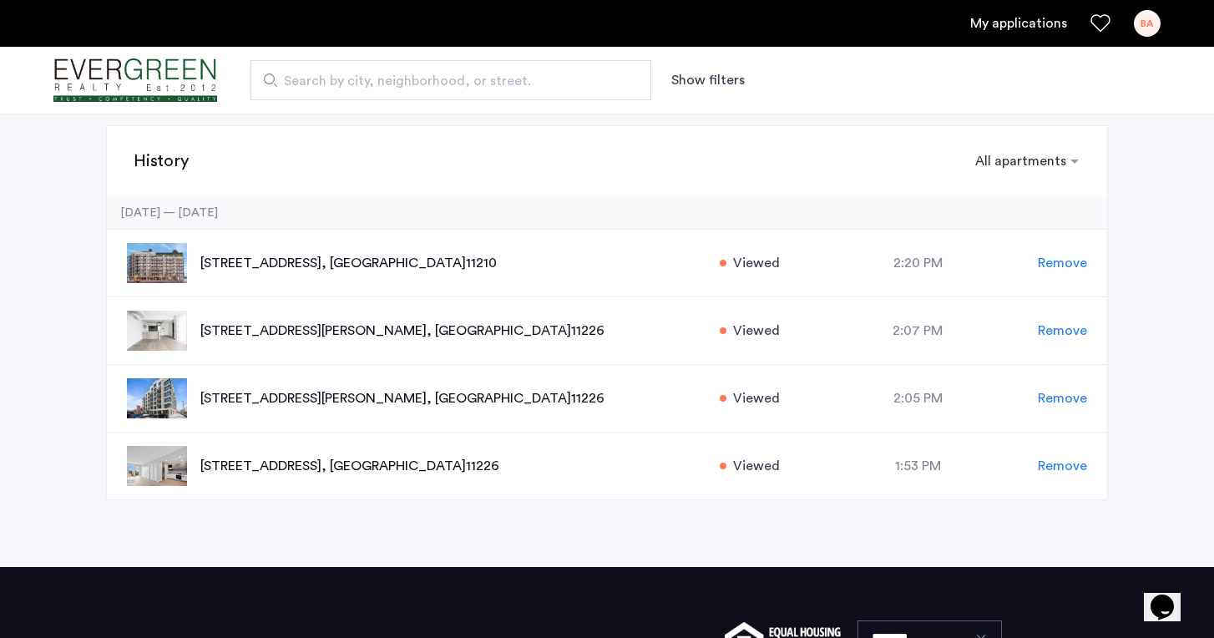
scroll to position [150, 0]
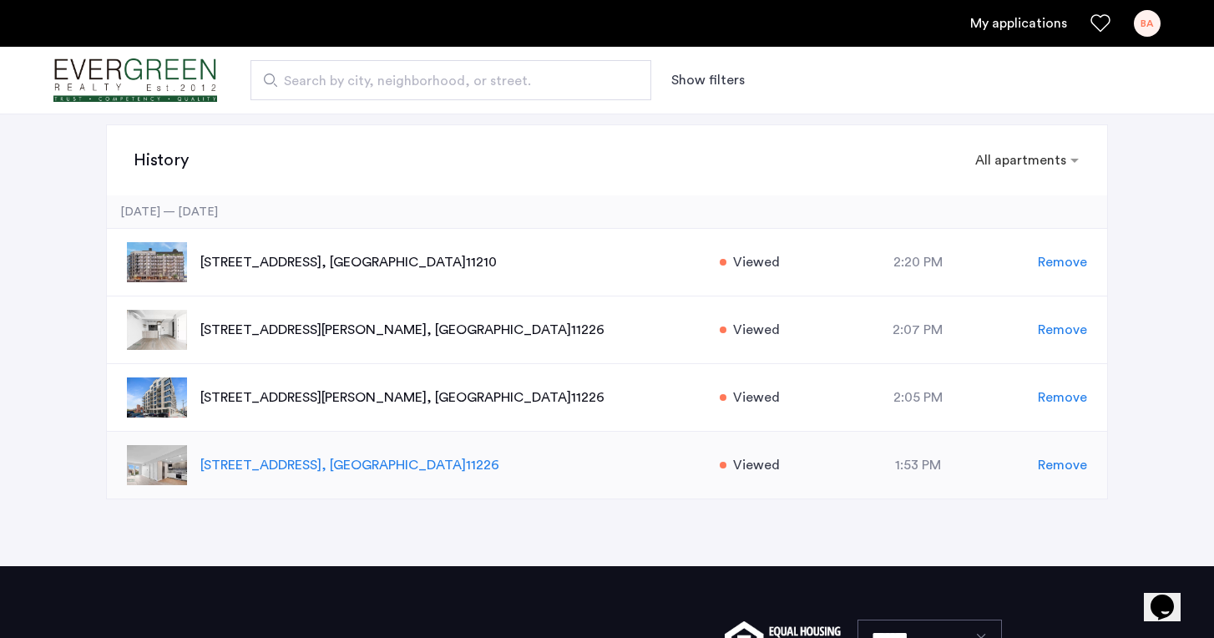
click at [314, 468] on p "[STREET_ADDRESS]" at bounding box center [451, 465] width 502 height 20
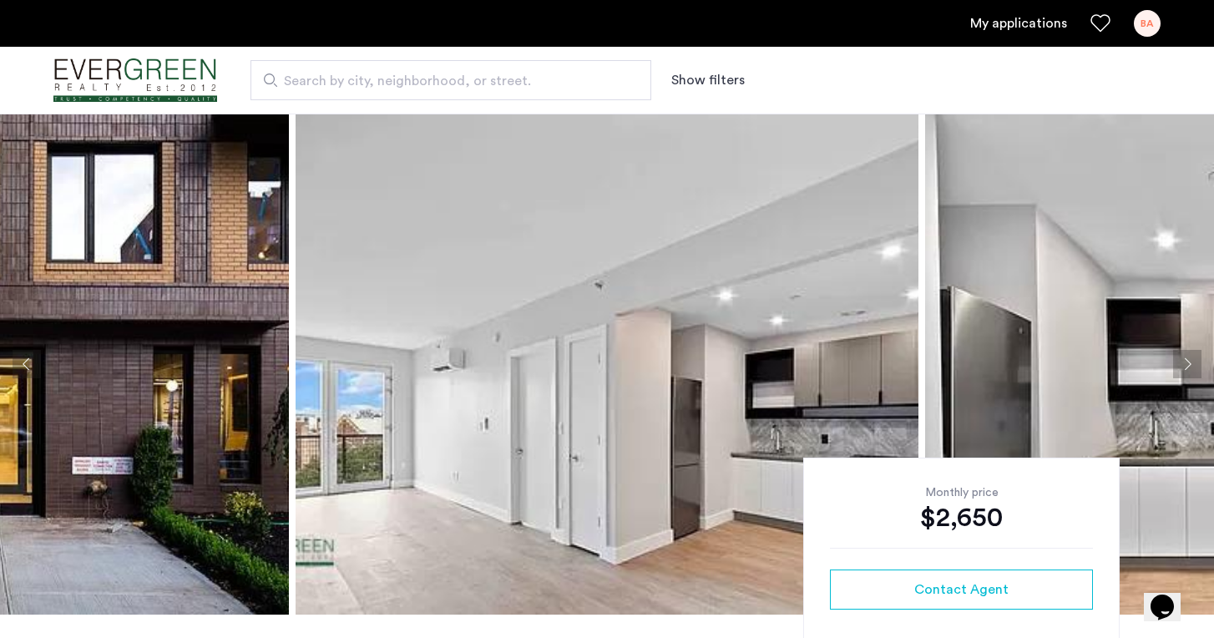
click at [726, 529] on img at bounding box center [607, 364] width 623 height 501
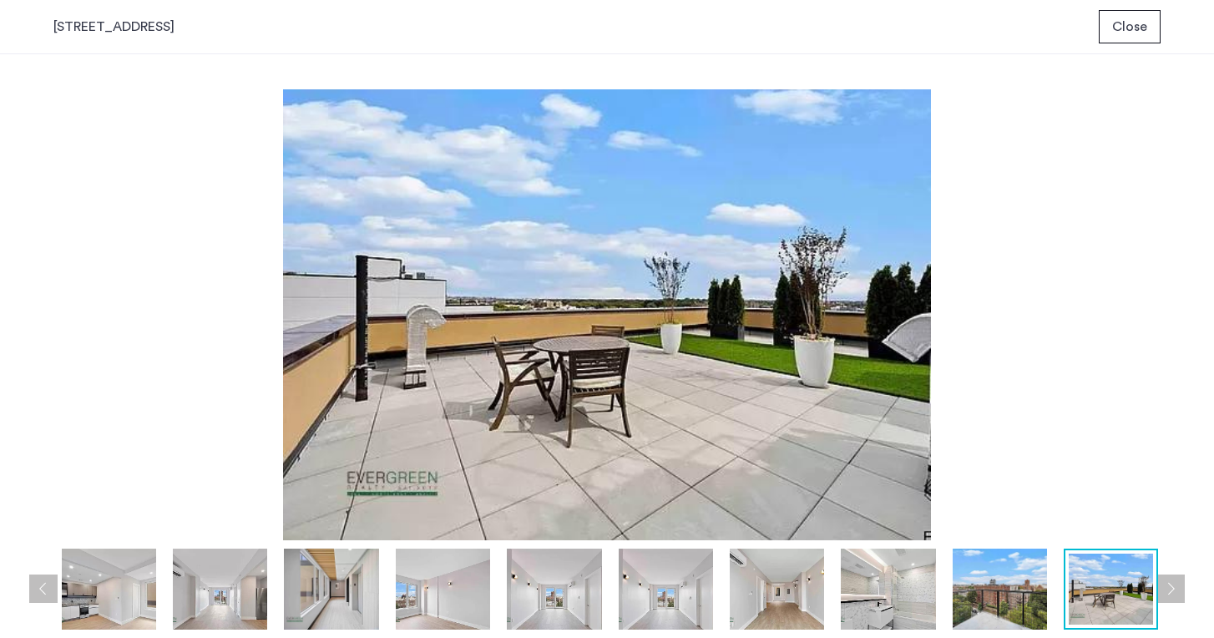
click at [1174, 590] on button "Next apartment" at bounding box center [1171, 589] width 28 height 28
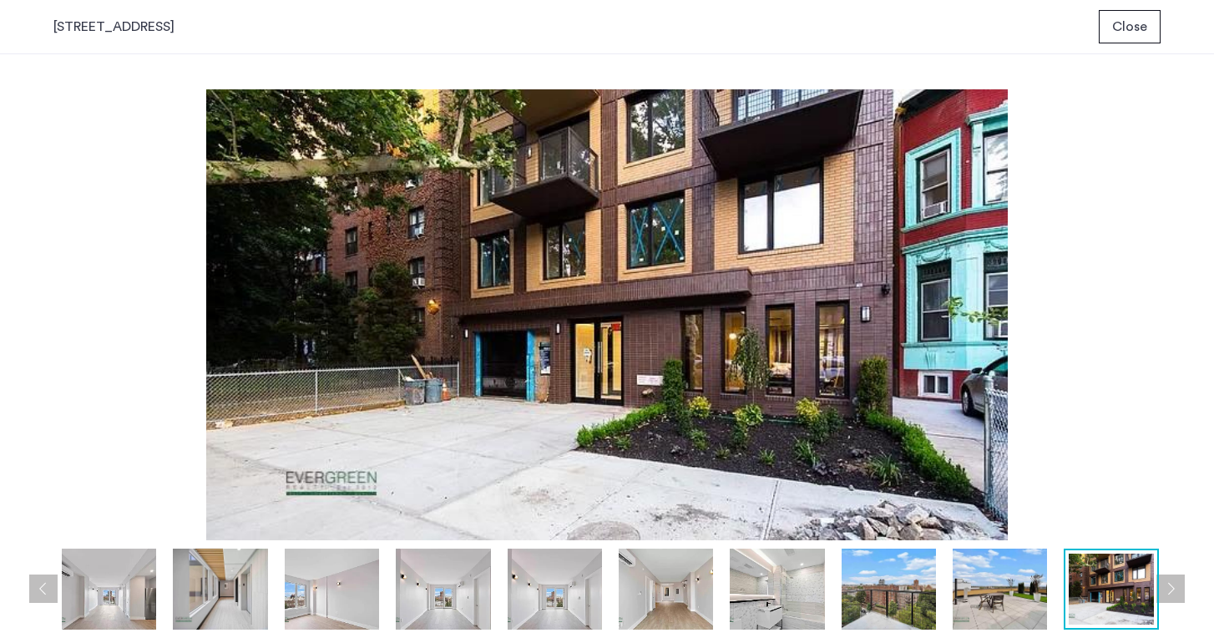
click at [1174, 590] on button "Next apartment" at bounding box center [1171, 589] width 28 height 28
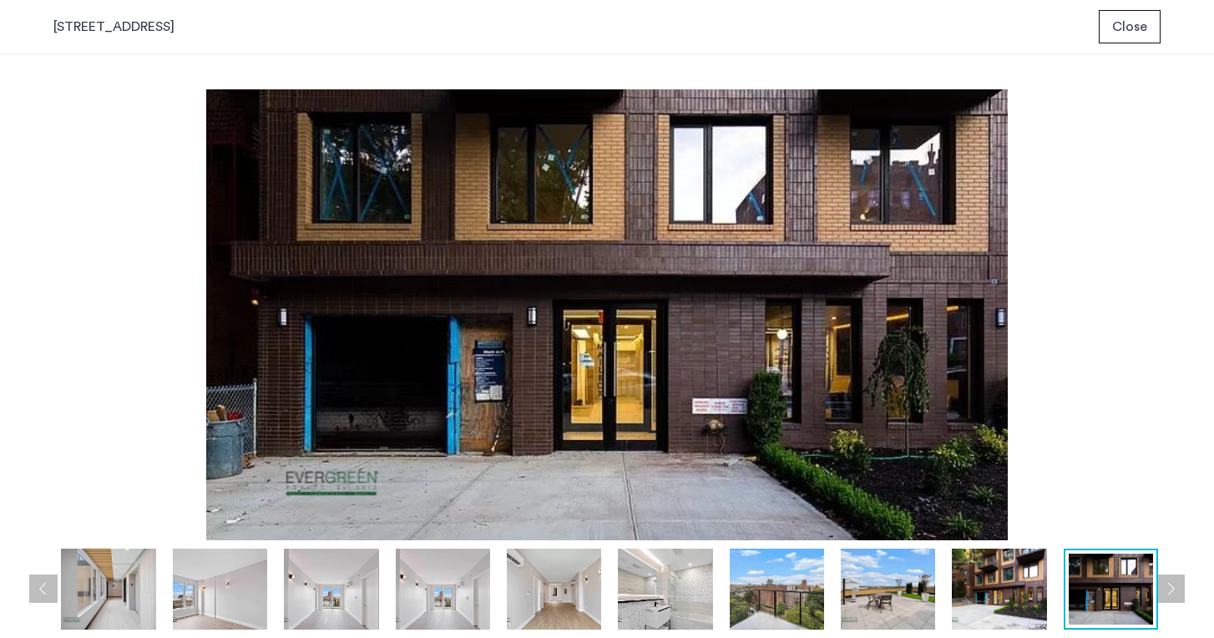
click at [1176, 592] on button "Next apartment" at bounding box center [1171, 589] width 28 height 28
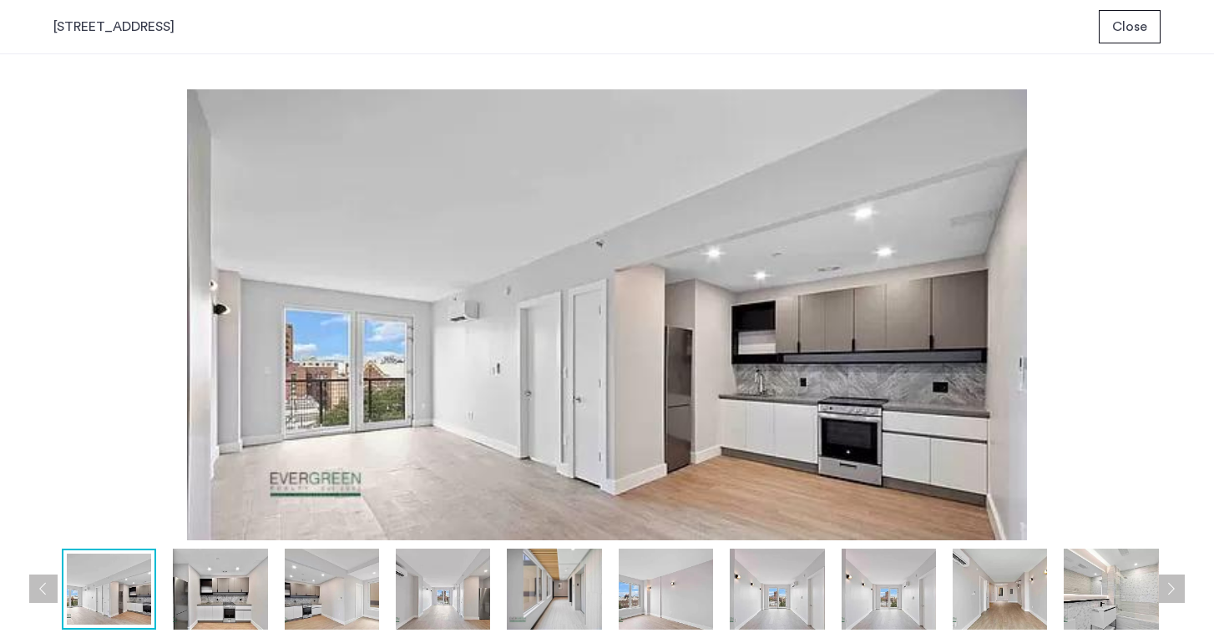
click at [1137, 23] on span "Close" at bounding box center [1129, 27] width 35 height 20
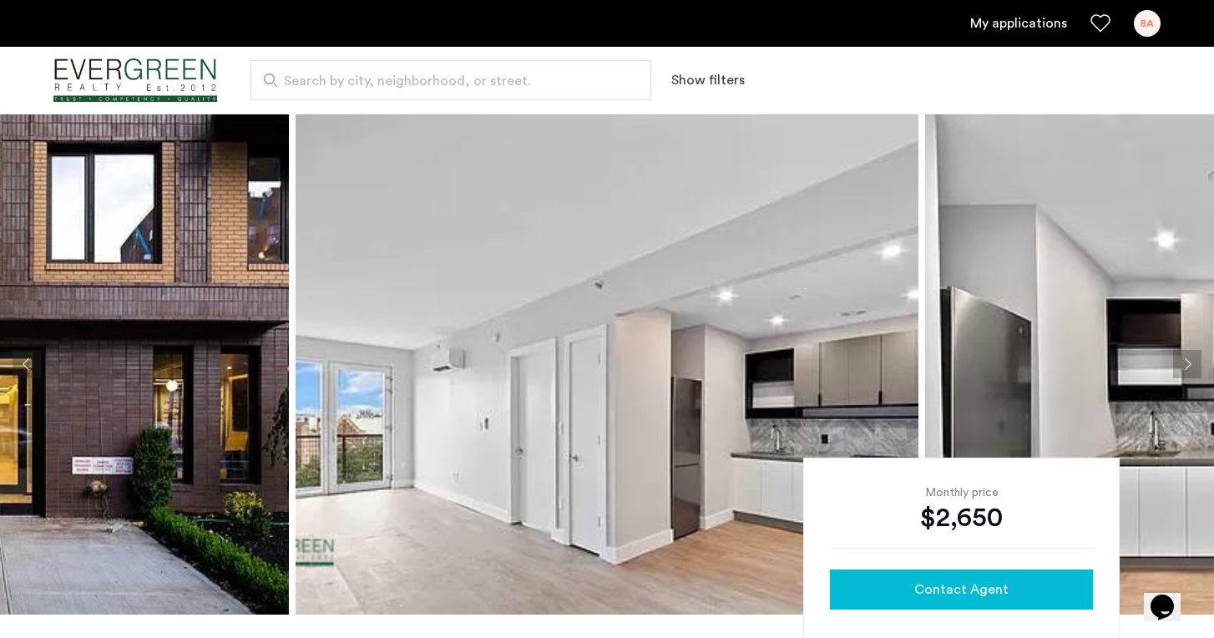
click at [940, 595] on span "Contact Agent" at bounding box center [961, 590] width 94 height 20
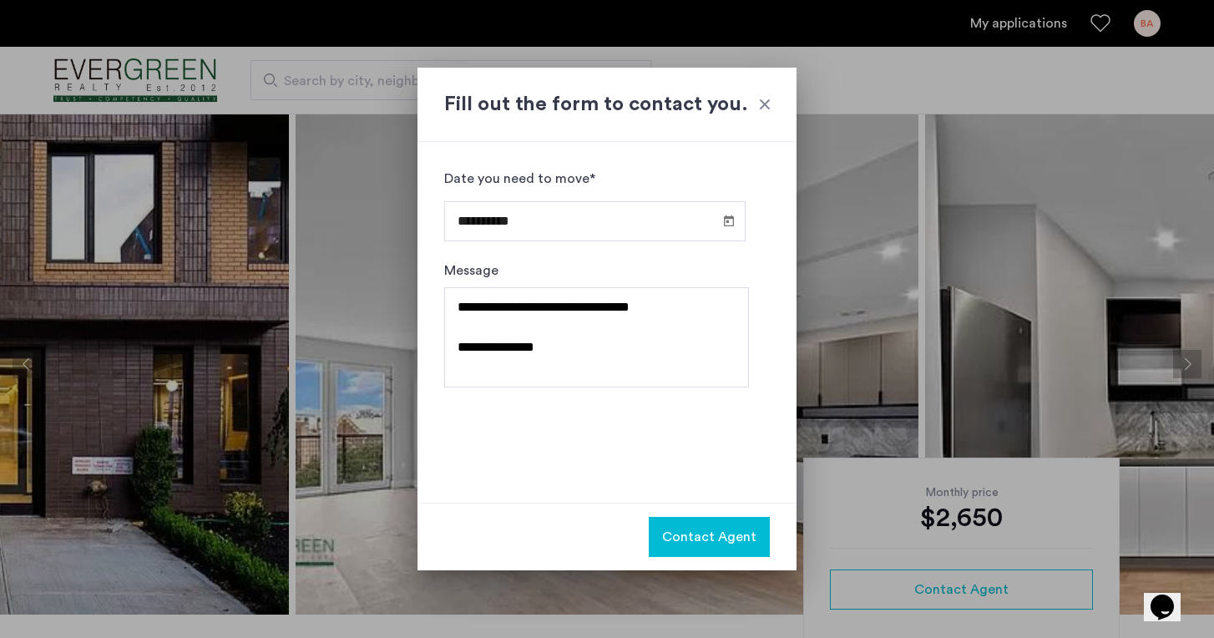
click at [681, 534] on span "Contact Agent" at bounding box center [709, 537] width 94 height 20
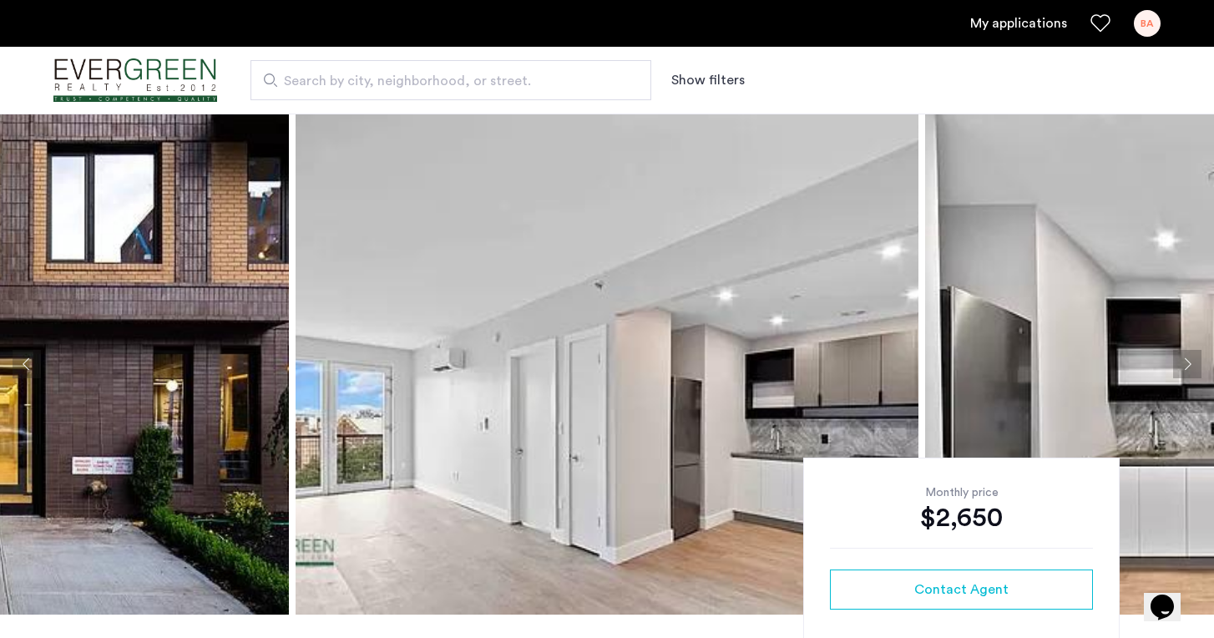
click at [1010, 29] on link "My applications" at bounding box center [1018, 23] width 97 height 20
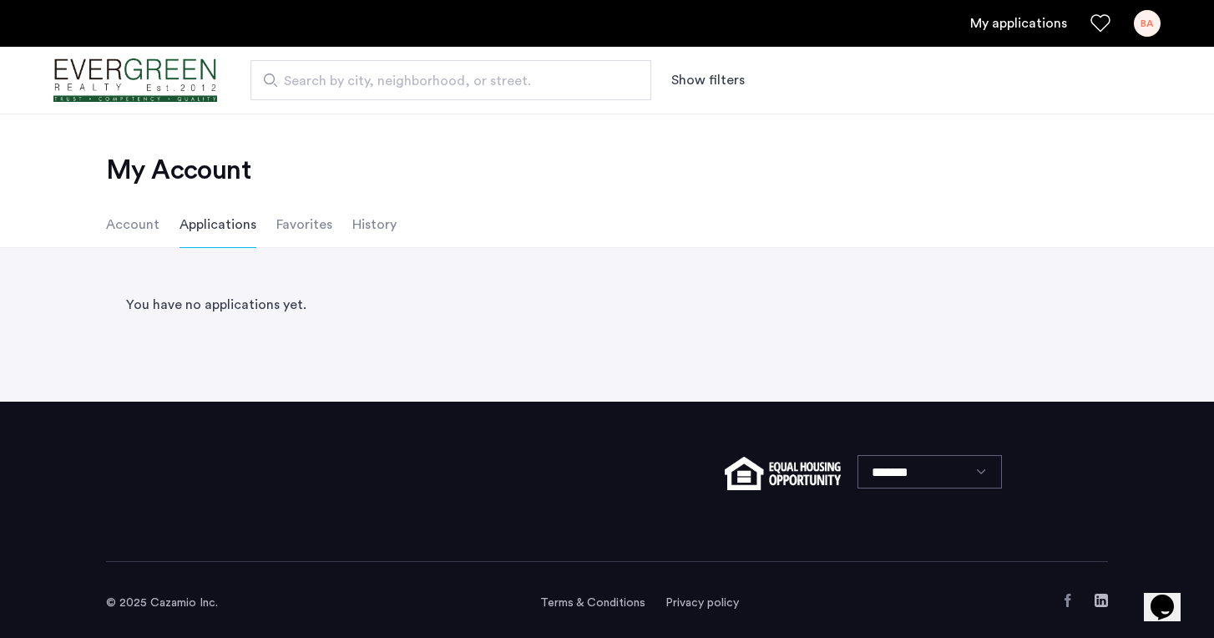
click at [1095, 342] on div "You have no applications yet. Back page 1 / 1 You're on page 1 Next page" at bounding box center [607, 325] width 1214 height 154
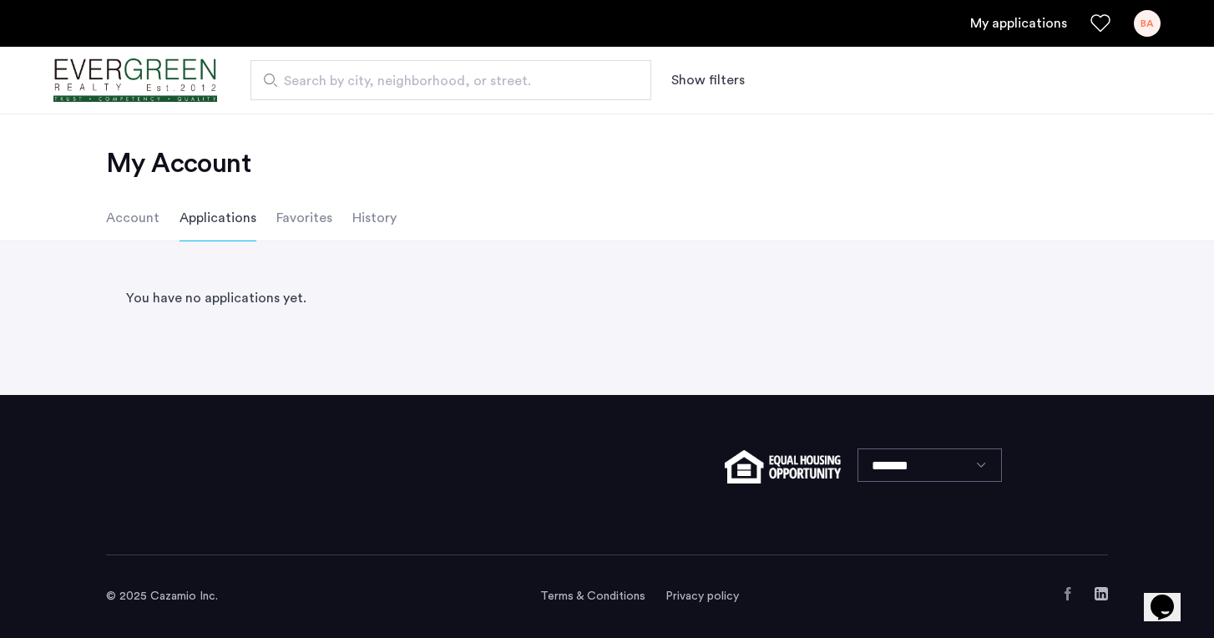
scroll to position [7, 0]
click at [220, 223] on li "Applications" at bounding box center [218, 218] width 77 height 47
click at [302, 225] on li "Favorites" at bounding box center [304, 218] width 56 height 47
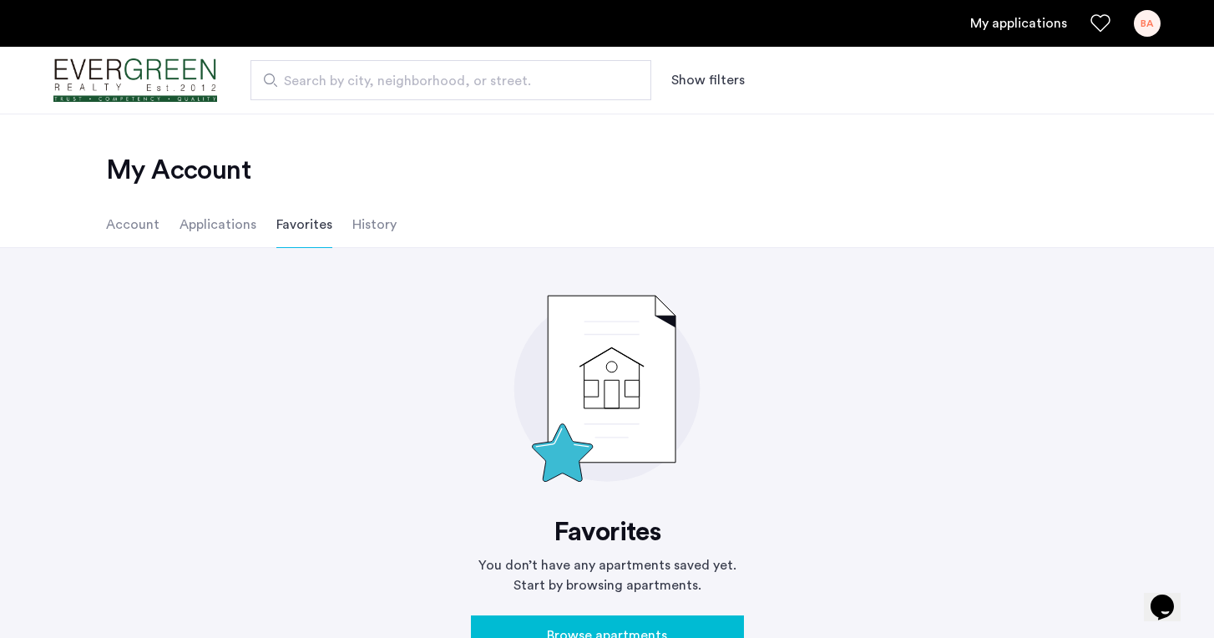
click at [762, 391] on favorites "Favorites You don’t have any apartments saved yet. Start by browsing apartments…" at bounding box center [607, 469] width 1002 height 388
click at [130, 222] on li "Account" at bounding box center [132, 224] width 53 height 47
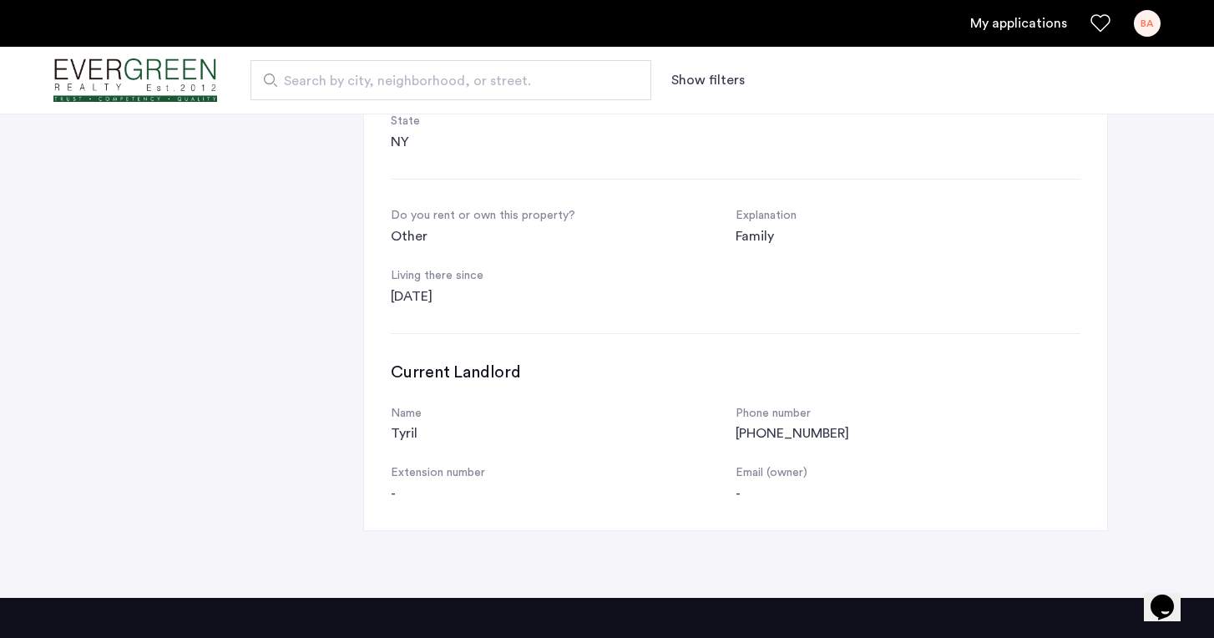
scroll to position [629, 0]
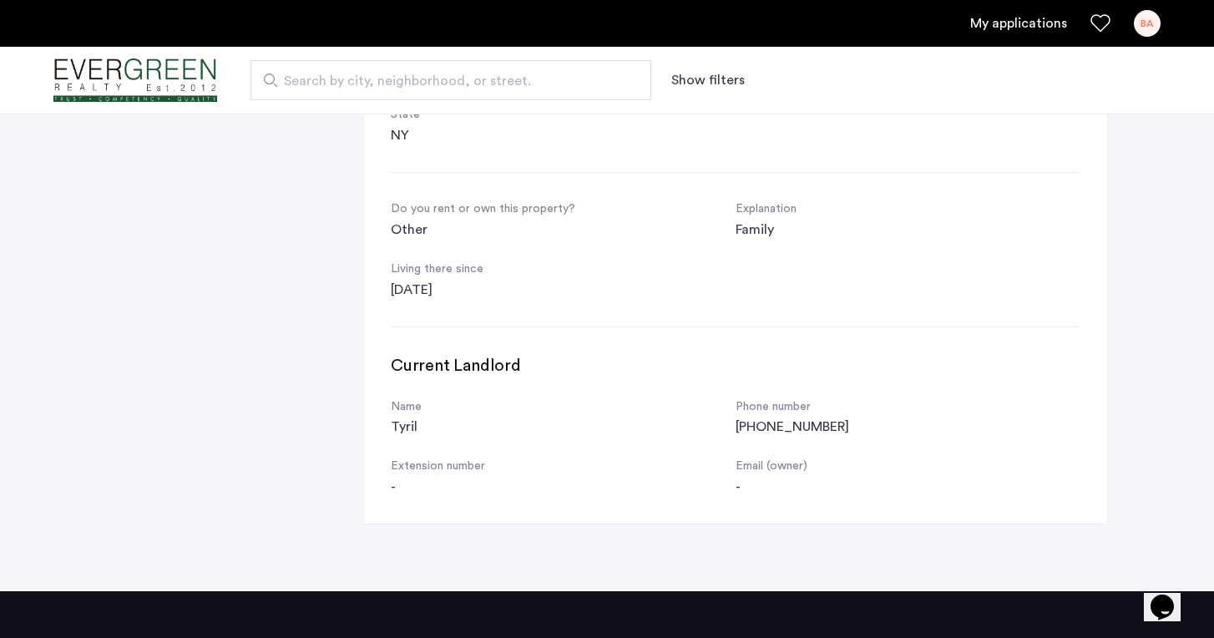
click at [1139, 204] on div "Account Password Log Out Account First name [PERSON_NAME] Last name [PERSON_NAM…" at bounding box center [607, 105] width 1214 height 972
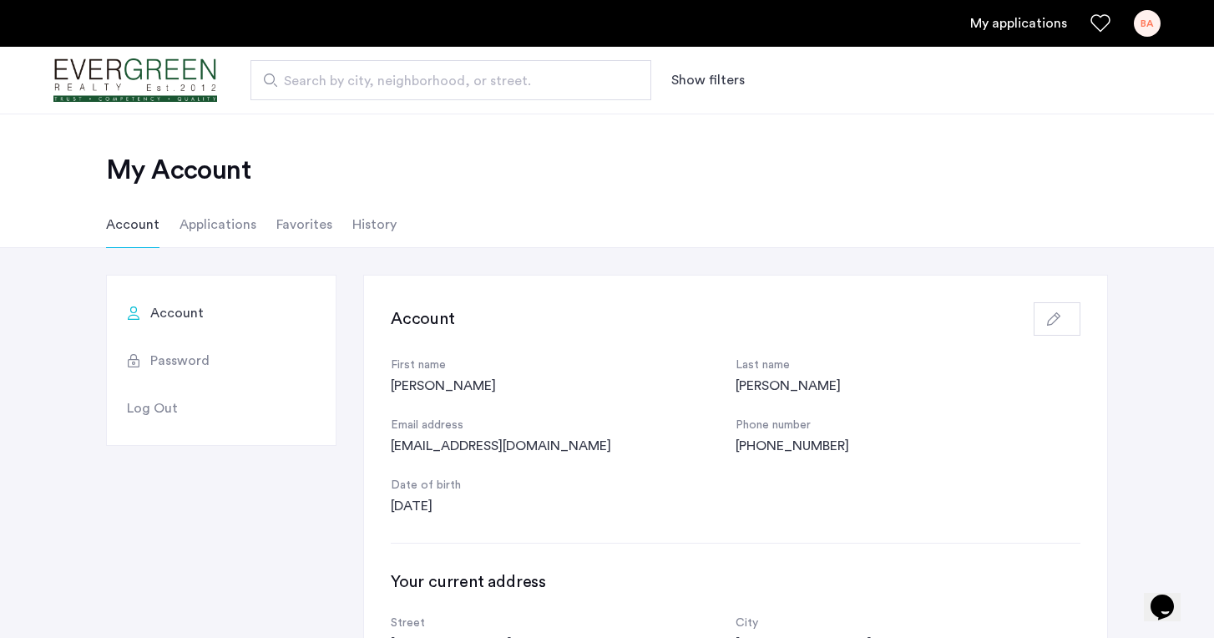
scroll to position [0, 0]
click at [365, 229] on li "History" at bounding box center [374, 224] width 44 height 47
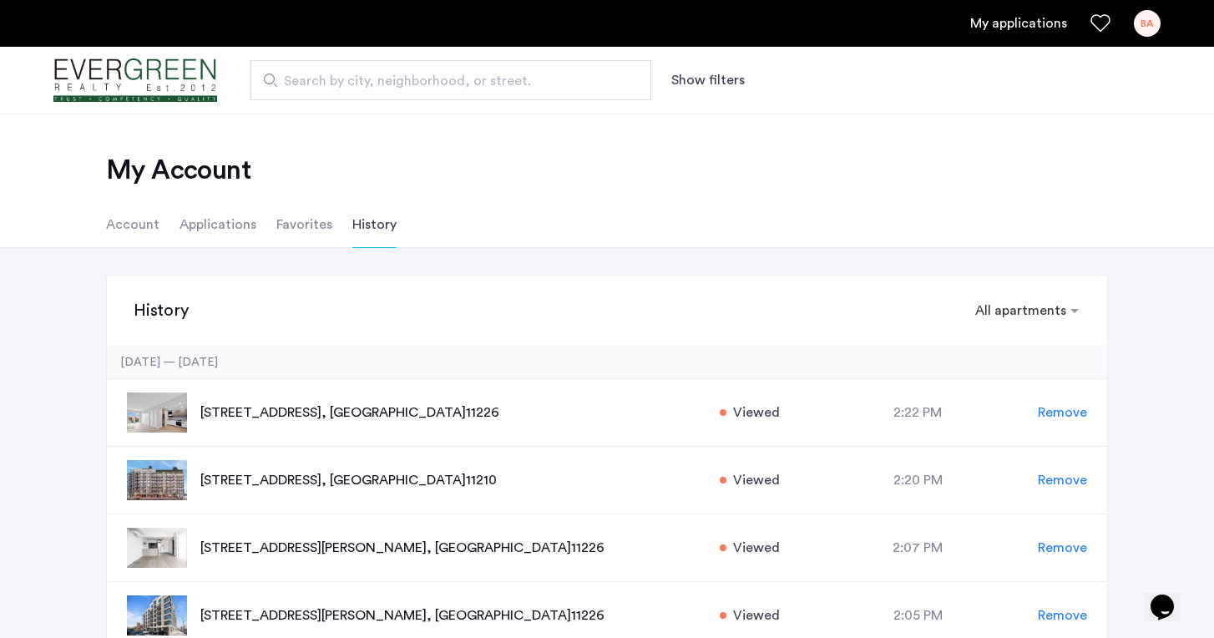
click at [1071, 215] on ul "Account Applications Favorites History" at bounding box center [607, 224] width 1052 height 47
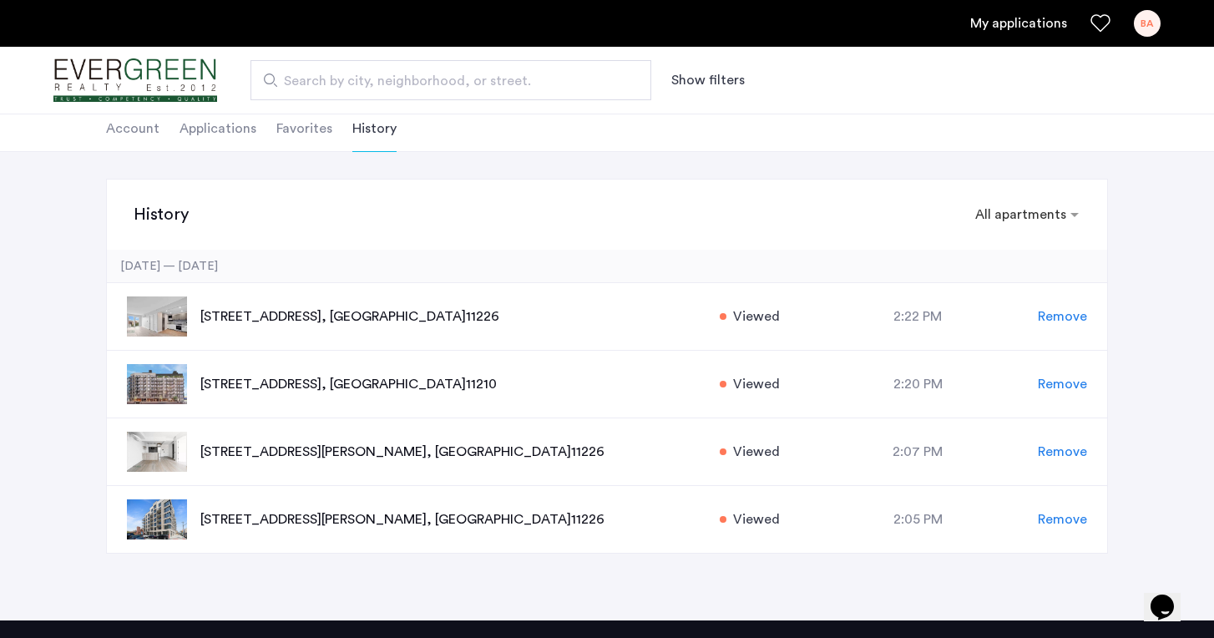
scroll to position [99, 0]
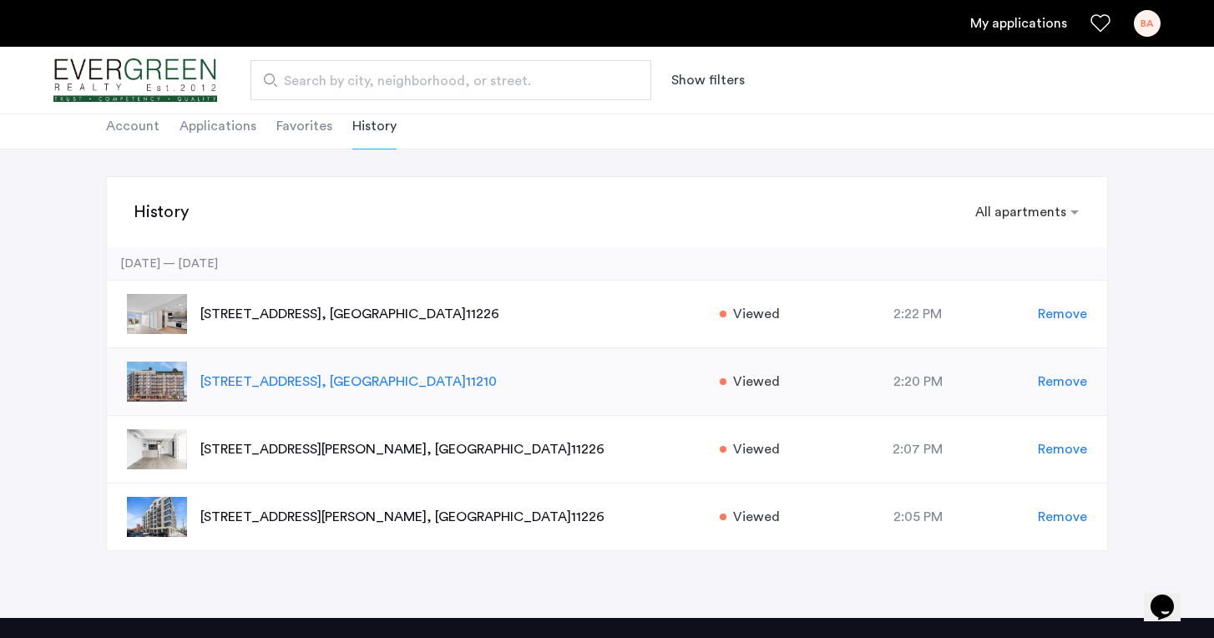
click at [418, 377] on p "[STREET_ADDRESS]" at bounding box center [451, 382] width 502 height 20
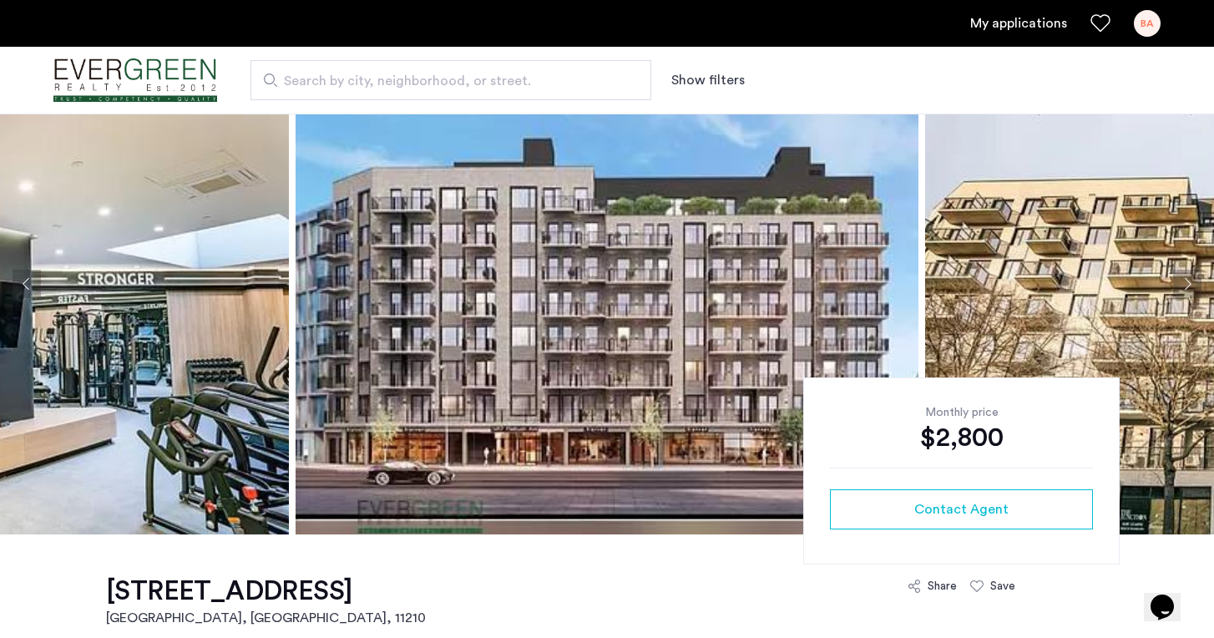
scroll to position [89, 0]
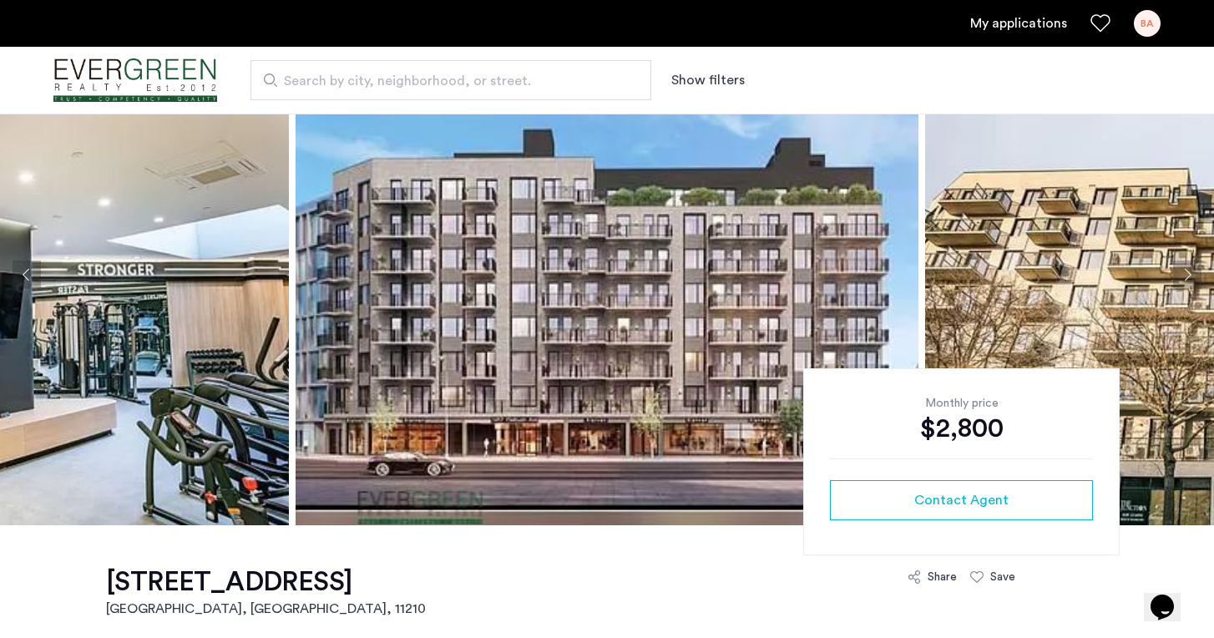
click at [542, 317] on img at bounding box center [607, 274] width 623 height 501
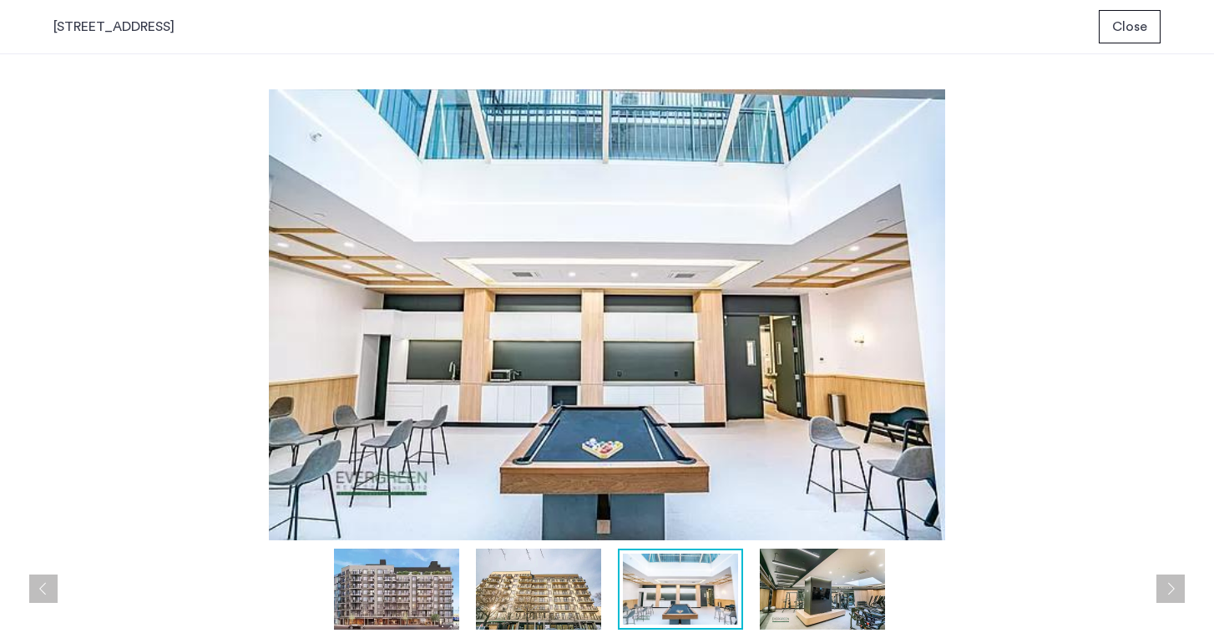
click at [1130, 26] on span "Close" at bounding box center [1129, 27] width 35 height 20
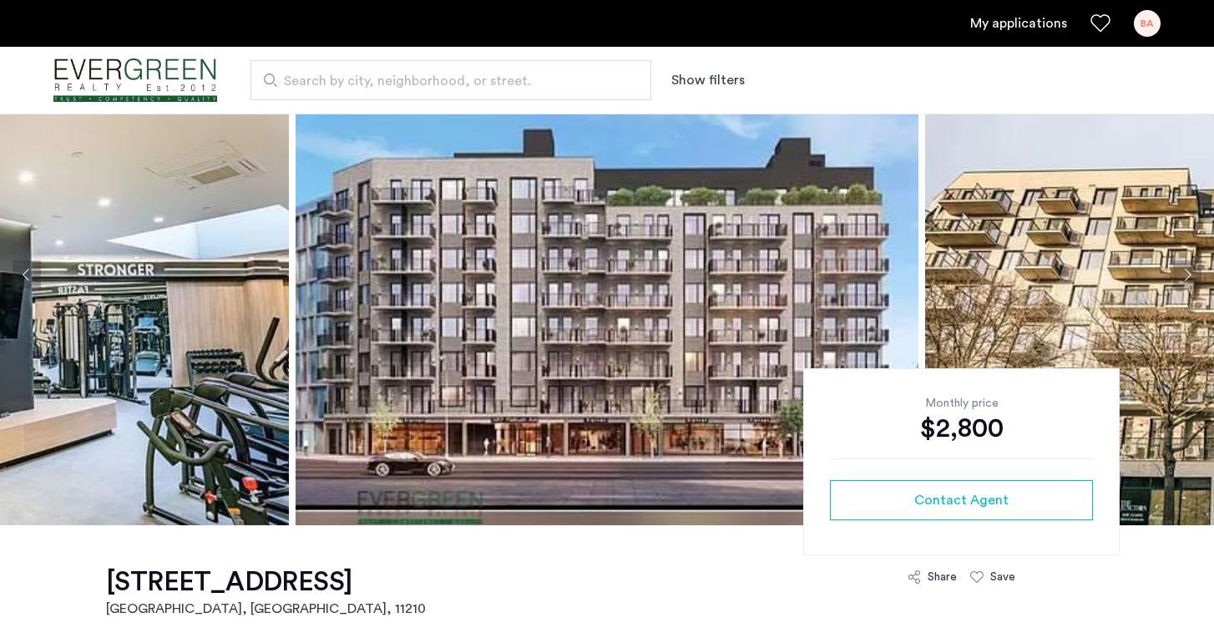
scroll to position [89, 0]
